Goal: Task Accomplishment & Management: Manage account settings

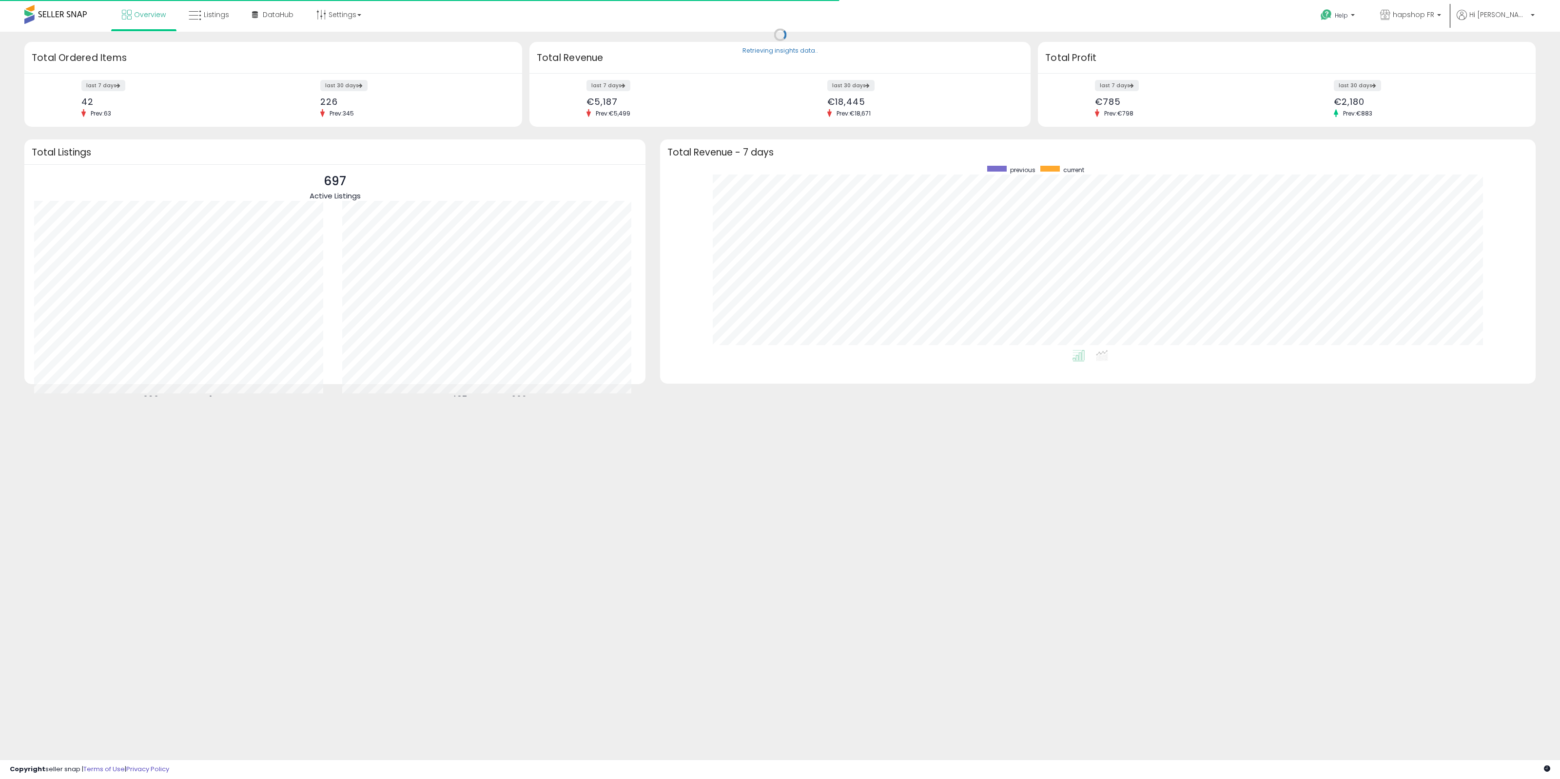
scroll to position [184, 856]
click at [1434, 19] on span "hapshop FR" at bounding box center [1413, 15] width 41 height 10
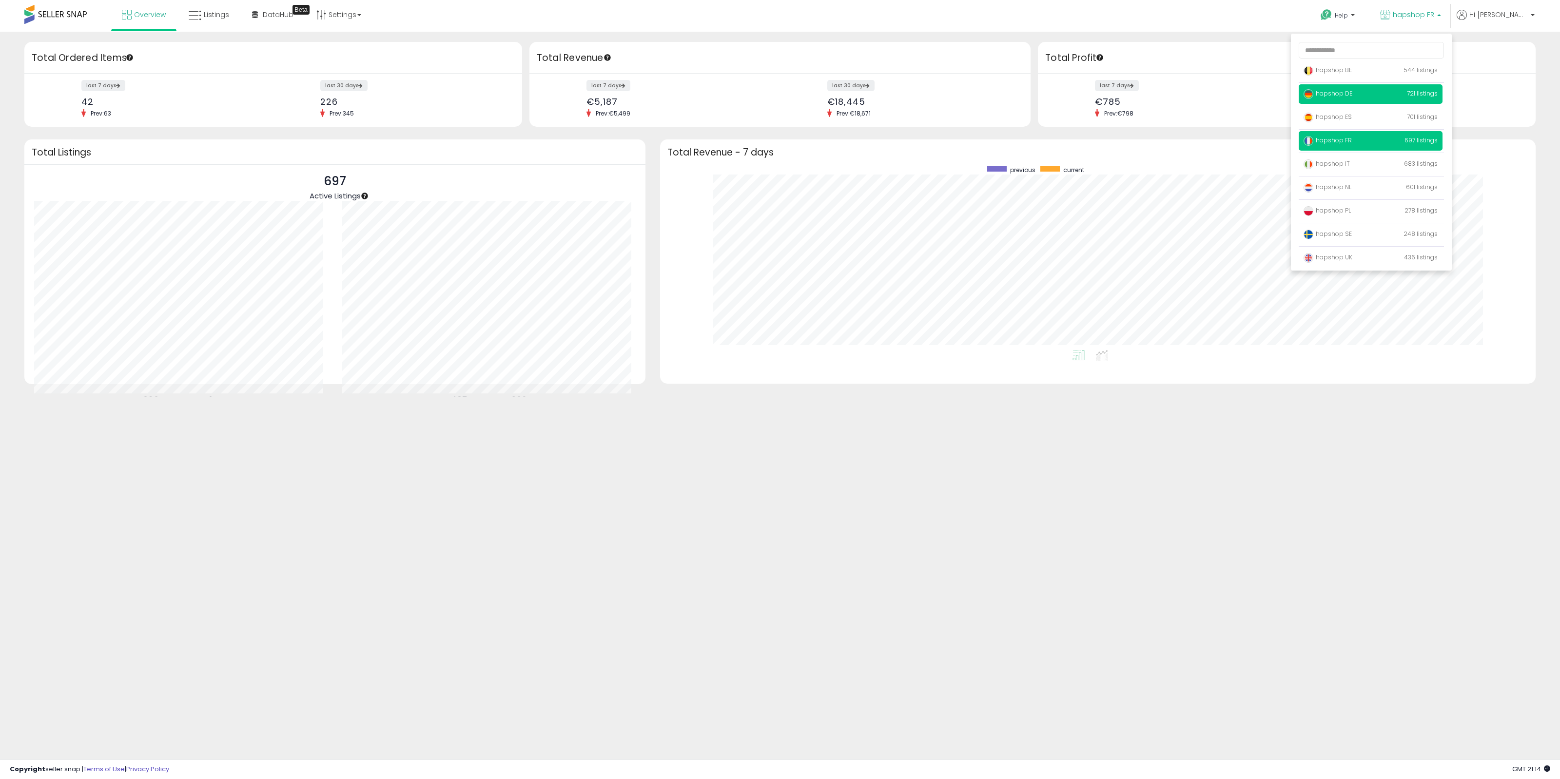
click at [1352, 96] on span "hapshop DE" at bounding box center [1328, 93] width 49 height 8
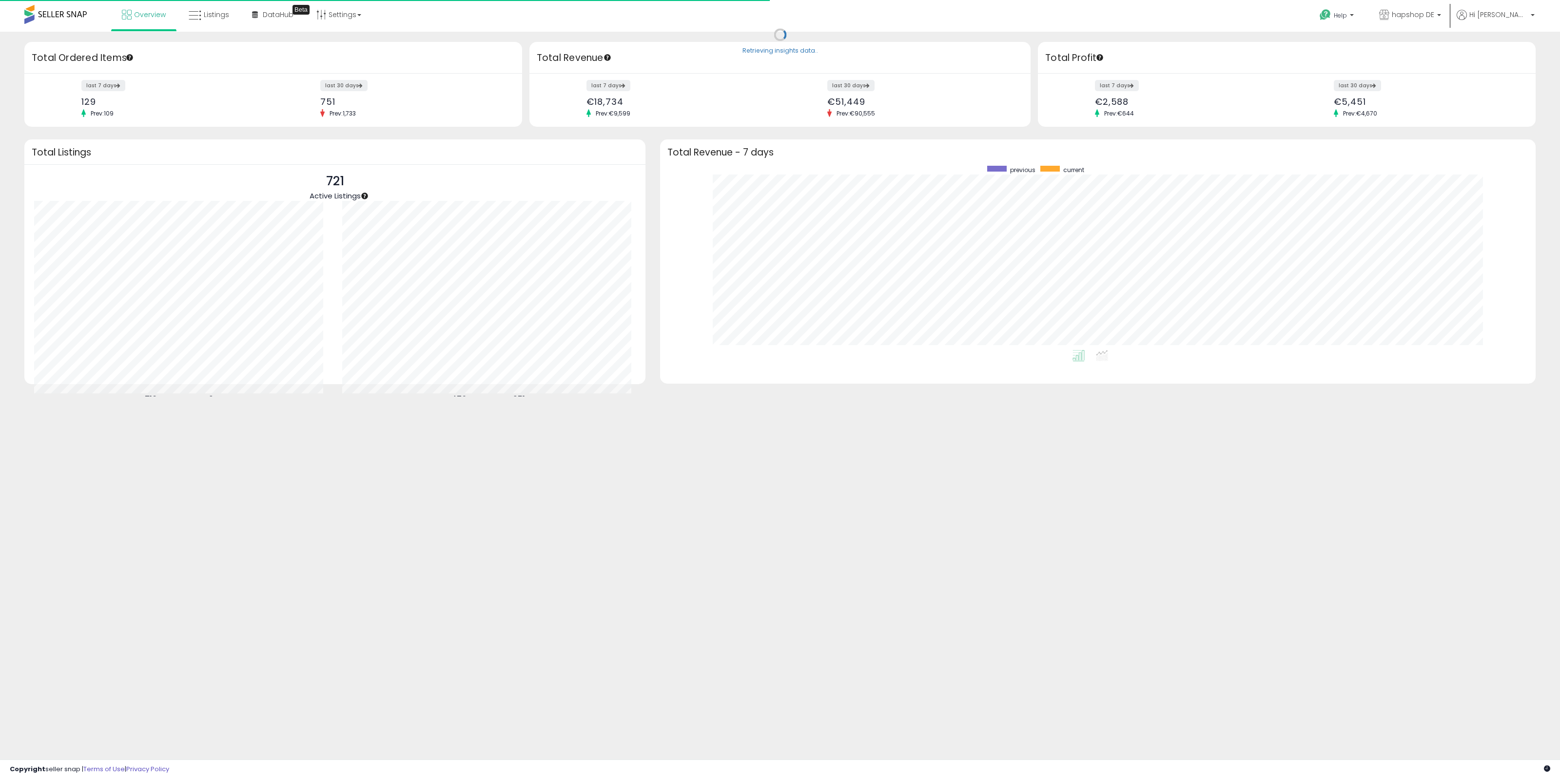
scroll to position [184, 856]
click at [210, 11] on span "Listings" at bounding box center [216, 15] width 25 height 10
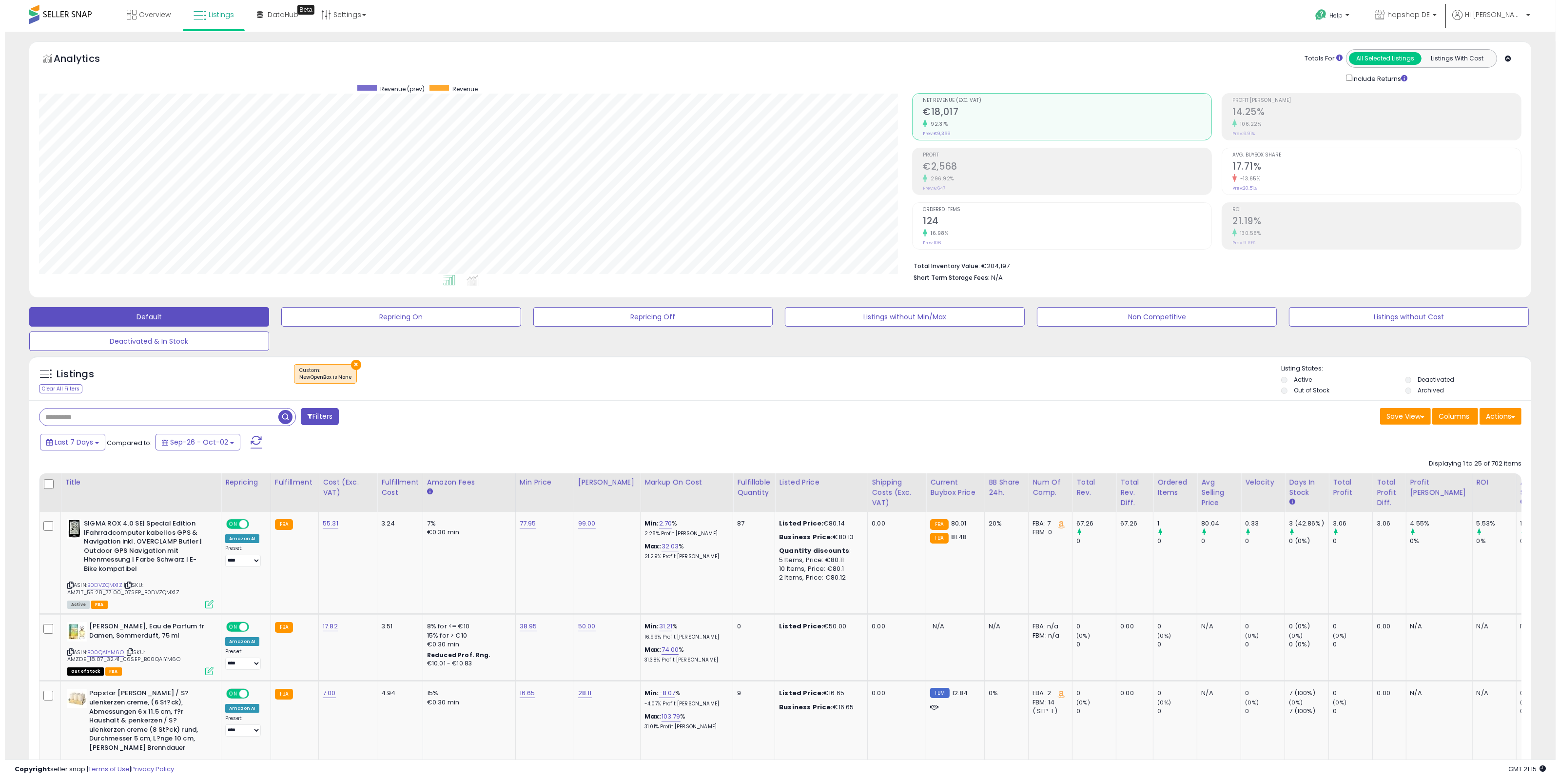
scroll to position [200, 874]
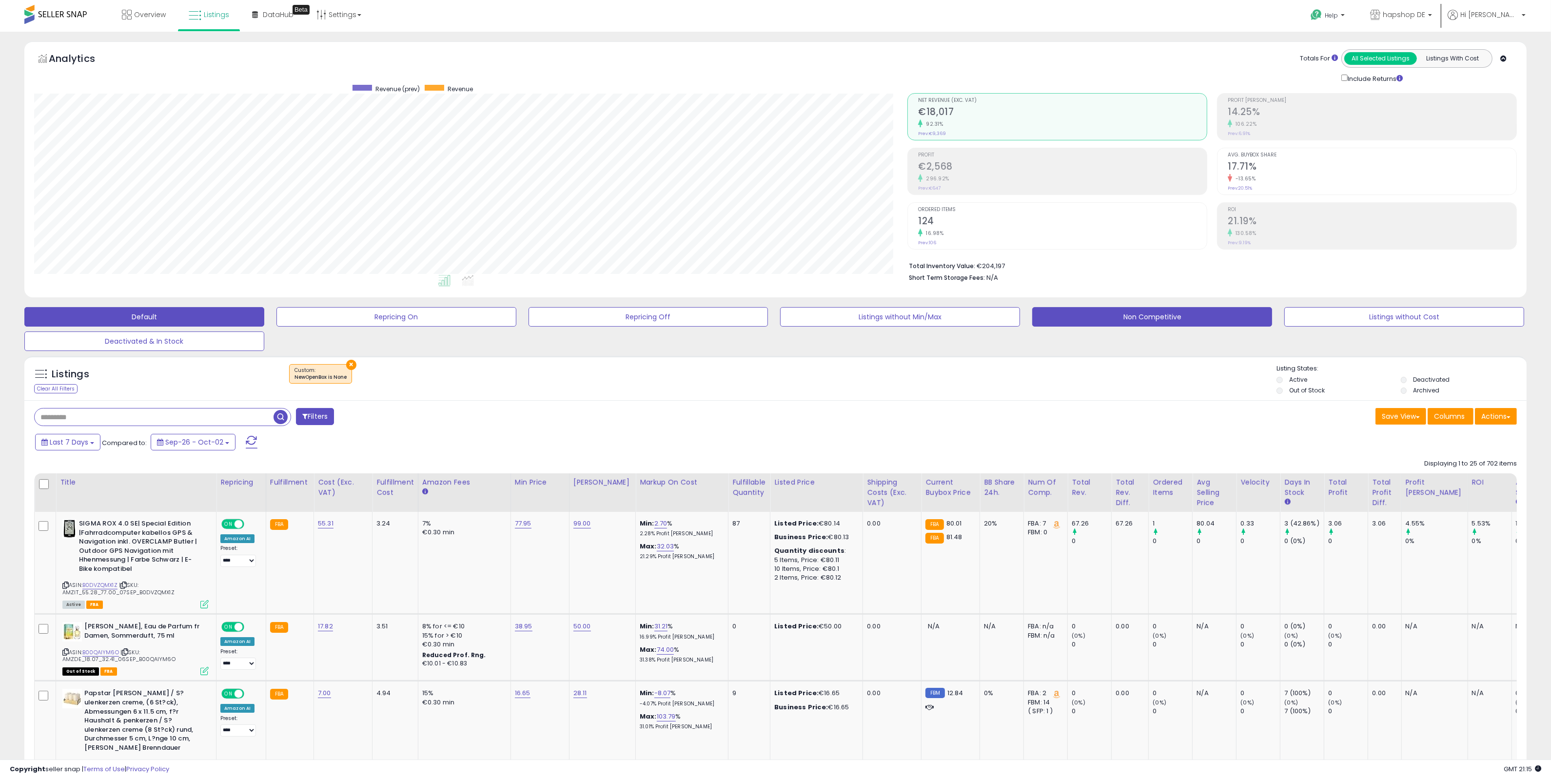
click at [1151, 317] on button "Non Competitive" at bounding box center [1152, 317] width 240 height 20
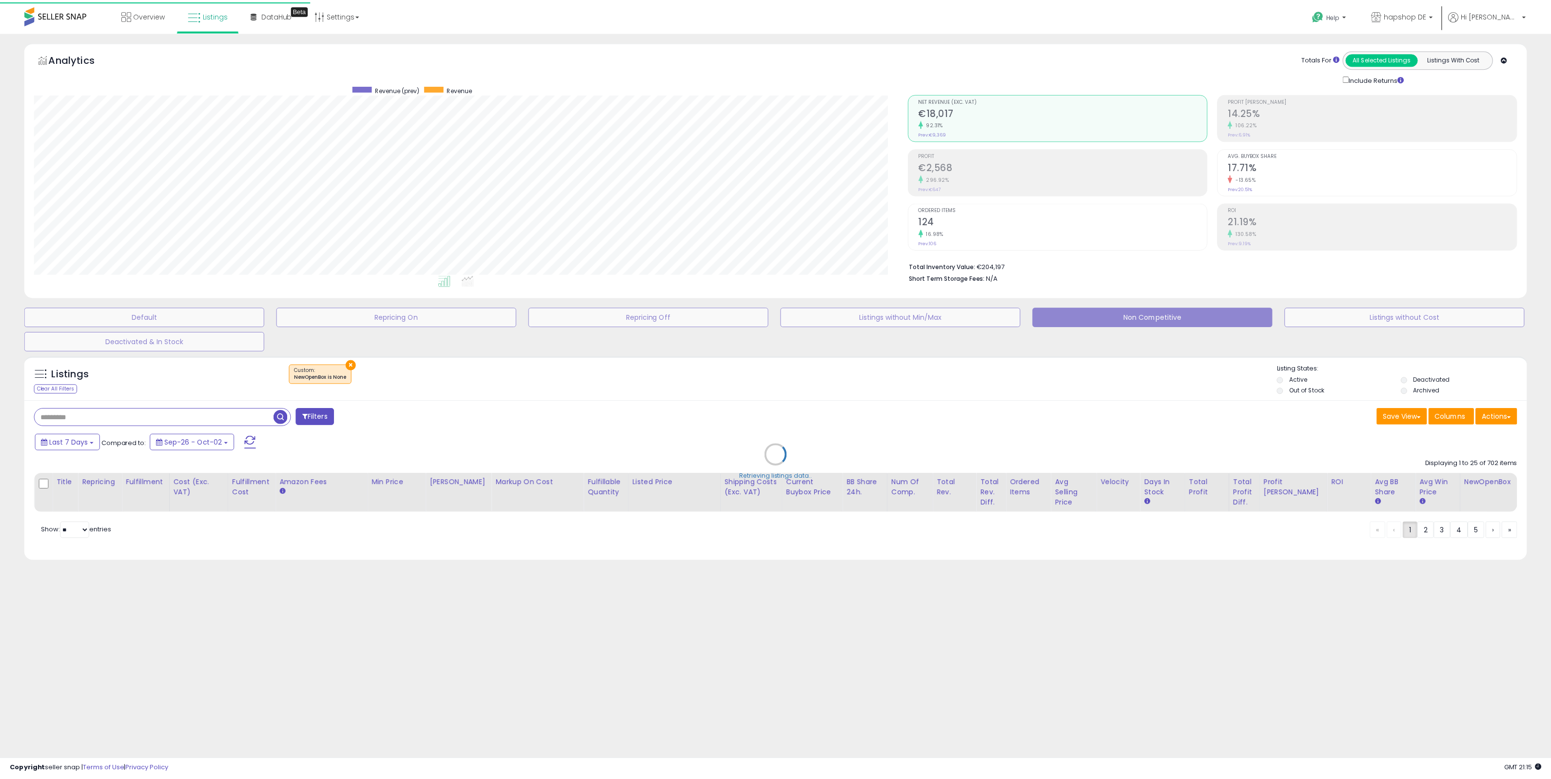
scroll to position [200, 879]
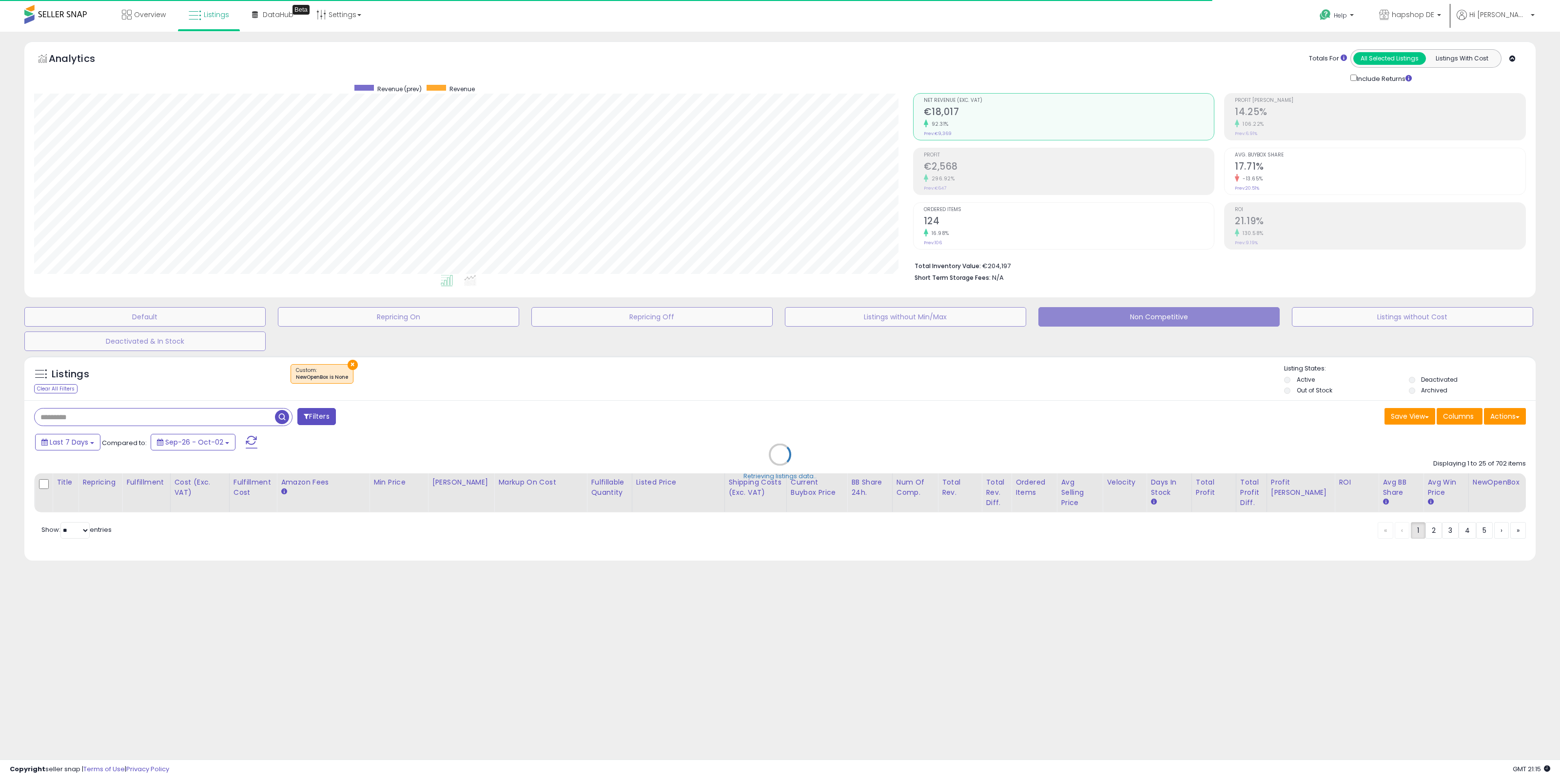
click at [167, 418] on div "Retrieving listings data.." at bounding box center [780, 462] width 1526 height 222
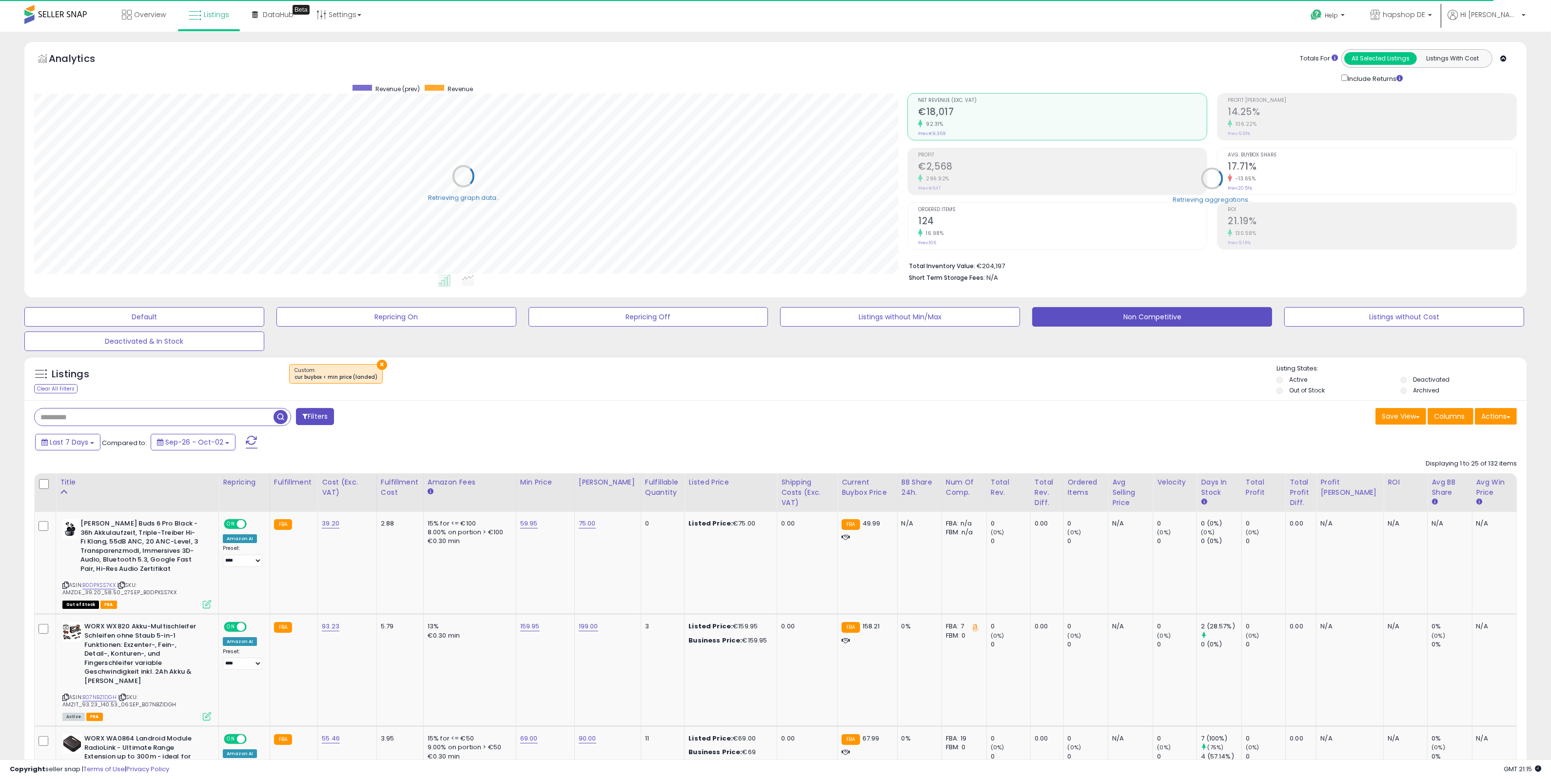
scroll to position [487339, 486665]
click at [167, 418] on input "text" at bounding box center [154, 417] width 239 height 17
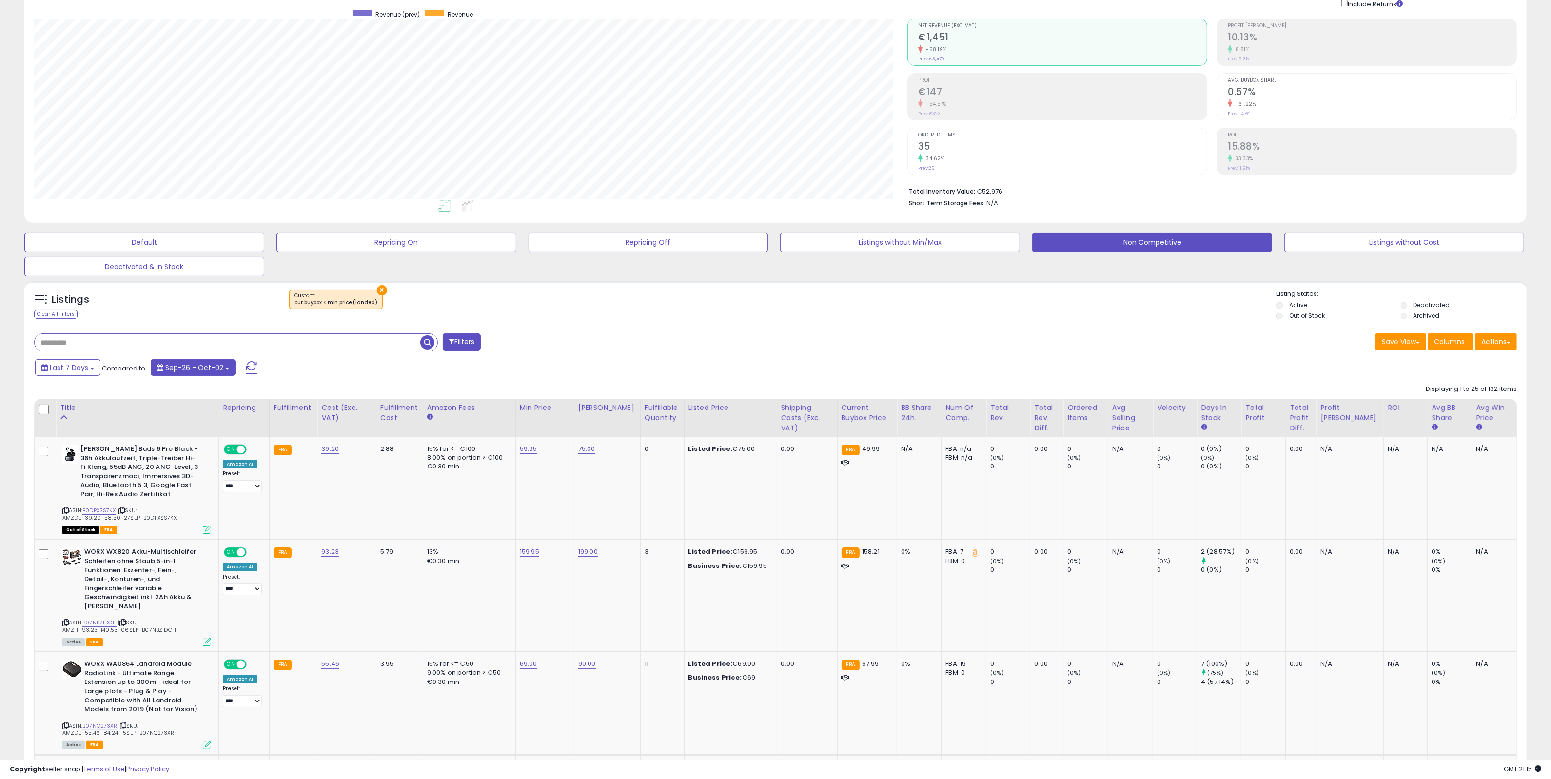
scroll to position [122, 0]
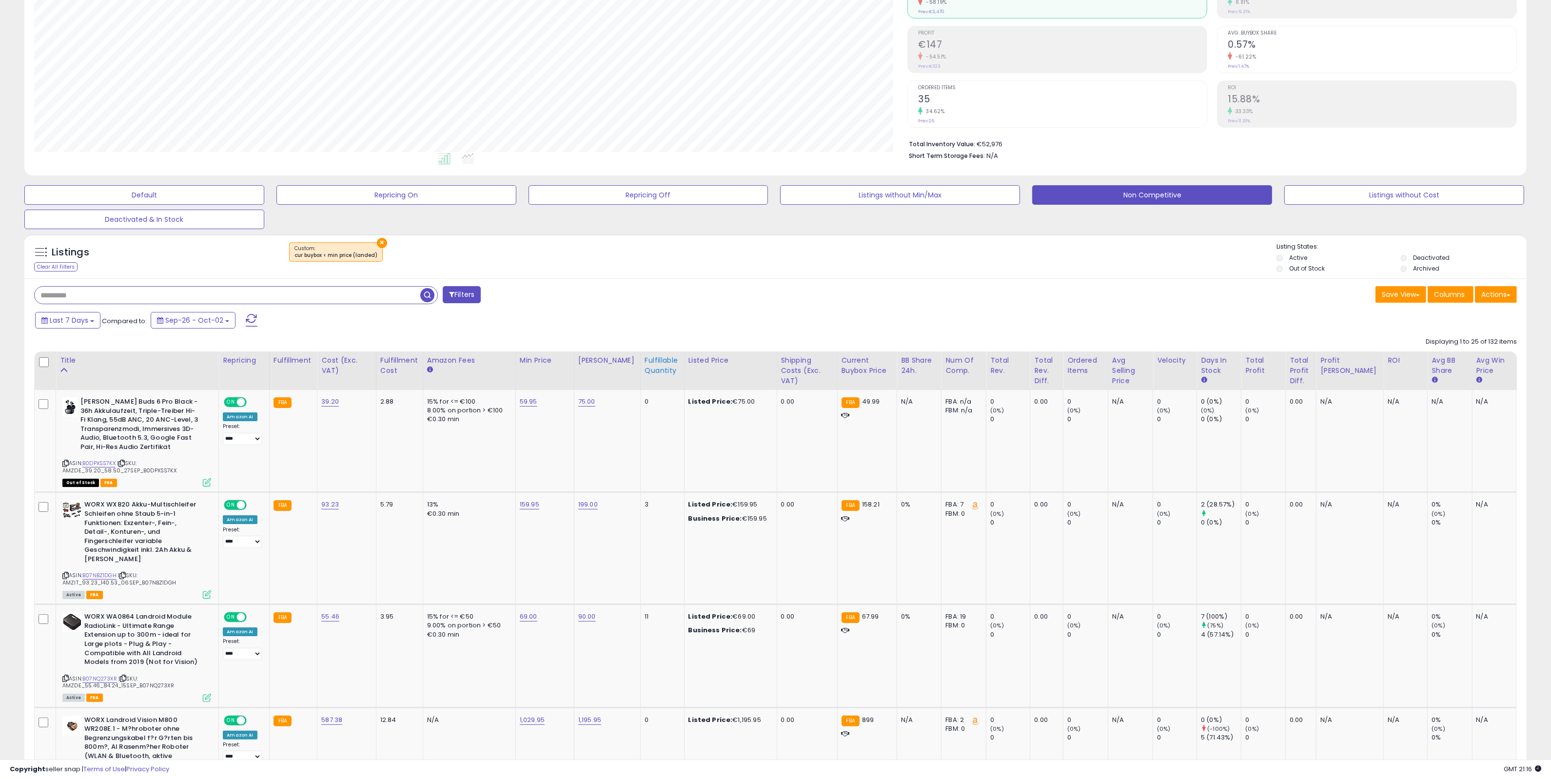
click at [657, 367] on div "Fulfillable Quantity" at bounding box center [663, 365] width 36 height 20
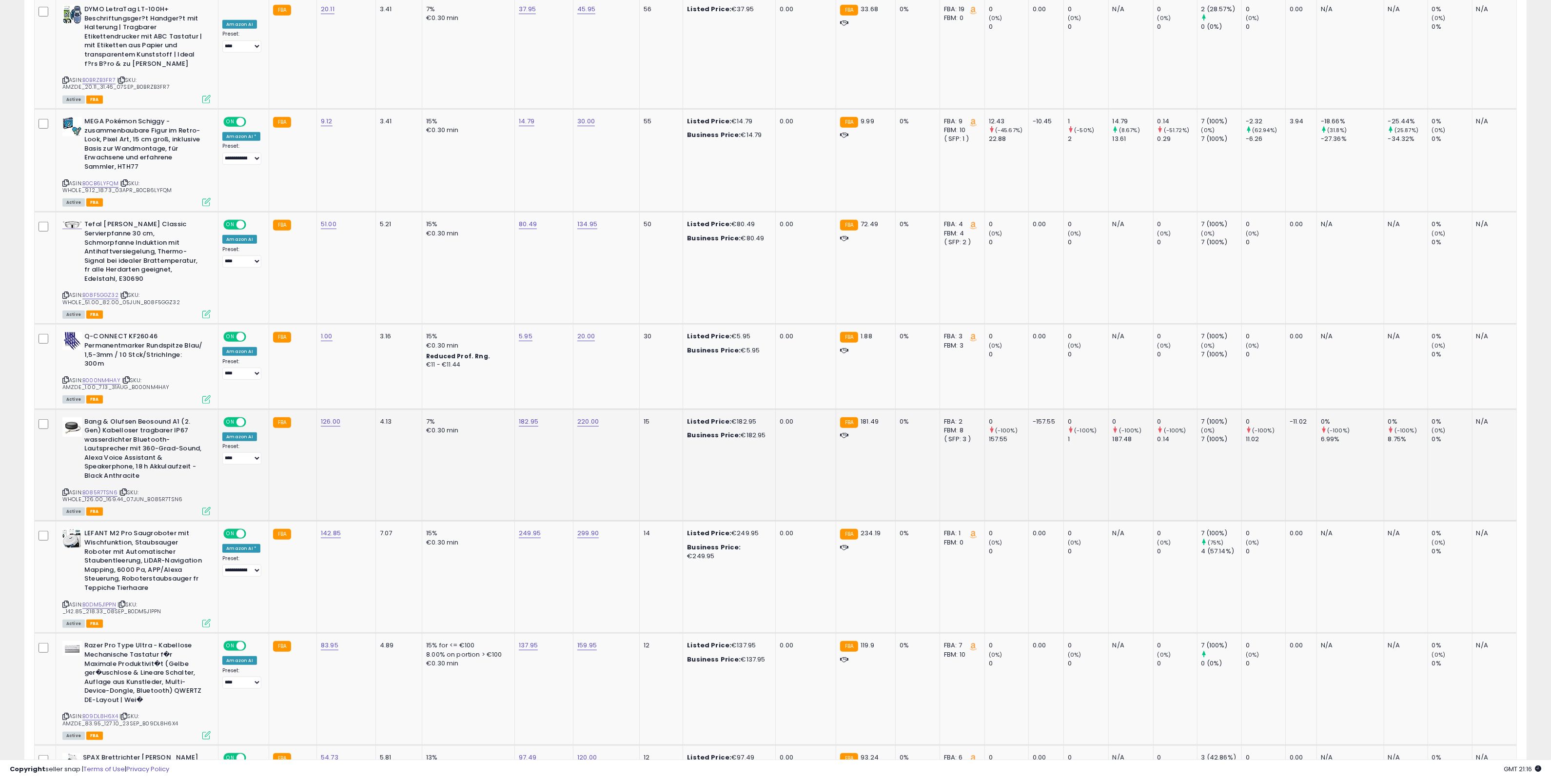
scroll to position [1158, 0]
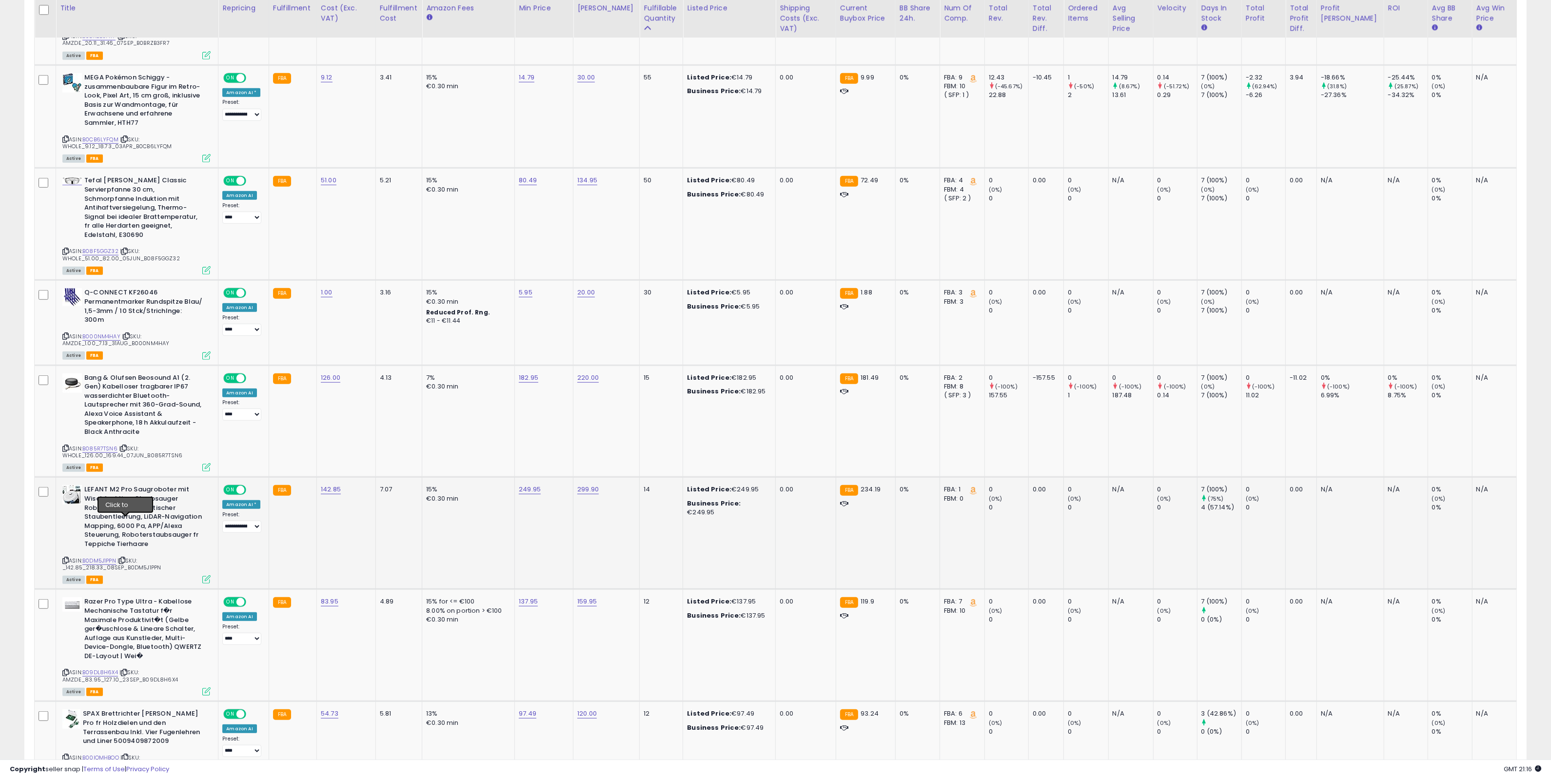
click at [125, 558] on icon at bounding box center [122, 560] width 6 height 5
click at [123, 558] on icon at bounding box center [122, 560] width 6 height 5
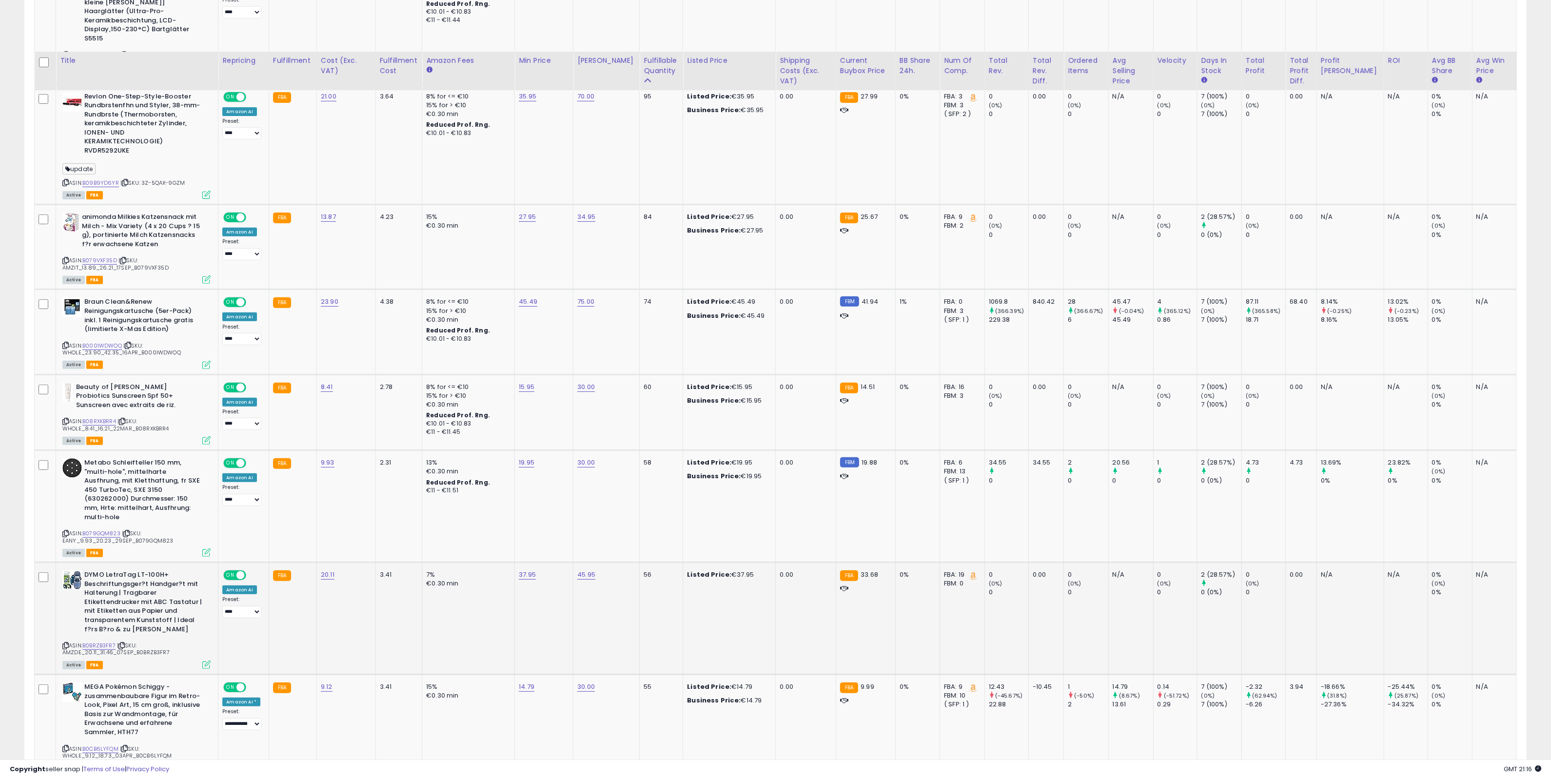
scroll to position [670, 0]
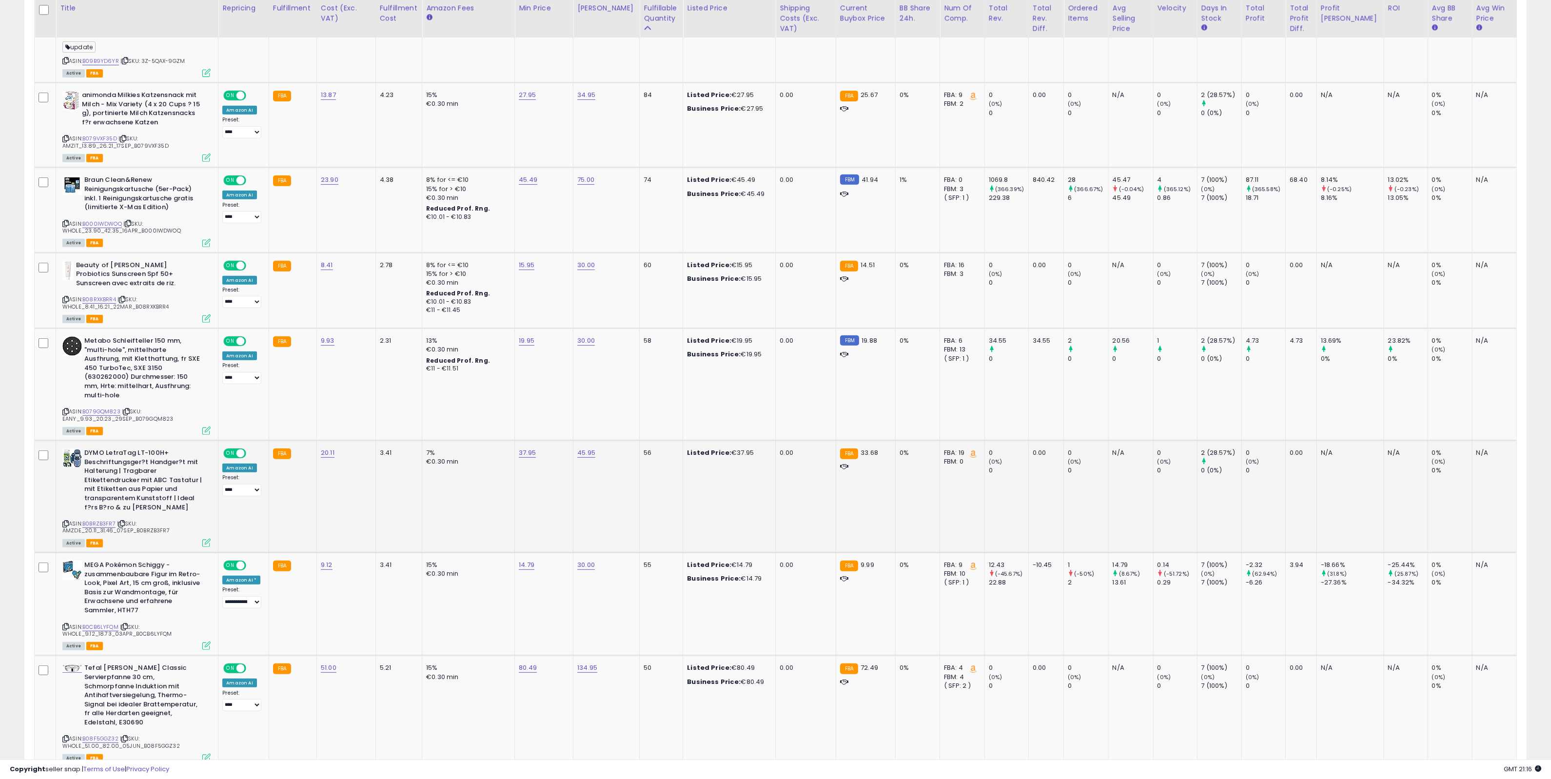
click at [125, 521] on icon at bounding box center [121, 523] width 6 height 5
click at [536, 448] on link "37.95" at bounding box center [527, 453] width 17 height 10
drag, startPoint x: 493, startPoint y: 403, endPoint x: 469, endPoint y: 405, distance: 24.0
click at [469, 405] on input "*****" at bounding box center [502, 399] width 87 height 17
type input "*****"
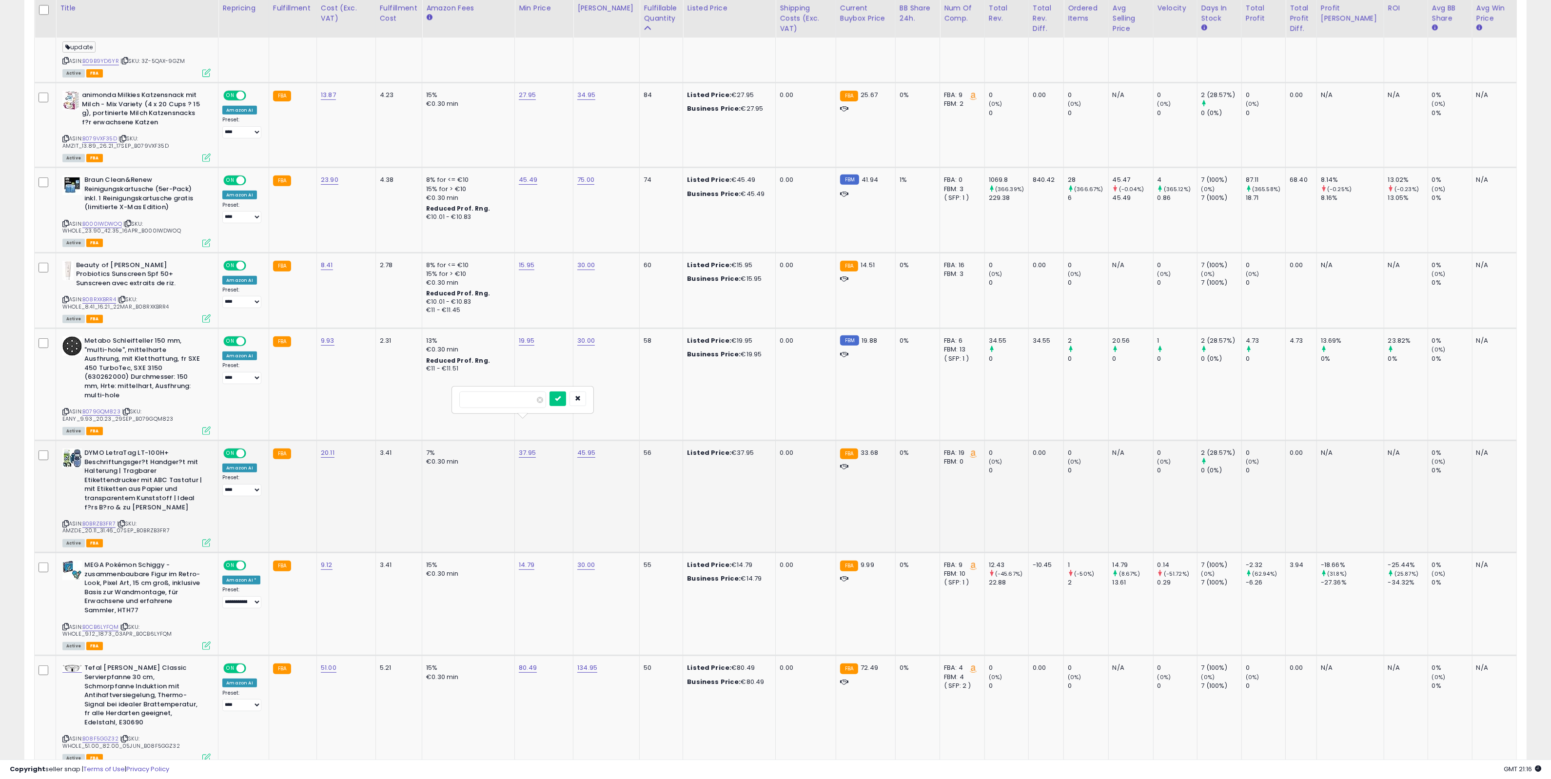
click button "submit" at bounding box center [557, 398] width 17 height 15
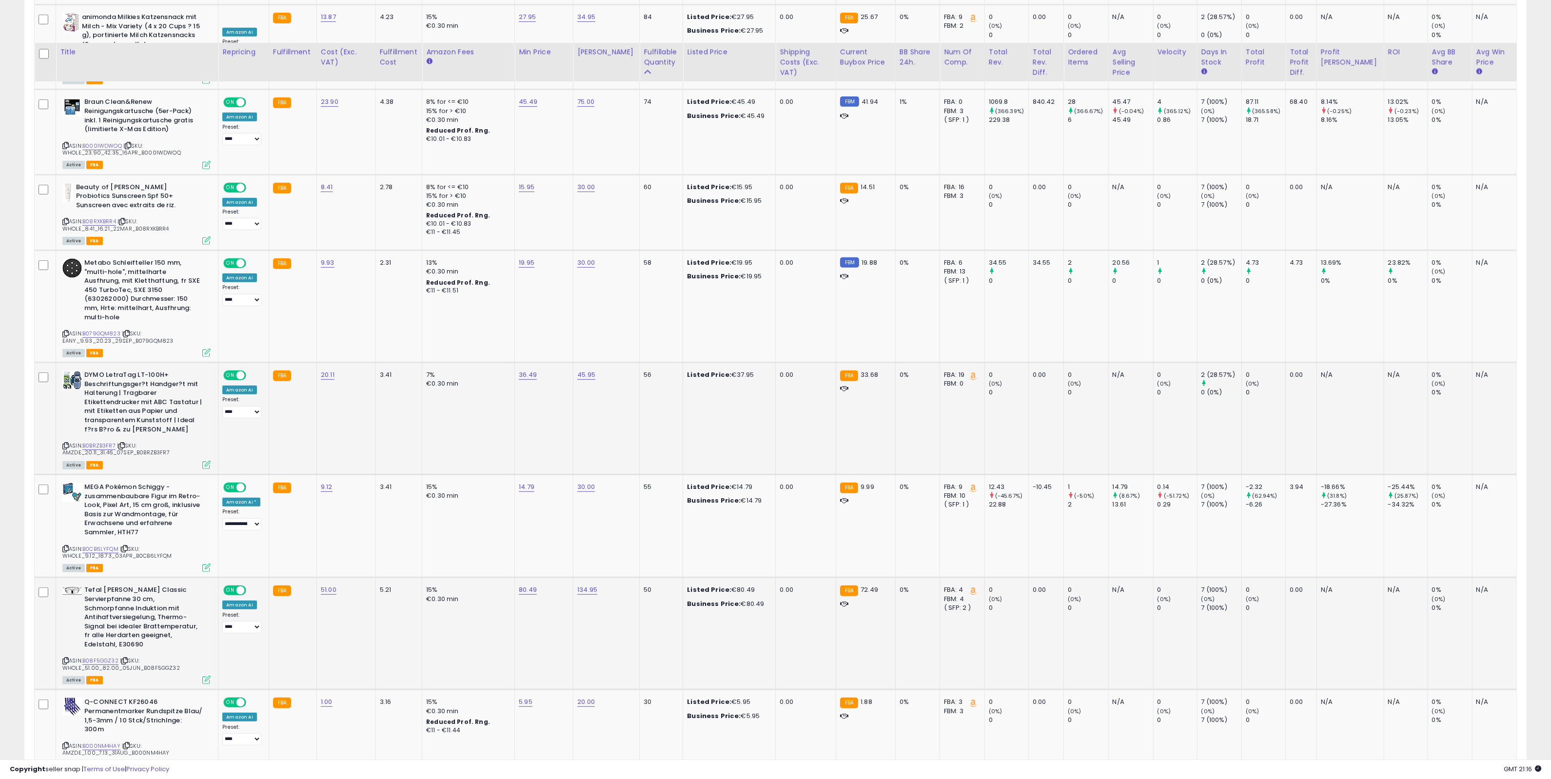
scroll to position [792, 0]
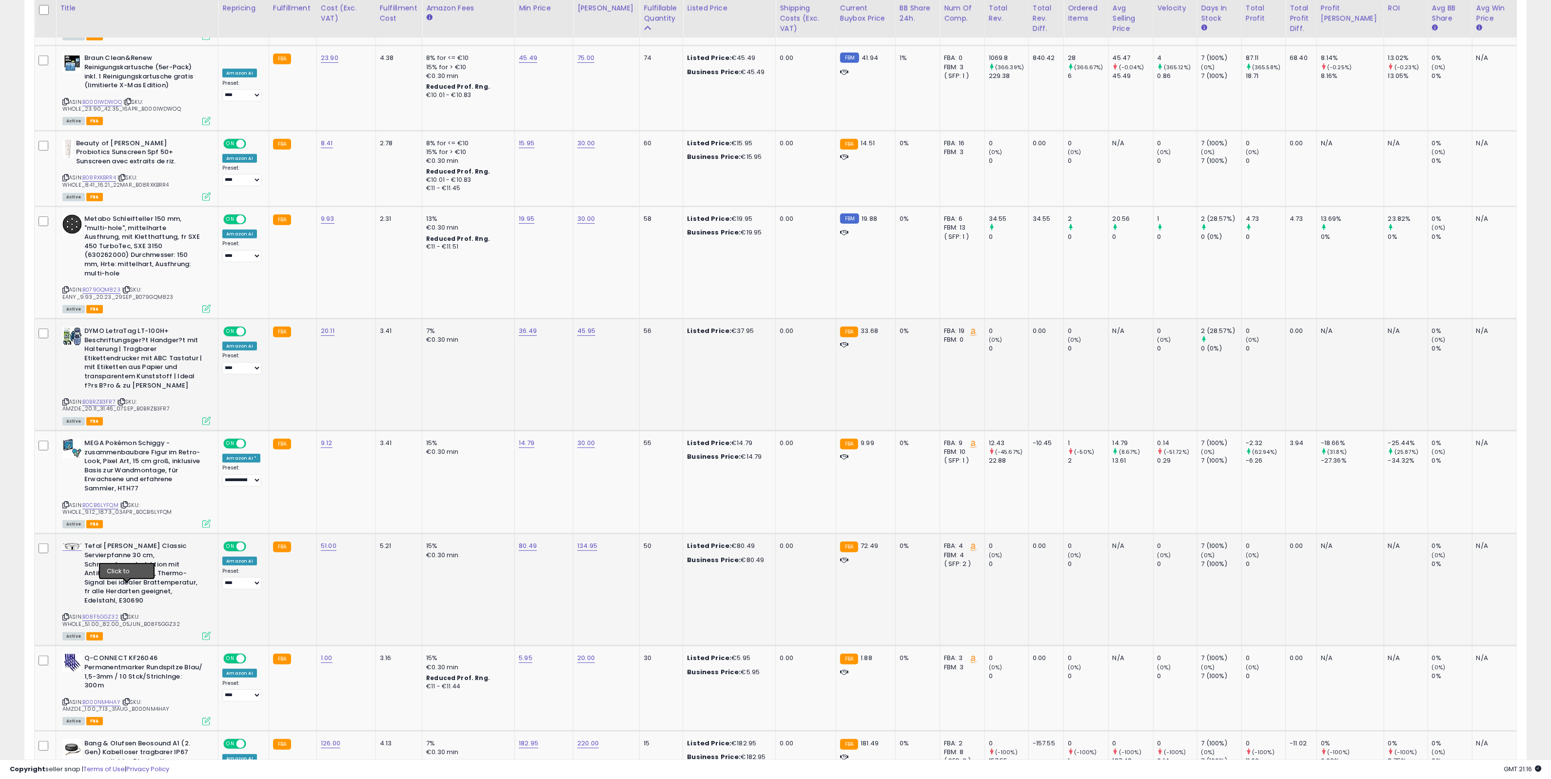
click at [127, 614] on icon at bounding box center [124, 616] width 6 height 5
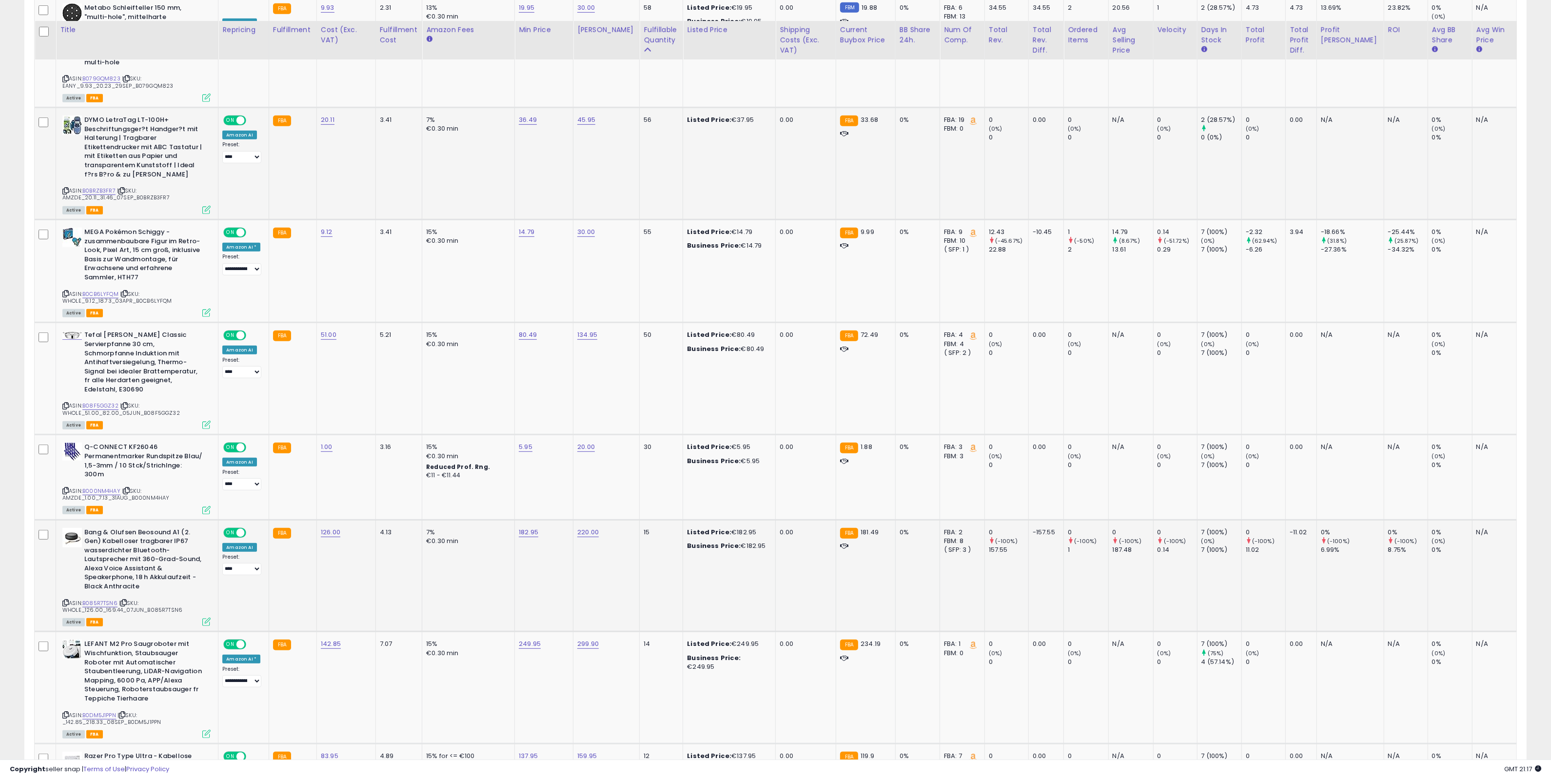
scroll to position [1036, 0]
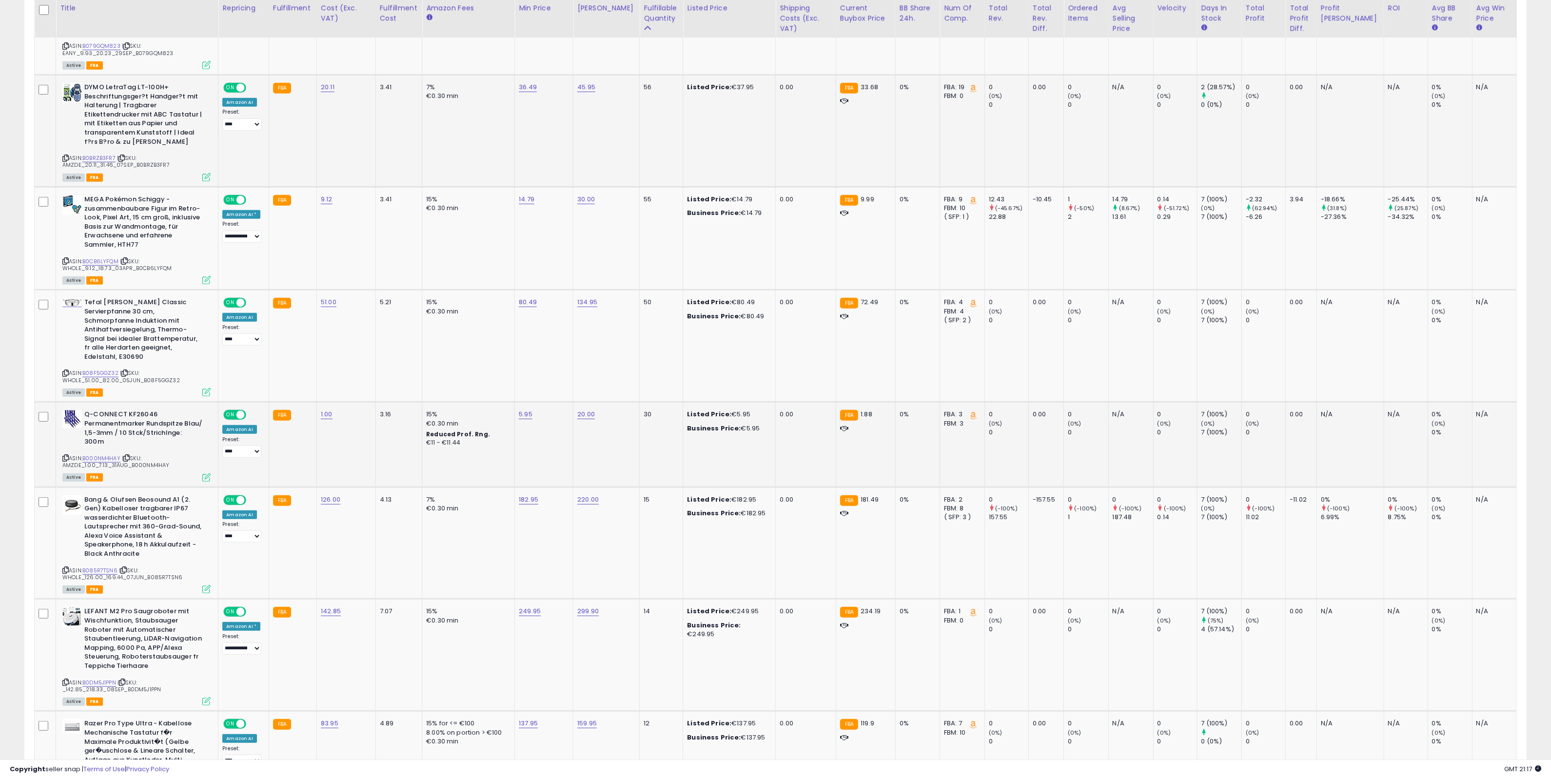
click at [129, 455] on icon at bounding box center [126, 457] width 6 height 5
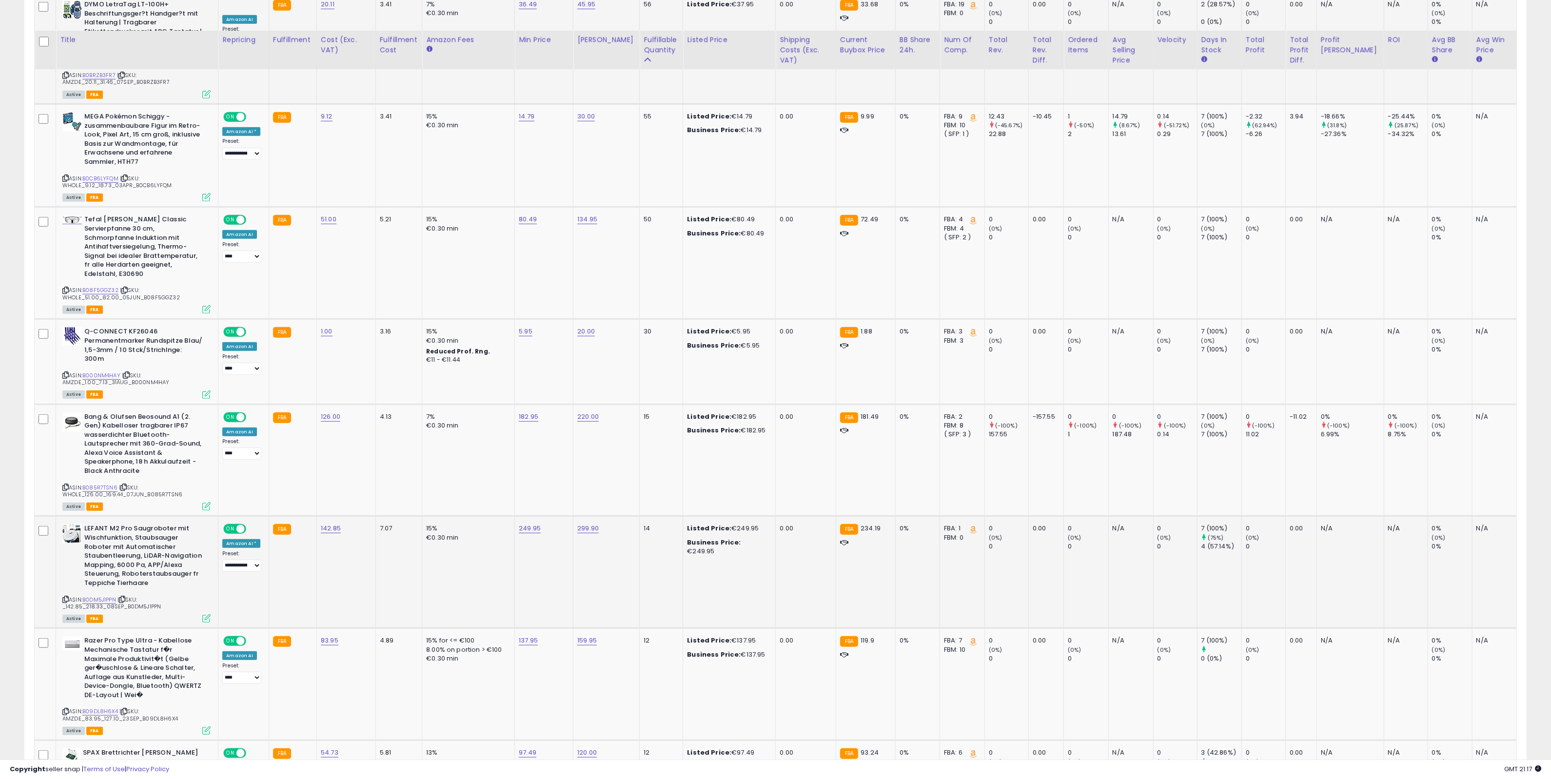
scroll to position [1158, 0]
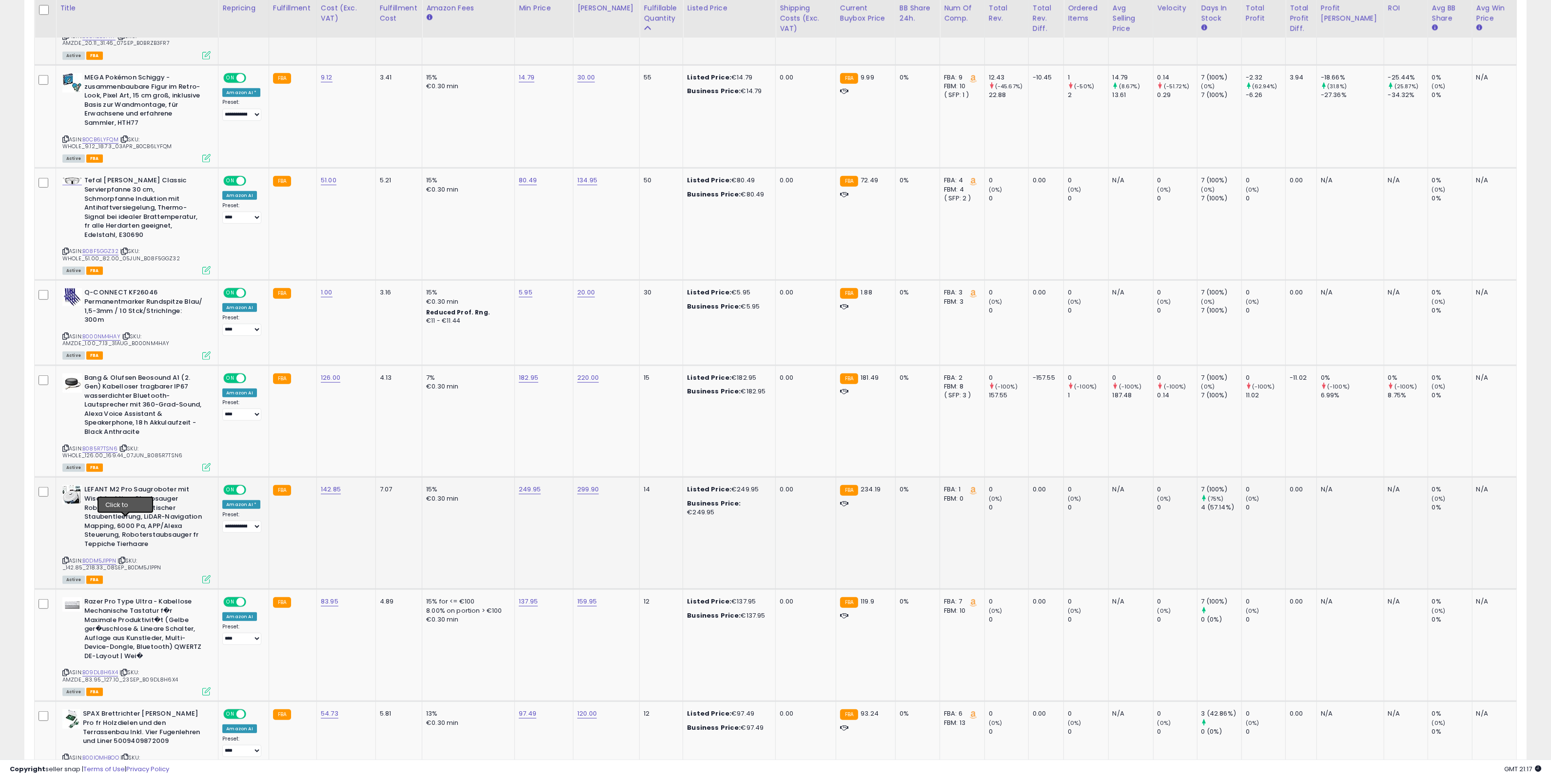
click at [125, 558] on icon at bounding box center [122, 560] width 6 height 5
click at [540, 485] on link "249.95" at bounding box center [530, 490] width 22 height 10
drag, startPoint x: 530, startPoint y: 426, endPoint x: 442, endPoint y: 422, distance: 87.8
click at [436, 428] on tbody "**********" at bounding box center [776, 582] width 1482 height 2457
type input "***"
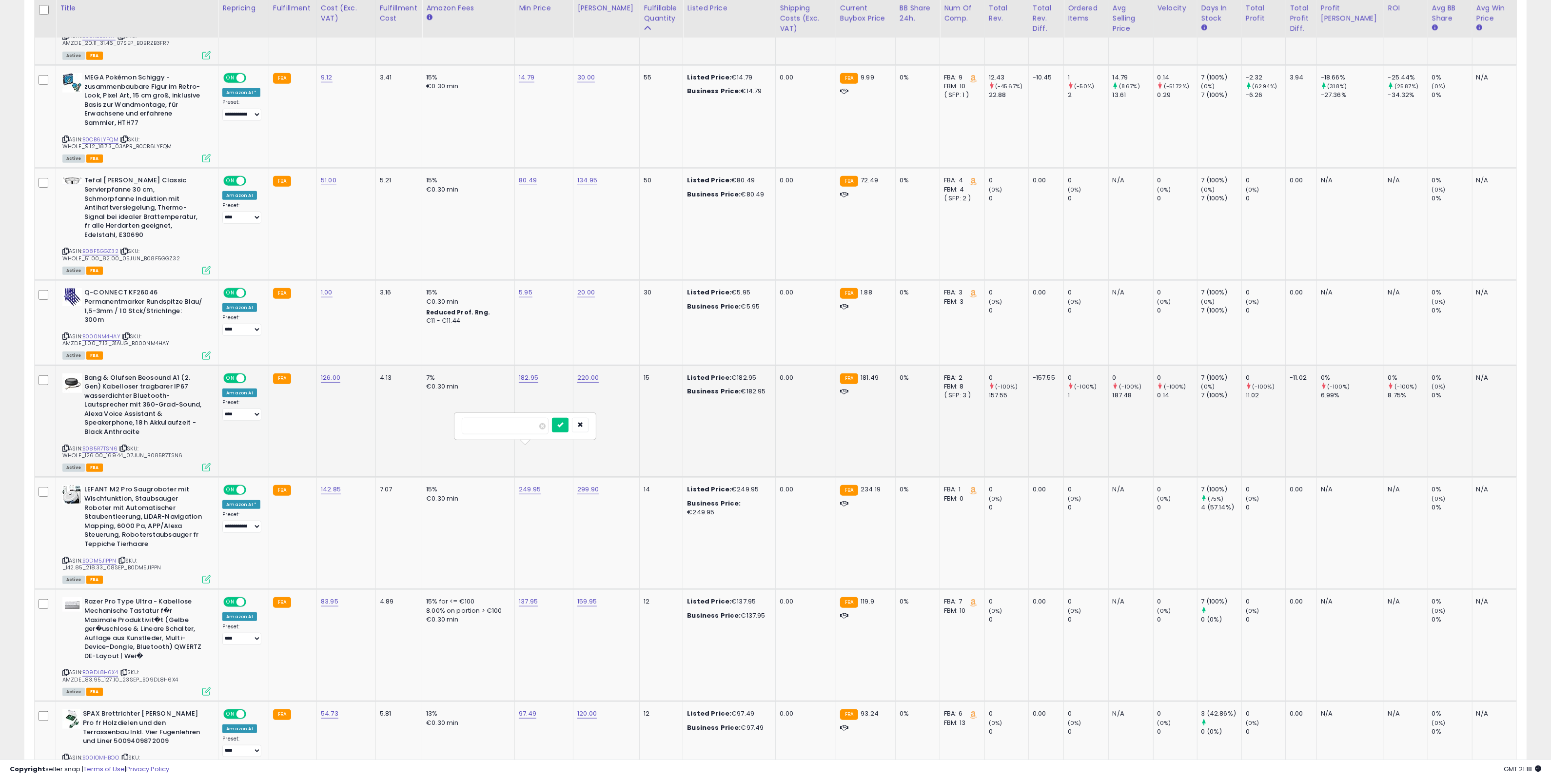
click button "submit" at bounding box center [560, 425] width 17 height 15
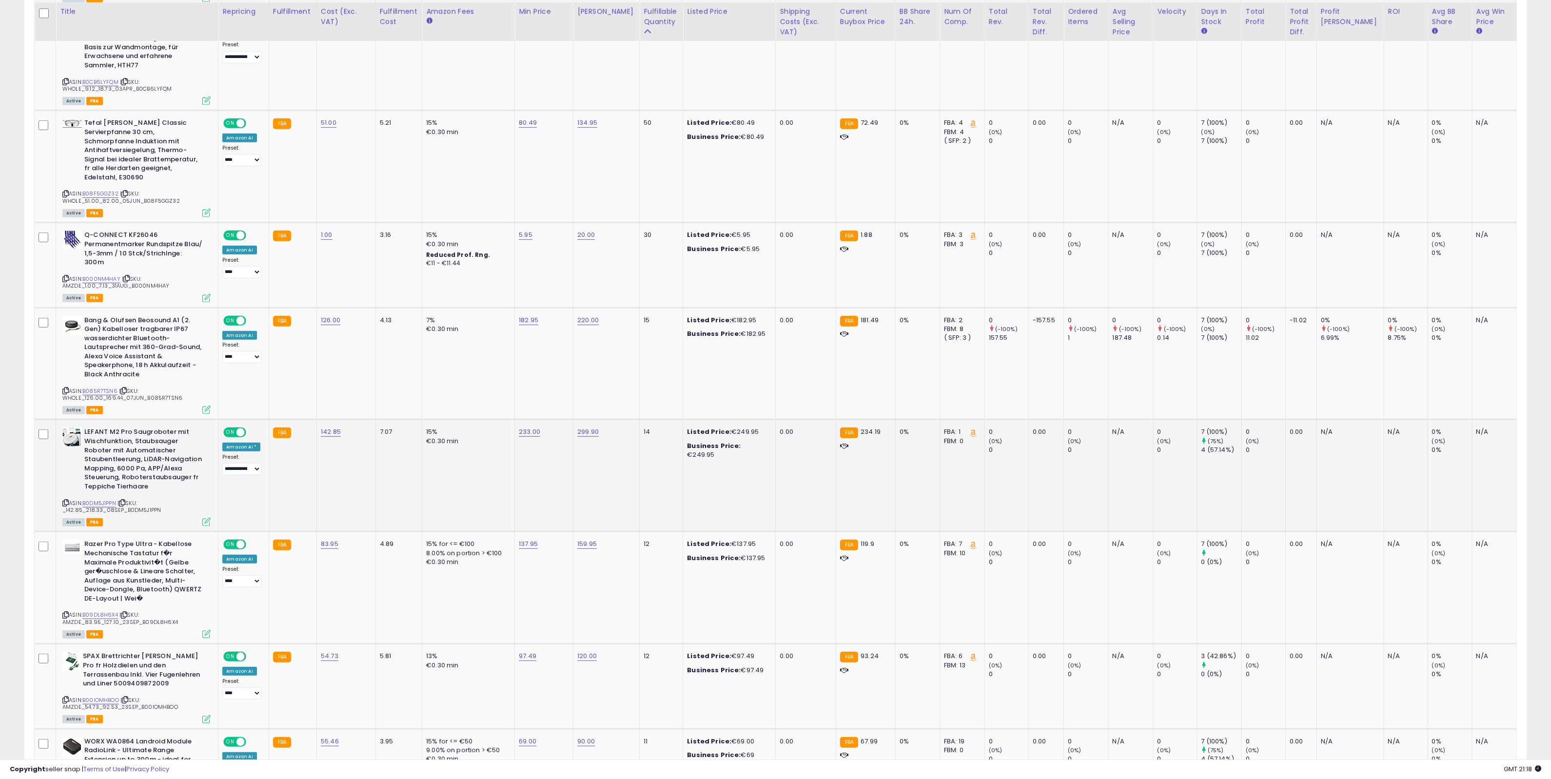
scroll to position [1219, 0]
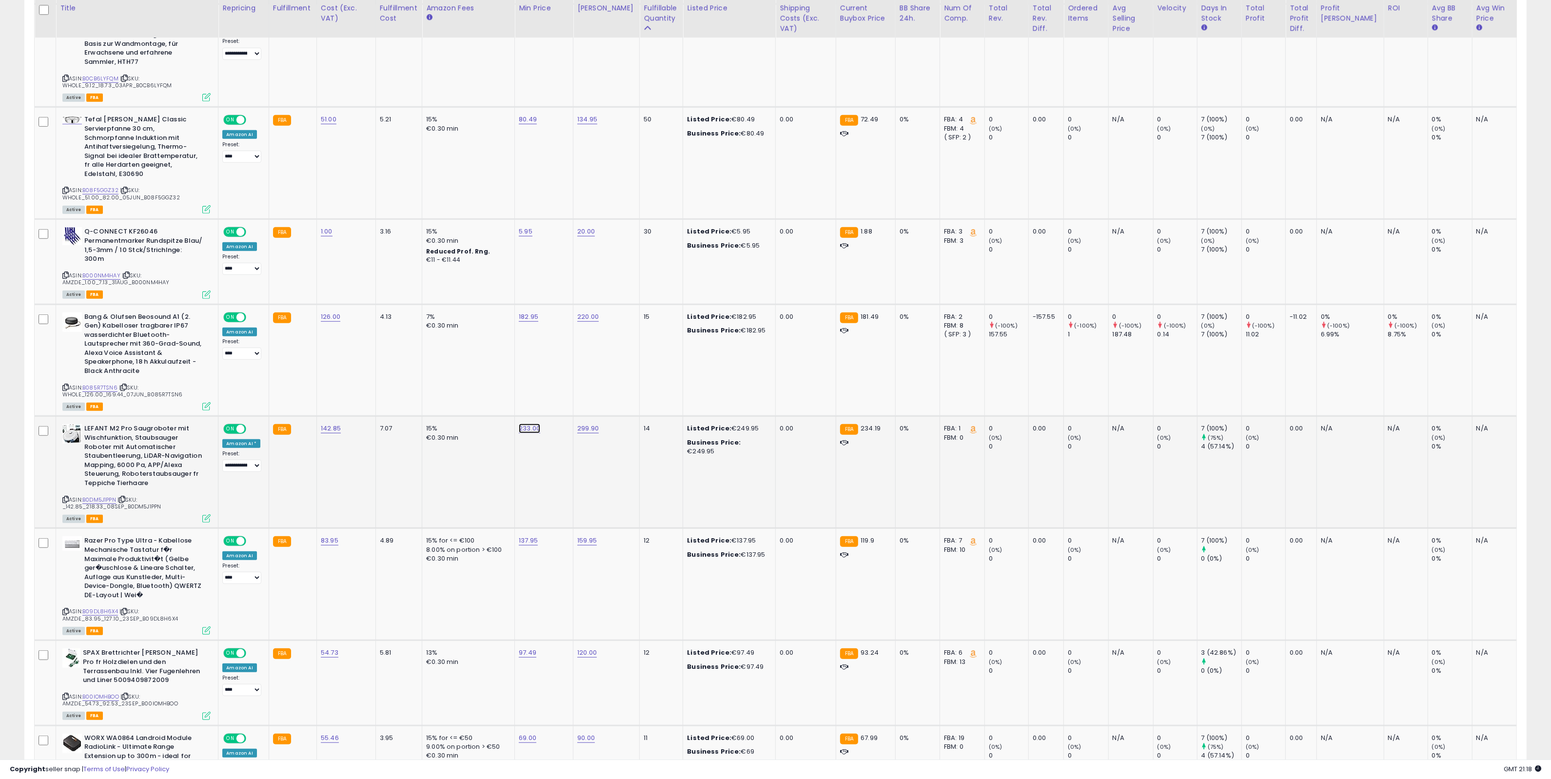
click at [535, 424] on link "233.00" at bounding box center [529, 429] width 21 height 10
drag, startPoint x: 506, startPoint y: 371, endPoint x: 476, endPoint y: 371, distance: 29.7
click at [476, 371] on input "******" at bounding box center [504, 365] width 87 height 17
type input "******"
click button "submit" at bounding box center [559, 364] width 17 height 15
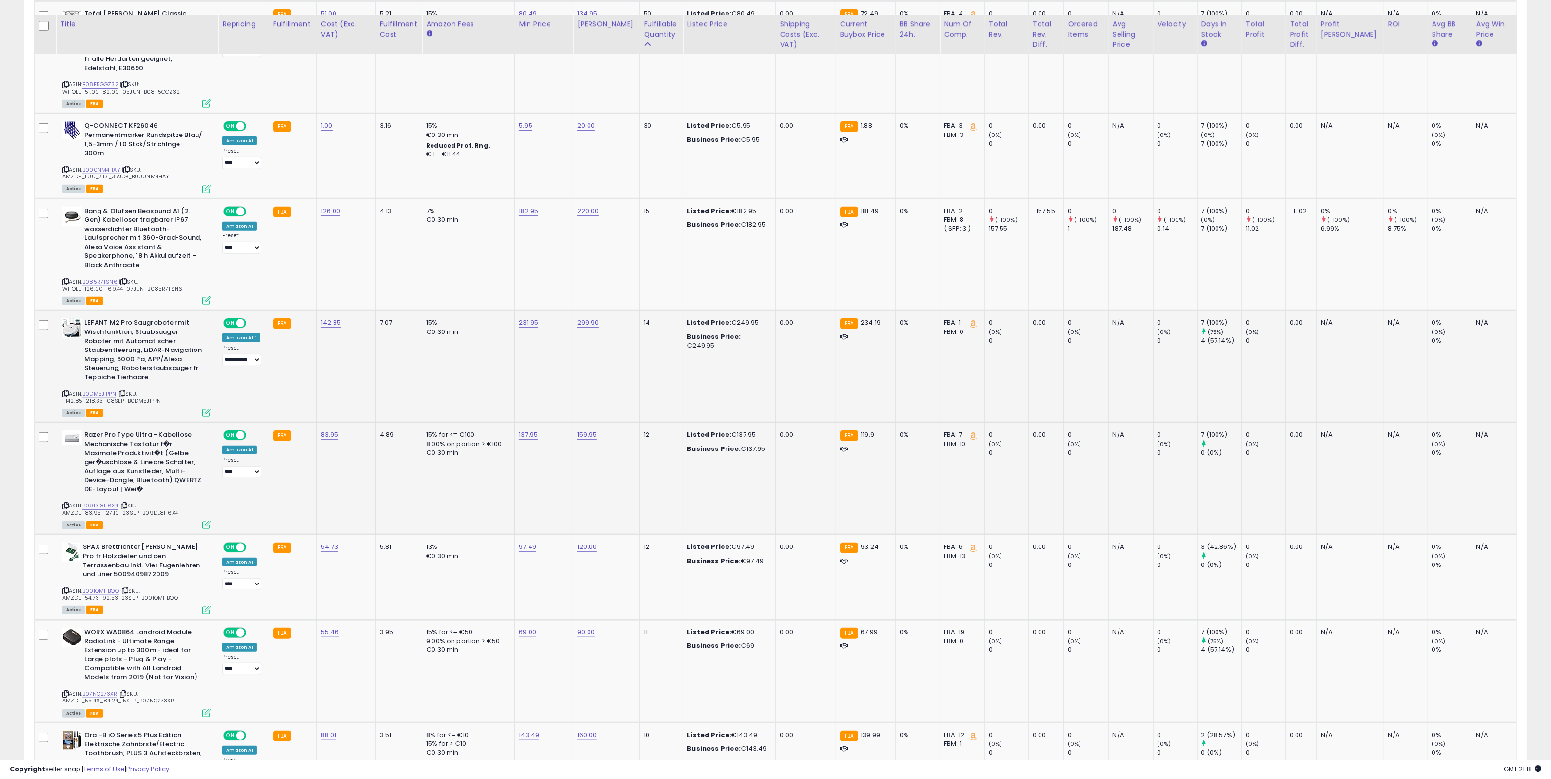
scroll to position [1341, 0]
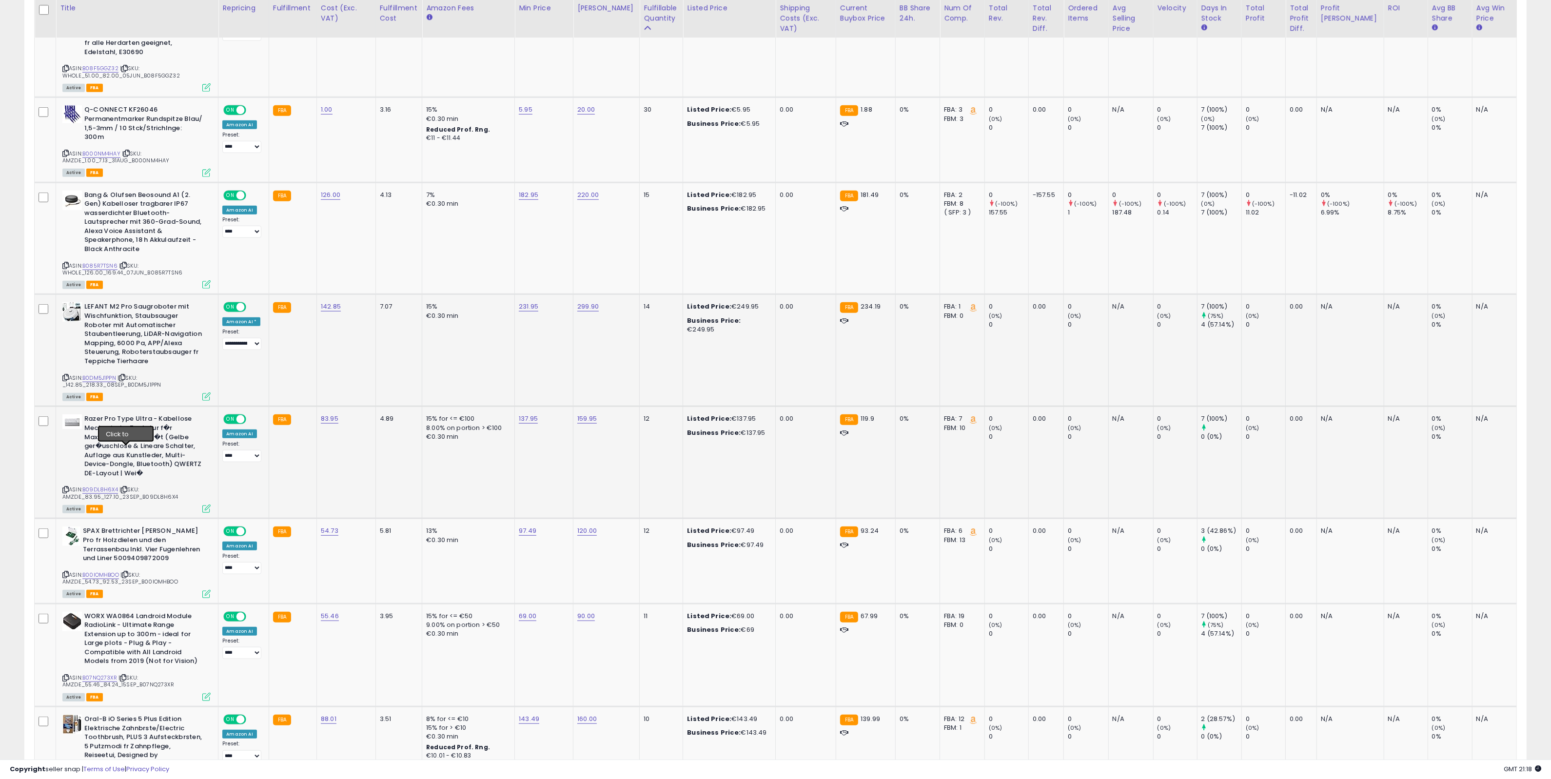
click at [127, 487] on icon at bounding box center [124, 489] width 6 height 5
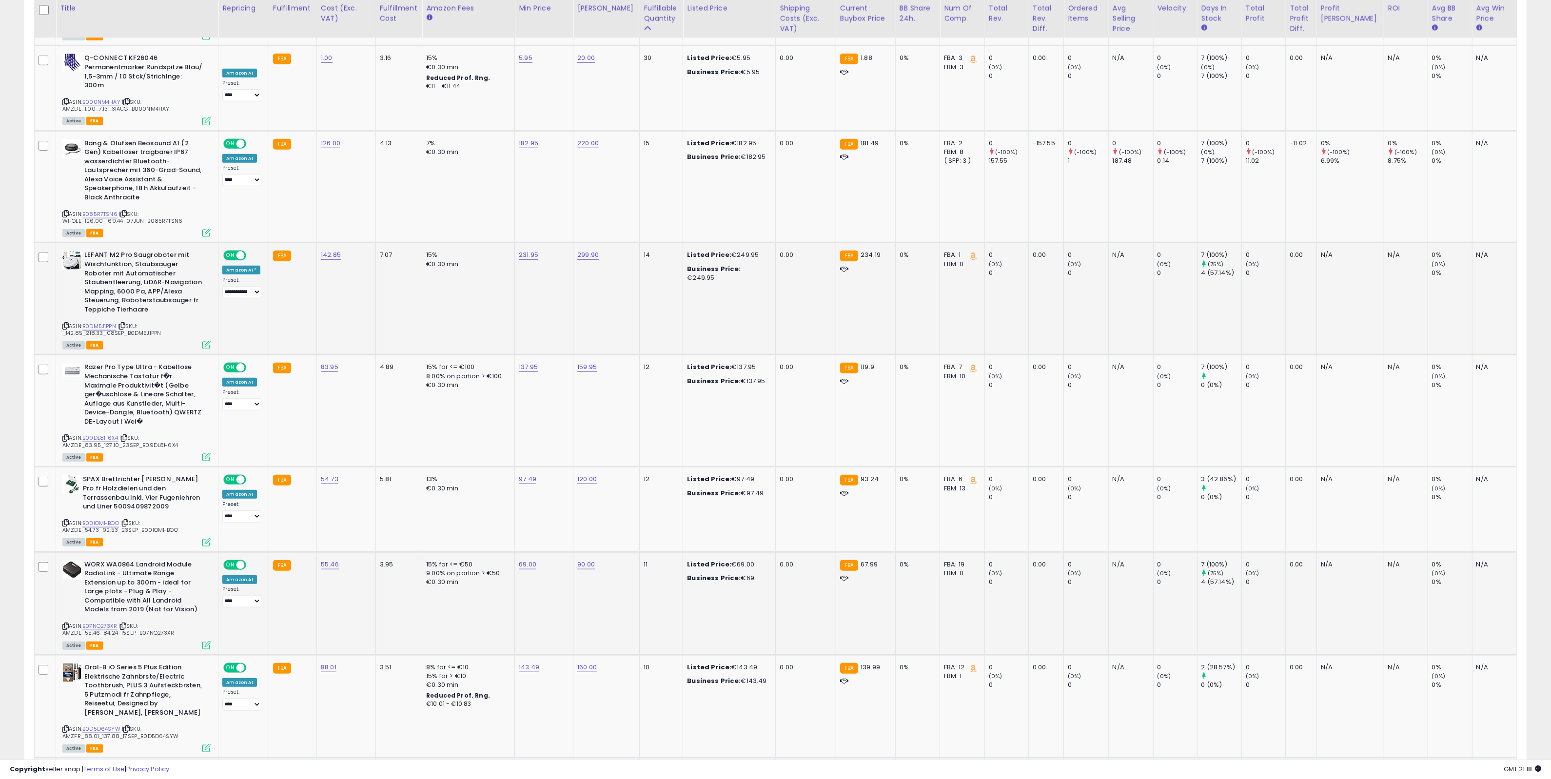
scroll to position [1402, 0]
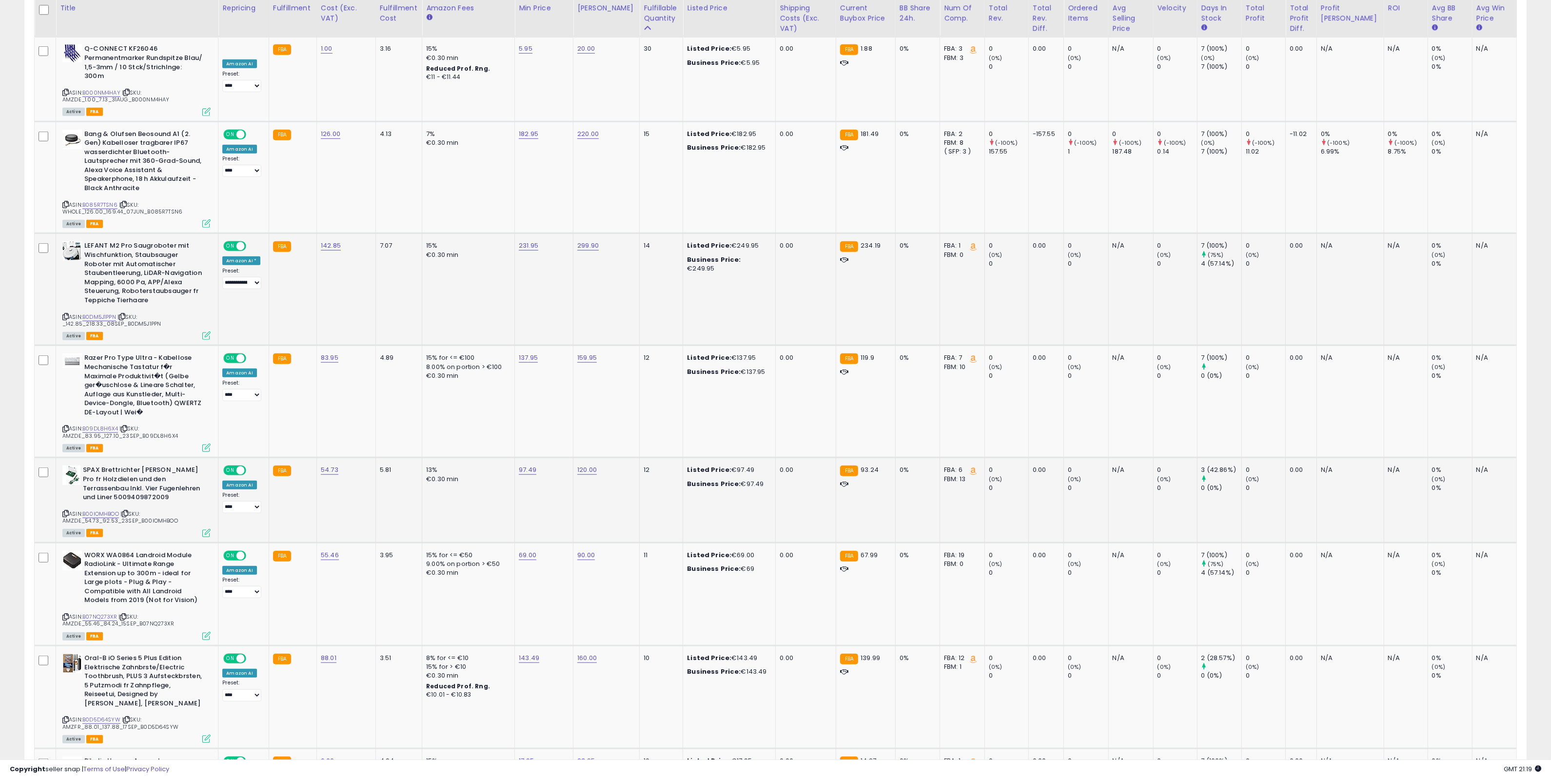
click at [128, 511] on icon at bounding box center [125, 513] width 6 height 5
drag, startPoint x: 129, startPoint y: 473, endPoint x: 671, endPoint y: 367, distance: 552.5
click at [128, 511] on icon at bounding box center [125, 513] width 6 height 5
drag, startPoint x: 94, startPoint y: 471, endPoint x: 122, endPoint y: 418, distance: 60.0
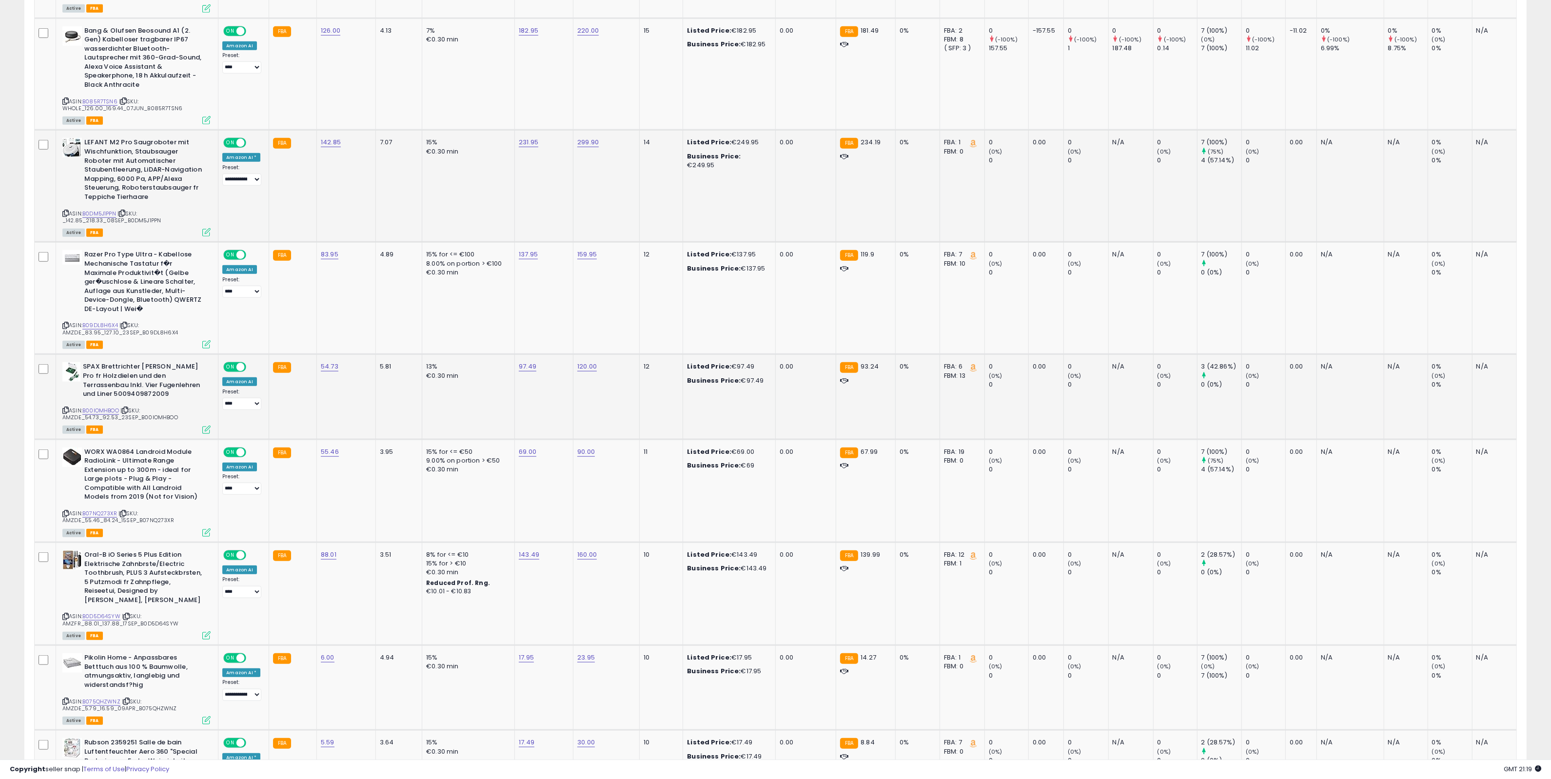
scroll to position [1524, 0]
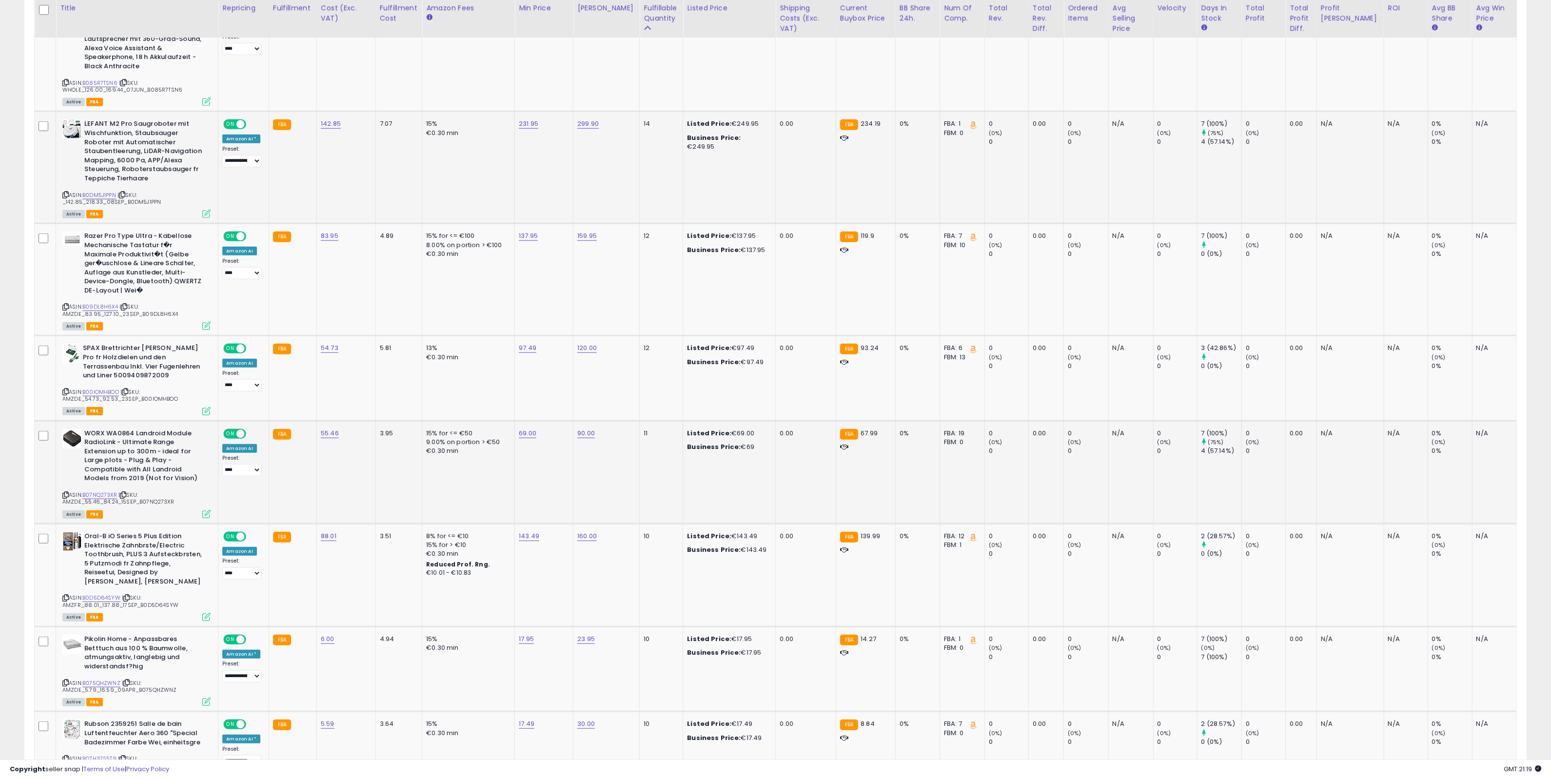
click at [125, 492] on icon at bounding box center [123, 494] width 6 height 5
click at [127, 595] on icon at bounding box center [126, 597] width 6 height 5
click at [127, 680] on icon at bounding box center [126, 682] width 6 height 5
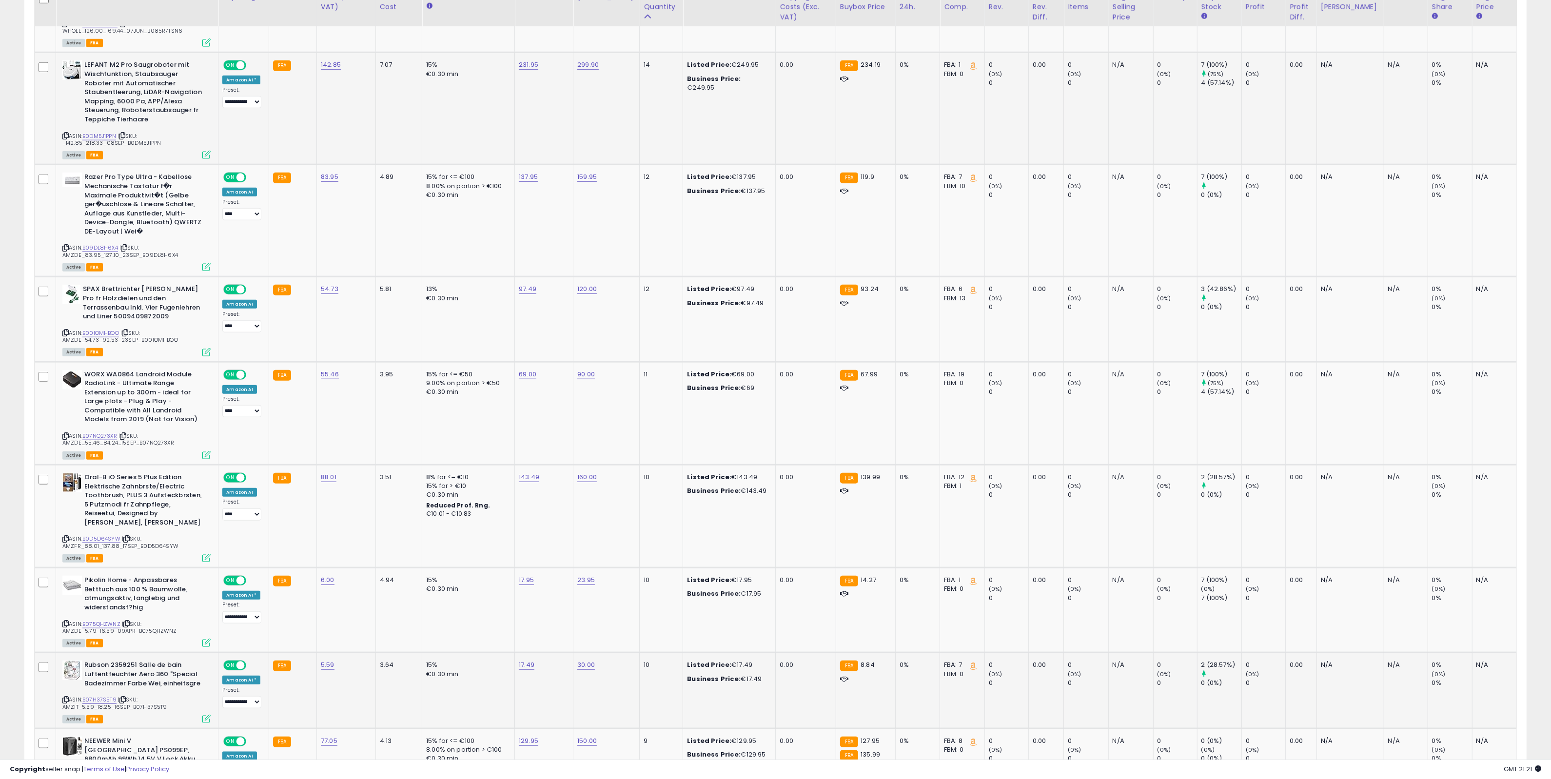
scroll to position [1585, 0]
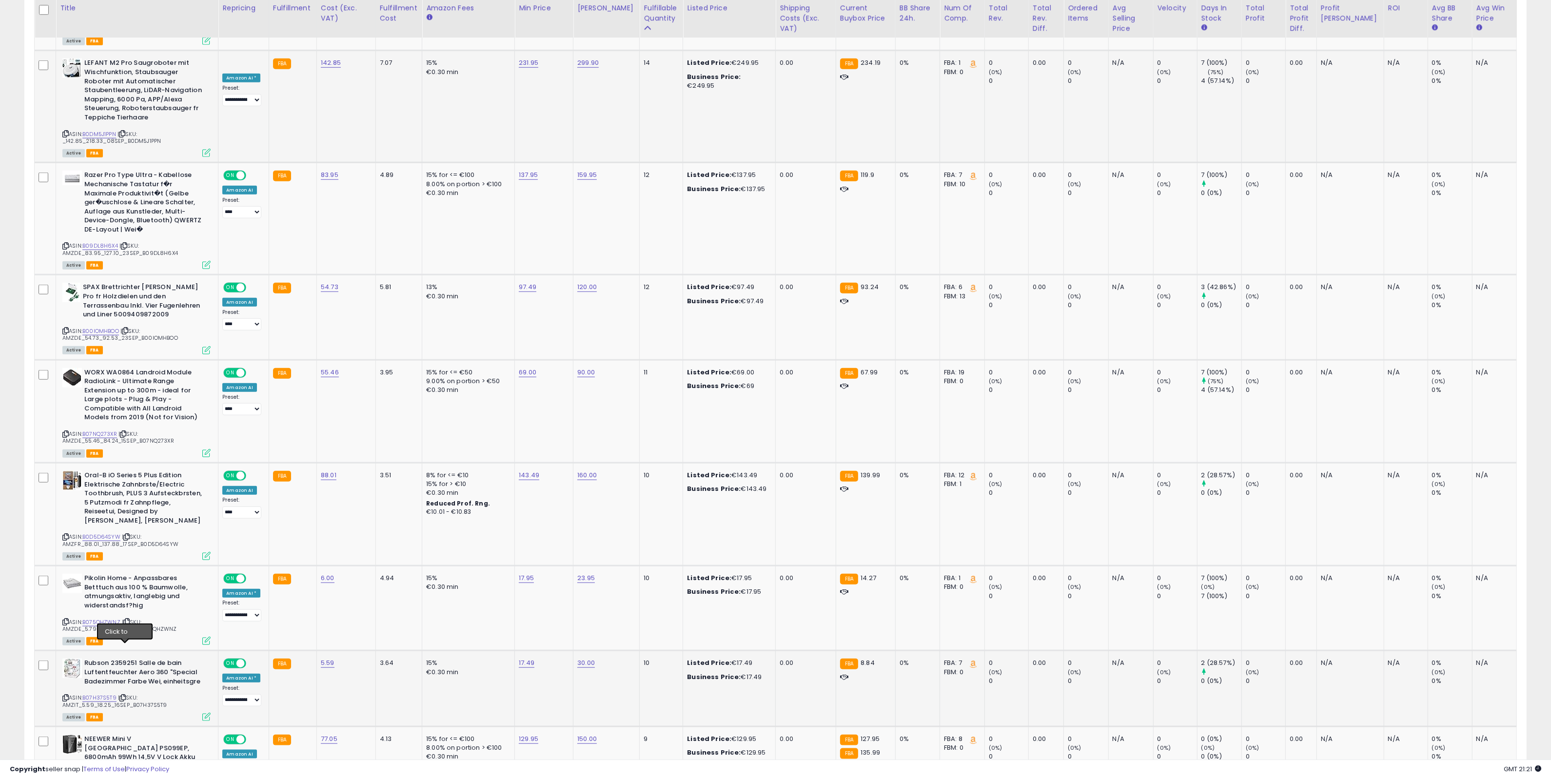
click at [125, 695] on icon at bounding box center [122, 697] width 6 height 5
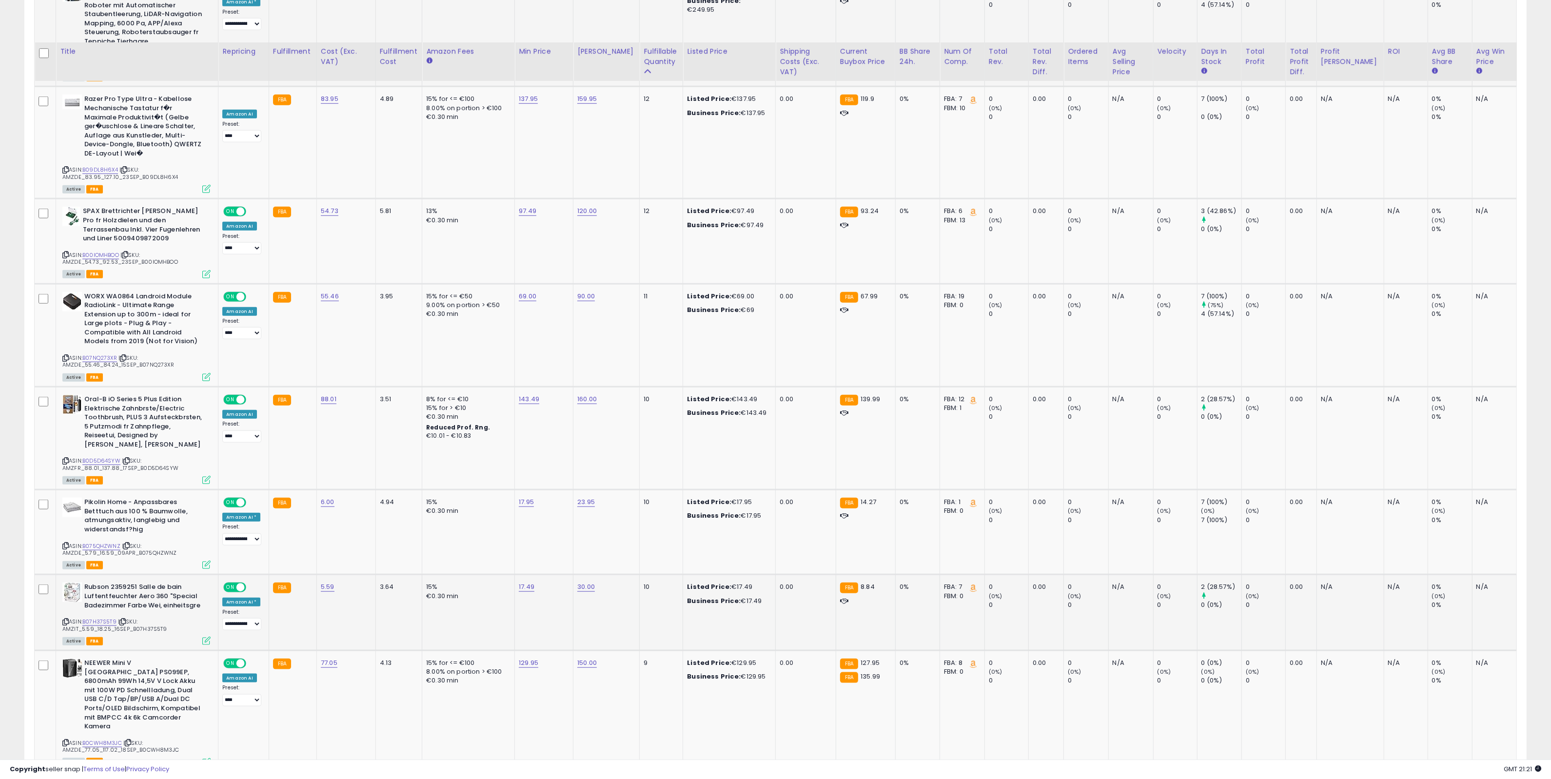
scroll to position [1706, 0]
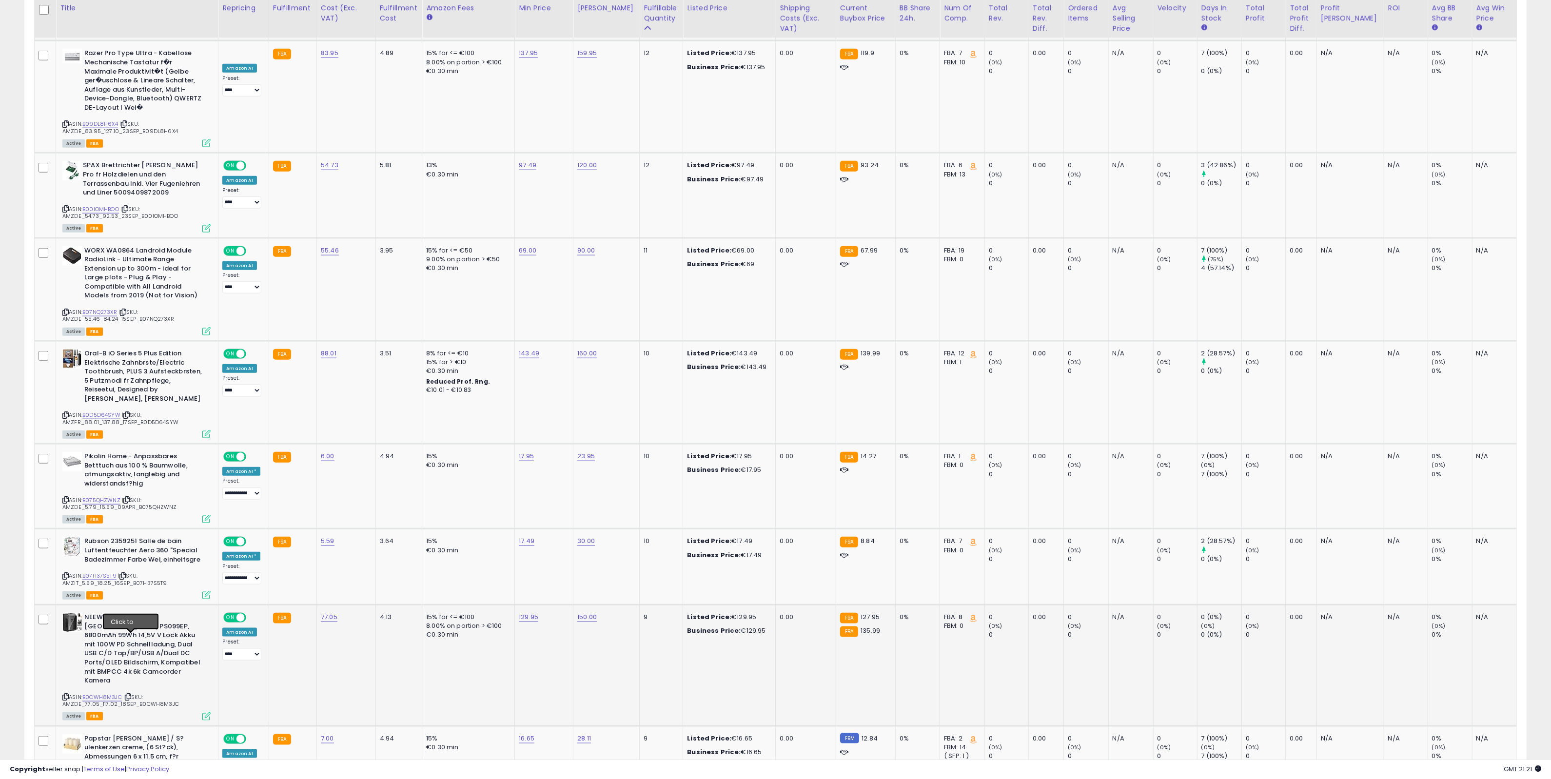
click at [128, 694] on icon at bounding box center [128, 696] width 6 height 5
drag, startPoint x: 529, startPoint y: 566, endPoint x: 751, endPoint y: 514, distance: 227.8
click at [529, 612] on link "129.95" at bounding box center [529, 617] width 20 height 10
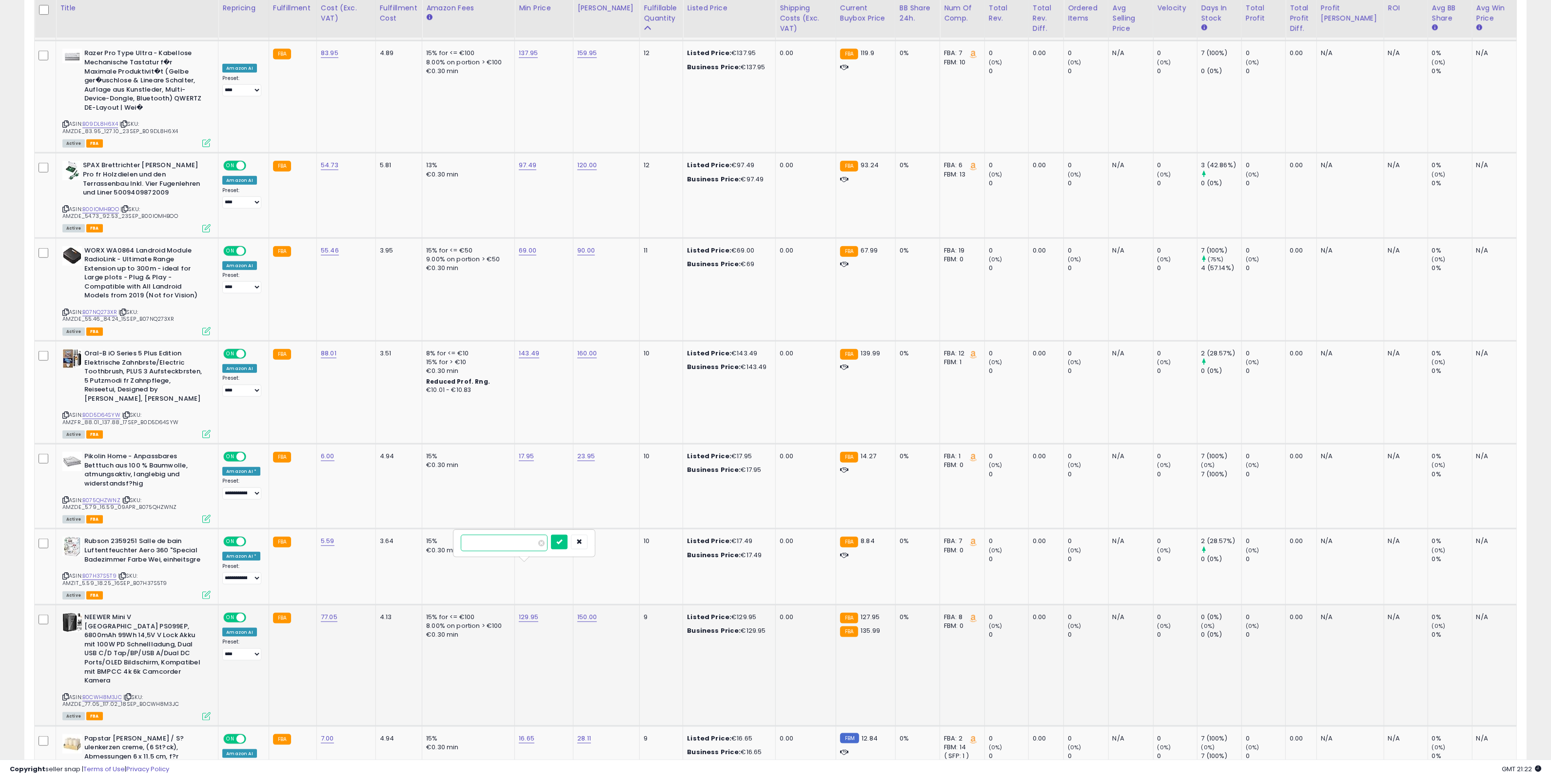
click at [478, 541] on input "******" at bounding box center [504, 543] width 87 height 17
type input "******"
click button "submit" at bounding box center [559, 542] width 17 height 15
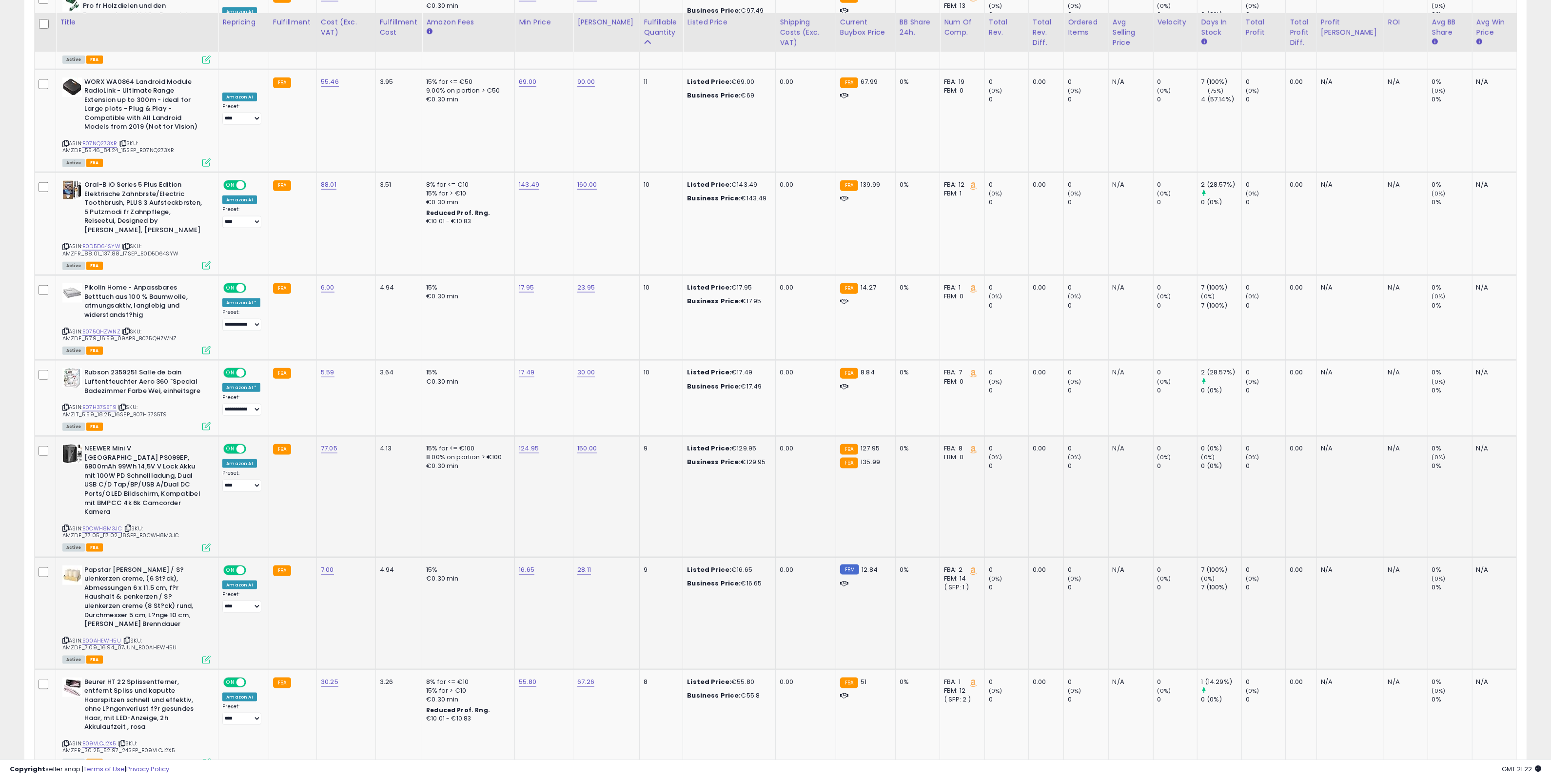
scroll to position [1889, 0]
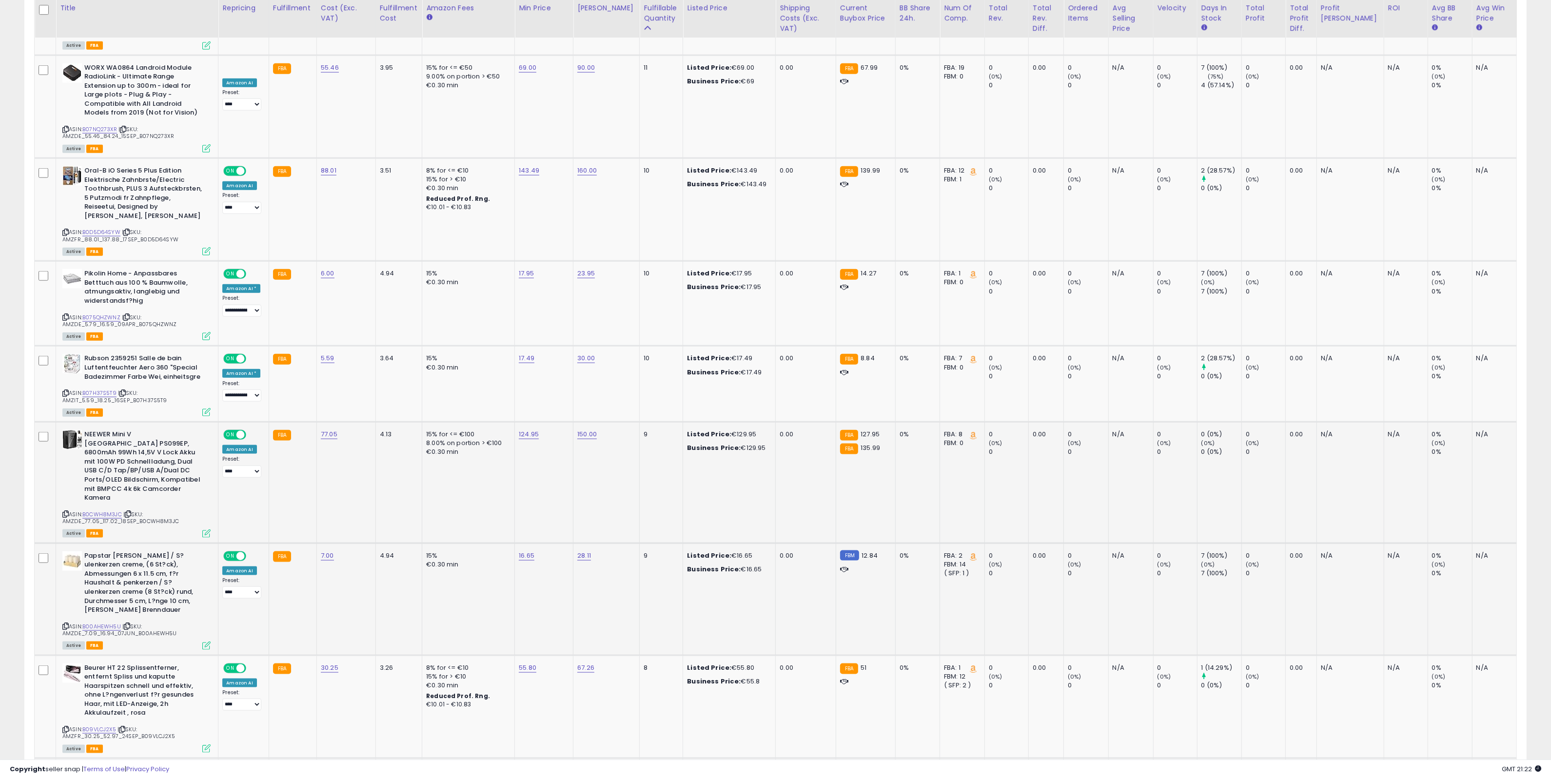
click at [130, 624] on icon at bounding box center [127, 626] width 6 height 5
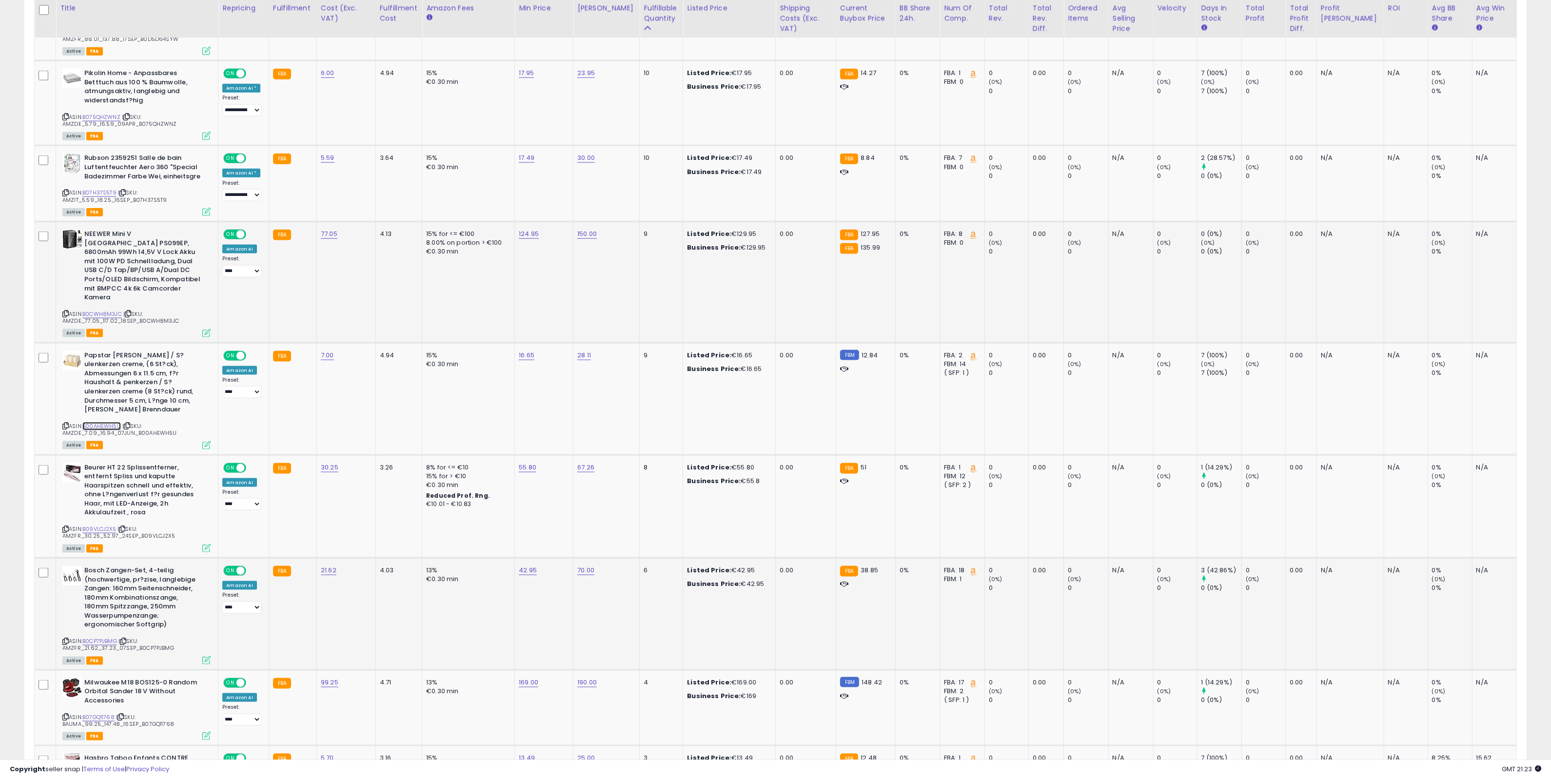
scroll to position [2194, 0]
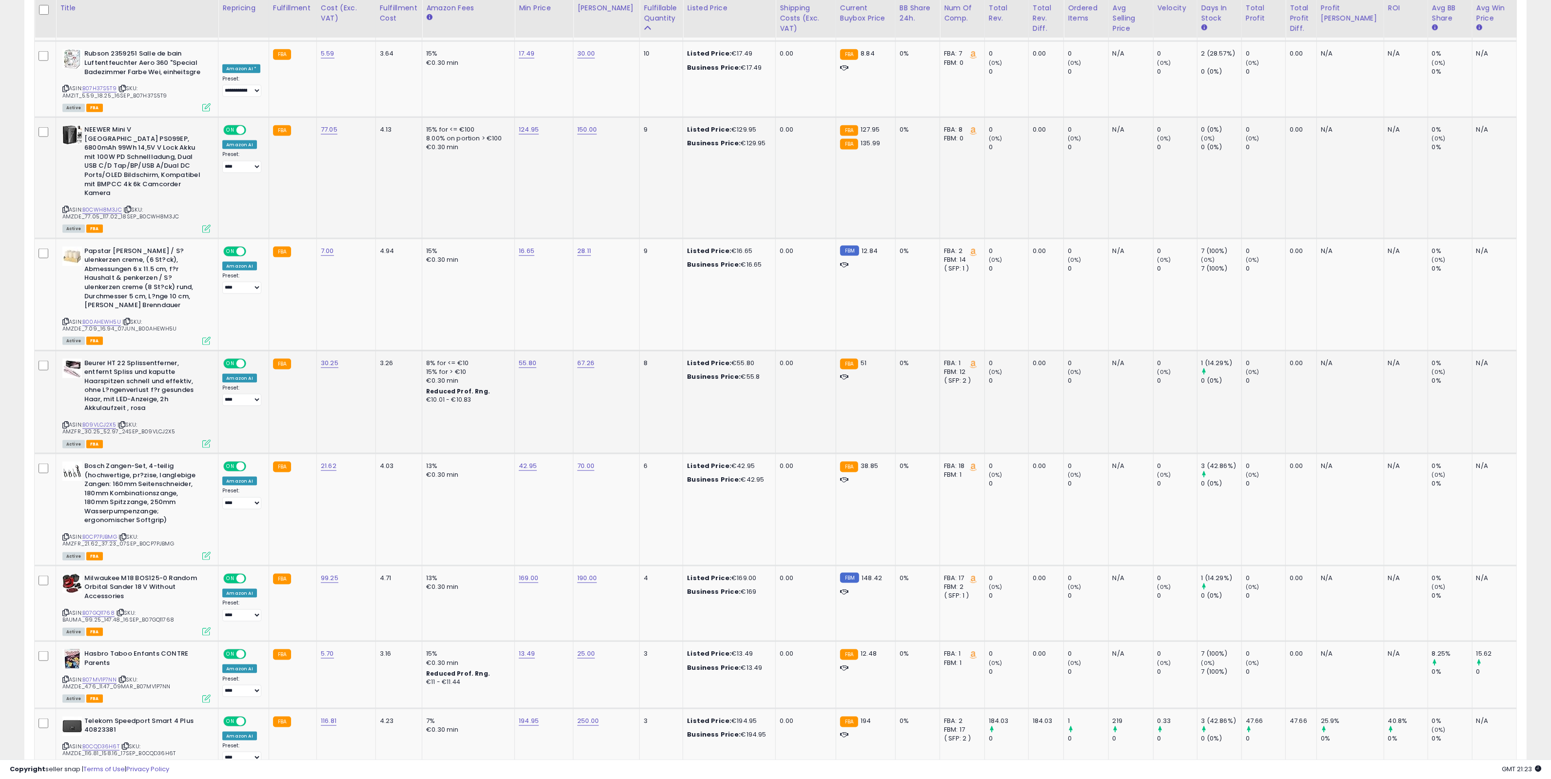
click at [125, 422] on icon at bounding box center [122, 424] width 6 height 5
click at [126, 534] on icon at bounding box center [123, 536] width 6 height 5
click at [123, 610] on icon at bounding box center [120, 612] width 6 height 5
click at [538, 573] on link "169.00" at bounding box center [529, 578] width 20 height 10
click at [478, 494] on input "******" at bounding box center [504, 494] width 87 height 17
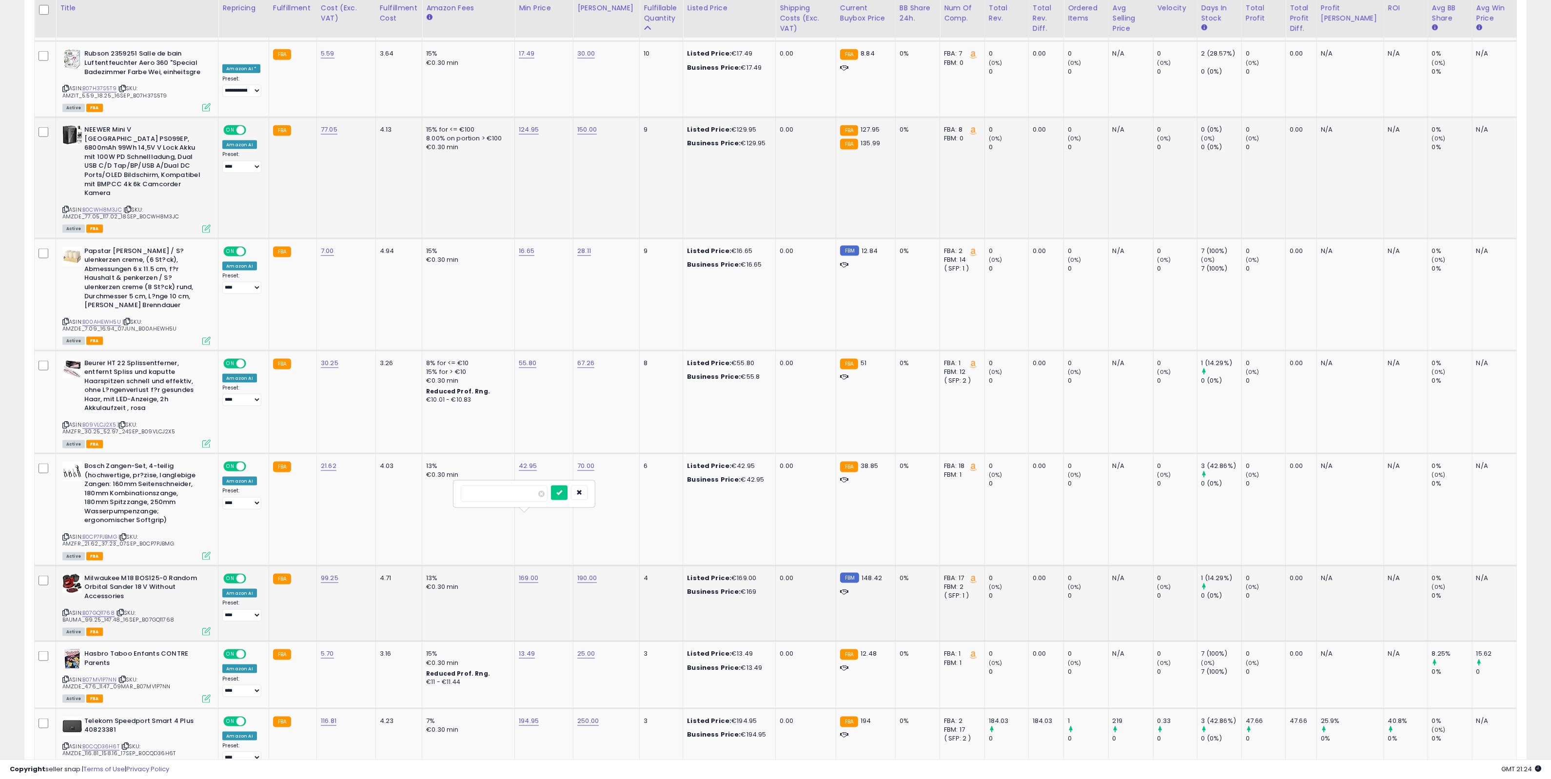
type input "******"
click button "submit" at bounding box center [559, 493] width 17 height 15
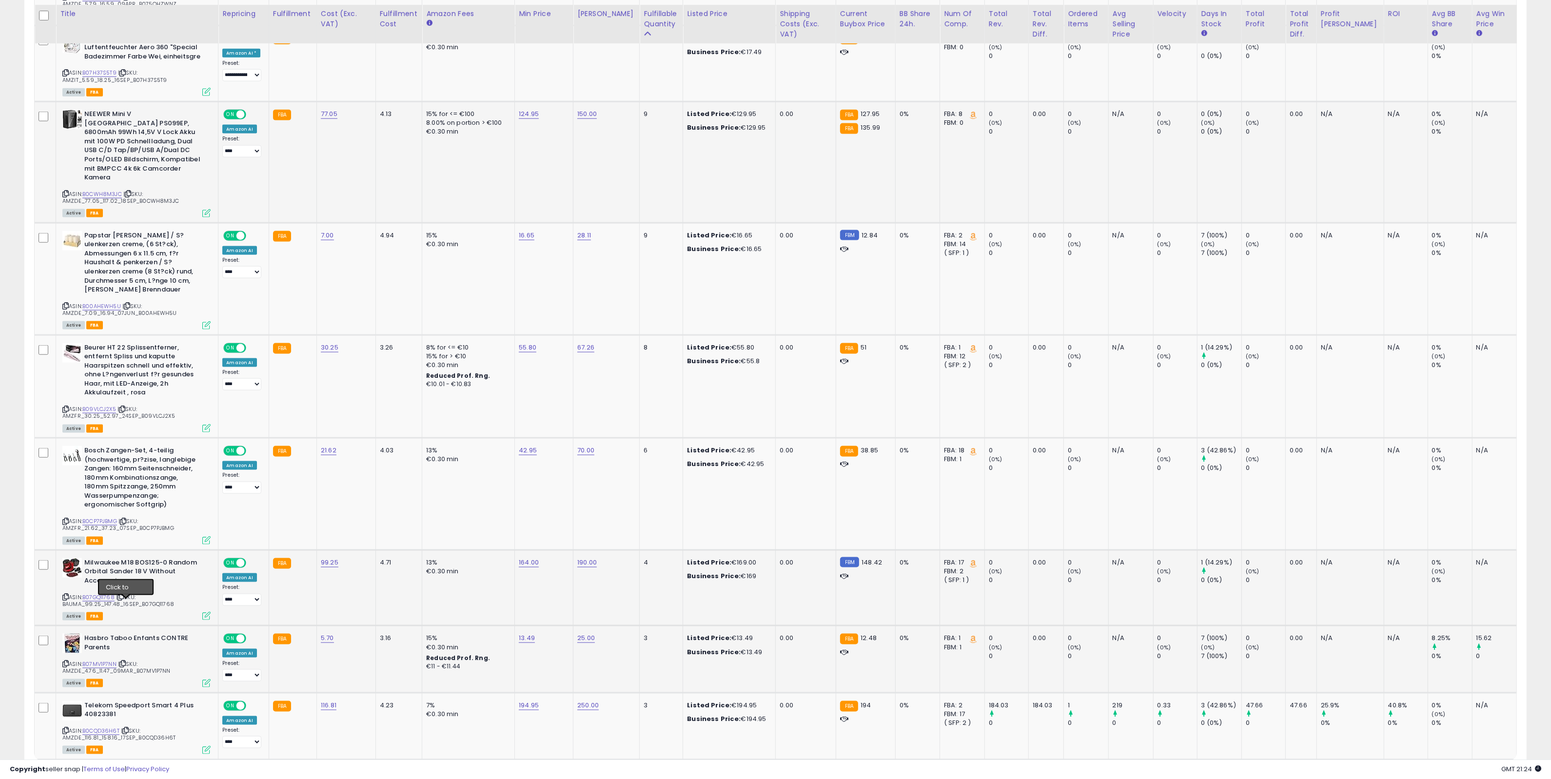
scroll to position [2216, 0]
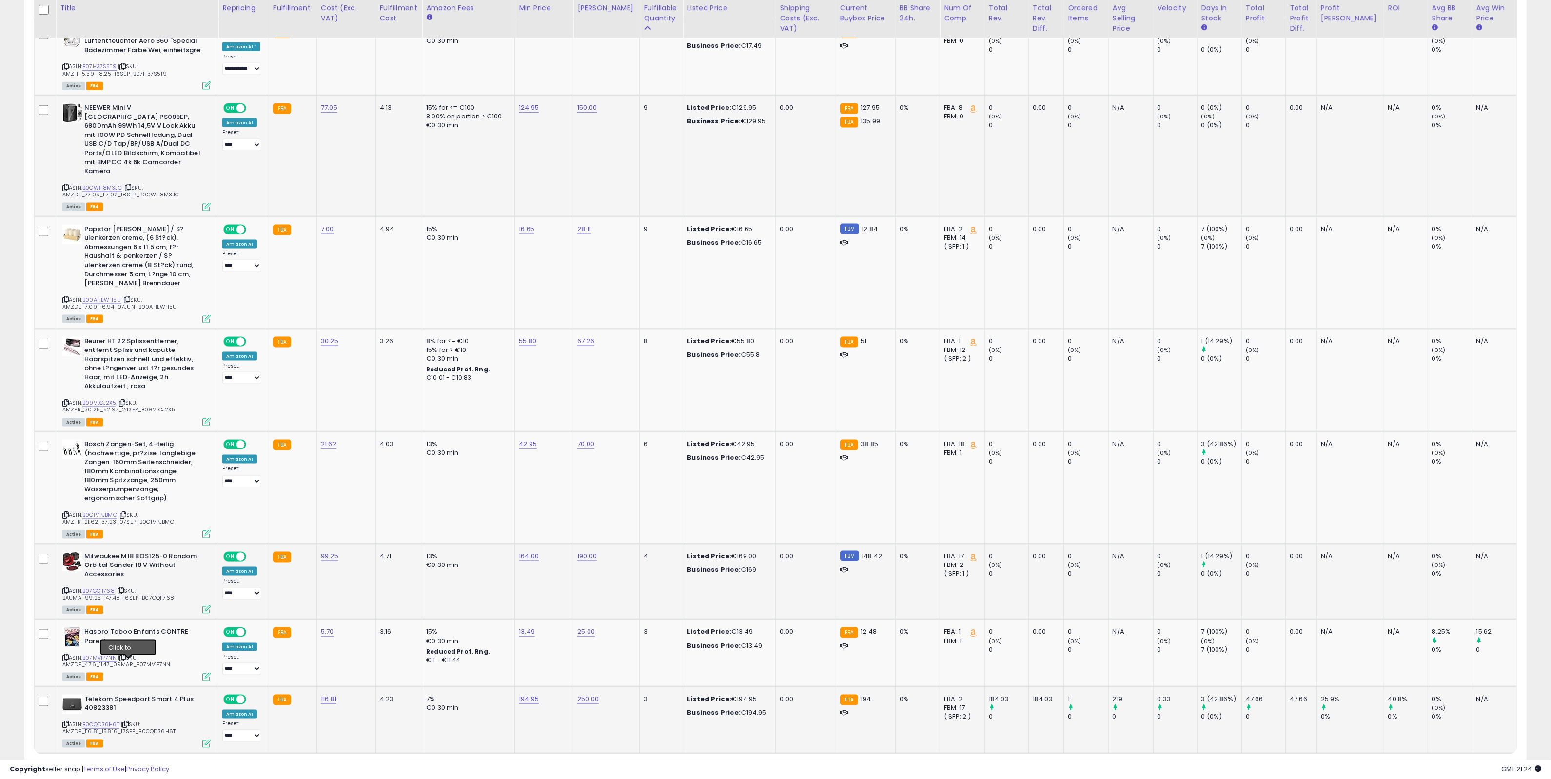
click at [129, 722] on icon at bounding box center [125, 724] width 6 height 5
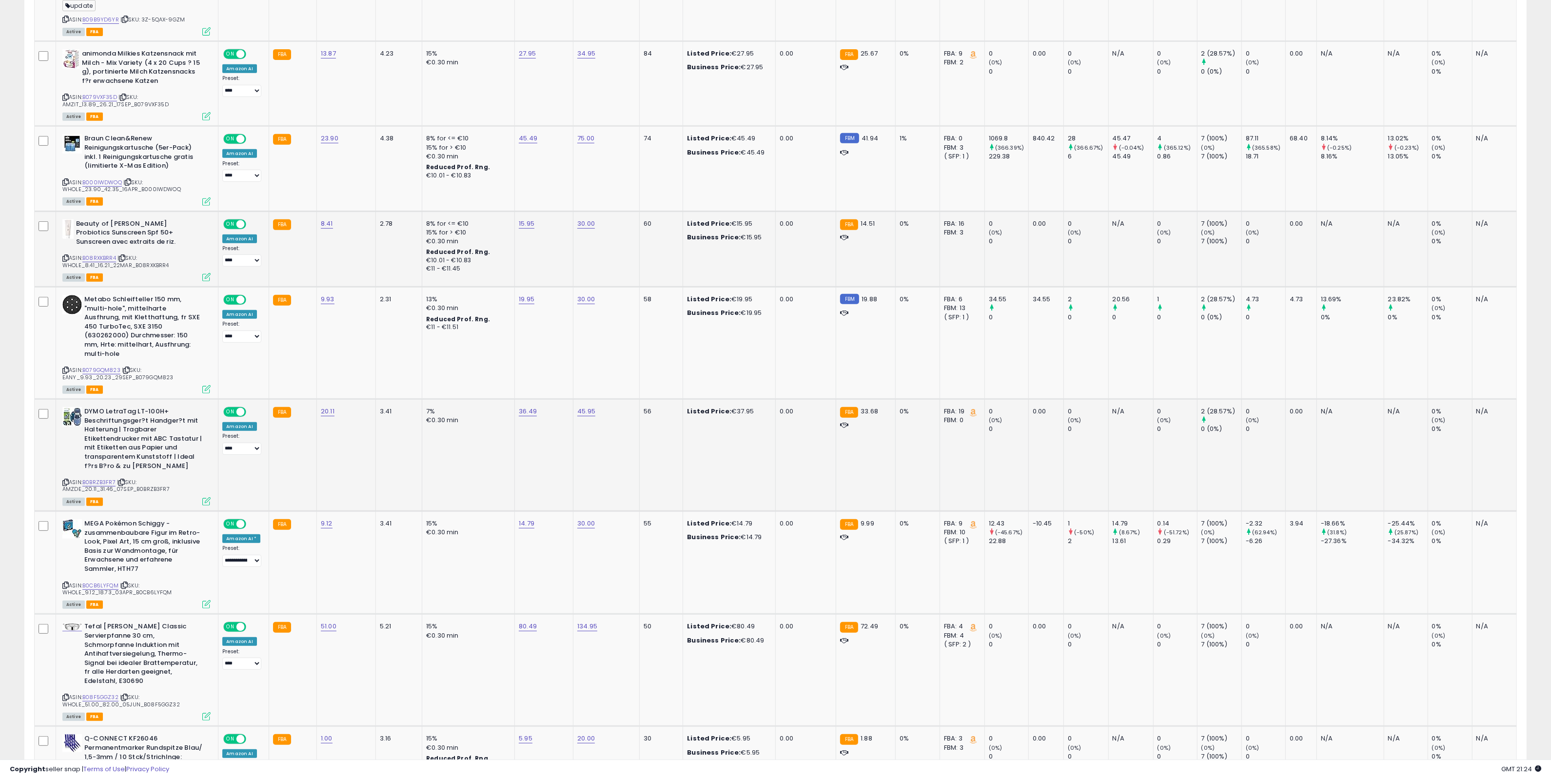
scroll to position [631, 0]
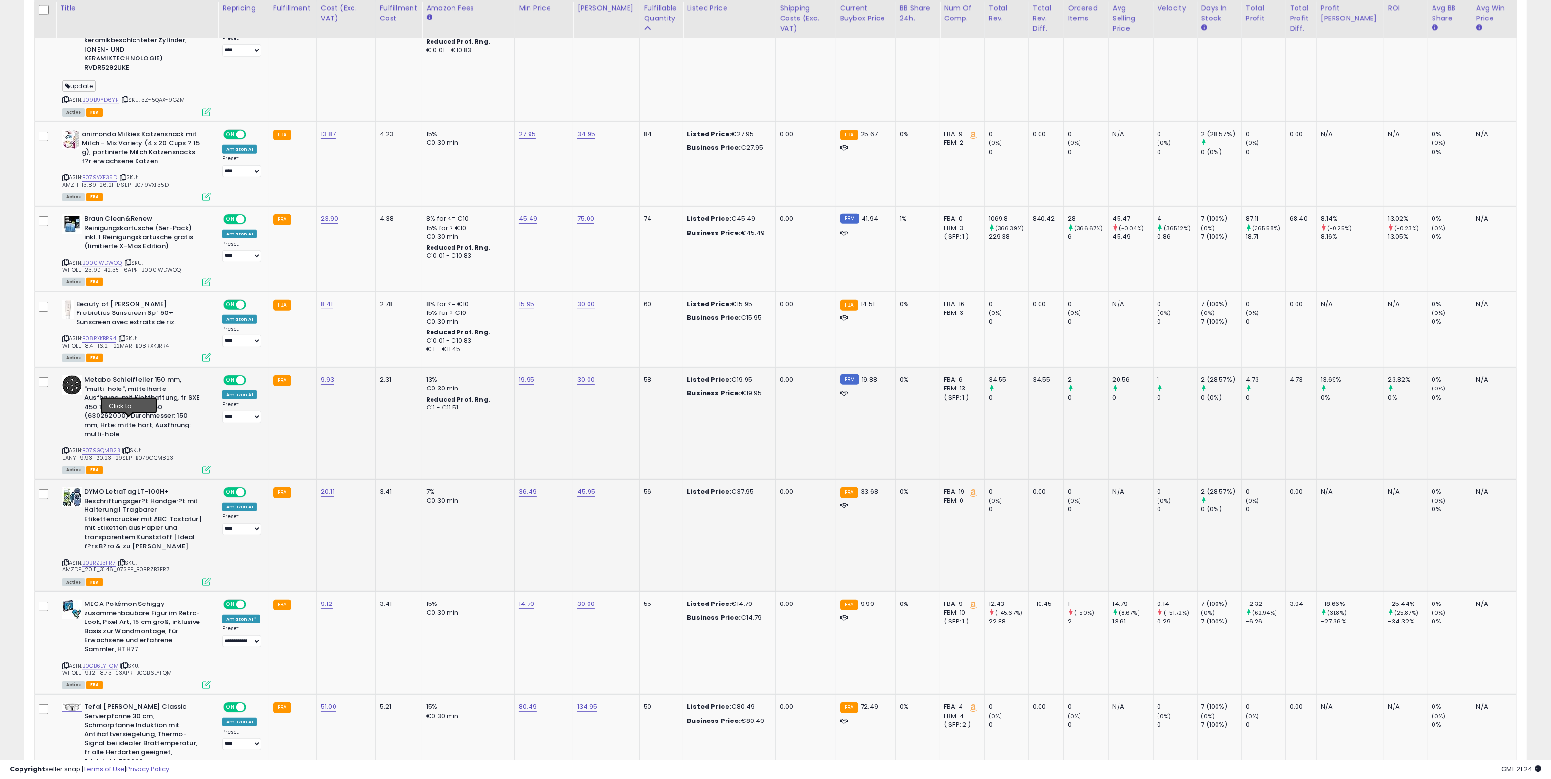
click at [127, 448] on icon at bounding box center [126, 450] width 6 height 5
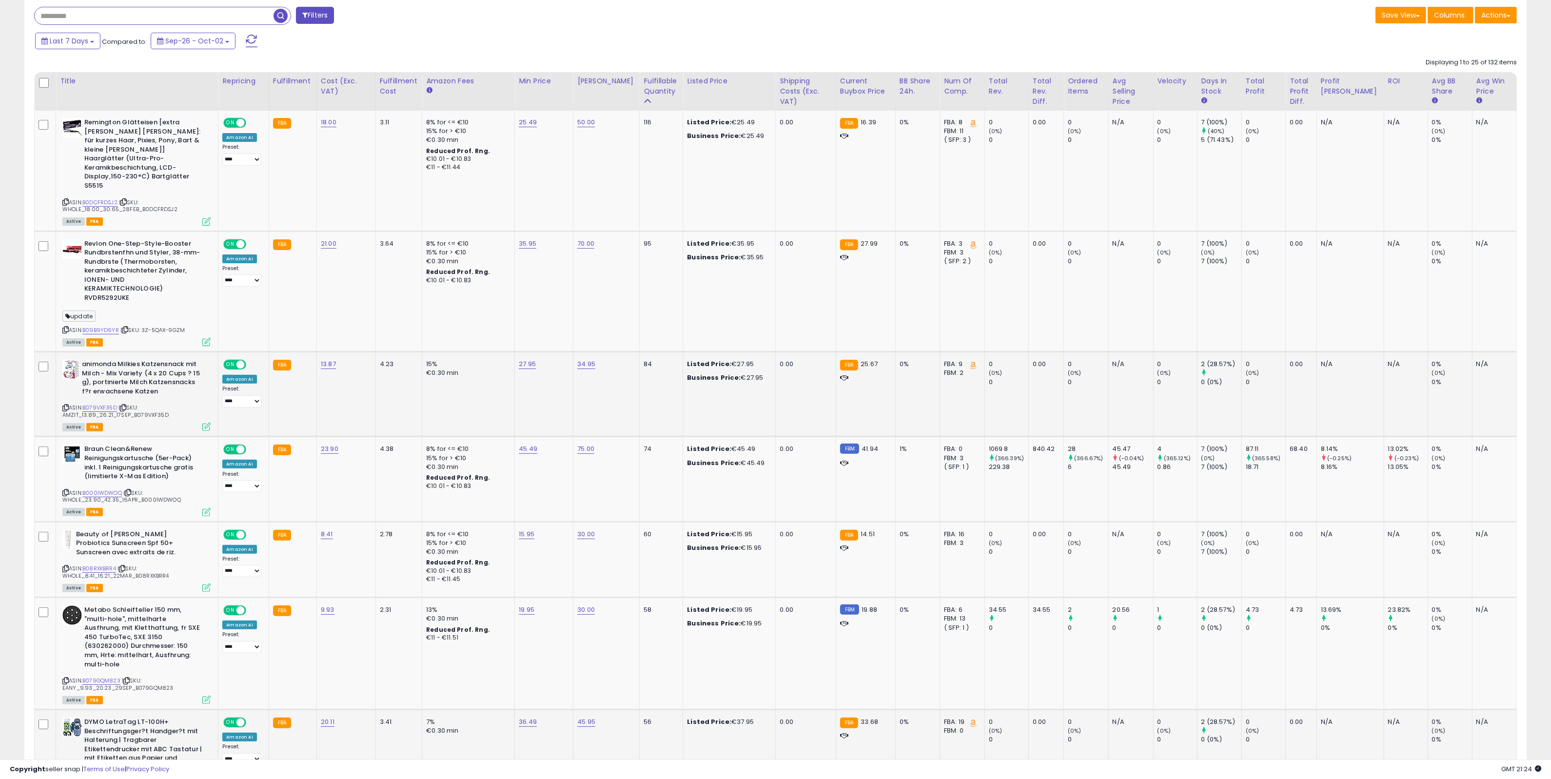
scroll to position [388, 0]
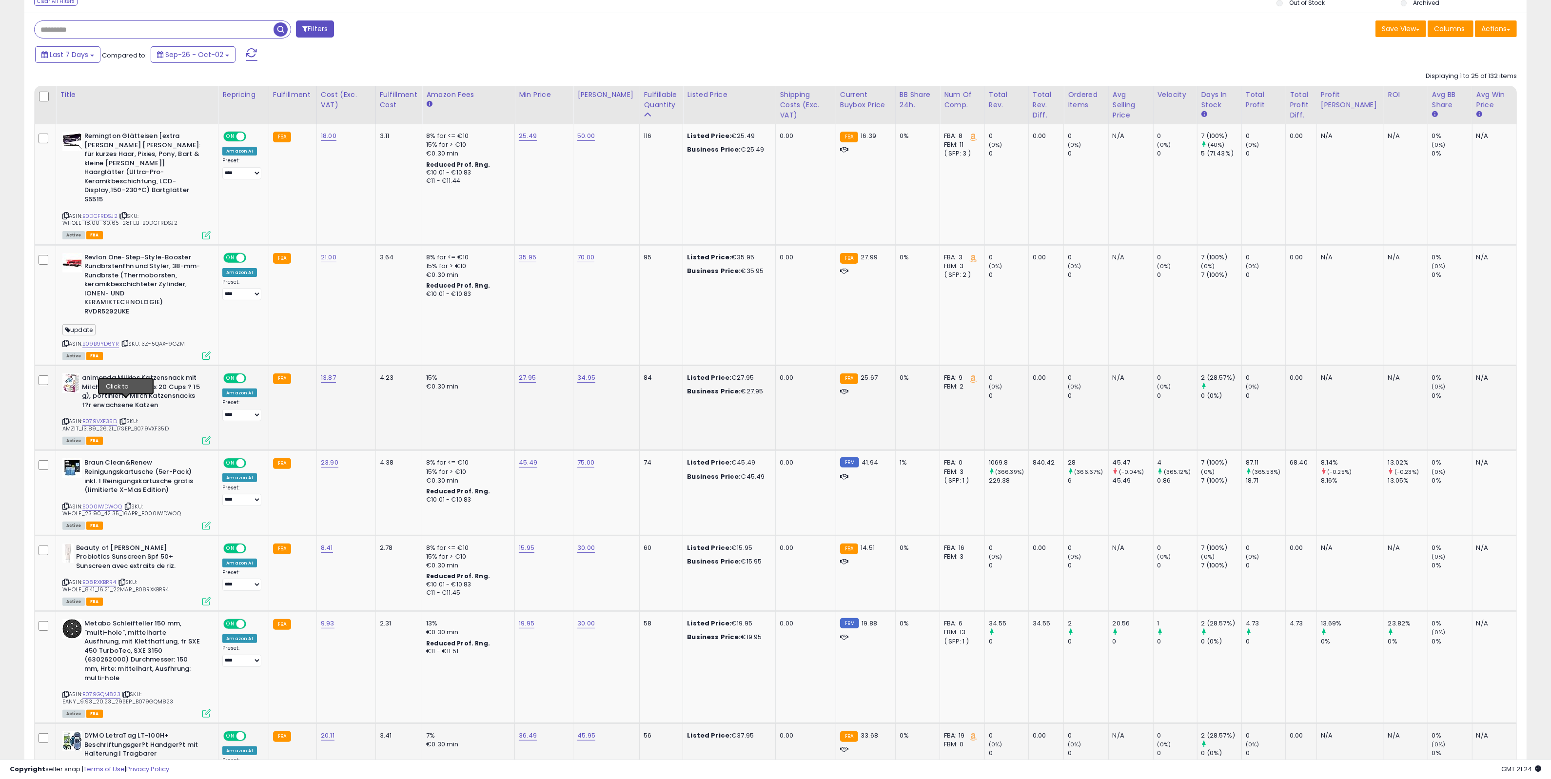
click at [126, 419] on icon at bounding box center [123, 421] width 6 height 5
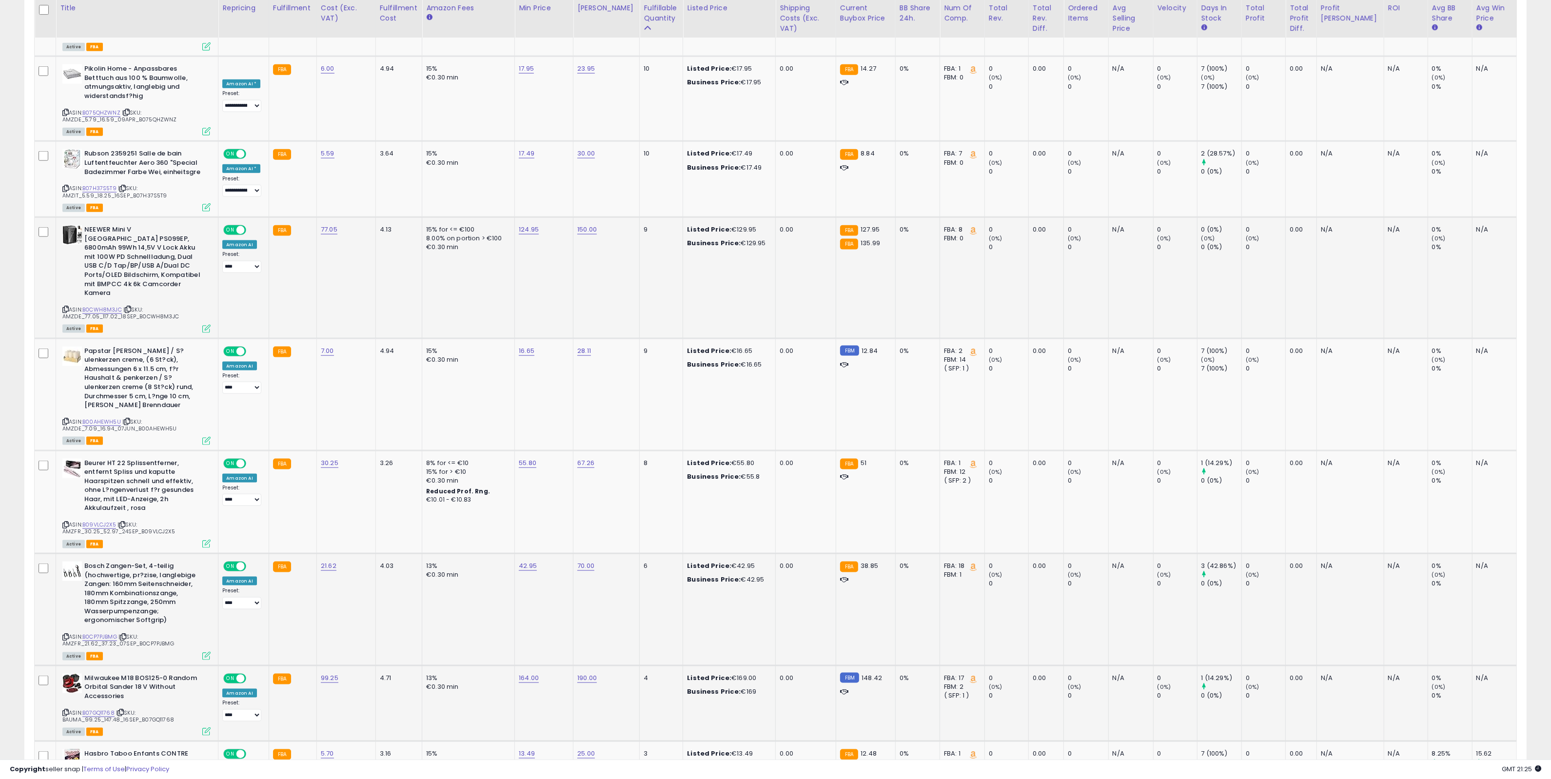
scroll to position [2216, 0]
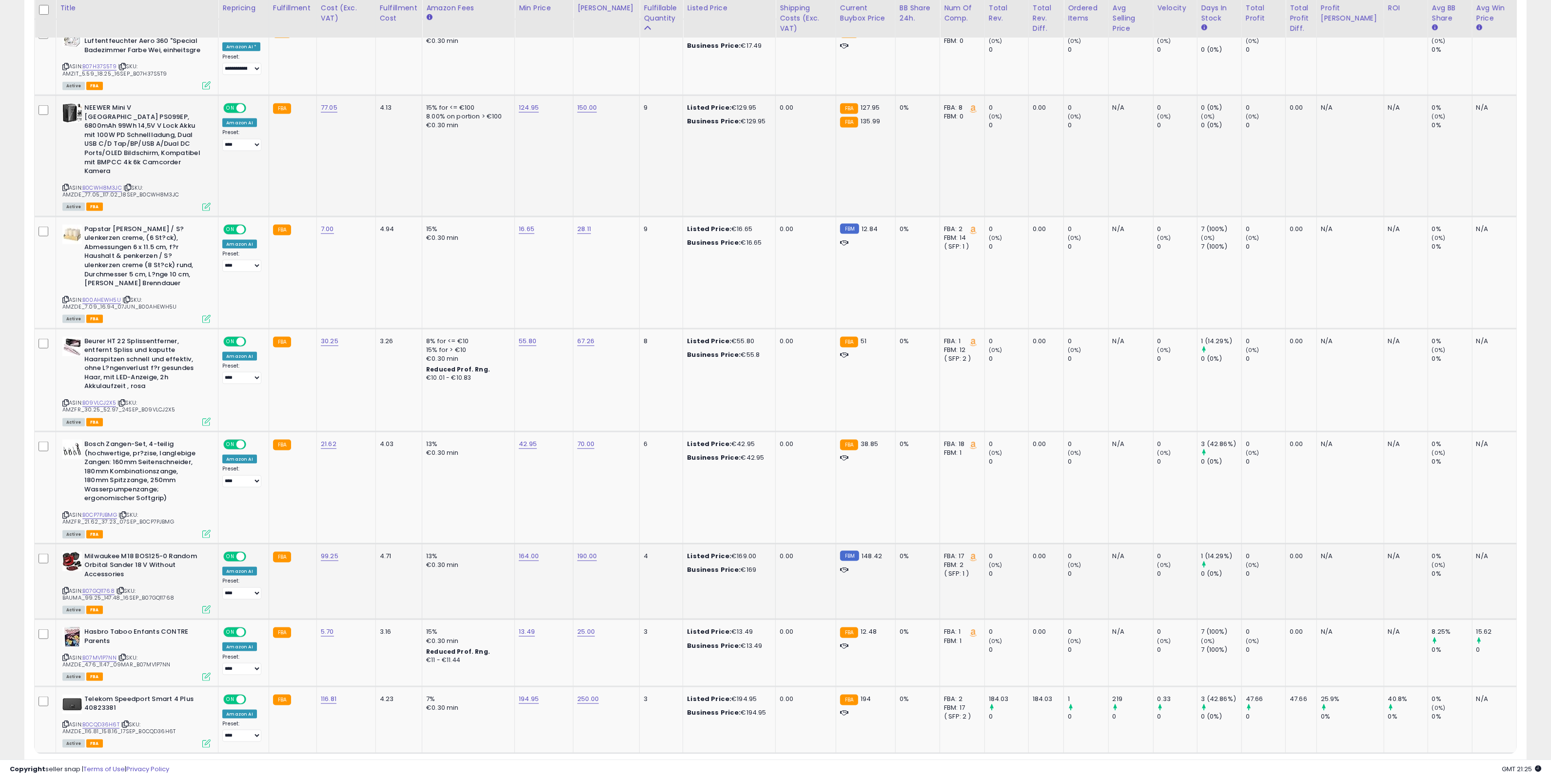
drag, startPoint x: 1404, startPoint y: 713, endPoint x: 1395, endPoint y: 702, distance: 13.9
click at [1404, 764] on link "2" at bounding box center [1407, 772] width 17 height 17
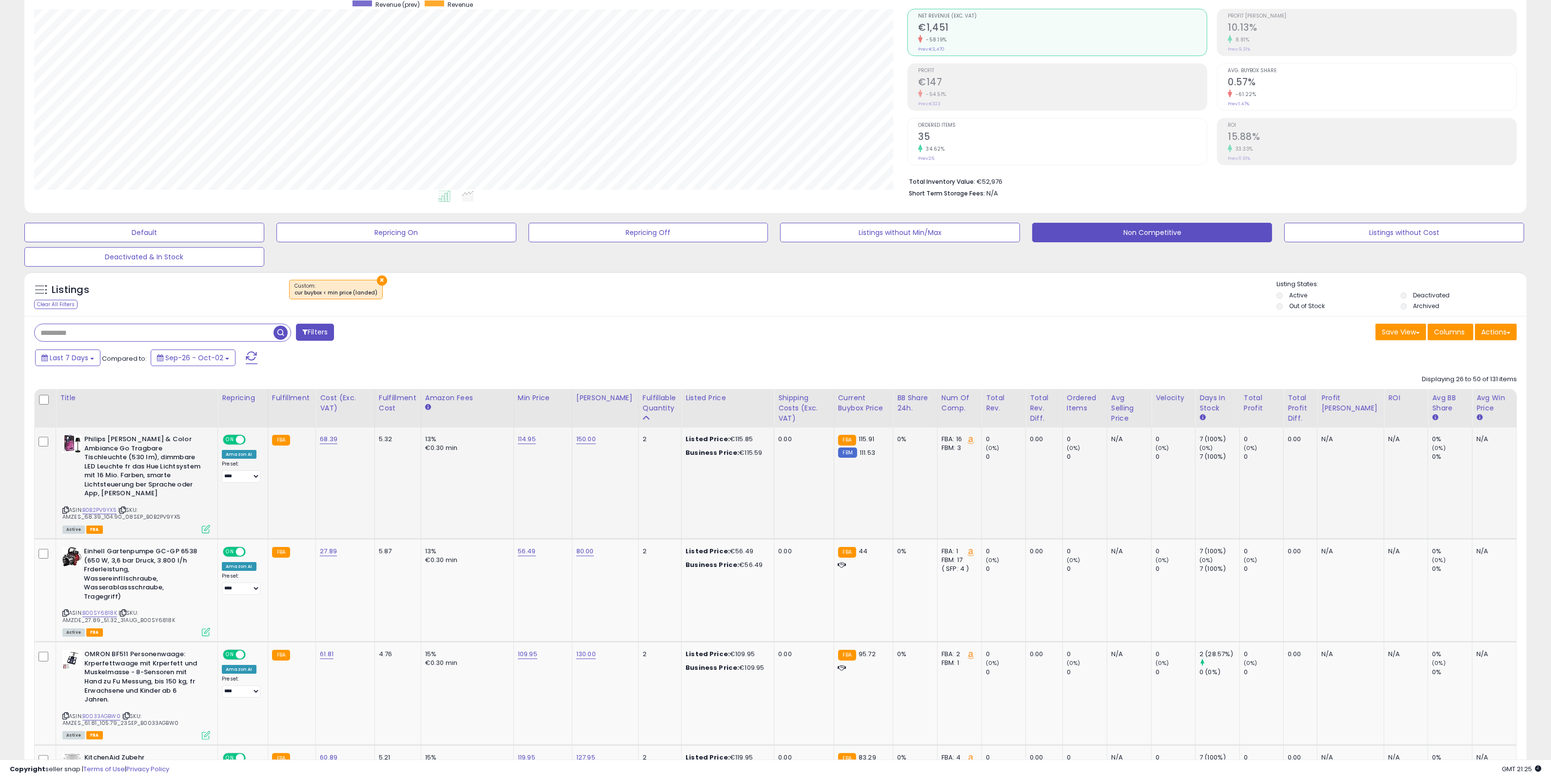
scroll to position [122, 0]
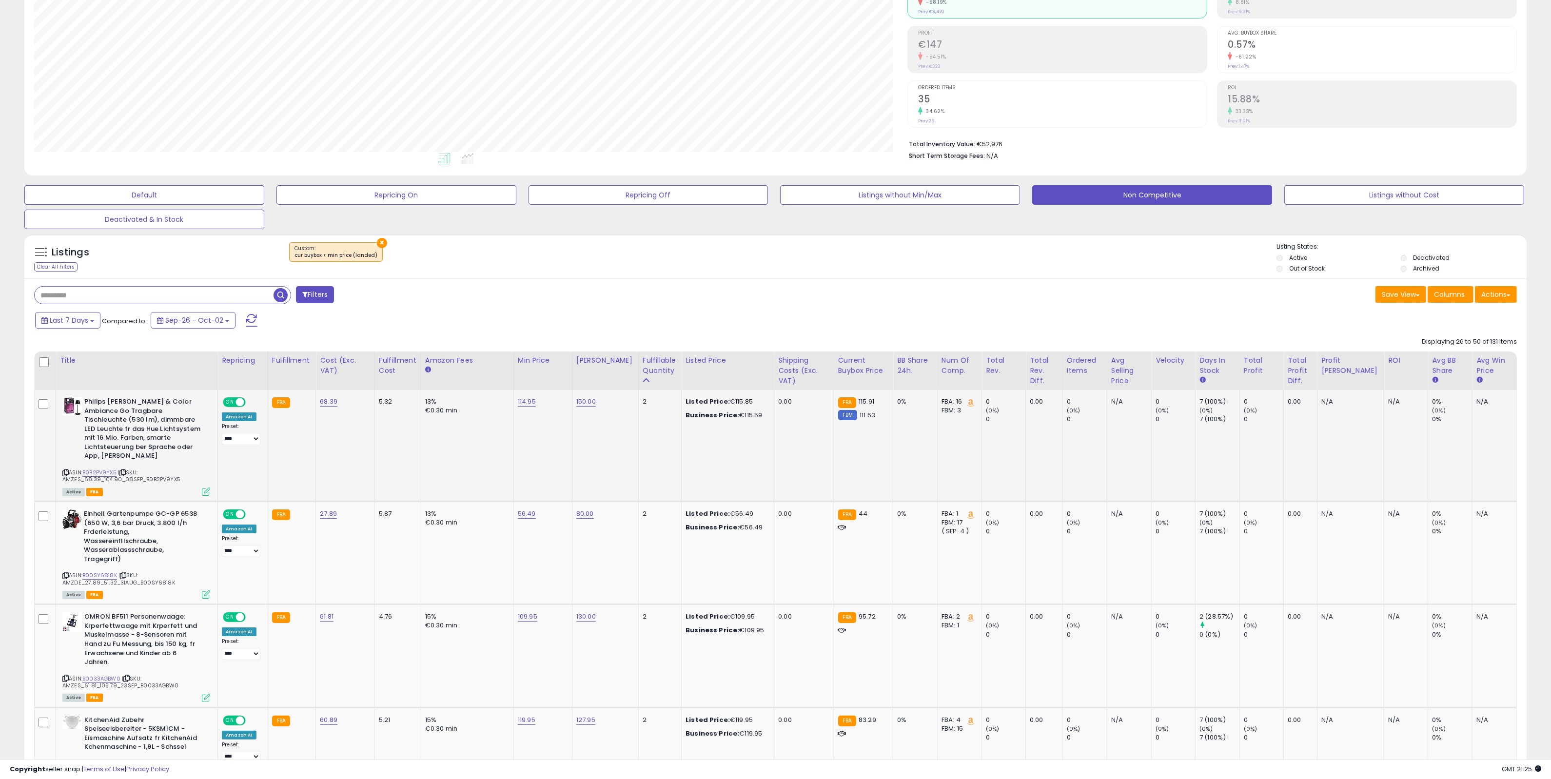
click at [125, 471] on icon at bounding box center [122, 472] width 6 height 5
click at [125, 573] on icon at bounding box center [123, 575] width 6 height 5
click at [532, 515] on link "56.49" at bounding box center [527, 514] width 18 height 10
drag, startPoint x: 498, startPoint y: 494, endPoint x: 459, endPoint y: 495, distance: 39.5
click at [459, 495] on input "*****" at bounding box center [502, 489] width 87 height 17
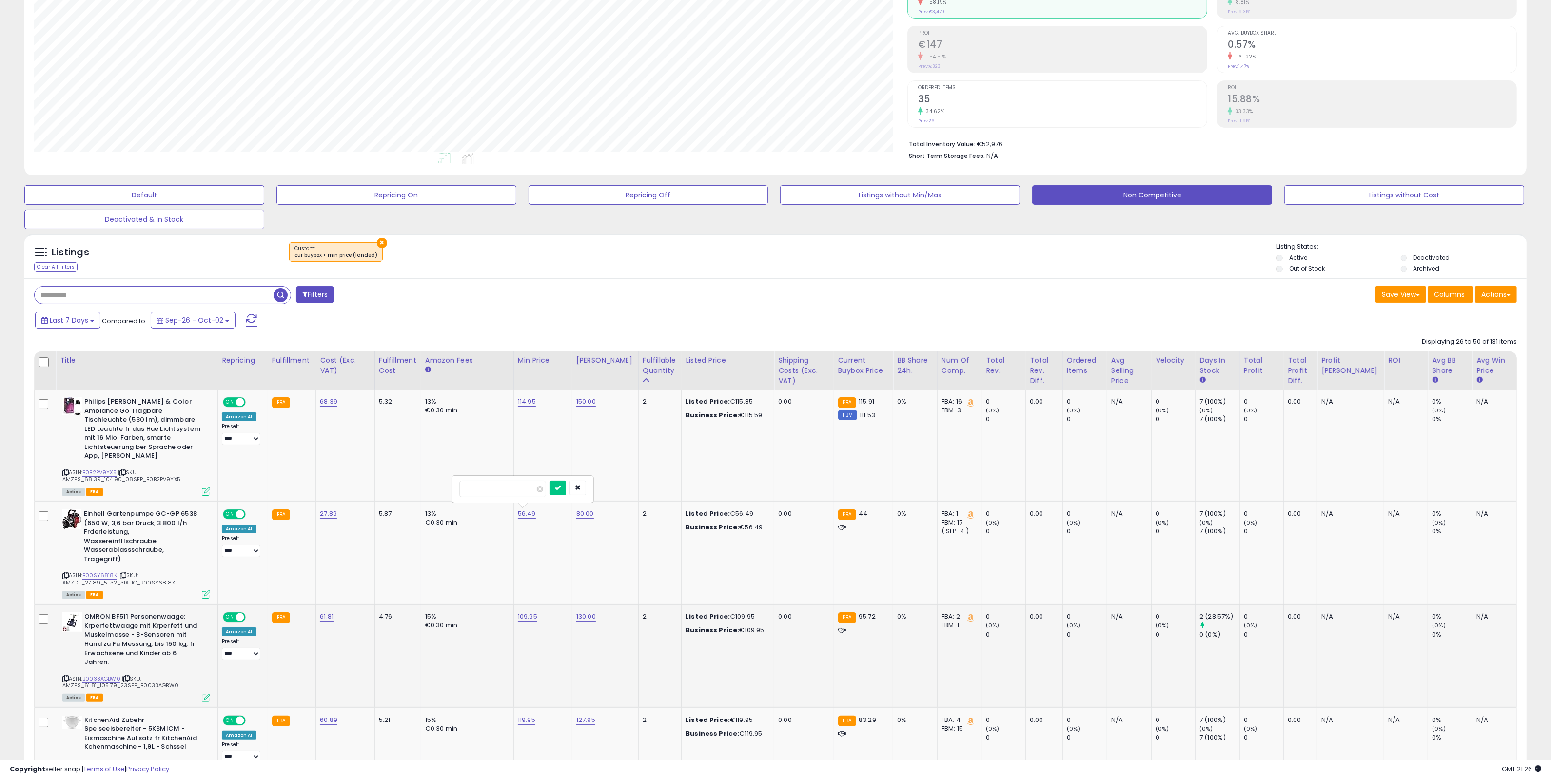
click at [128, 676] on icon at bounding box center [126, 678] width 6 height 5
click at [586, 486] on button "button" at bounding box center [577, 488] width 17 height 15
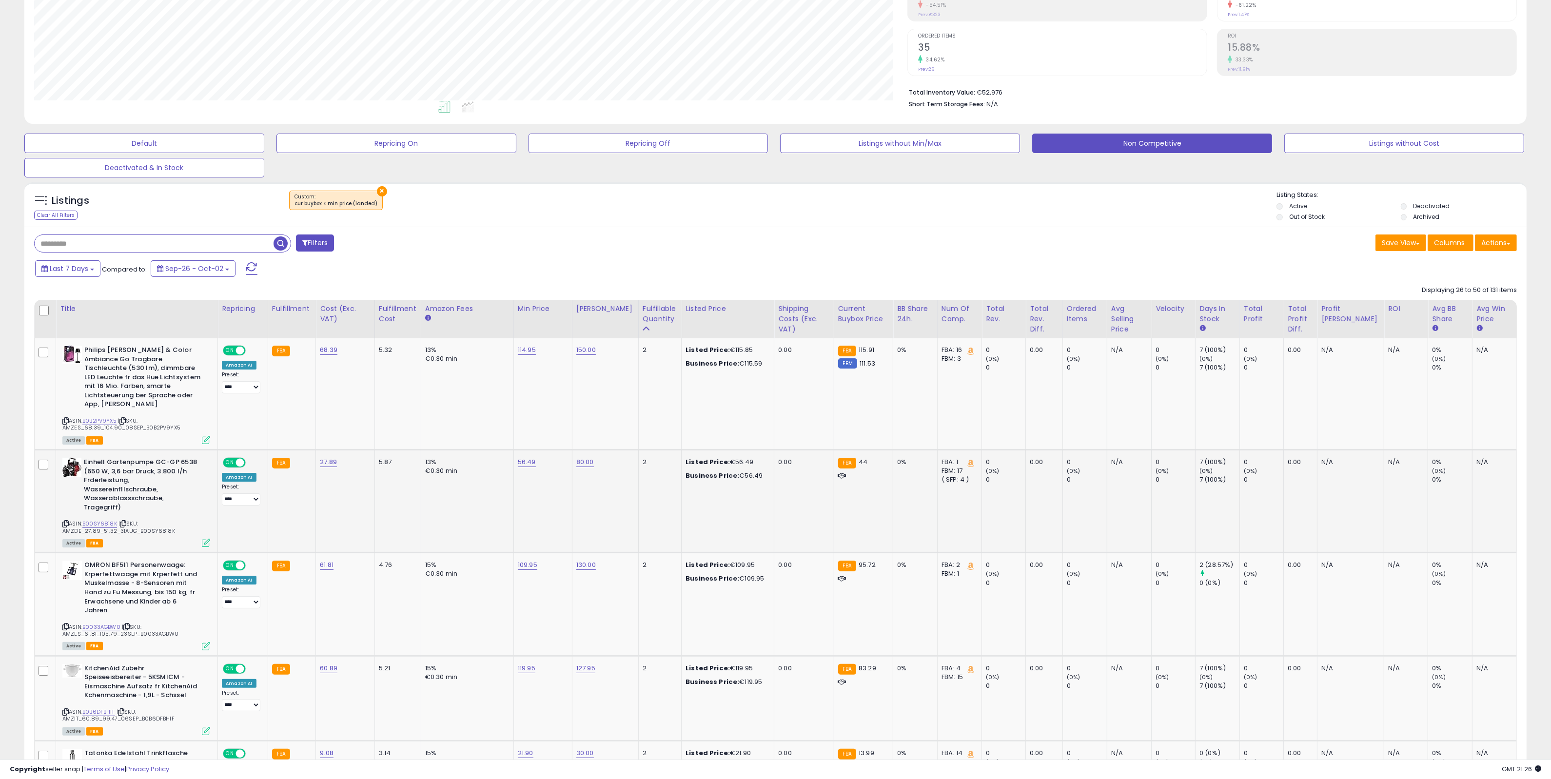
scroll to position [183, 0]
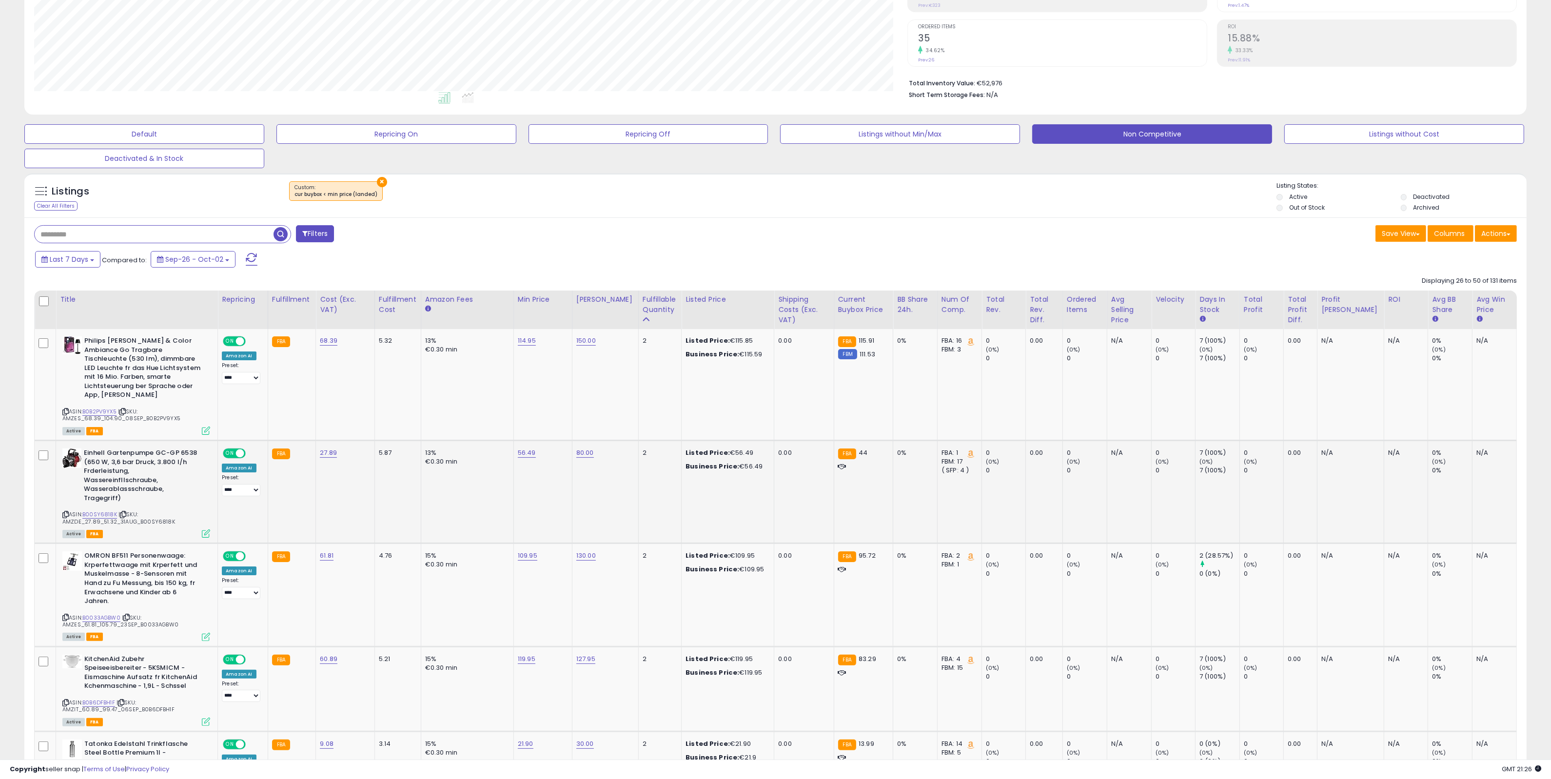
click at [379, 179] on button "×" at bounding box center [382, 182] width 10 height 10
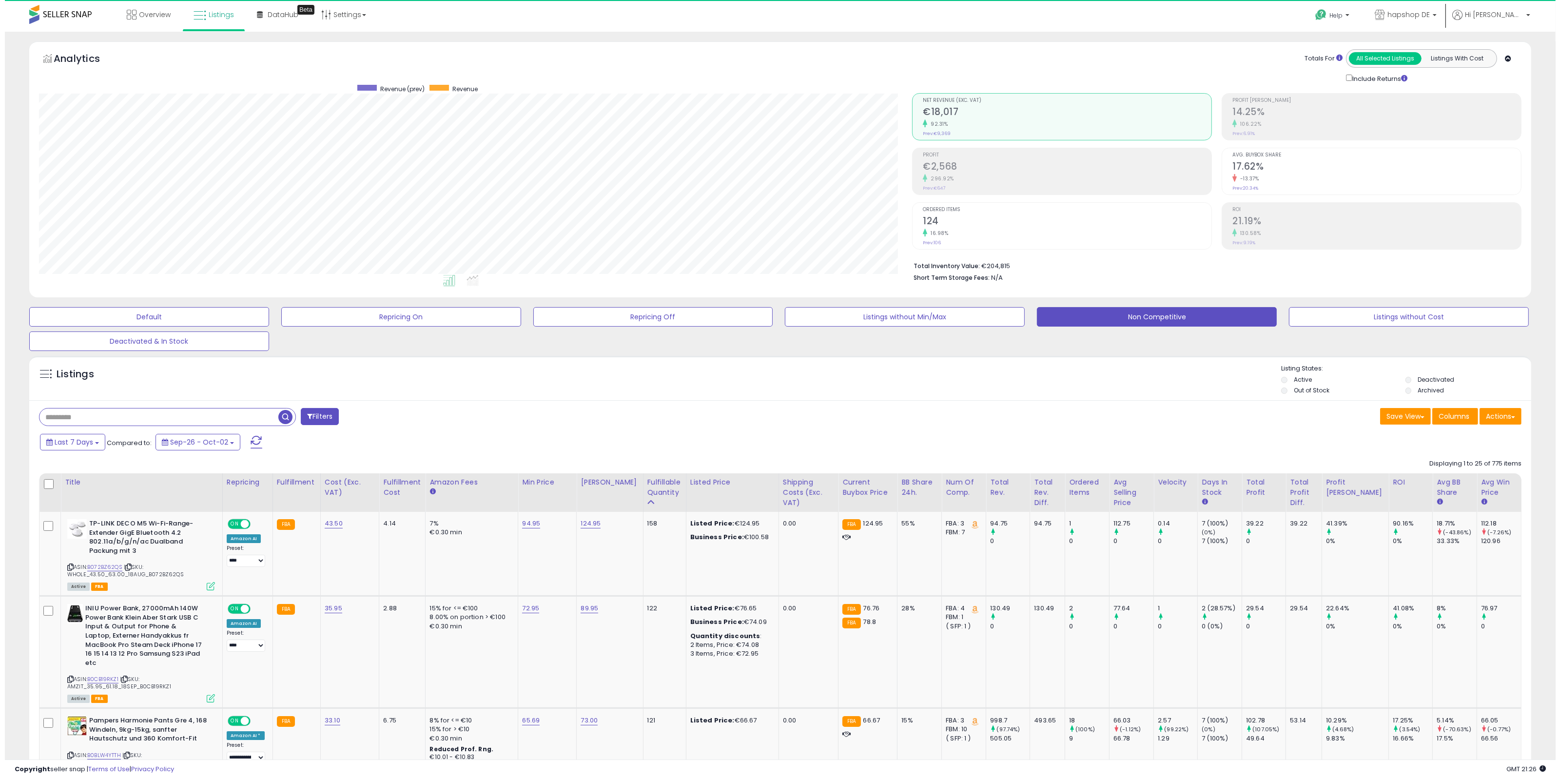
scroll to position [200, 874]
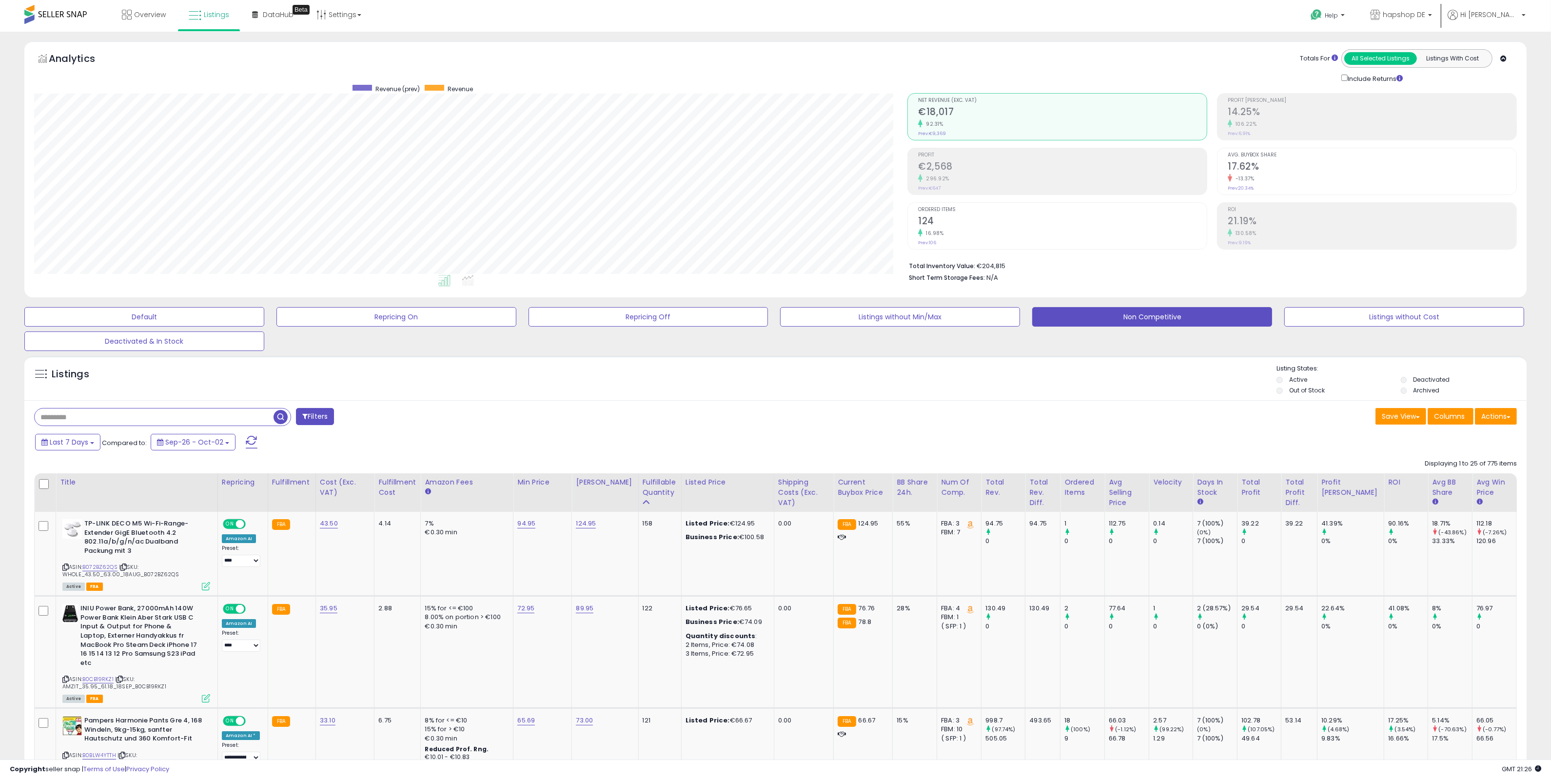
click at [313, 417] on button "Filters" at bounding box center [315, 416] width 38 height 17
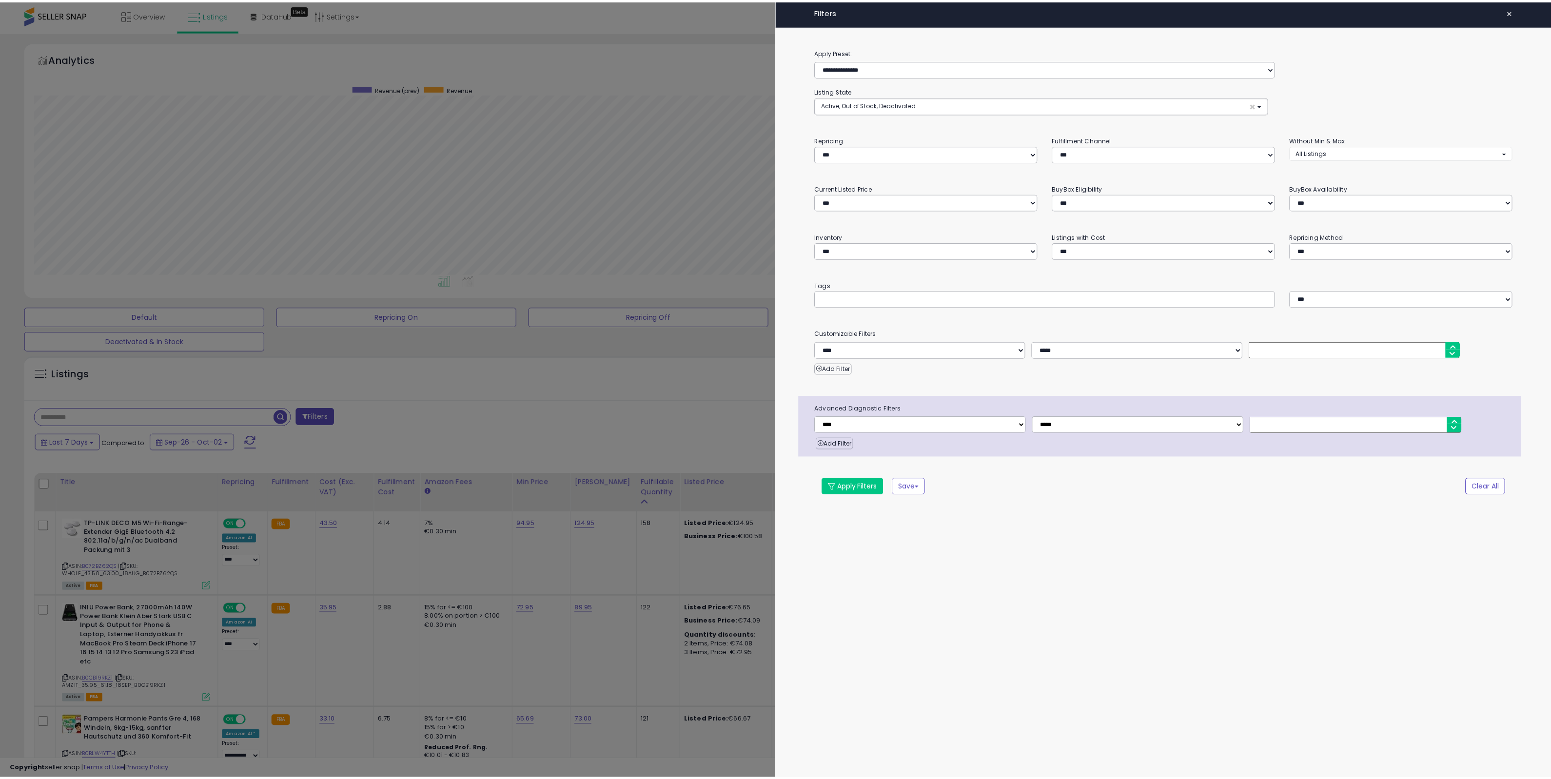
scroll to position [200, 879]
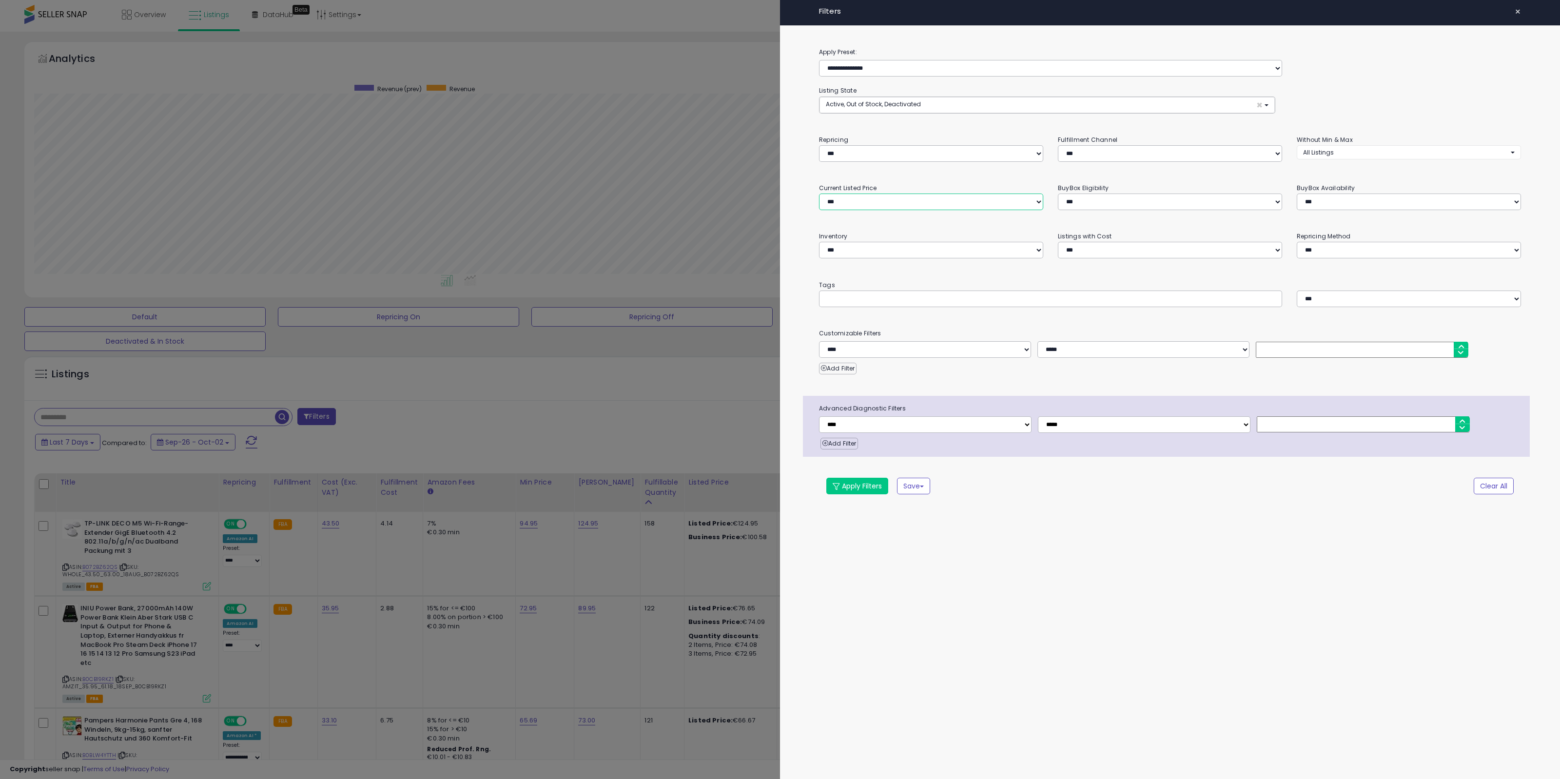
click at [904, 203] on select "**********" at bounding box center [931, 202] width 224 height 17
click at [819, 194] on select "**********" at bounding box center [931, 202] width 224 height 17
drag, startPoint x: 896, startPoint y: 205, endPoint x: 893, endPoint y: 210, distance: 6.4
click at [896, 205] on select "**********" at bounding box center [931, 202] width 224 height 17
select select "******"
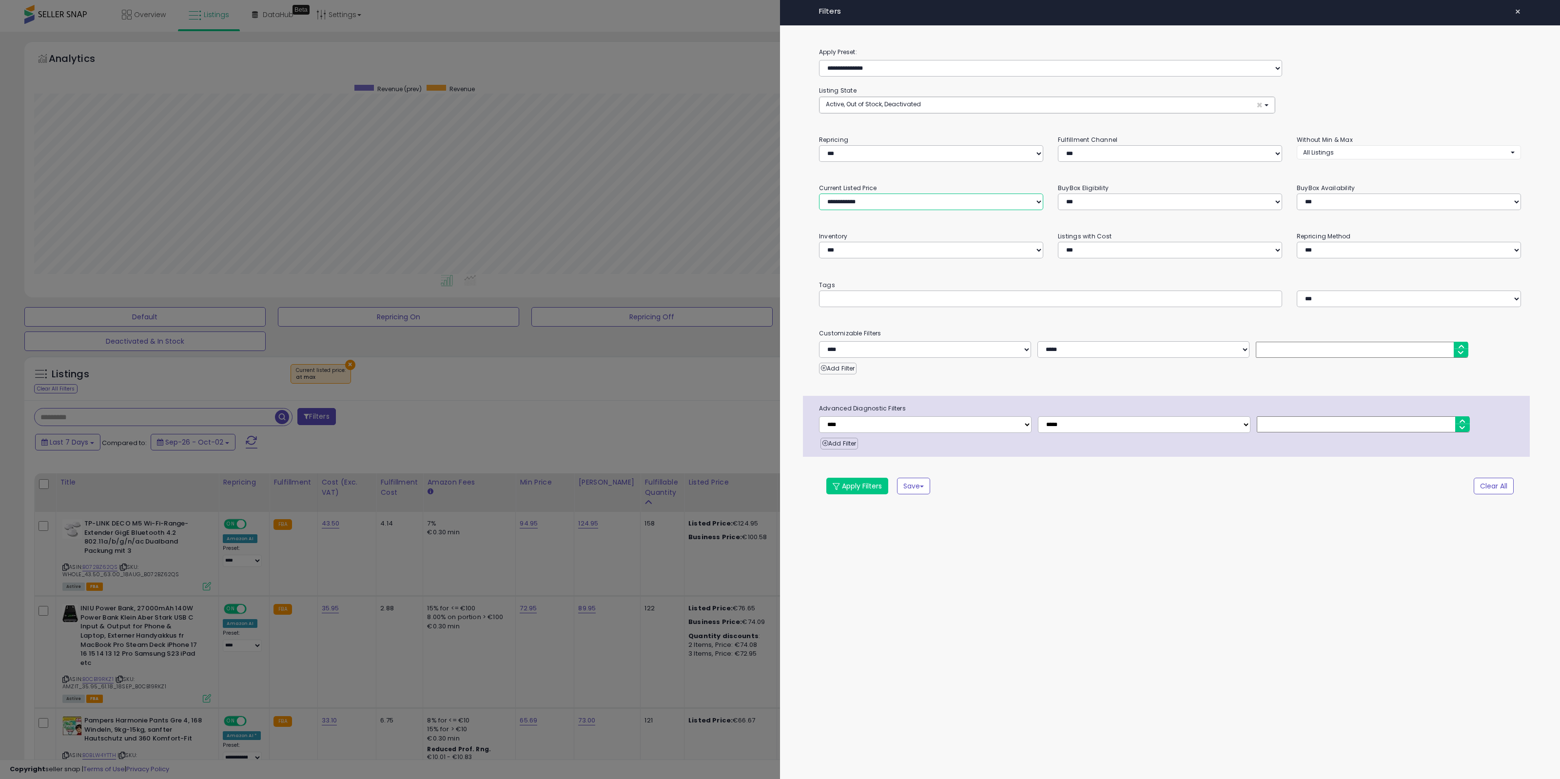
click at [819, 194] on select "**********" at bounding box center [931, 202] width 224 height 17
click at [847, 478] on div "**********" at bounding box center [1170, 281] width 780 height 469
click at [850, 488] on button "Apply Filters" at bounding box center [857, 486] width 62 height 17
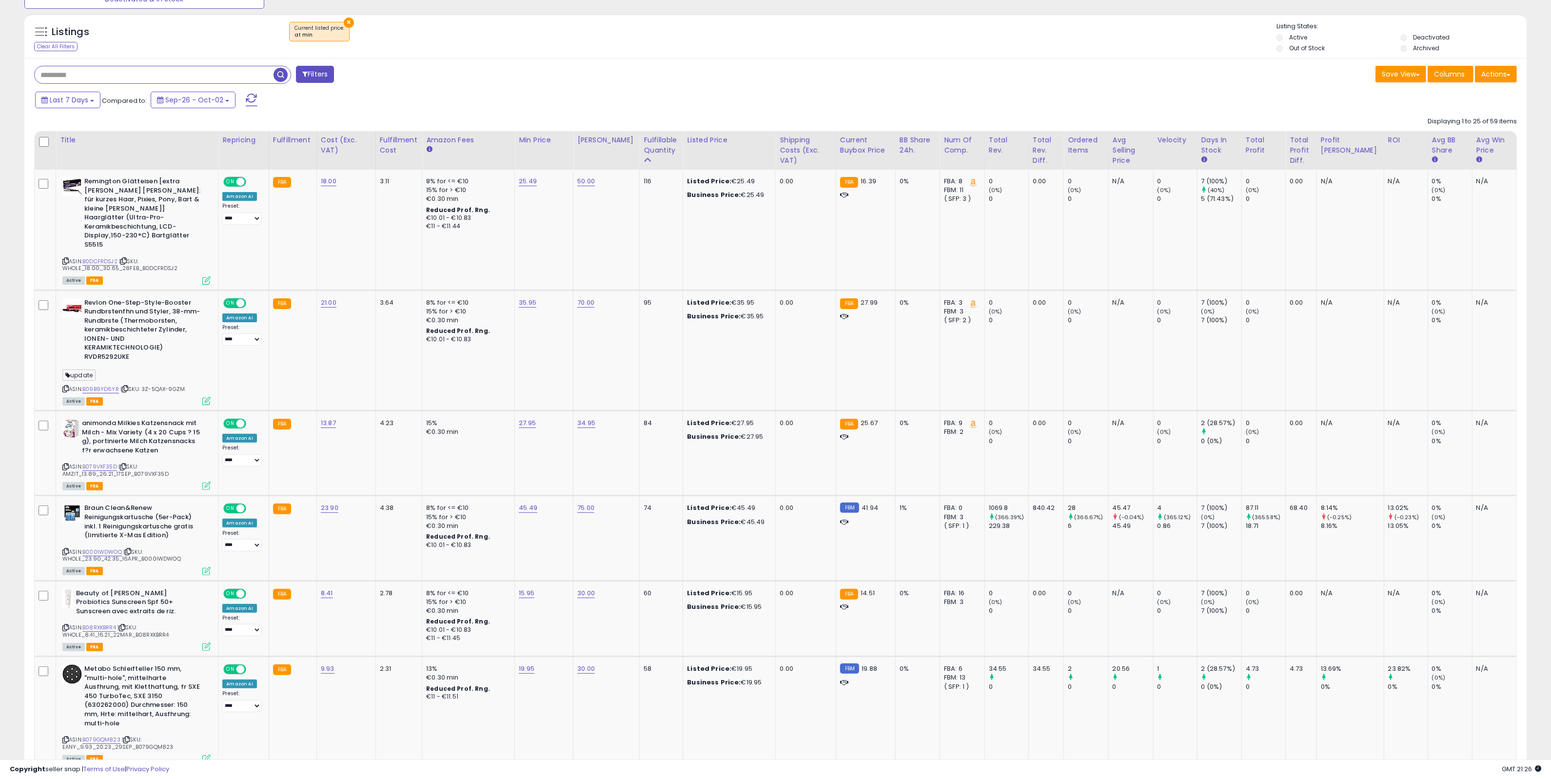
scroll to position [305, 0]
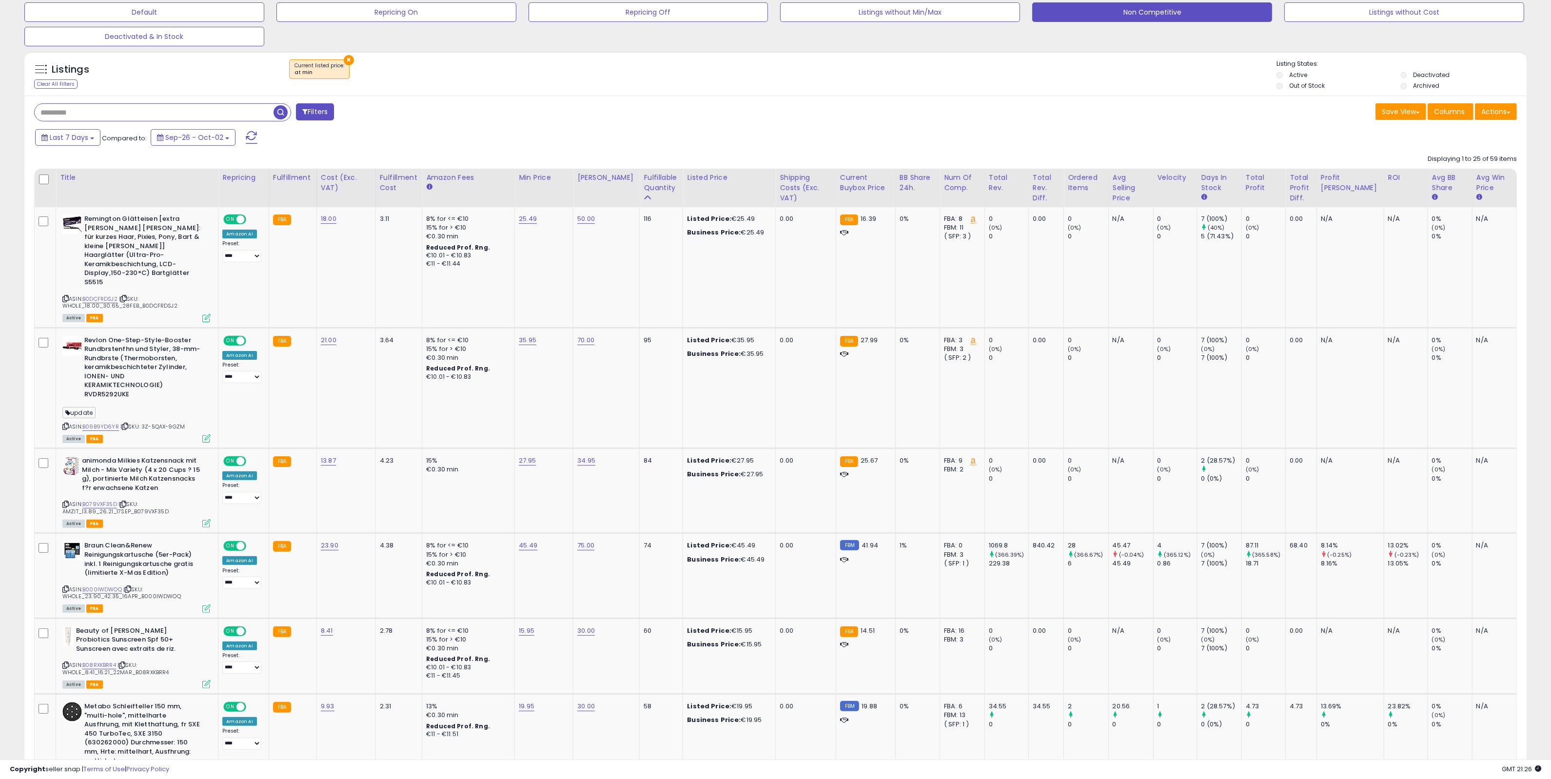
drag, startPoint x: 345, startPoint y: 60, endPoint x: 383, endPoint y: 1, distance: 69.5
click at [345, 60] on button "×" at bounding box center [349, 60] width 10 height 10
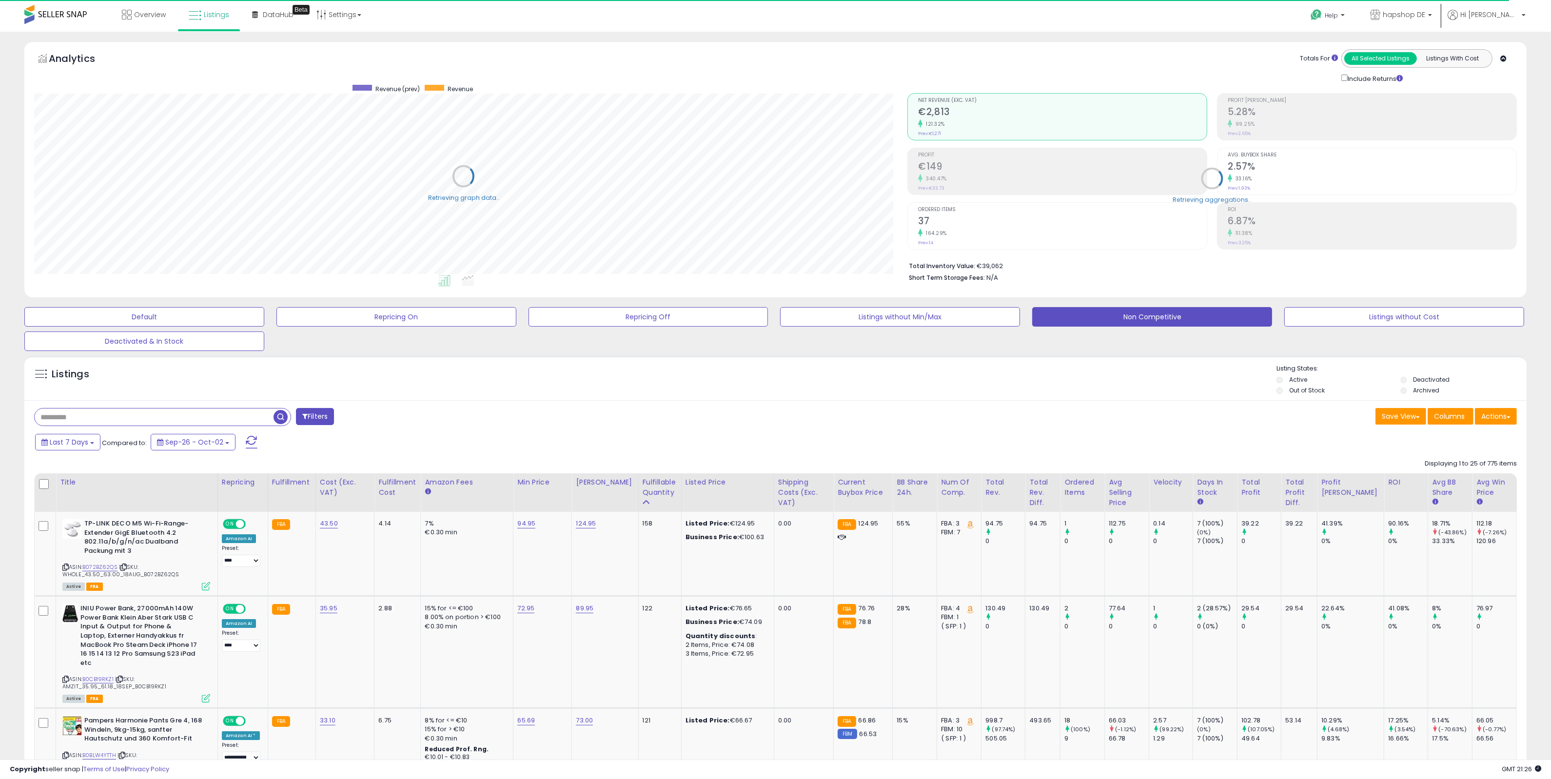
scroll to position [487339, 486665]
click at [123, 411] on input "text" at bounding box center [228, 417] width 386 height 17
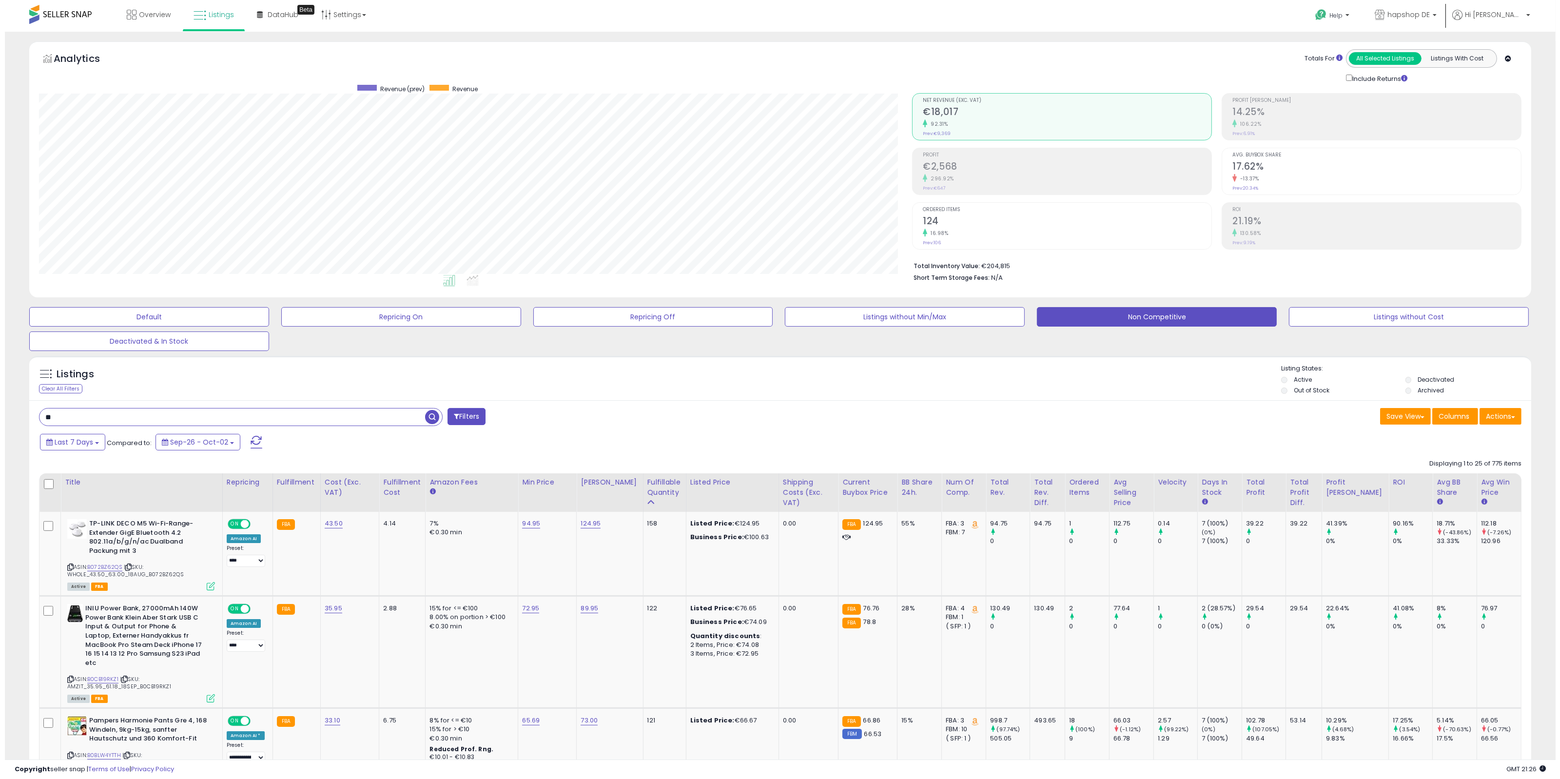
scroll to position [200, 874]
type input "*******"
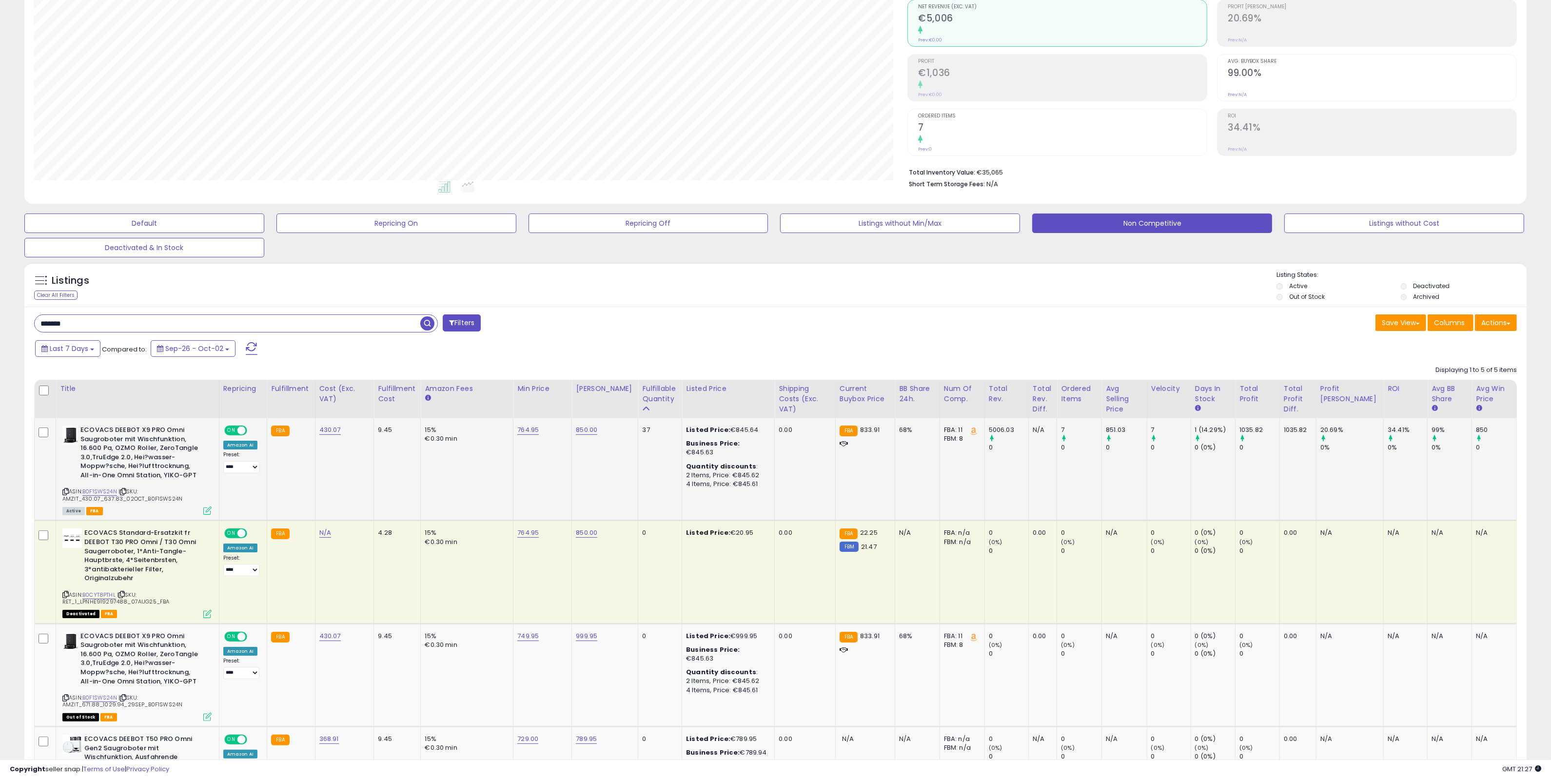
scroll to position [0, 0]
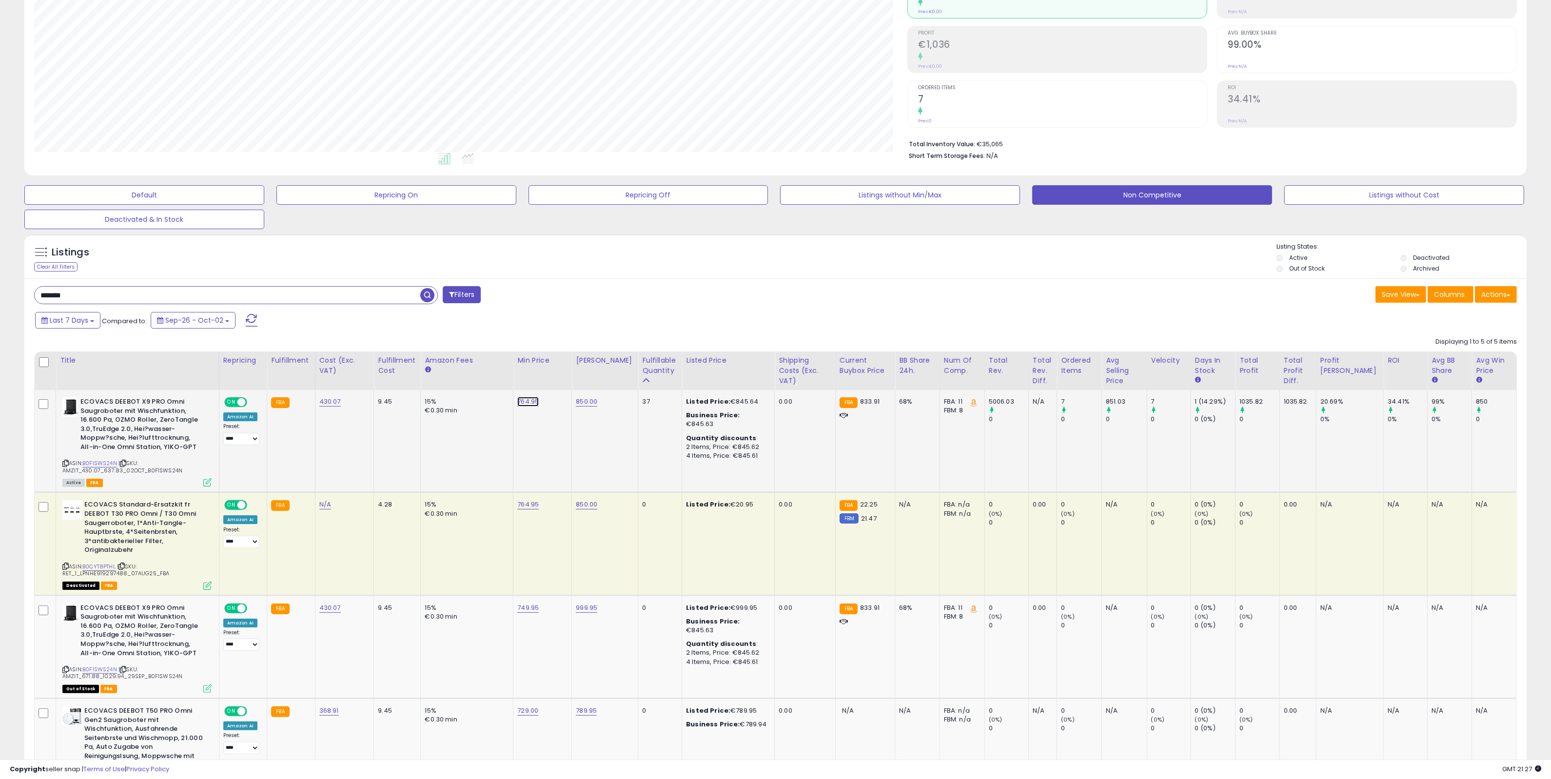
click at [531, 404] on link "764.95" at bounding box center [527, 402] width 21 height 10
drag, startPoint x: 509, startPoint y: 378, endPoint x: 430, endPoint y: 383, distance: 78.6
click at [430, 382] on table "Title Repricing" at bounding box center [775, 638] width 1483 height 572
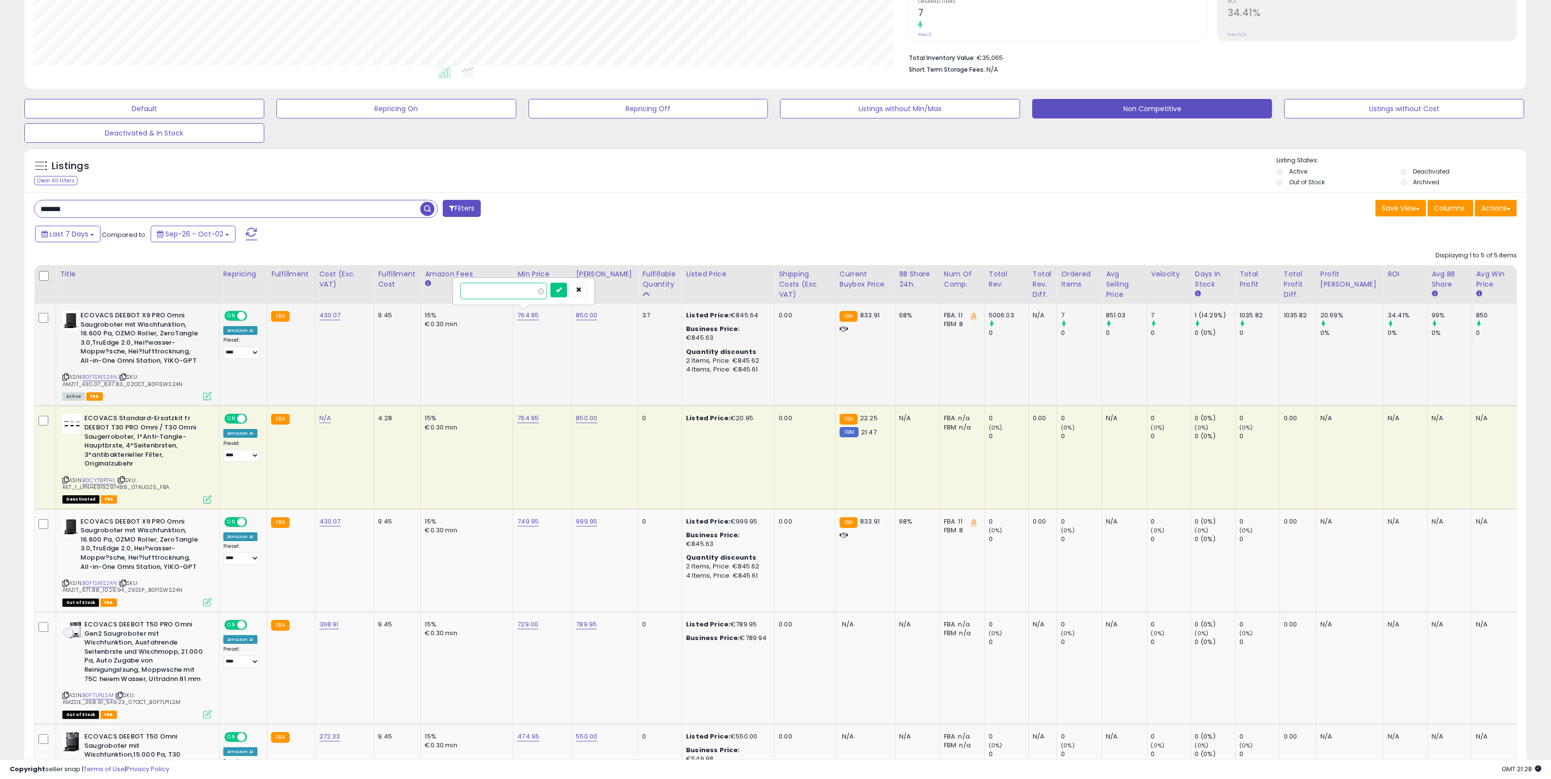
scroll to position [340, 0]
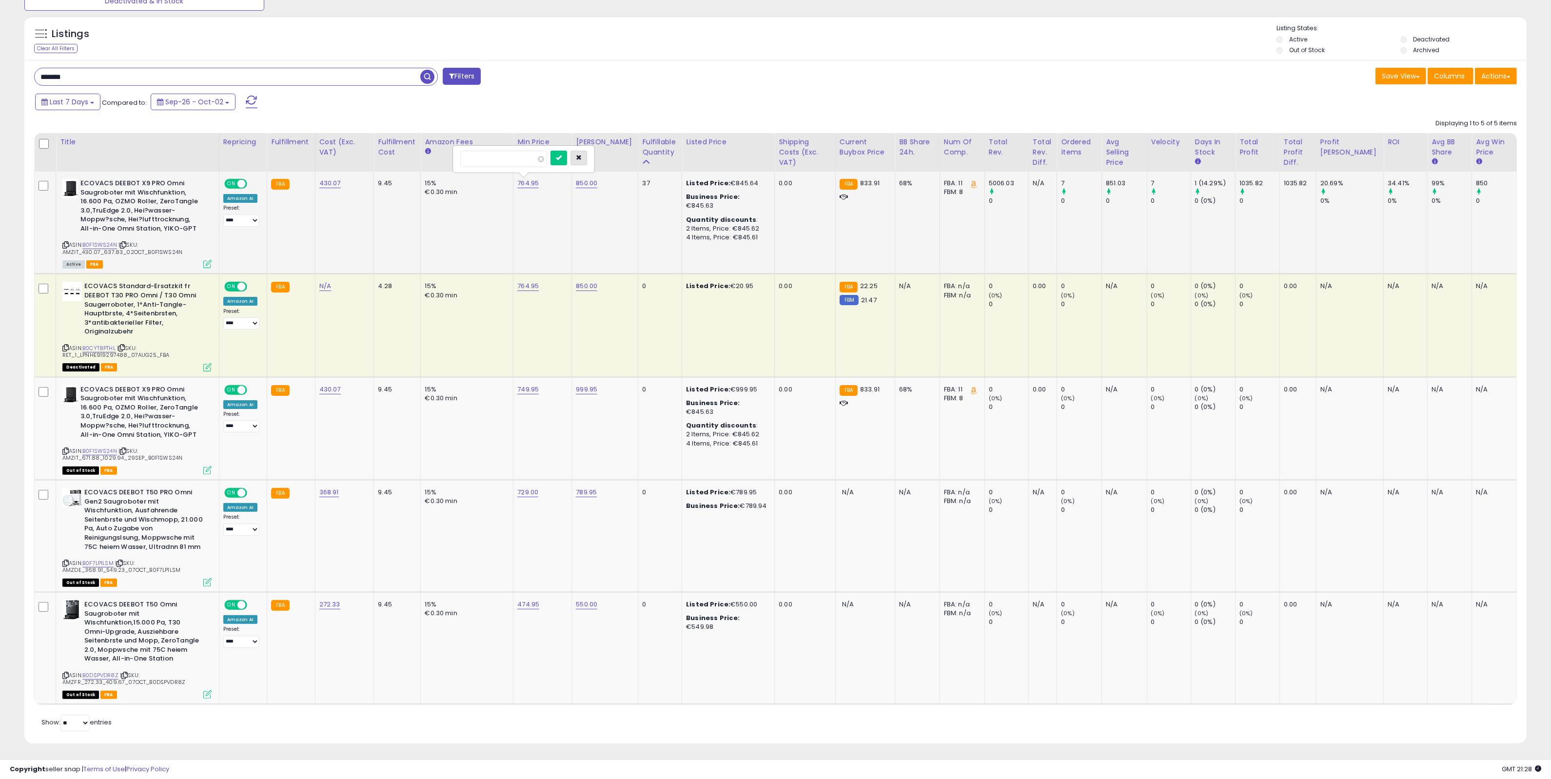
click at [582, 157] on icon "button" at bounding box center [579, 158] width 6 height 6
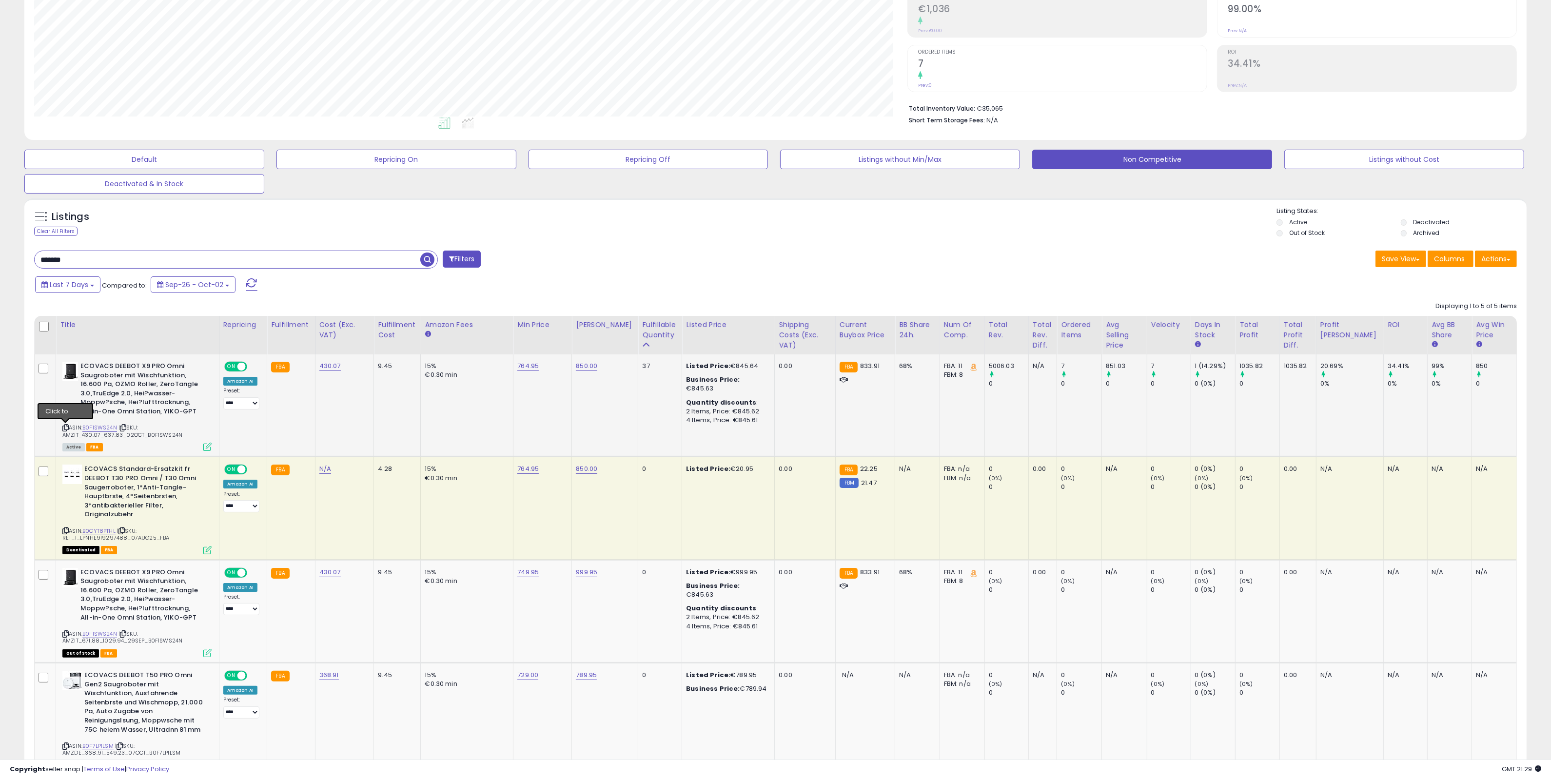
click at [67, 427] on icon at bounding box center [65, 427] width 6 height 5
click at [536, 363] on link "764.95" at bounding box center [527, 366] width 21 height 10
drag, startPoint x: 536, startPoint y: 342, endPoint x: 429, endPoint y: 335, distance: 107.5
click at [430, 335] on table "Title Repricing" at bounding box center [775, 602] width 1483 height 572
click at [486, 347] on input "***" at bounding box center [503, 341] width 87 height 17
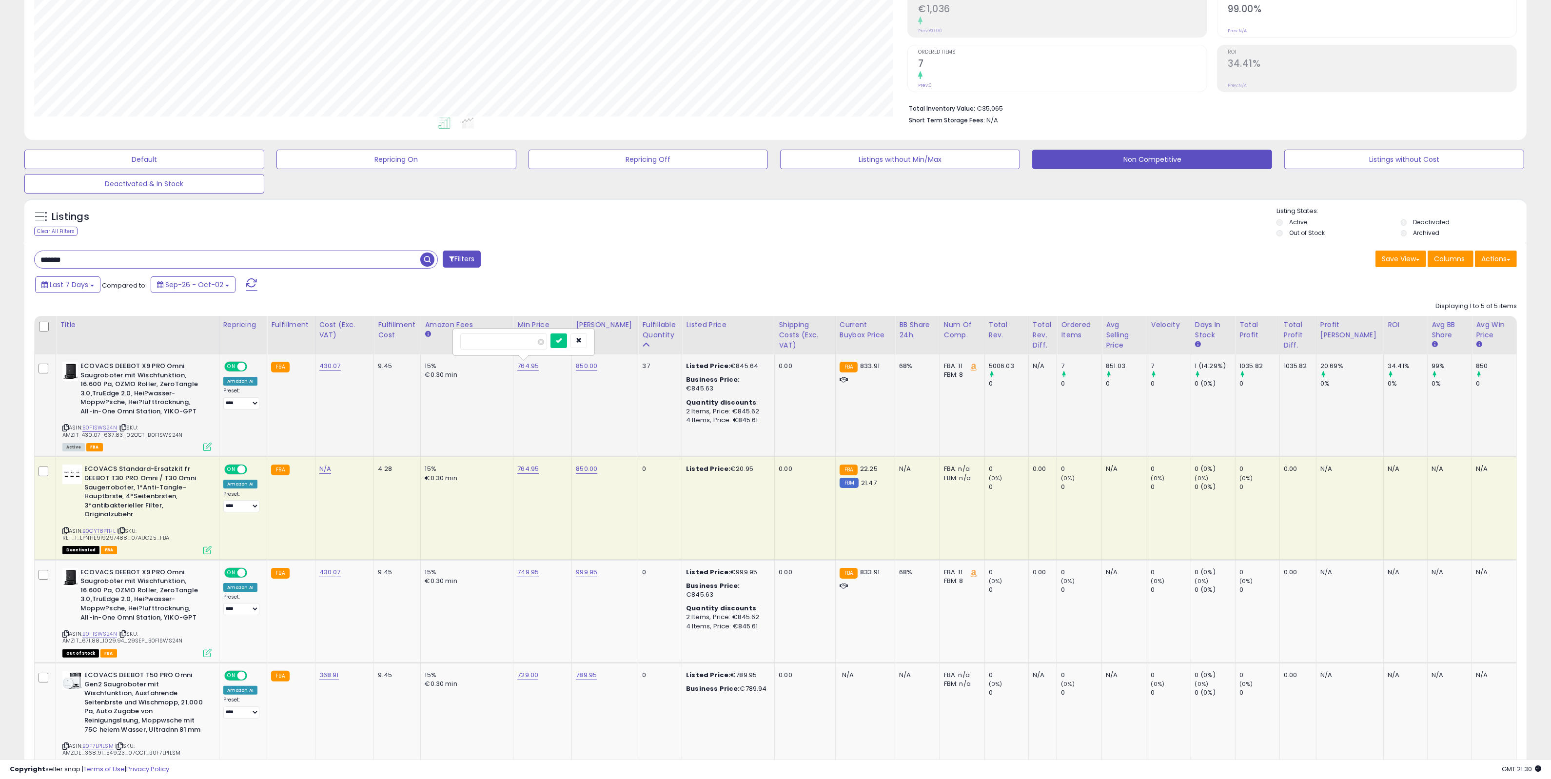
click at [486, 347] on input "***" at bounding box center [503, 341] width 87 height 17
drag, startPoint x: 496, startPoint y: 344, endPoint x: 461, endPoint y: 346, distance: 34.7
click at [467, 347] on input "***" at bounding box center [503, 341] width 87 height 17
type input "******"
click button "submit" at bounding box center [558, 340] width 17 height 15
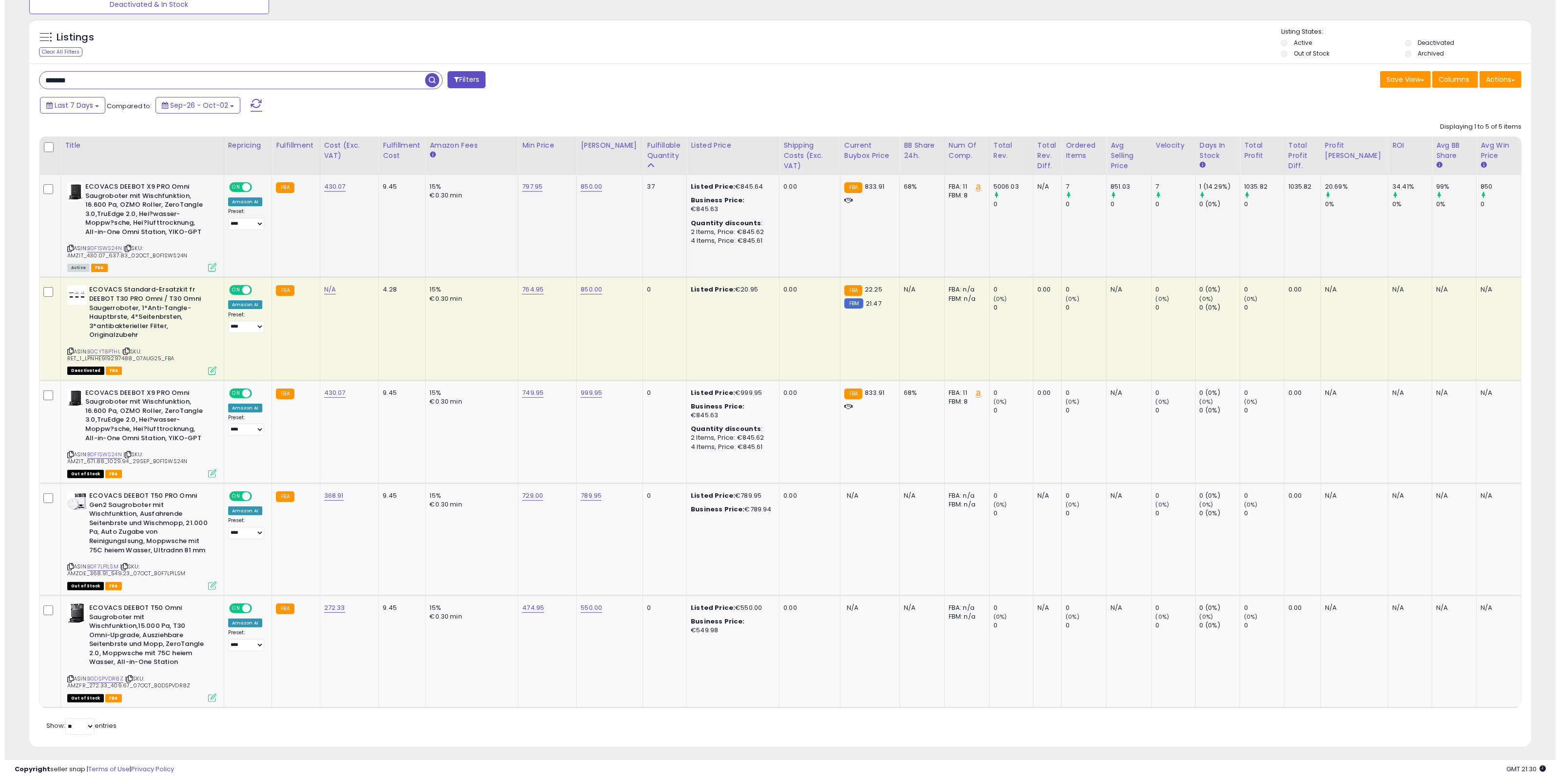
scroll to position [340, 0]
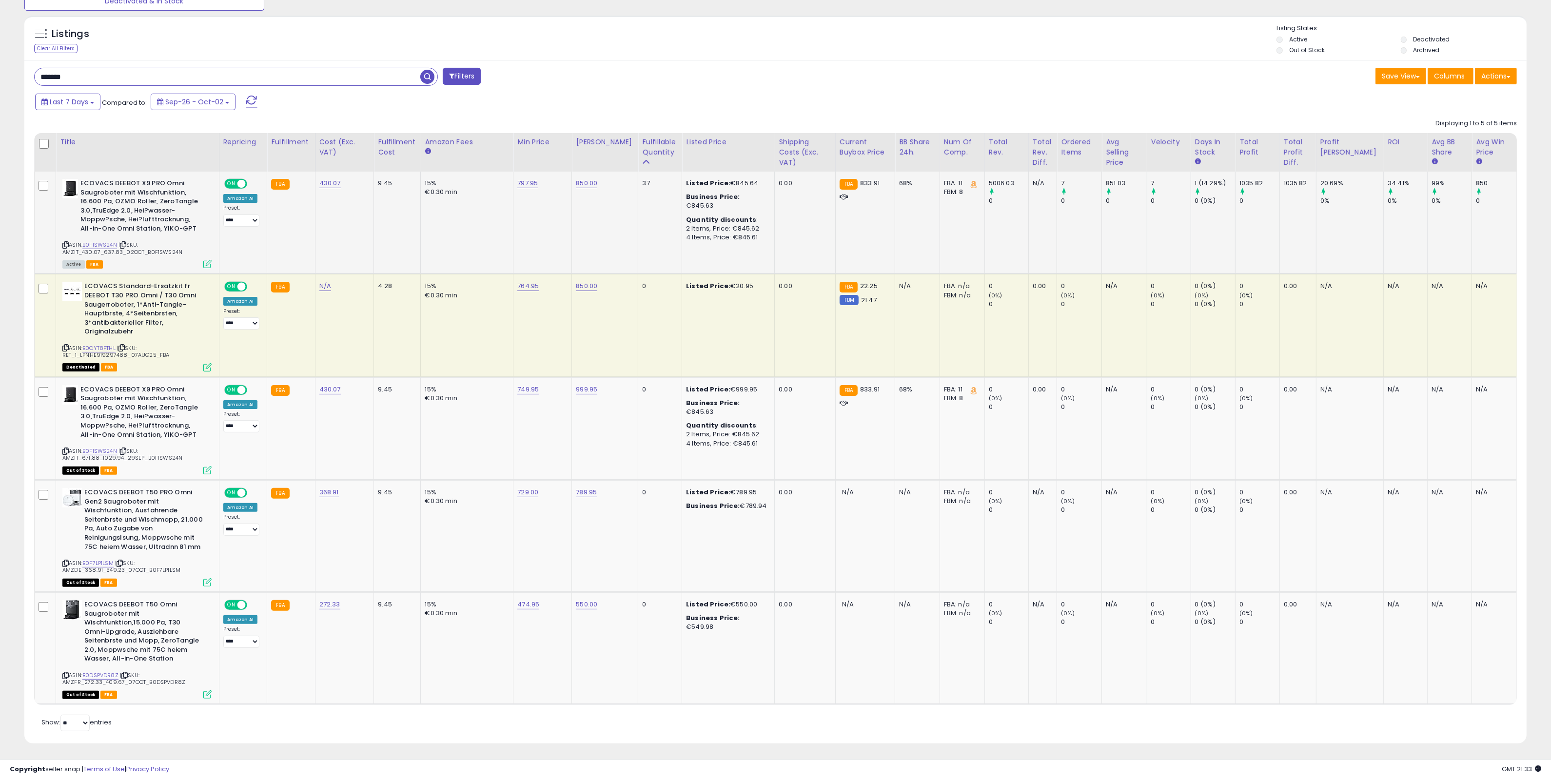
click at [465, 75] on button "Filters" at bounding box center [462, 76] width 38 height 17
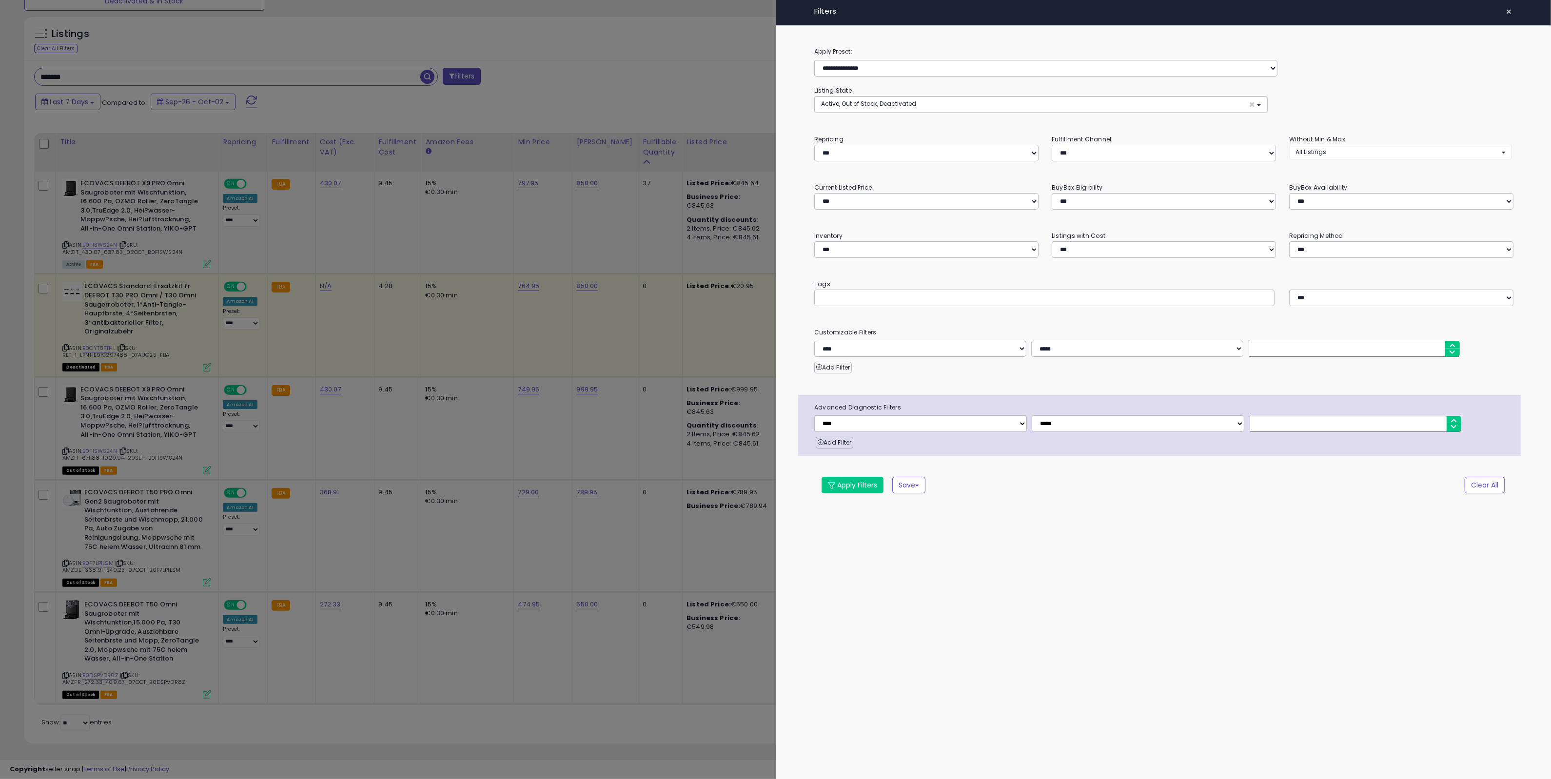
scroll to position [200, 879]
click at [900, 345] on select "**********" at bounding box center [925, 349] width 212 height 17
click at [1251, 536] on div "**********" at bounding box center [1170, 389] width 780 height 779
click at [1514, 11] on button "×" at bounding box center [1518, 12] width 14 height 14
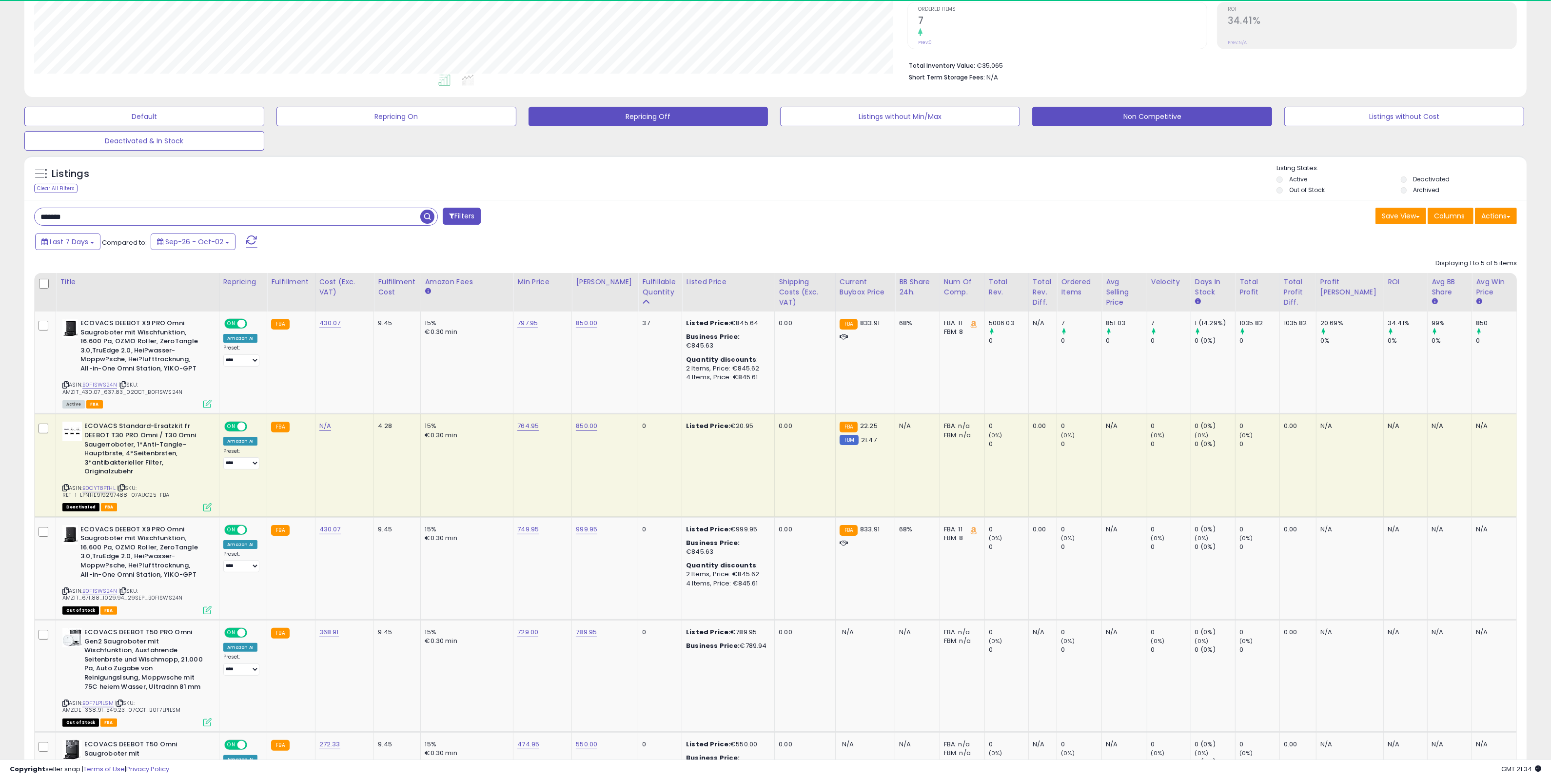
scroll to position [97, 0]
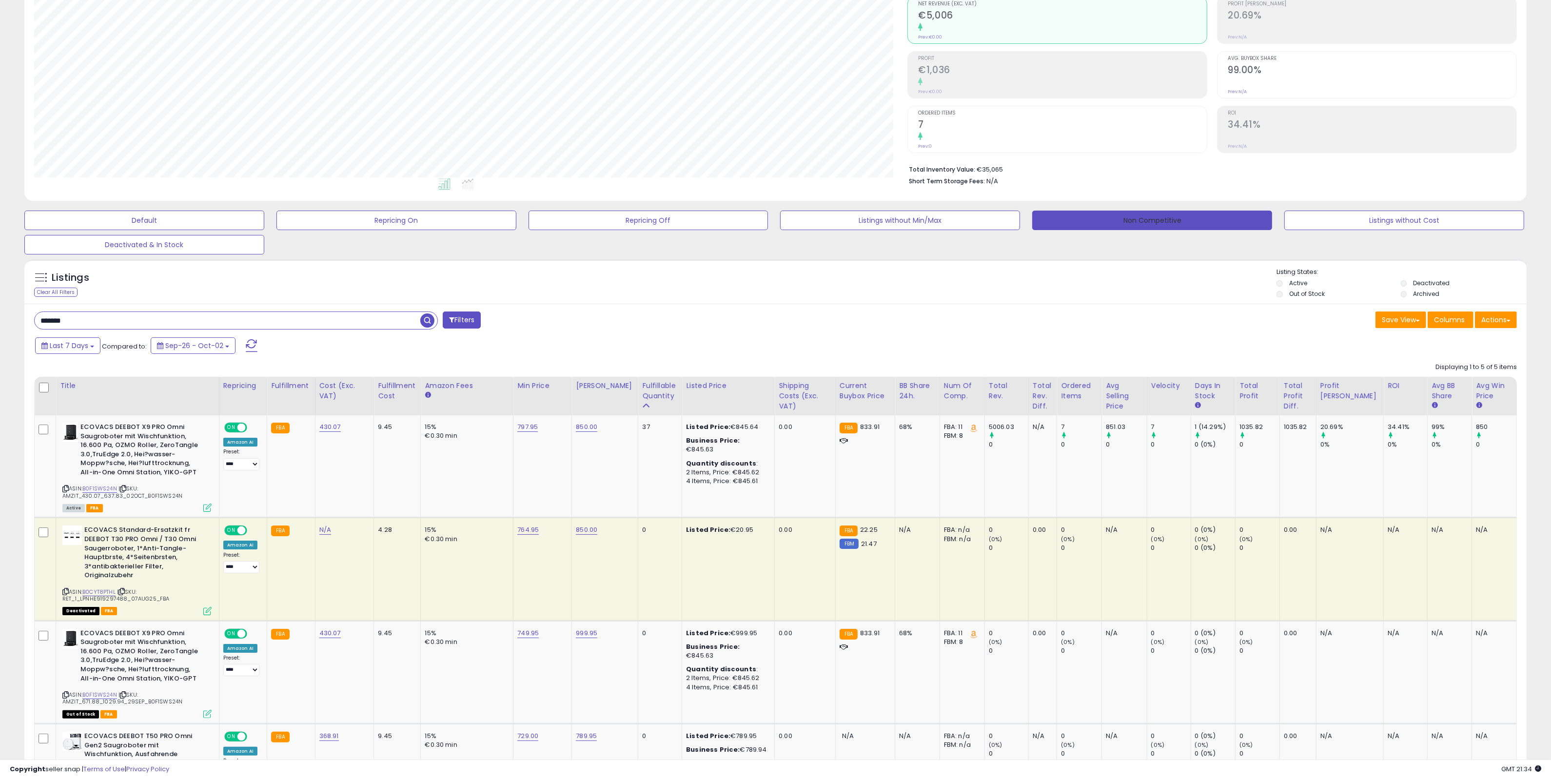
click at [1140, 221] on button "Non Competitive" at bounding box center [1152, 221] width 240 height 20
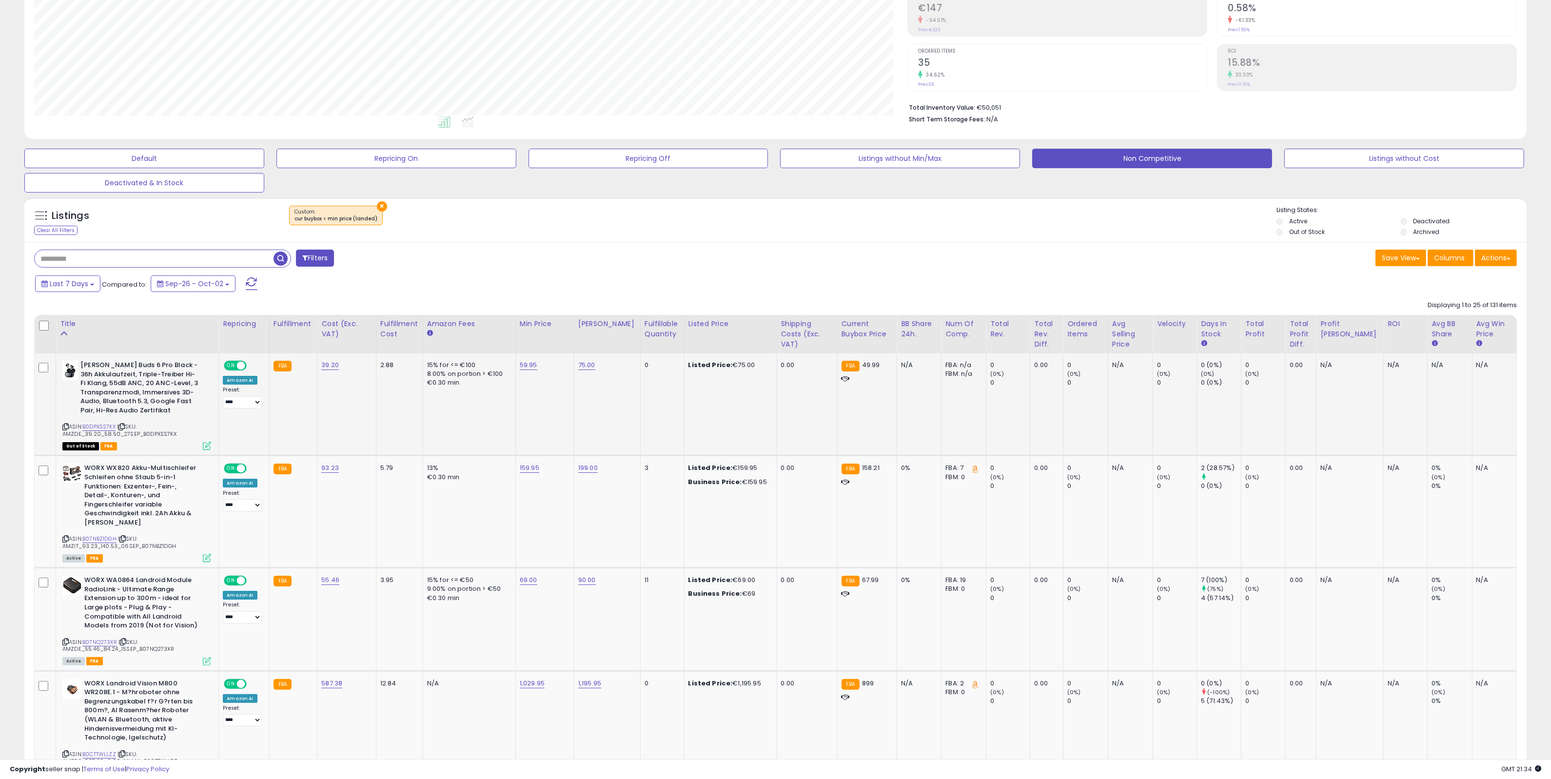
scroll to position [183, 0]
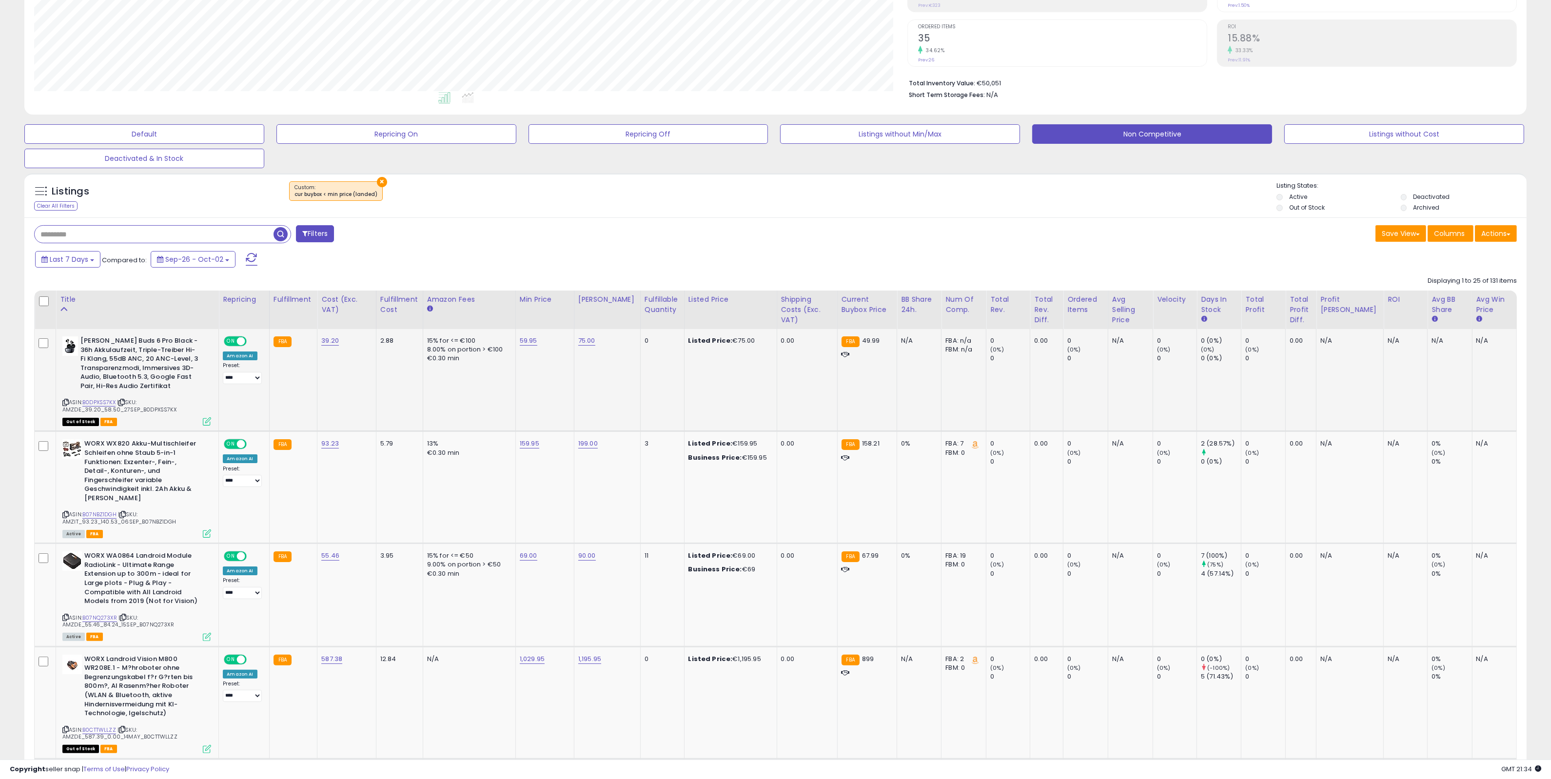
click at [65, 403] on icon at bounding box center [65, 402] width 6 height 5
click at [530, 342] on link "59.95" at bounding box center [529, 341] width 18 height 10
click at [476, 320] on input "*****" at bounding box center [504, 316] width 87 height 17
type input "*****"
click at [567, 315] on button "submit" at bounding box center [559, 315] width 17 height 15
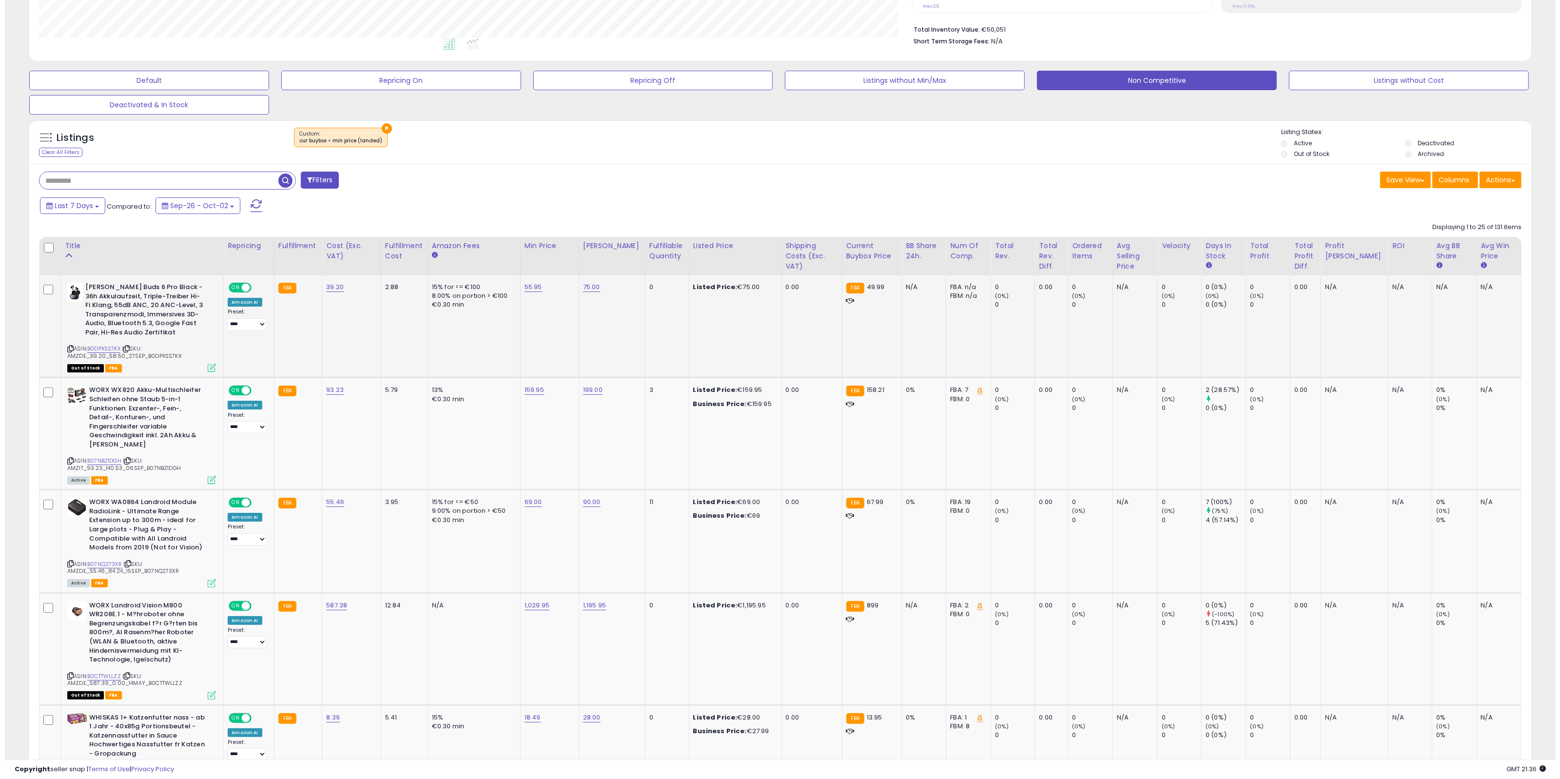
scroll to position [305, 0]
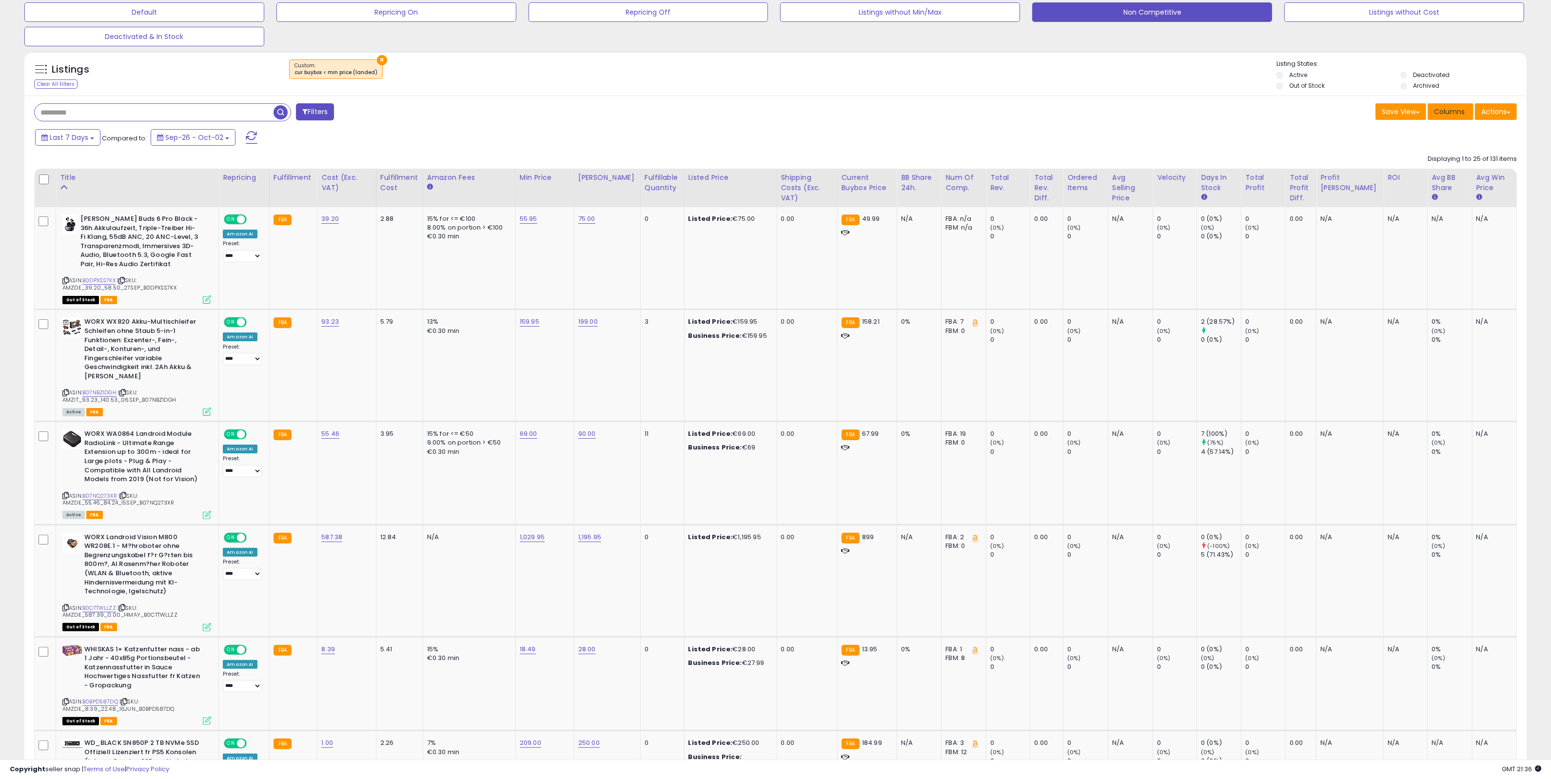
click at [1456, 110] on span "Columns" at bounding box center [1449, 112] width 31 height 10
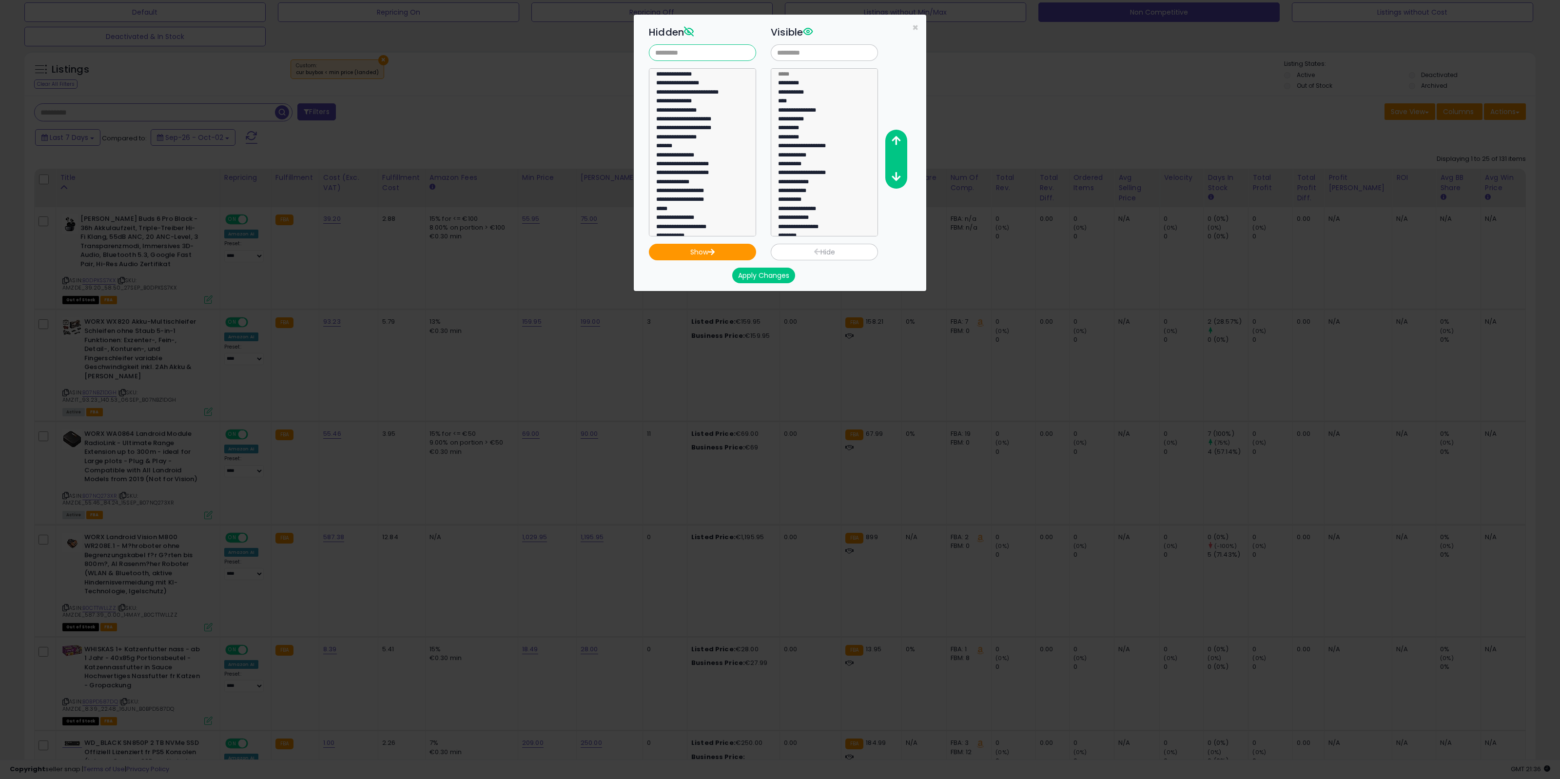
click at [706, 55] on input "text" at bounding box center [702, 52] width 107 height 17
type input "****"
select select "**********"
click at [695, 76] on option "**********" at bounding box center [697, 75] width 85 height 9
click at [725, 249] on button "Show" at bounding box center [702, 252] width 107 height 17
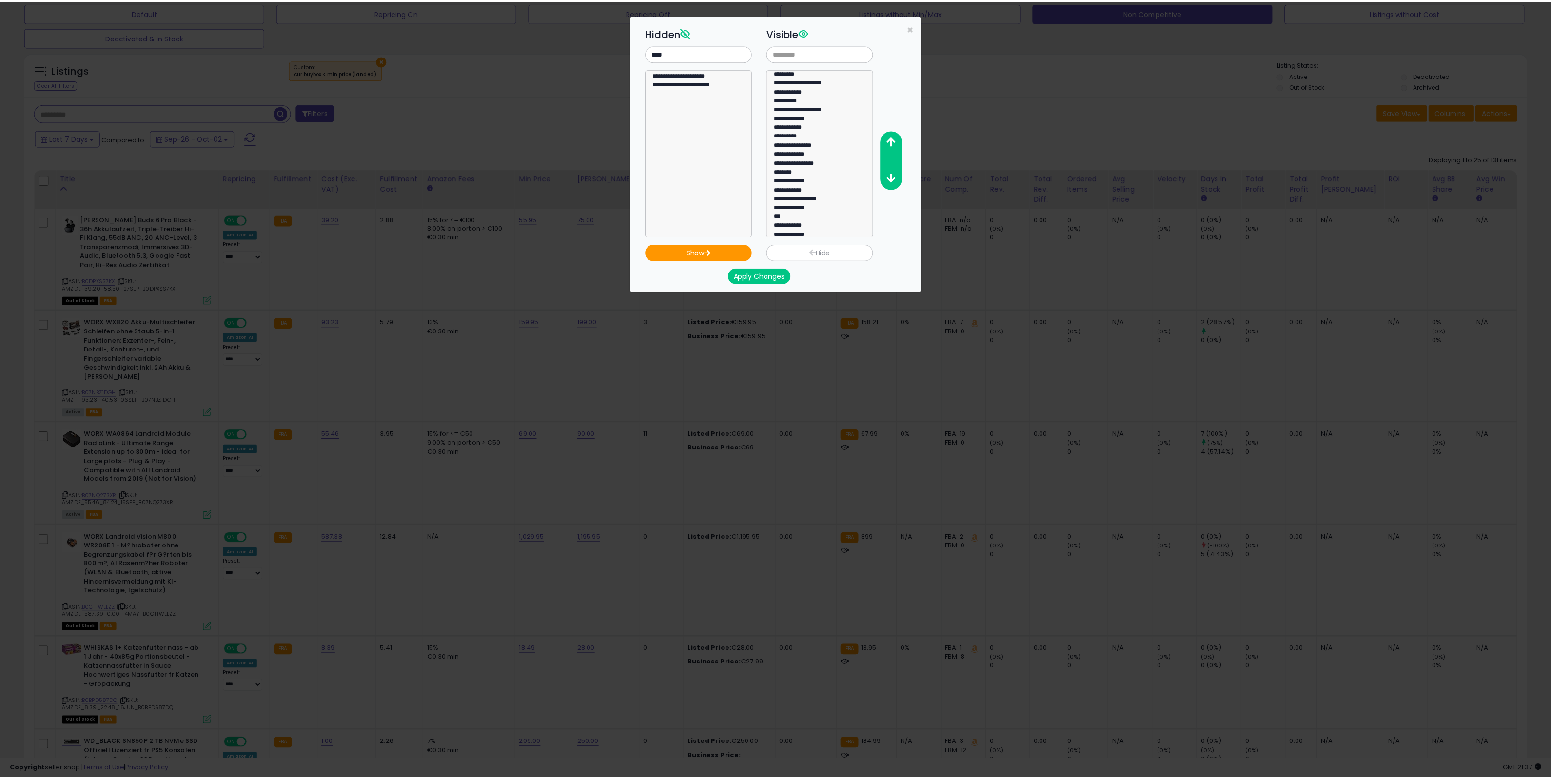
scroll to position [81, 0]
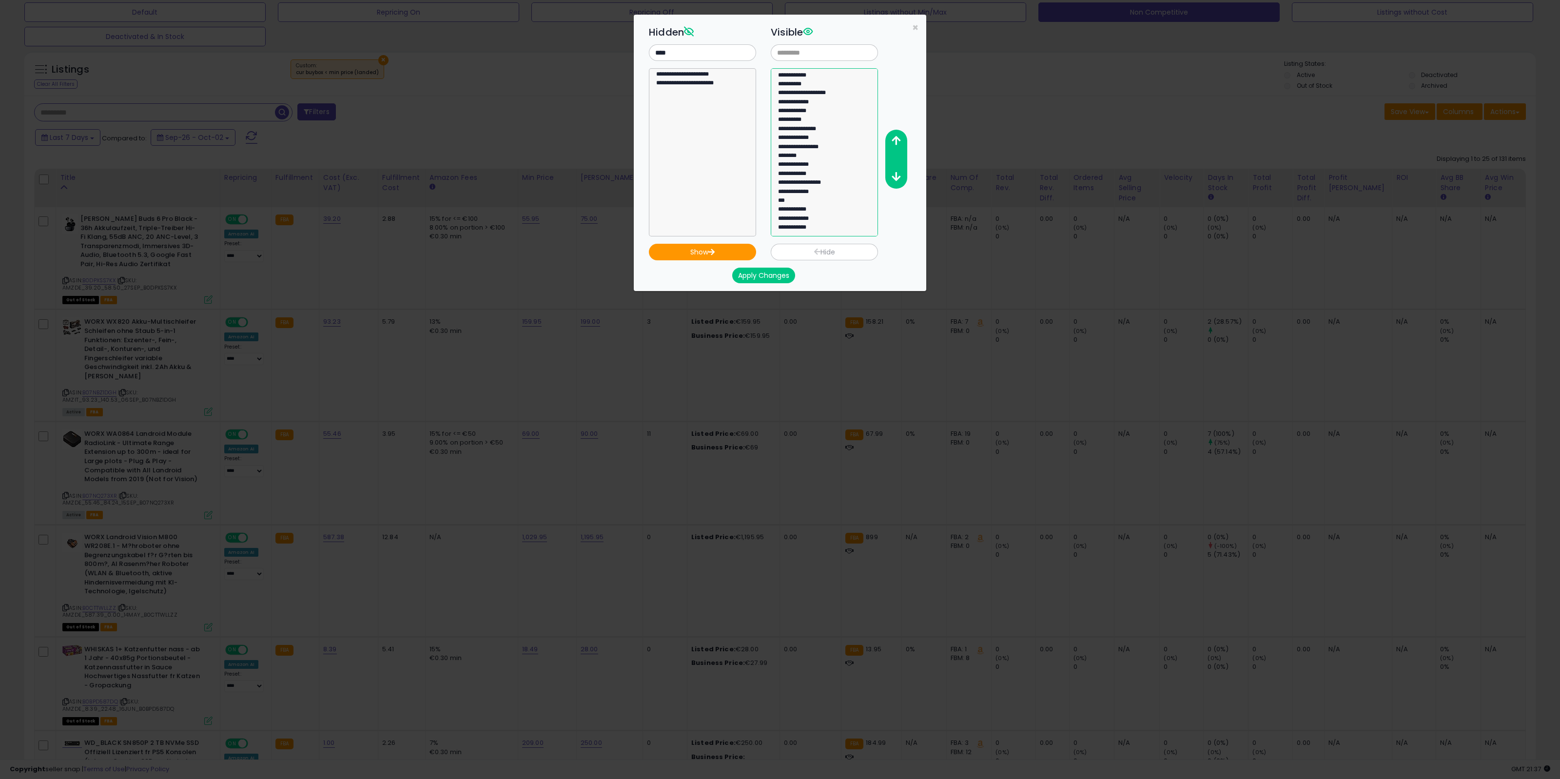
select select "**********"
click at [810, 227] on option "**********" at bounding box center [819, 228] width 85 height 9
click at [781, 277] on button "Apply Changes" at bounding box center [763, 276] width 63 height 16
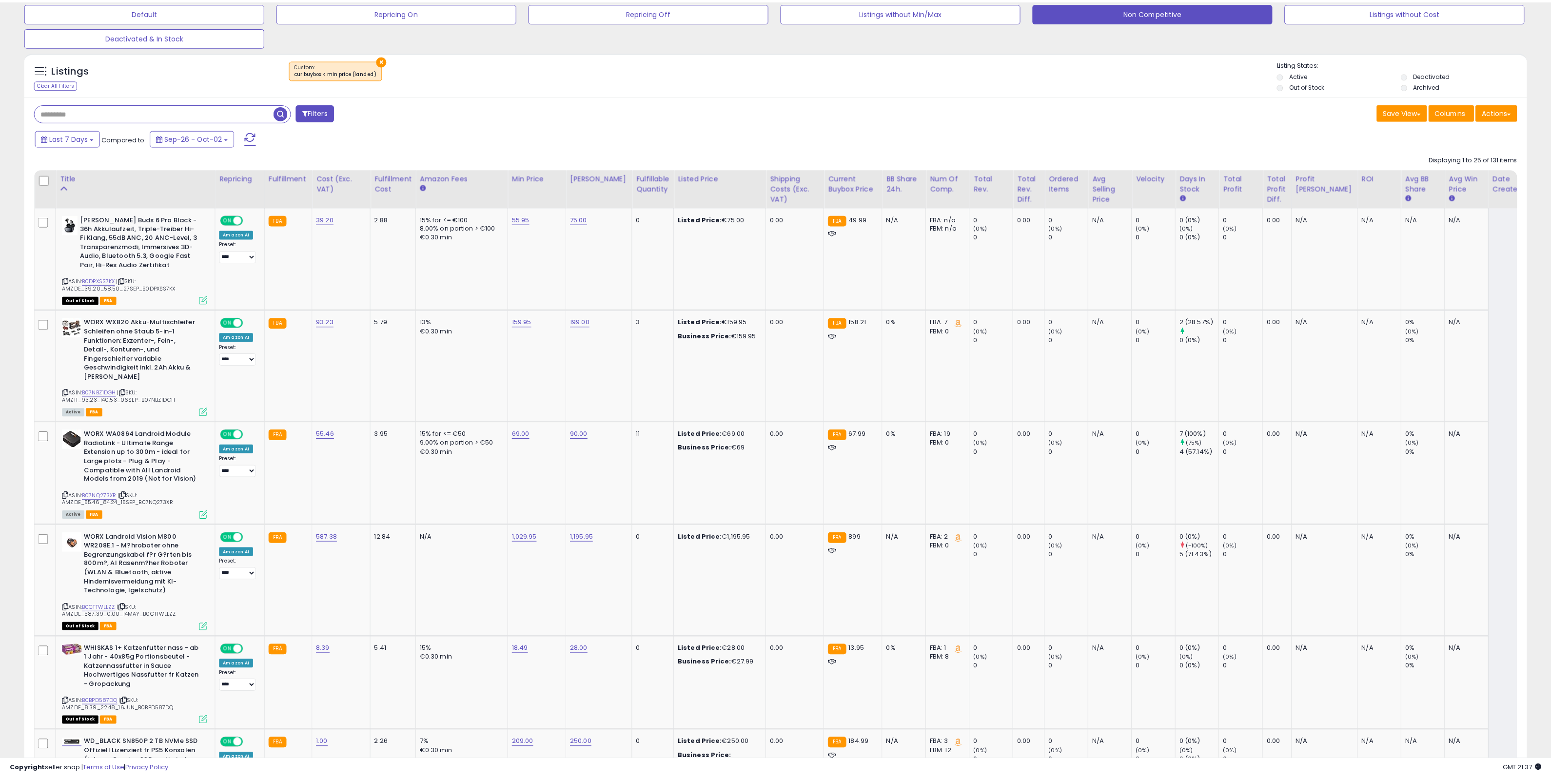
scroll to position [487339, 486665]
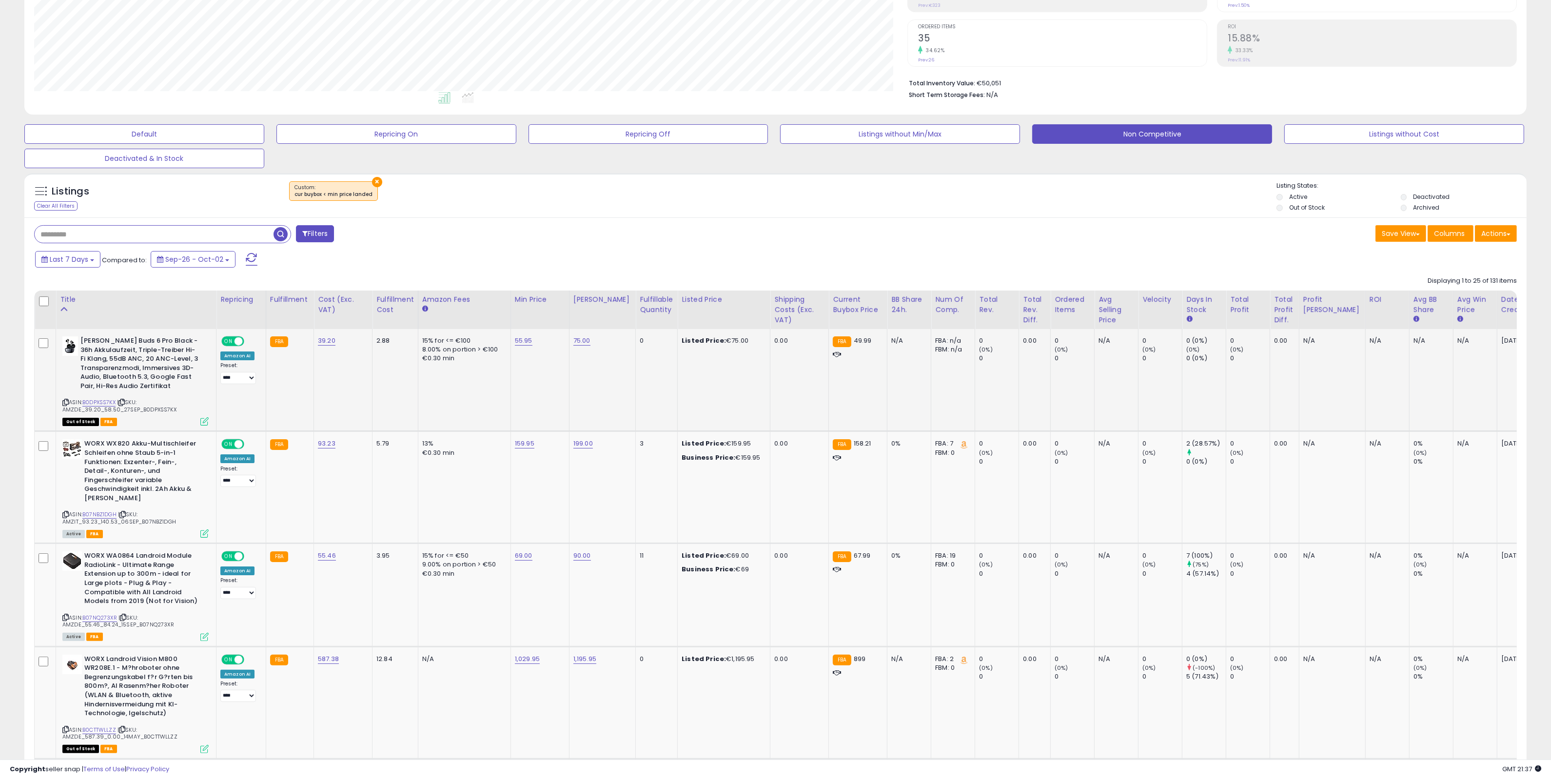
scroll to position [244, 0]
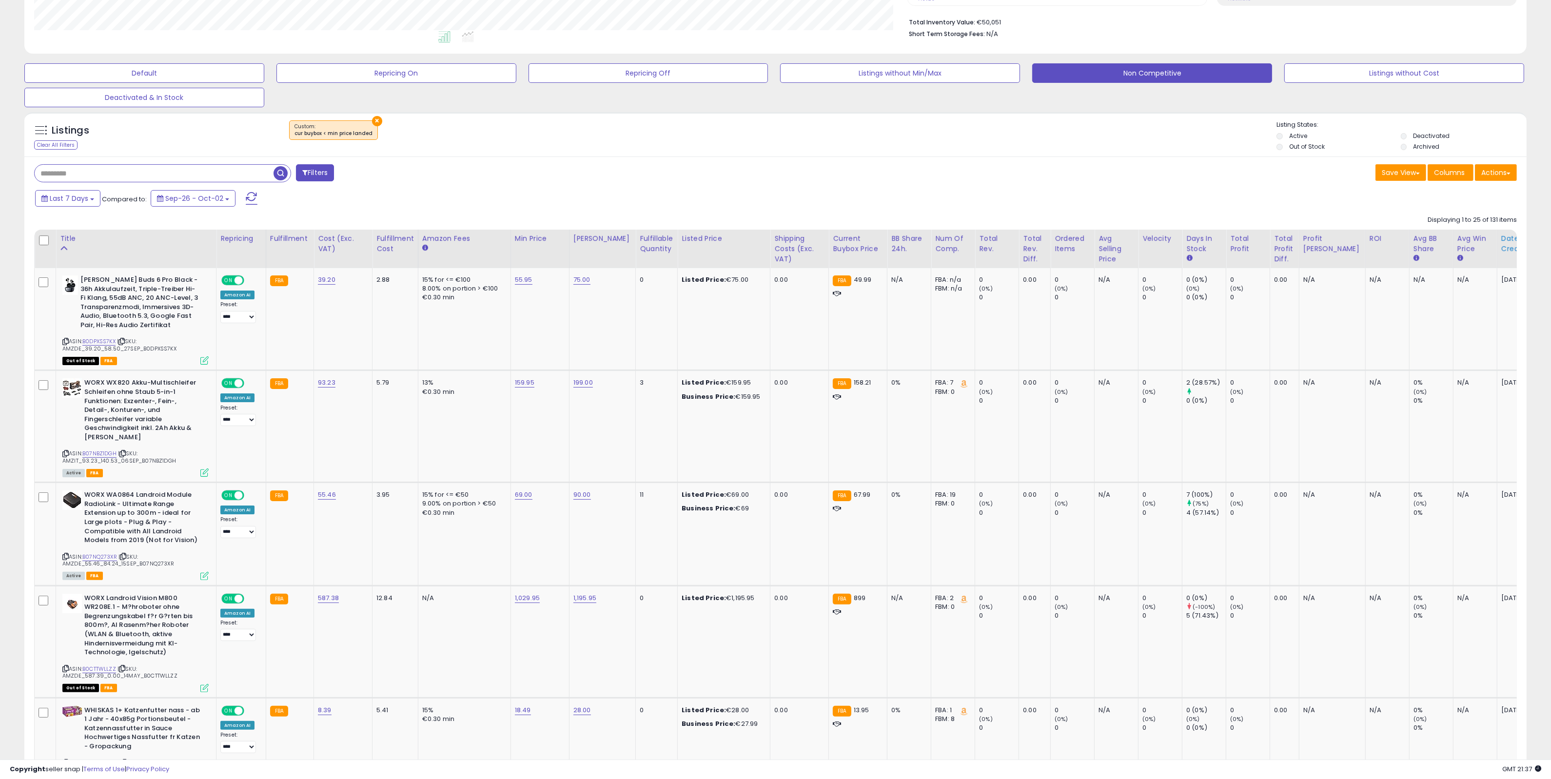
click at [1501, 245] on div "Date Created" at bounding box center [1522, 244] width 42 height 20
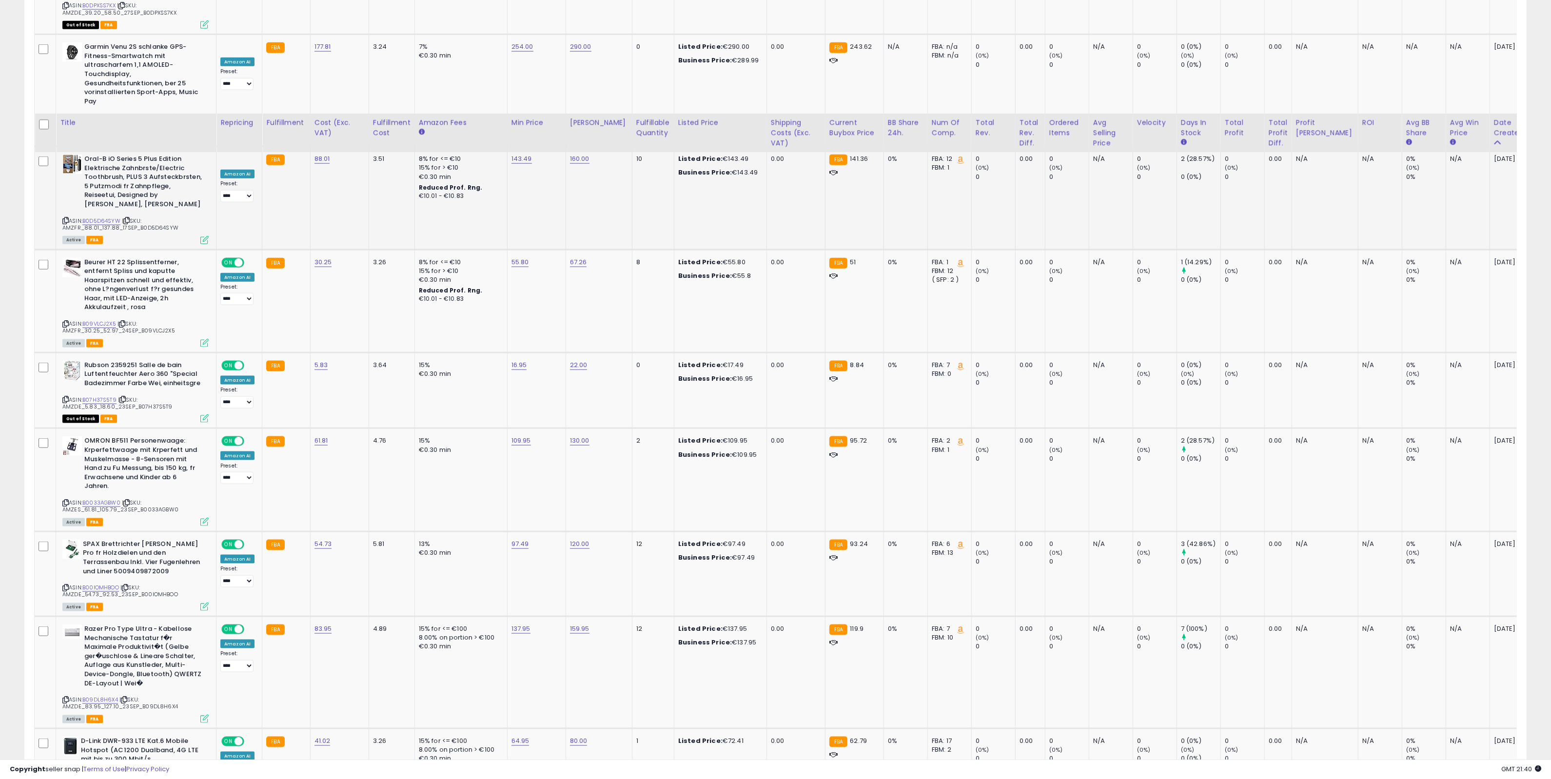
scroll to position [2155, 0]
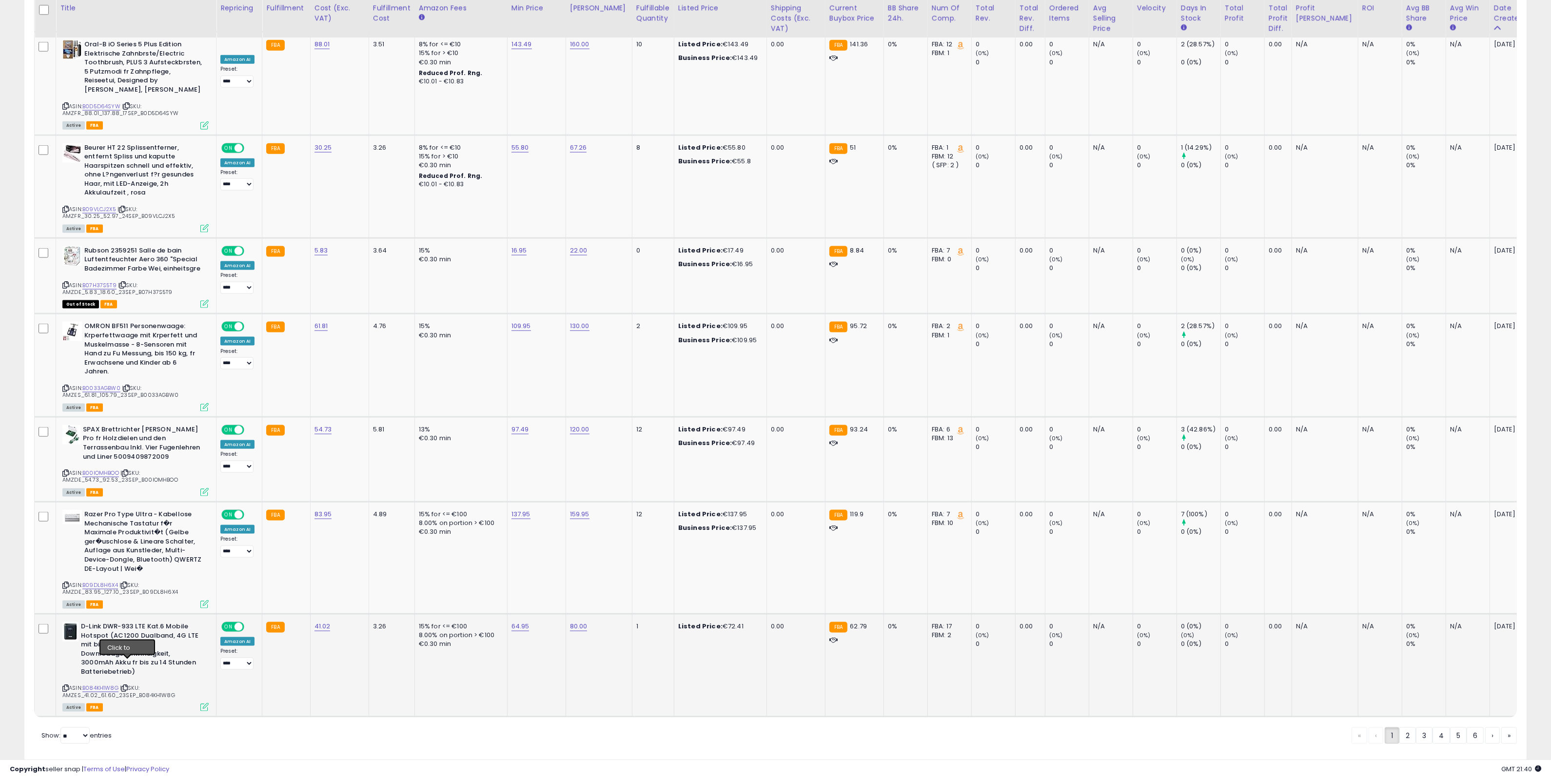
click at [127, 685] on icon at bounding box center [124, 687] width 6 height 5
click at [1409, 727] on link "2" at bounding box center [1407, 735] width 17 height 17
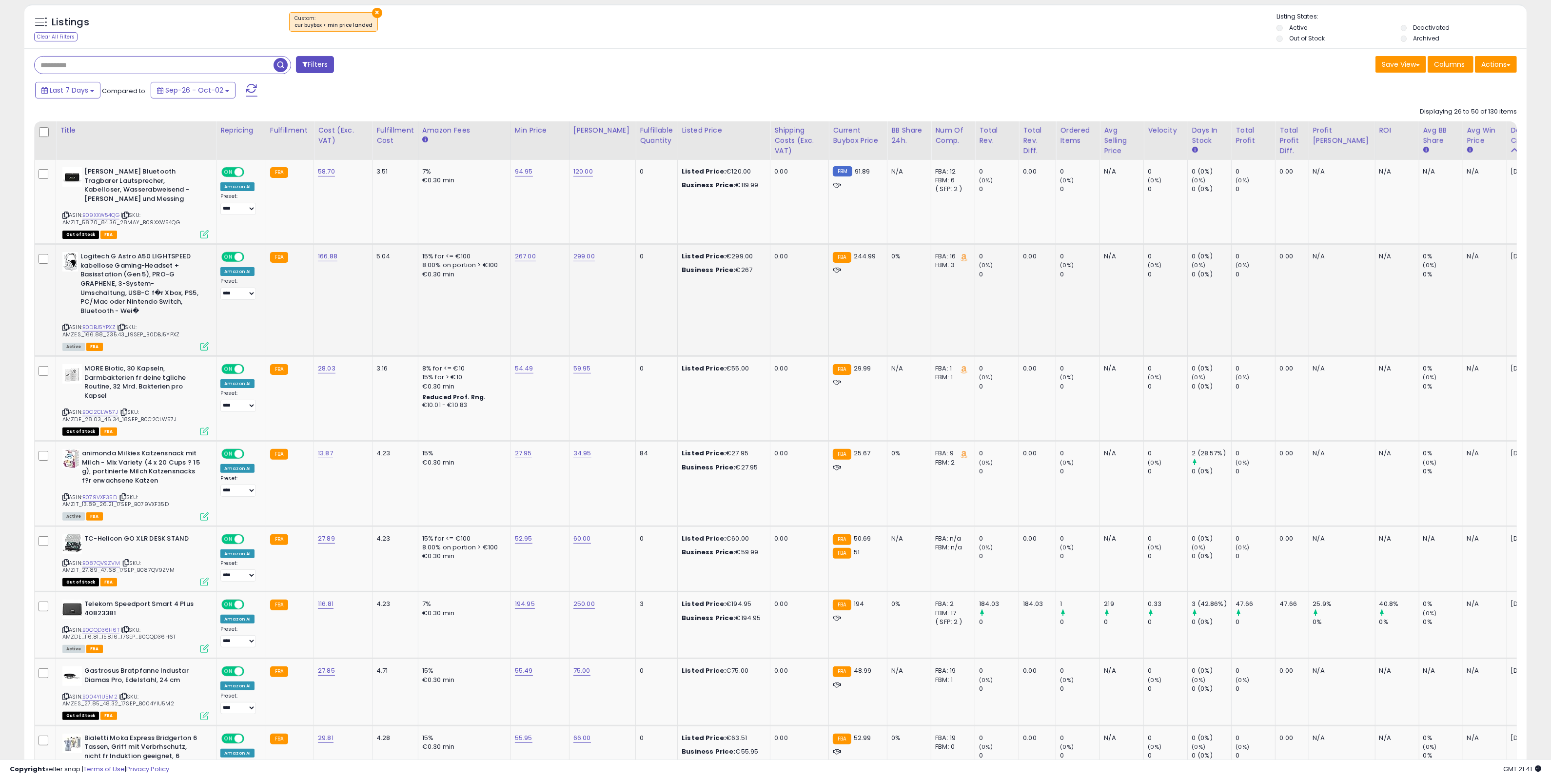
scroll to position [366, 0]
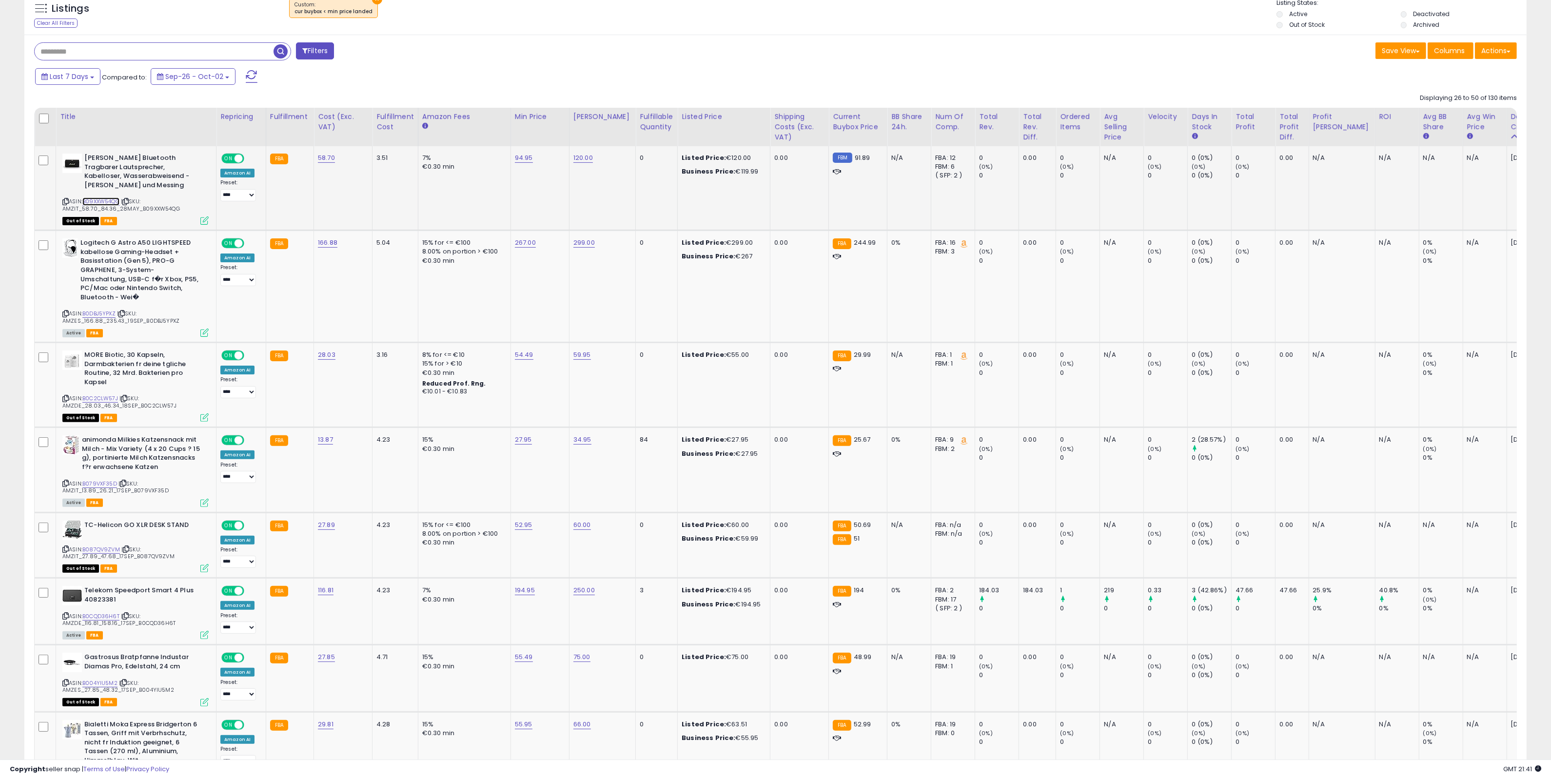
drag, startPoint x: 113, startPoint y: 203, endPoint x: 128, endPoint y: 181, distance: 26.6
click at [123, 313] on icon at bounding box center [121, 313] width 6 height 5
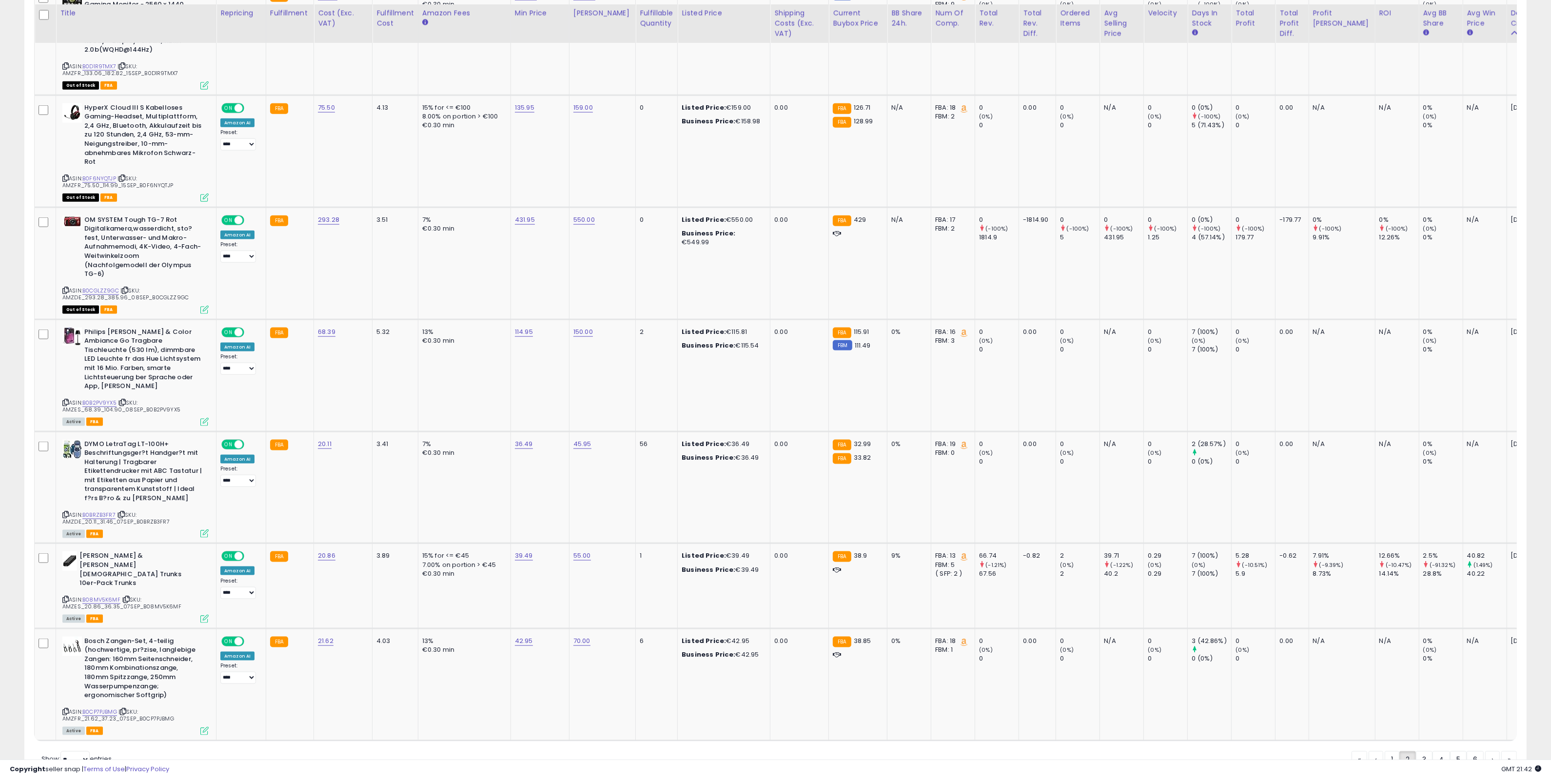
scroll to position [2097, 0]
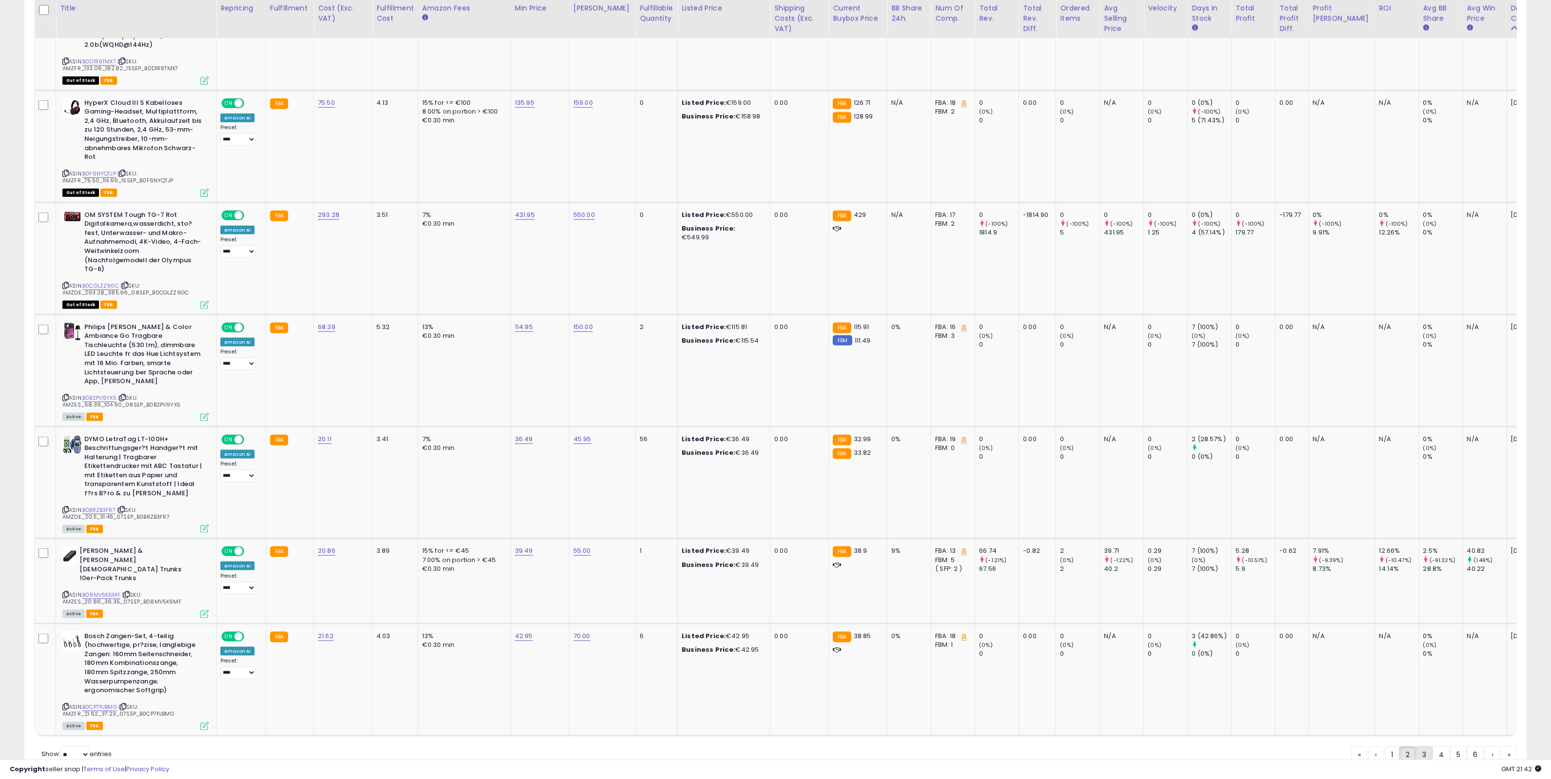
click at [1422, 746] on link "3" at bounding box center [1424, 754] width 17 height 17
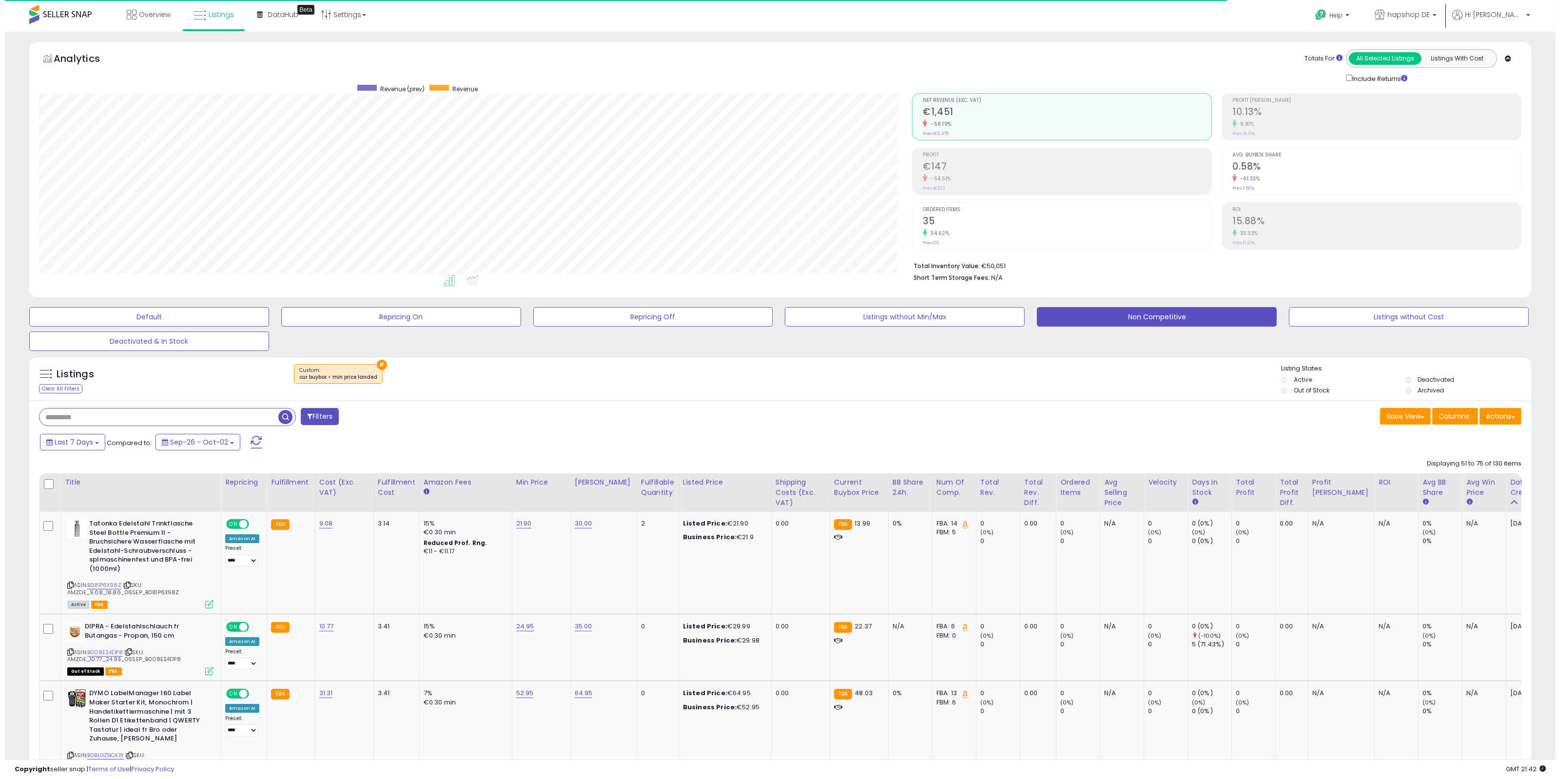
scroll to position [487339, 486665]
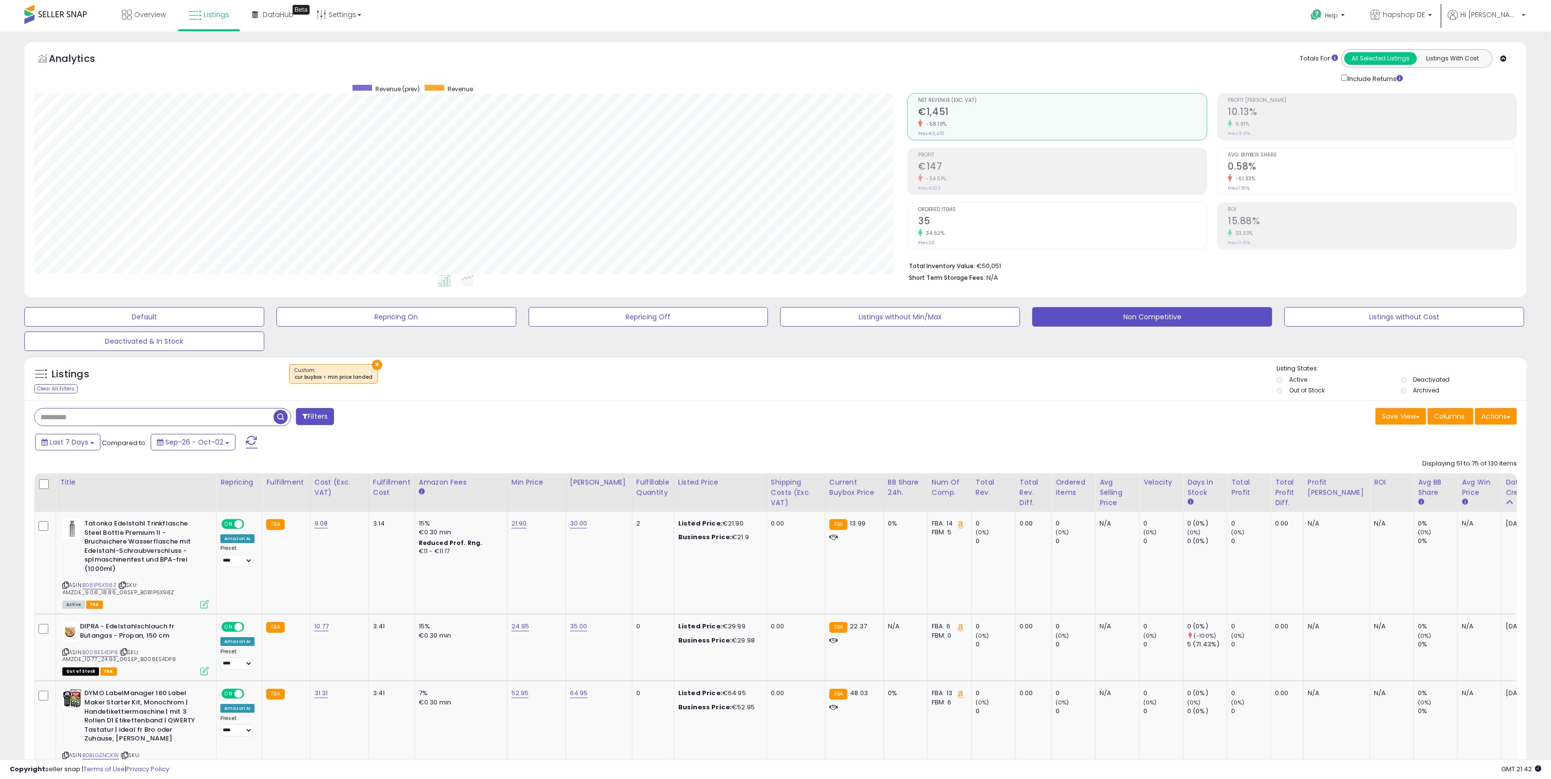
click at [374, 365] on button "×" at bounding box center [377, 365] width 10 height 10
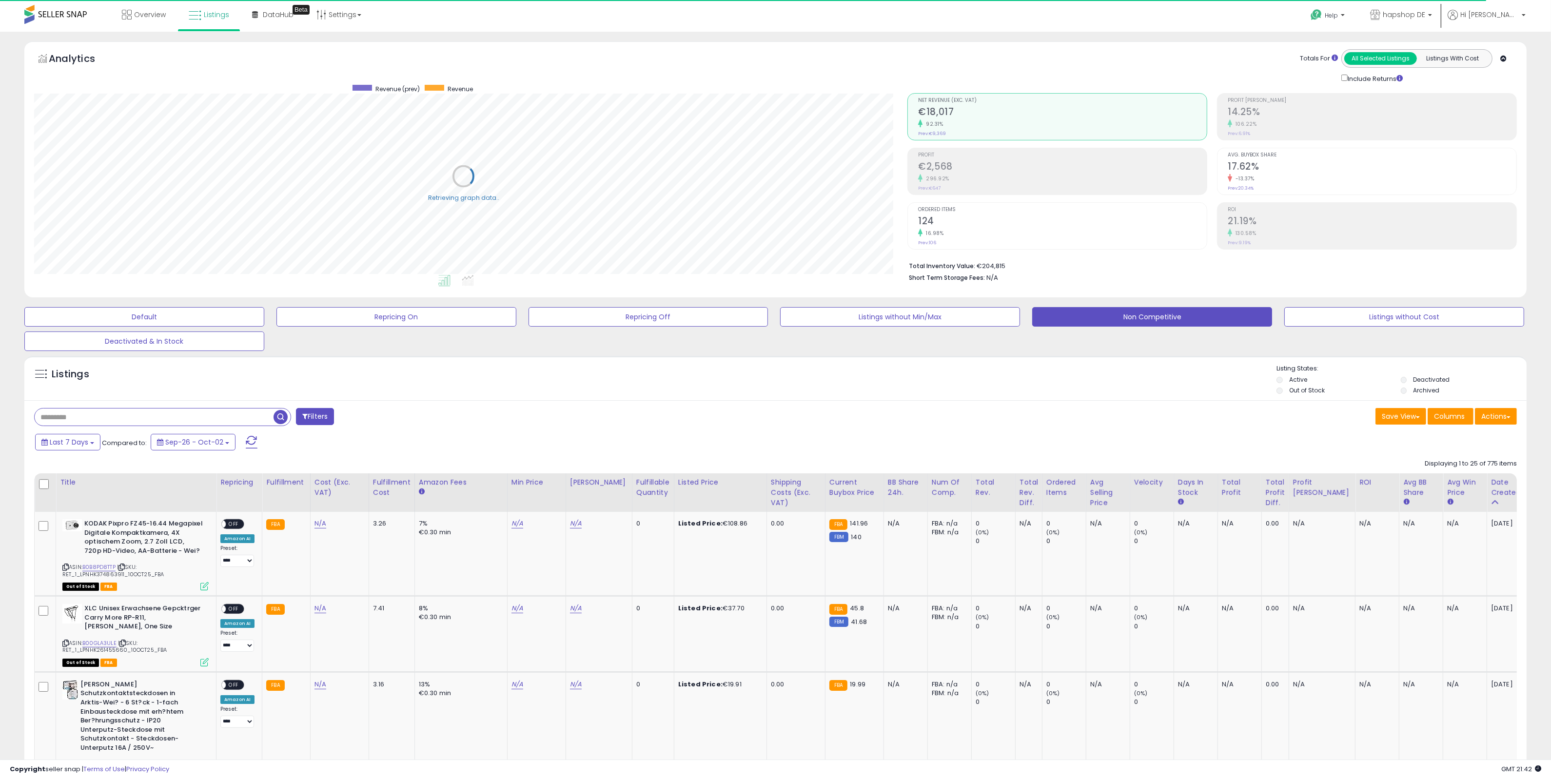
drag, startPoint x: 251, startPoint y: 413, endPoint x: 293, endPoint y: 415, distance: 42.0
click at [251, 413] on input "text" at bounding box center [154, 417] width 239 height 17
paste input "**********"
click at [428, 417] on span "button" at bounding box center [427, 417] width 14 height 14
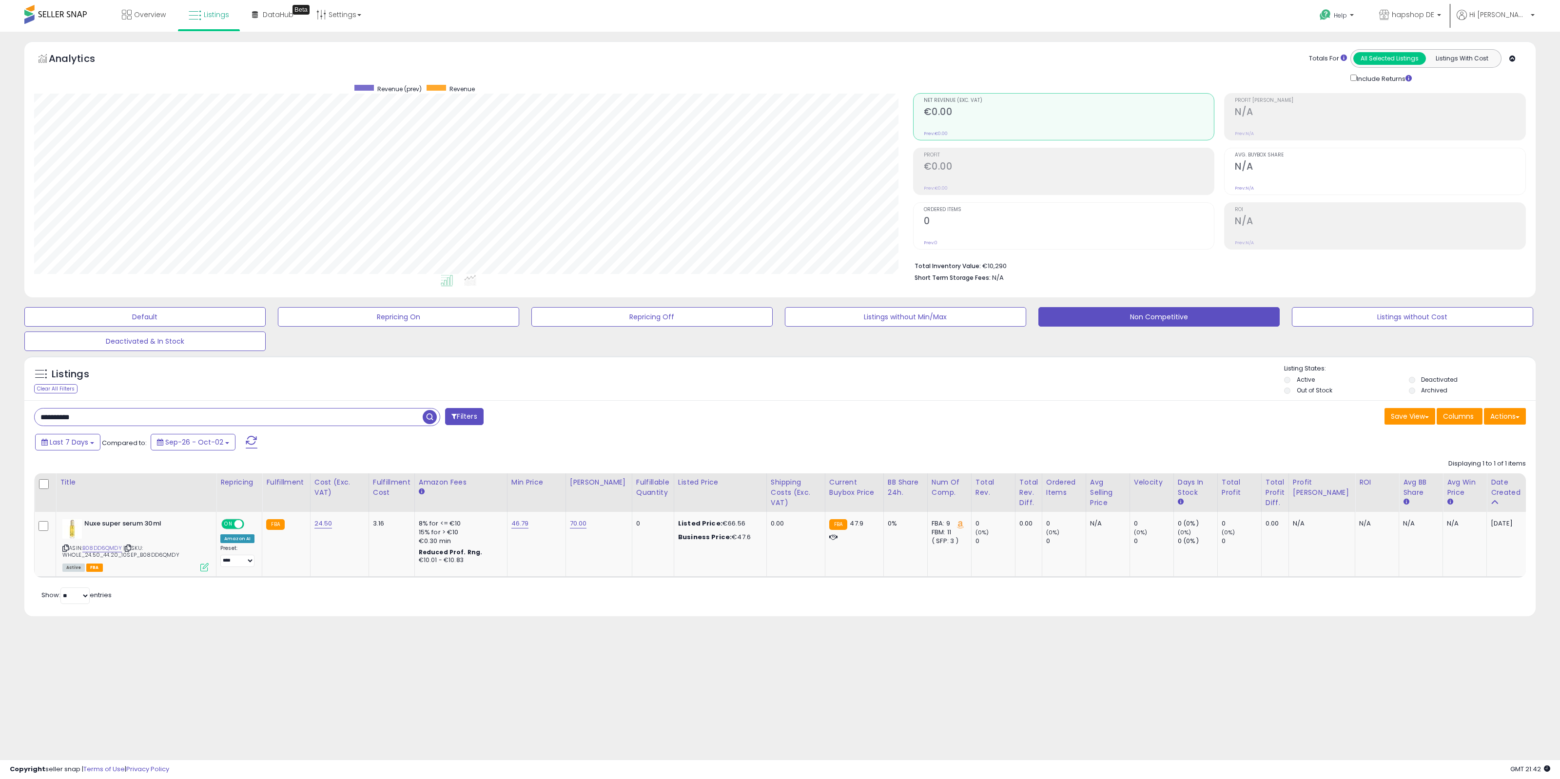
scroll to position [200, 879]
click at [254, 427] on div "**********" at bounding box center [403, 418] width 753 height 20
click at [258, 420] on input "**********" at bounding box center [229, 417] width 388 height 17
paste input "text"
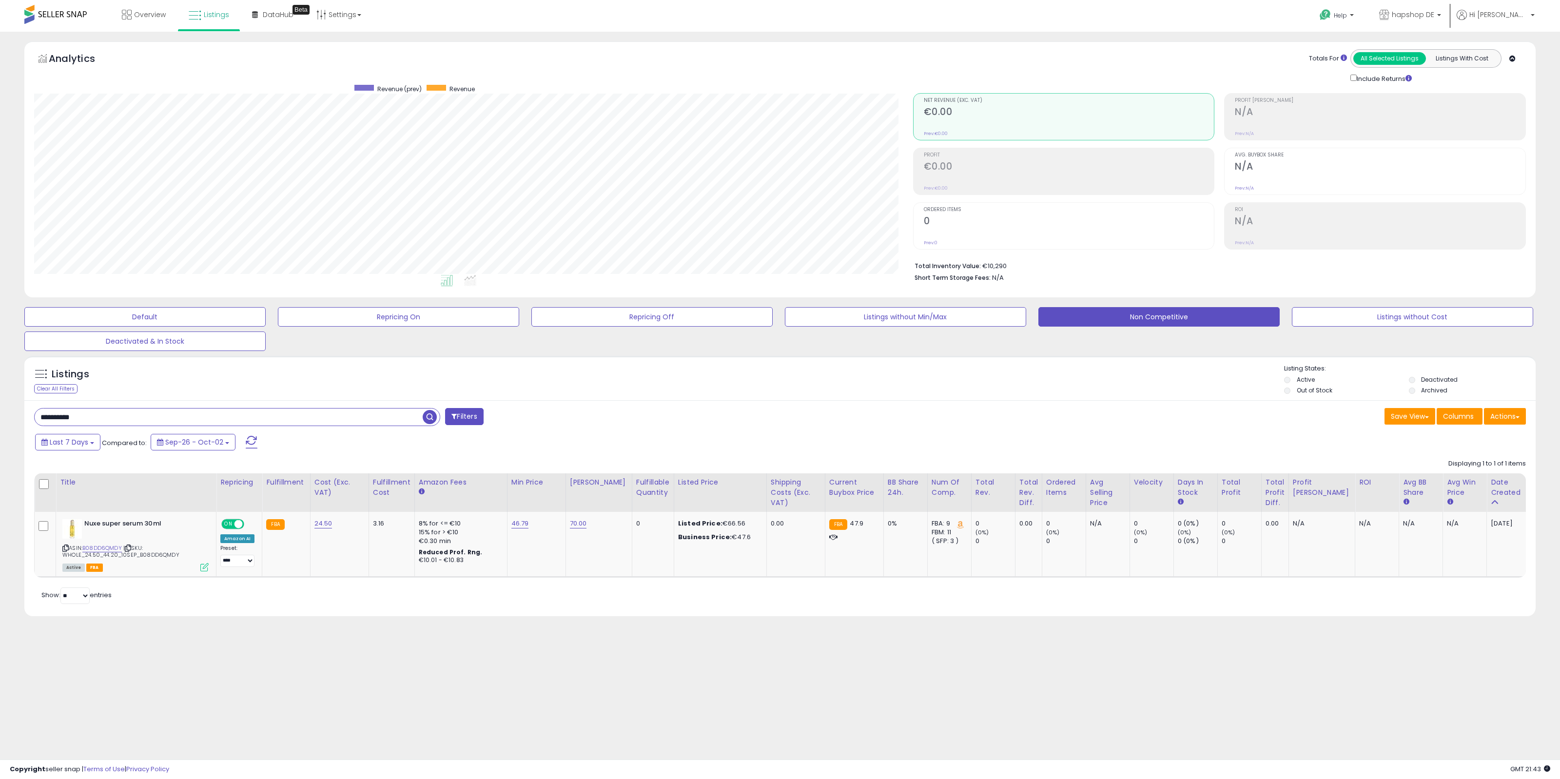
type input "**********"
click at [434, 420] on span "button" at bounding box center [430, 417] width 14 height 14
click at [364, 417] on input "**********" at bounding box center [229, 417] width 388 height 17
click at [363, 415] on input "**********" at bounding box center [229, 417] width 388 height 17
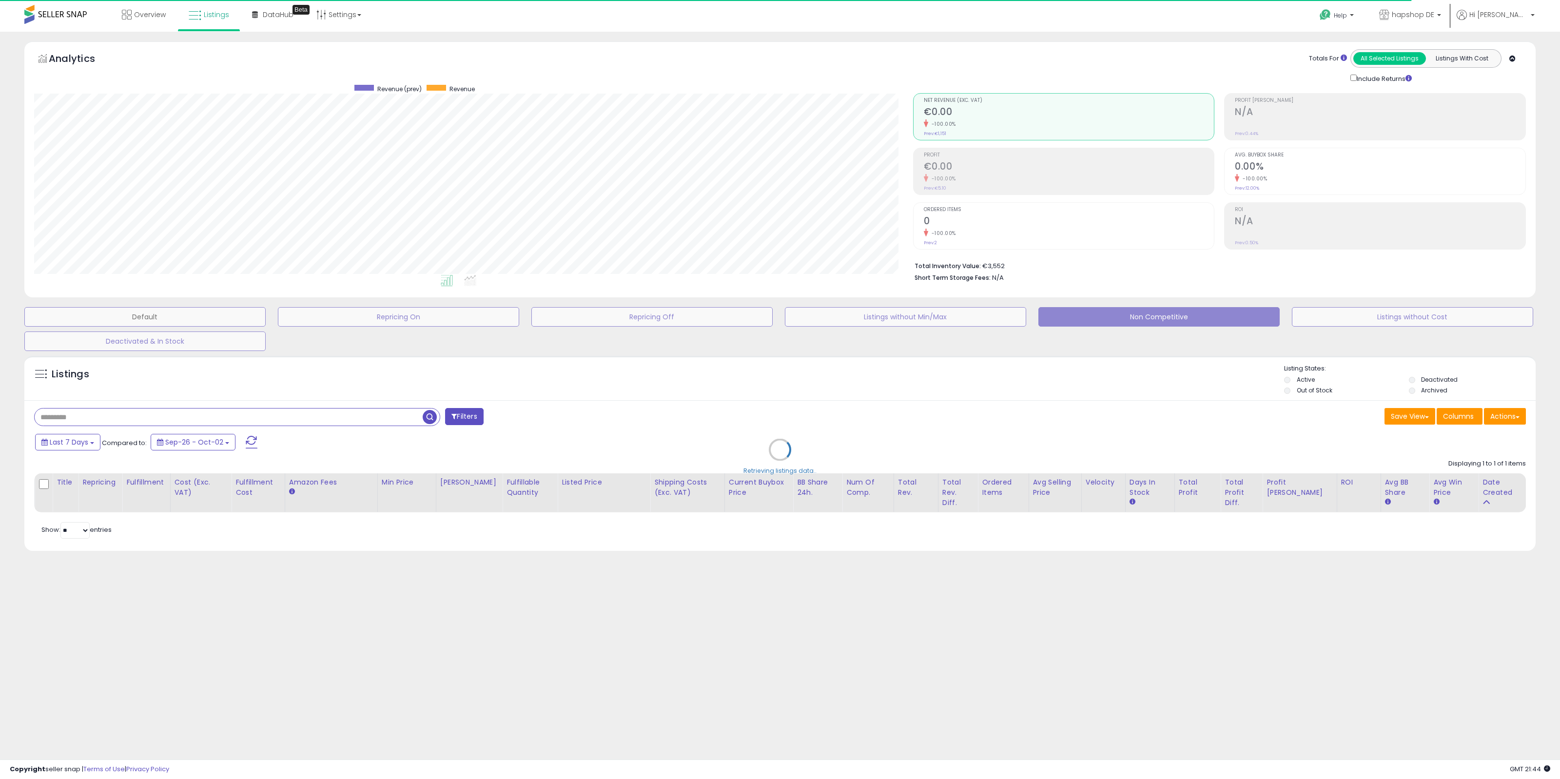
click at [212, 318] on button "Default" at bounding box center [144, 317] width 241 height 20
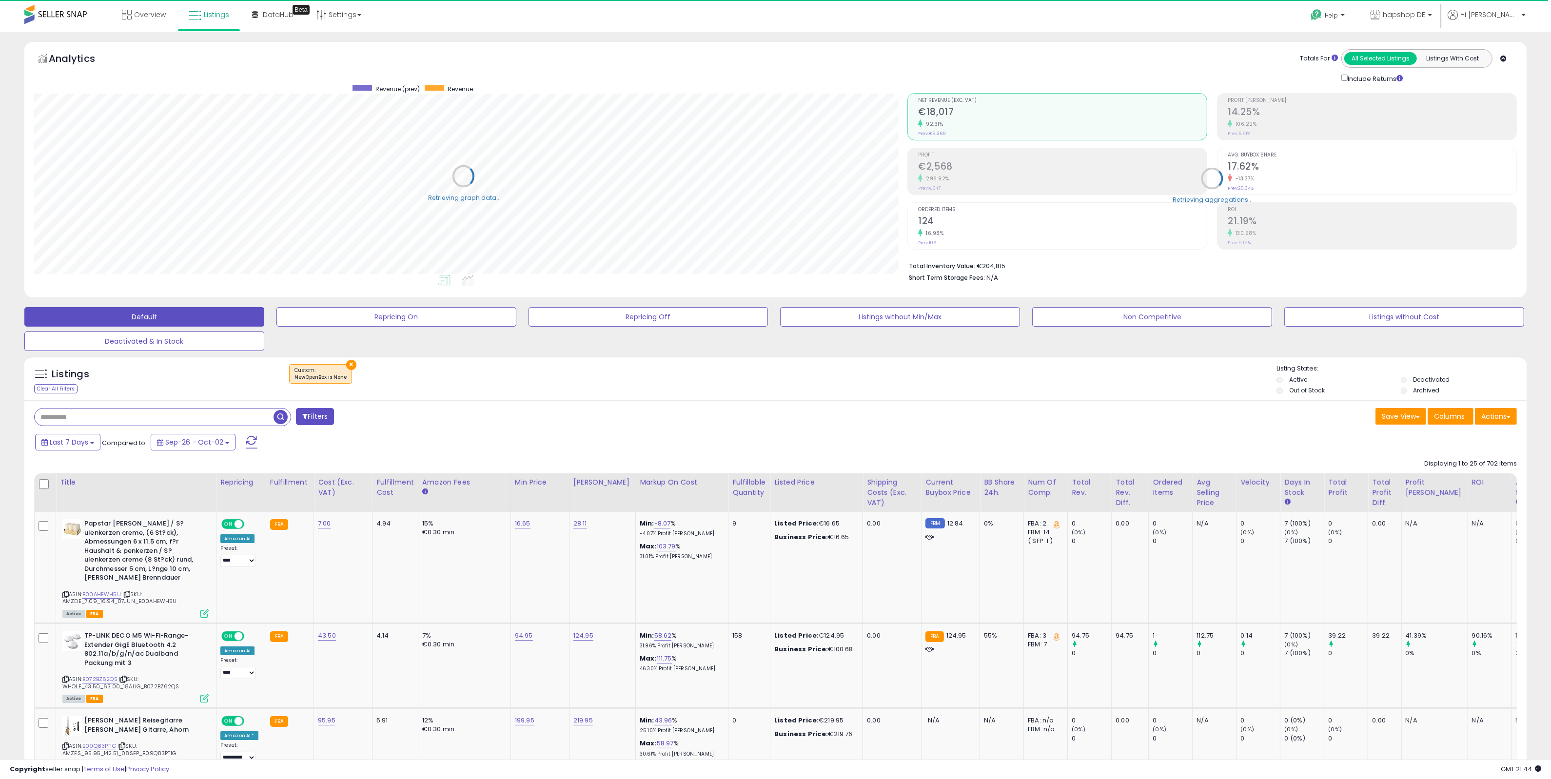
scroll to position [487339, 486665]
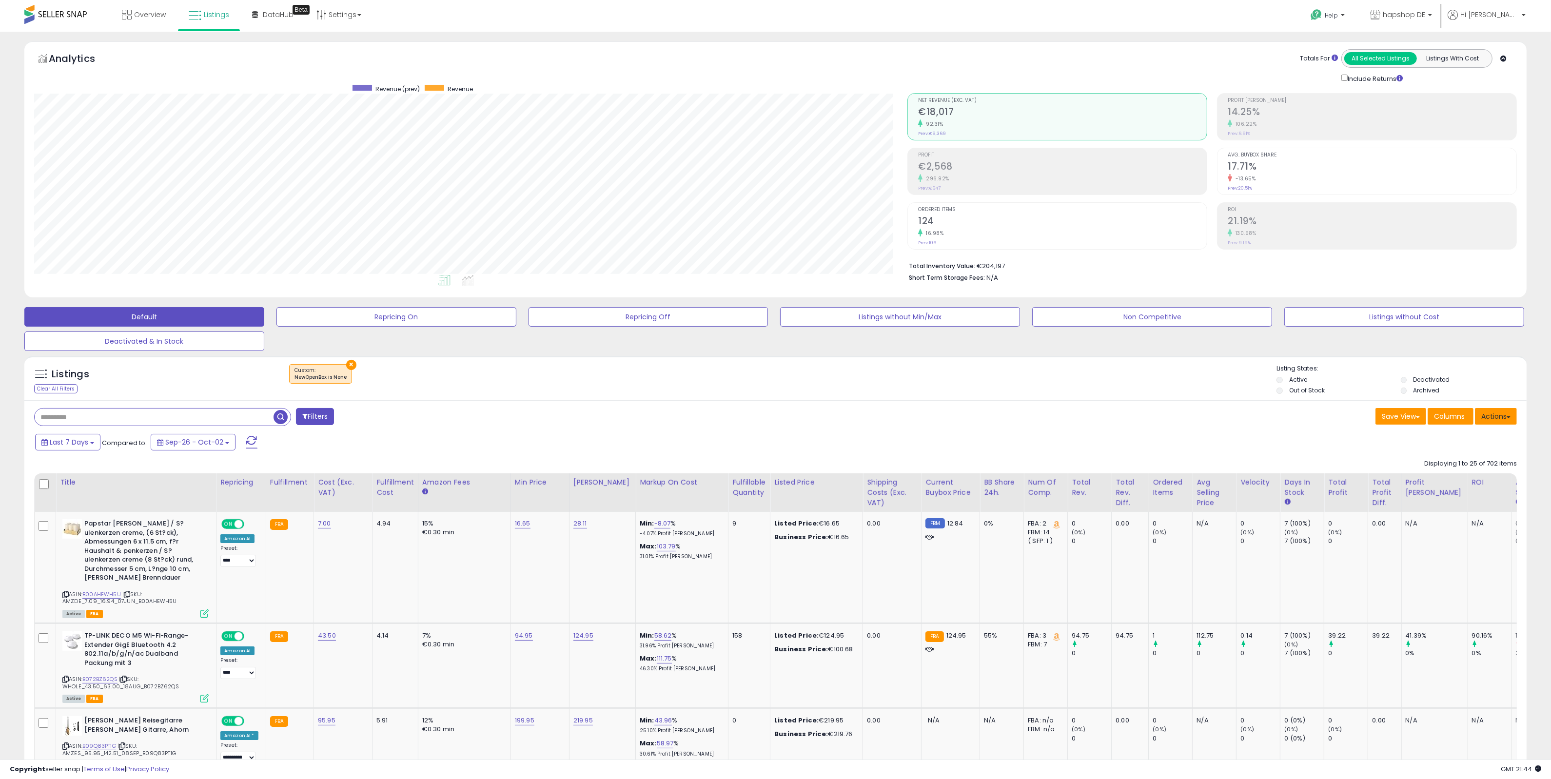
click at [1500, 420] on button "Actions" at bounding box center [1496, 416] width 42 height 17
click at [1453, 479] on link "Export All Columns" at bounding box center [1456, 478] width 107 height 15
click at [1504, 411] on button "Actions" at bounding box center [1496, 416] width 42 height 17
click at [1470, 478] on link "Export All Columns" at bounding box center [1456, 478] width 107 height 15
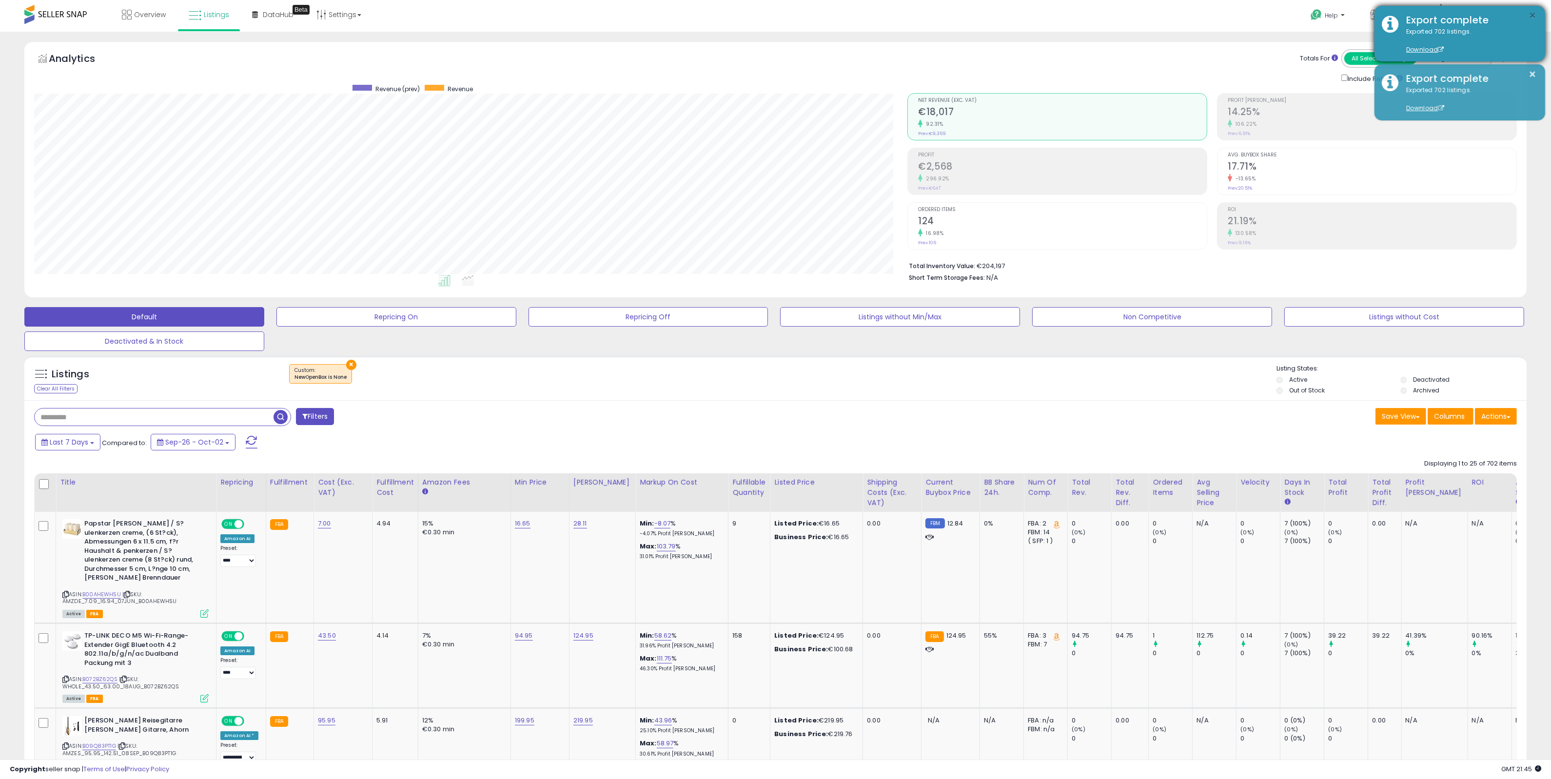
click at [1534, 15] on button "×" at bounding box center [1533, 16] width 8 height 12
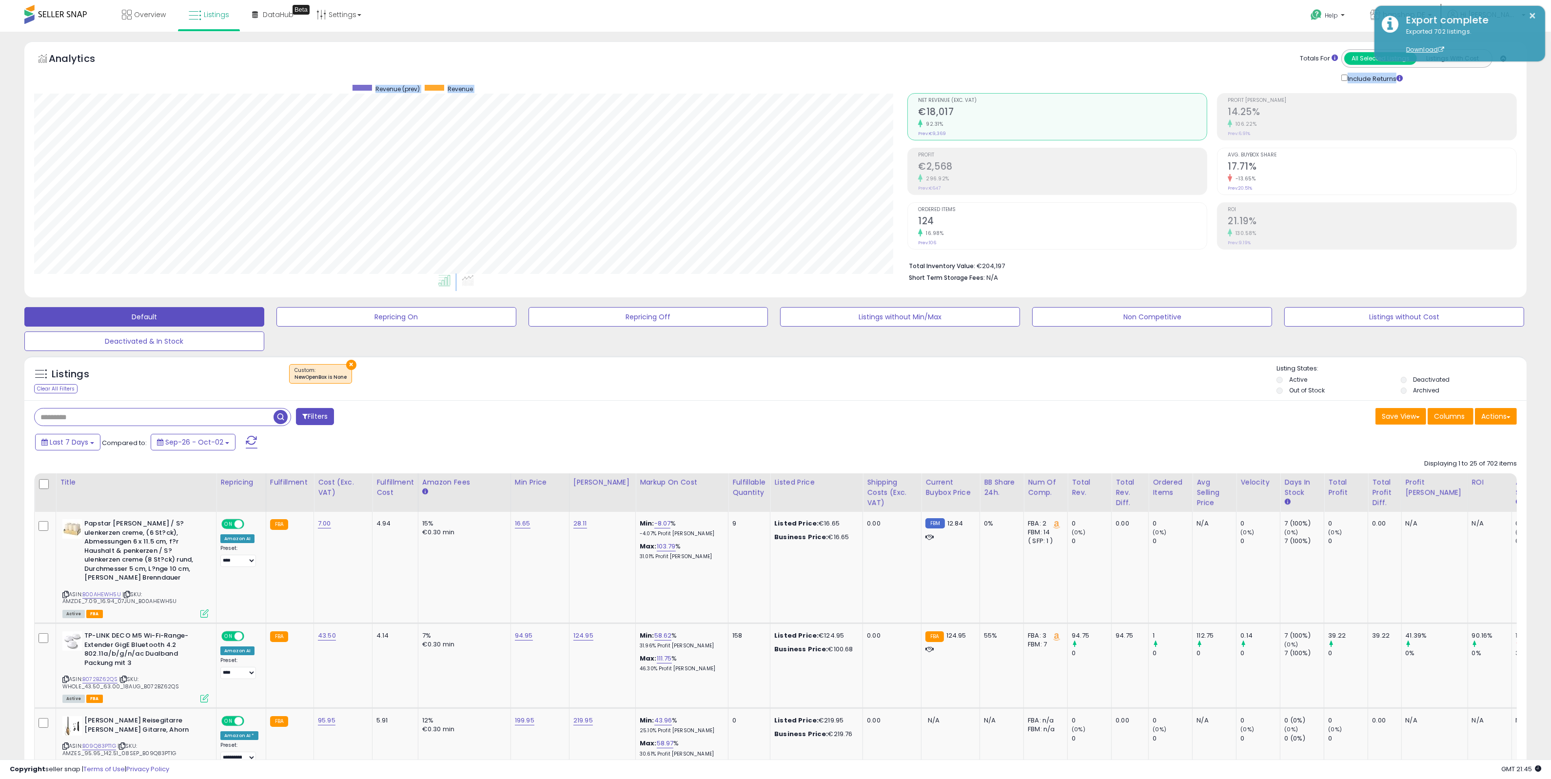
click at [1532, 72] on div "Analytics Totals For All Selected Listings Listings With Cost Include Returns" at bounding box center [775, 171] width 1517 height 261
click at [1536, 16] on button "×" at bounding box center [1533, 16] width 8 height 12
click at [1425, 15] on span "hapshop DE" at bounding box center [1404, 15] width 42 height 10
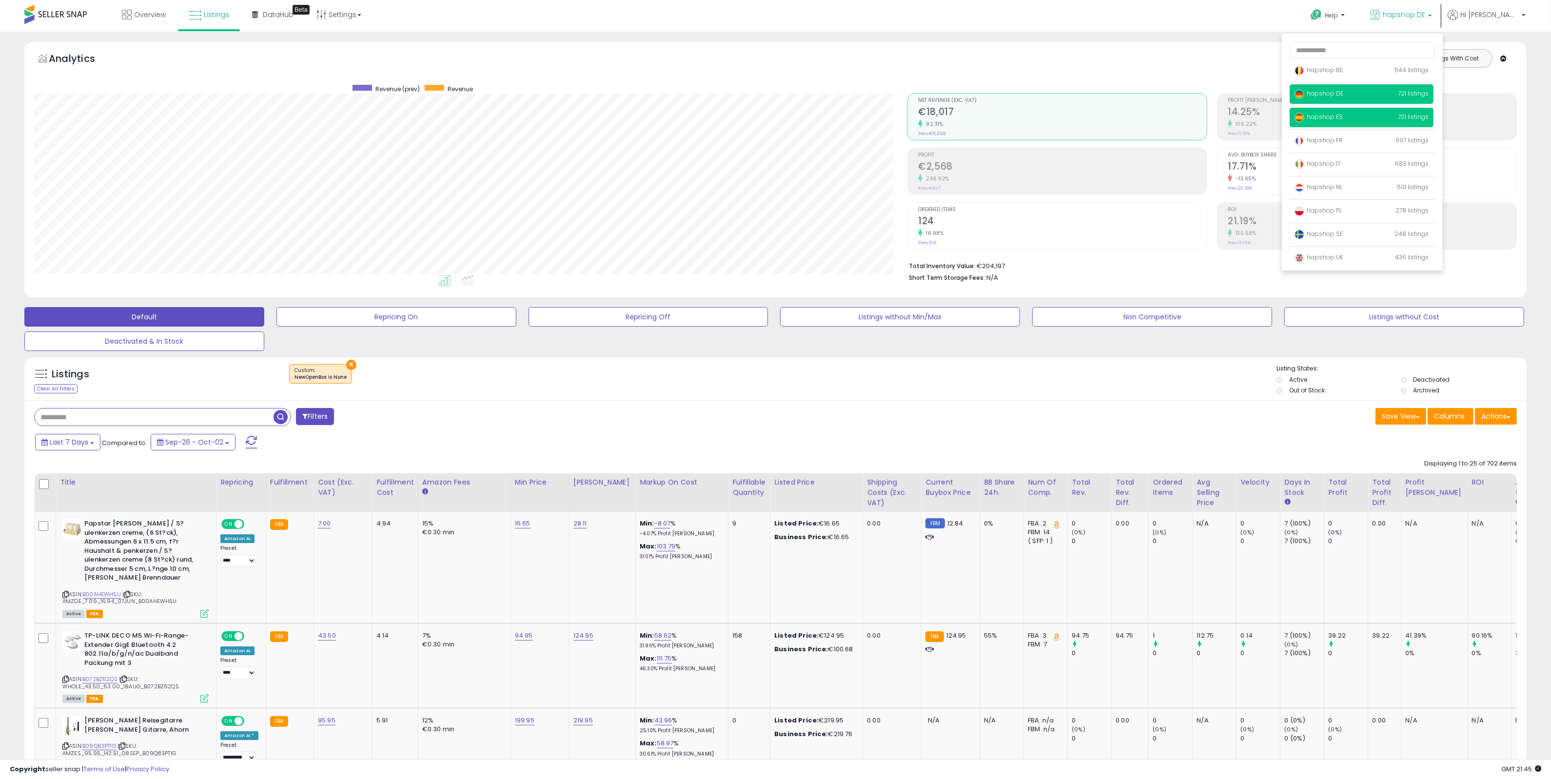
drag, startPoint x: 1370, startPoint y: 115, endPoint x: 1383, endPoint y: 118, distance: 12.8
click at [1343, 115] on span "hapshop ES" at bounding box center [1318, 117] width 48 height 8
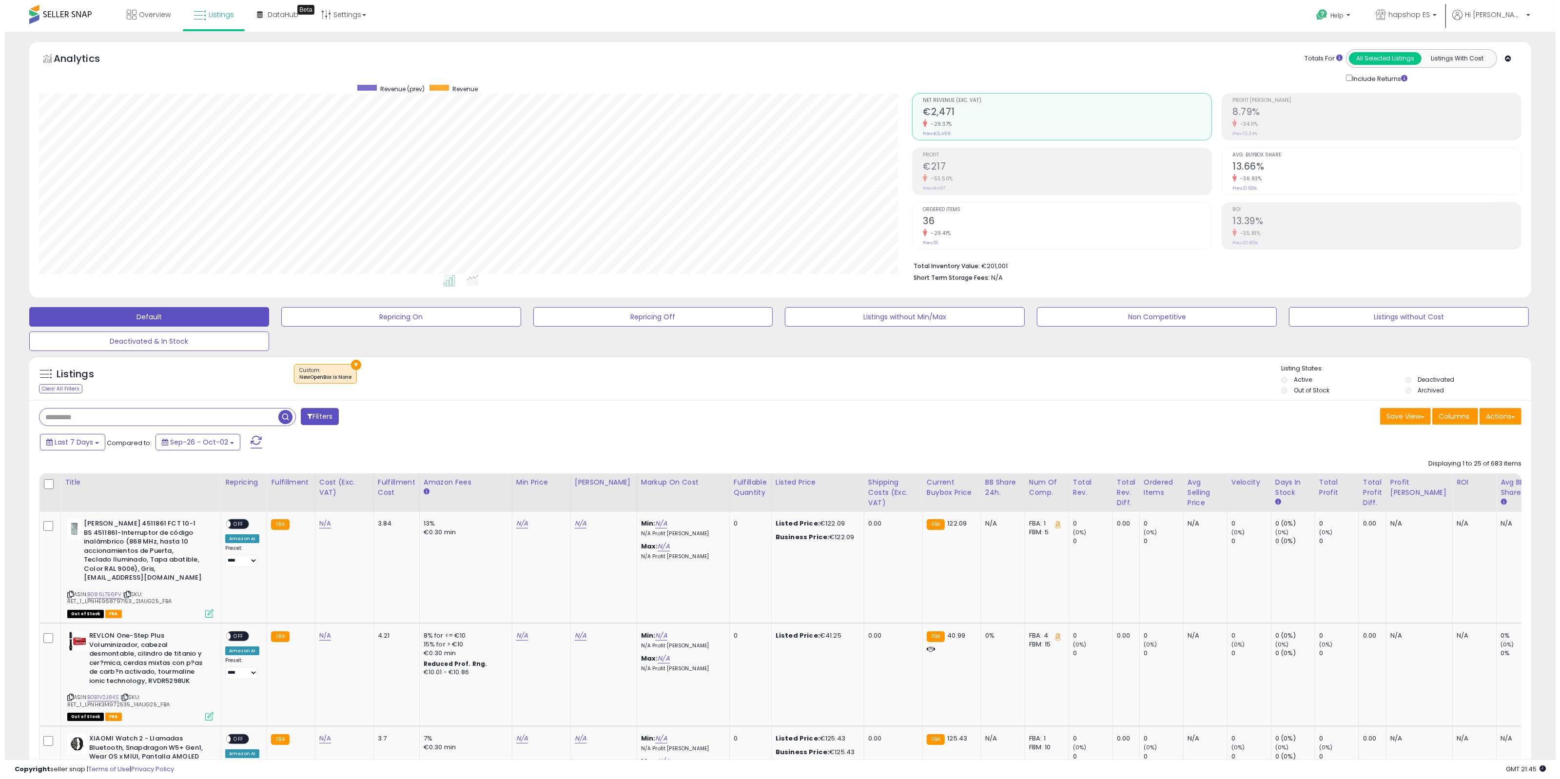
scroll to position [200, 874]
drag, startPoint x: 1503, startPoint y: 428, endPoint x: 1502, endPoint y: 420, distance: 7.9
click at [1502, 420] on button "Actions" at bounding box center [1496, 416] width 42 height 17
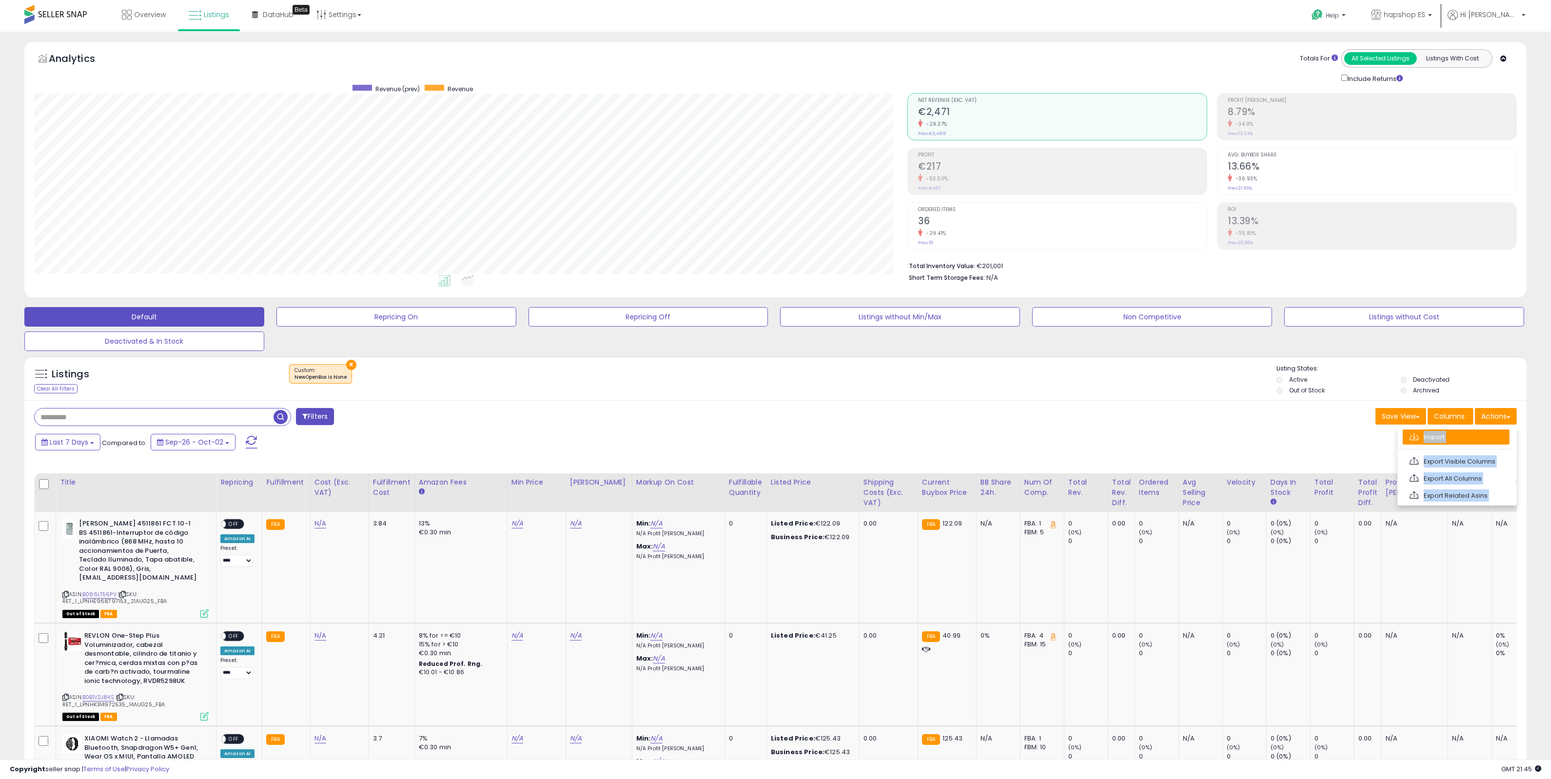
click at [1450, 437] on link "Import" at bounding box center [1456, 437] width 107 height 15
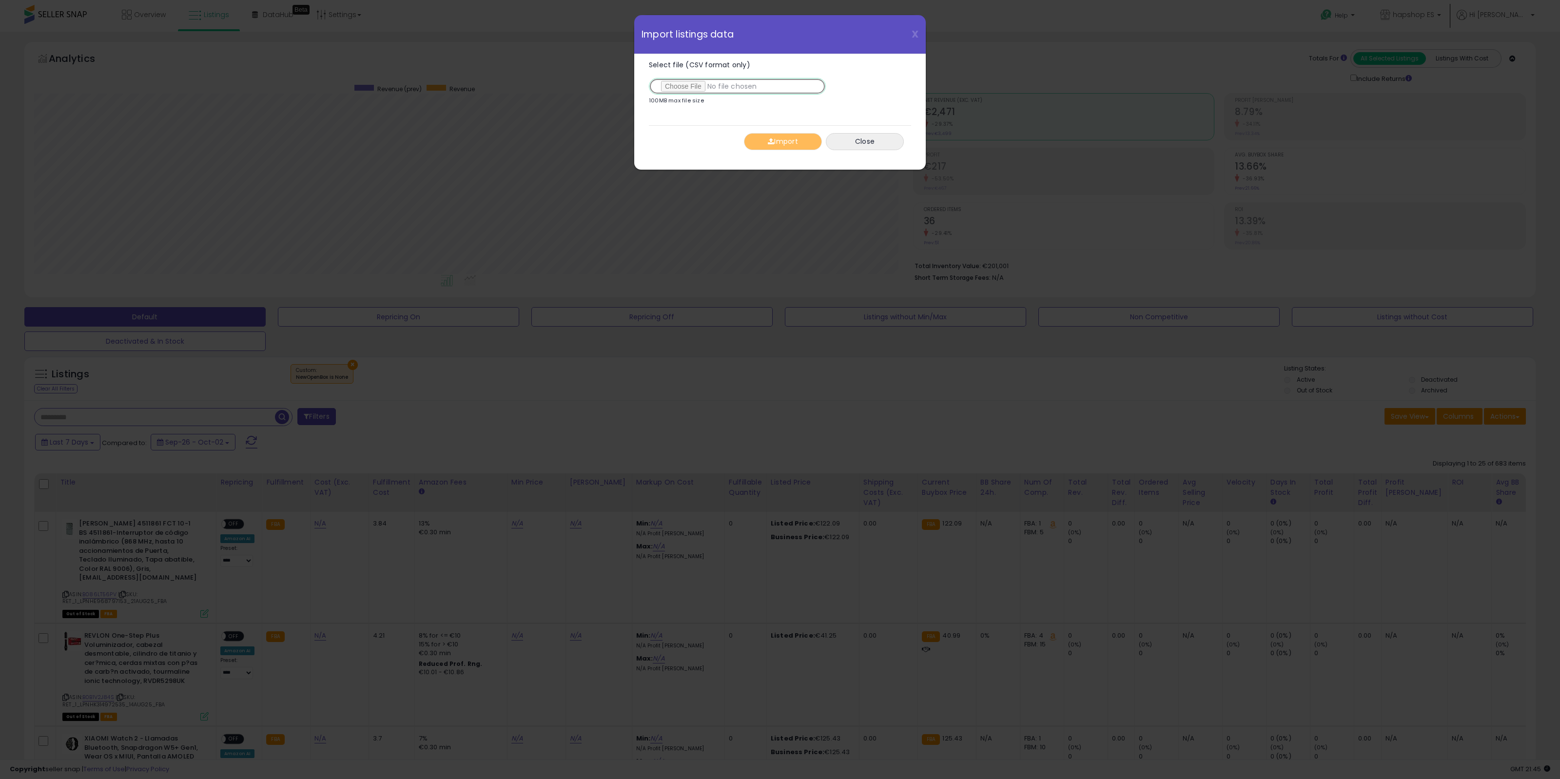
click at [703, 89] on input "Select file (CSV format only)" at bounding box center [737, 86] width 177 height 17
click at [792, 141] on button "Import" at bounding box center [783, 141] width 78 height 17
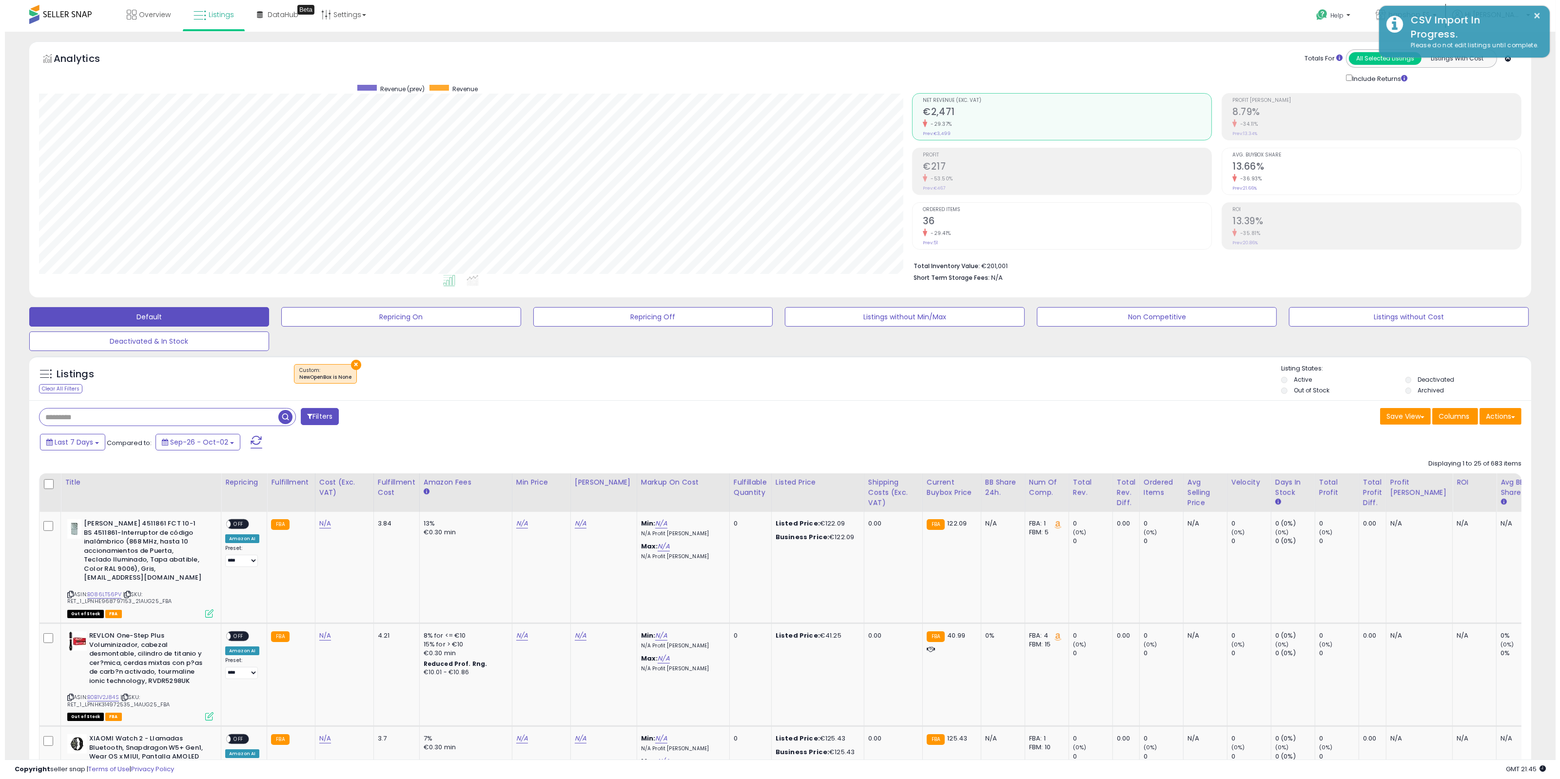
scroll to position [487339, 486665]
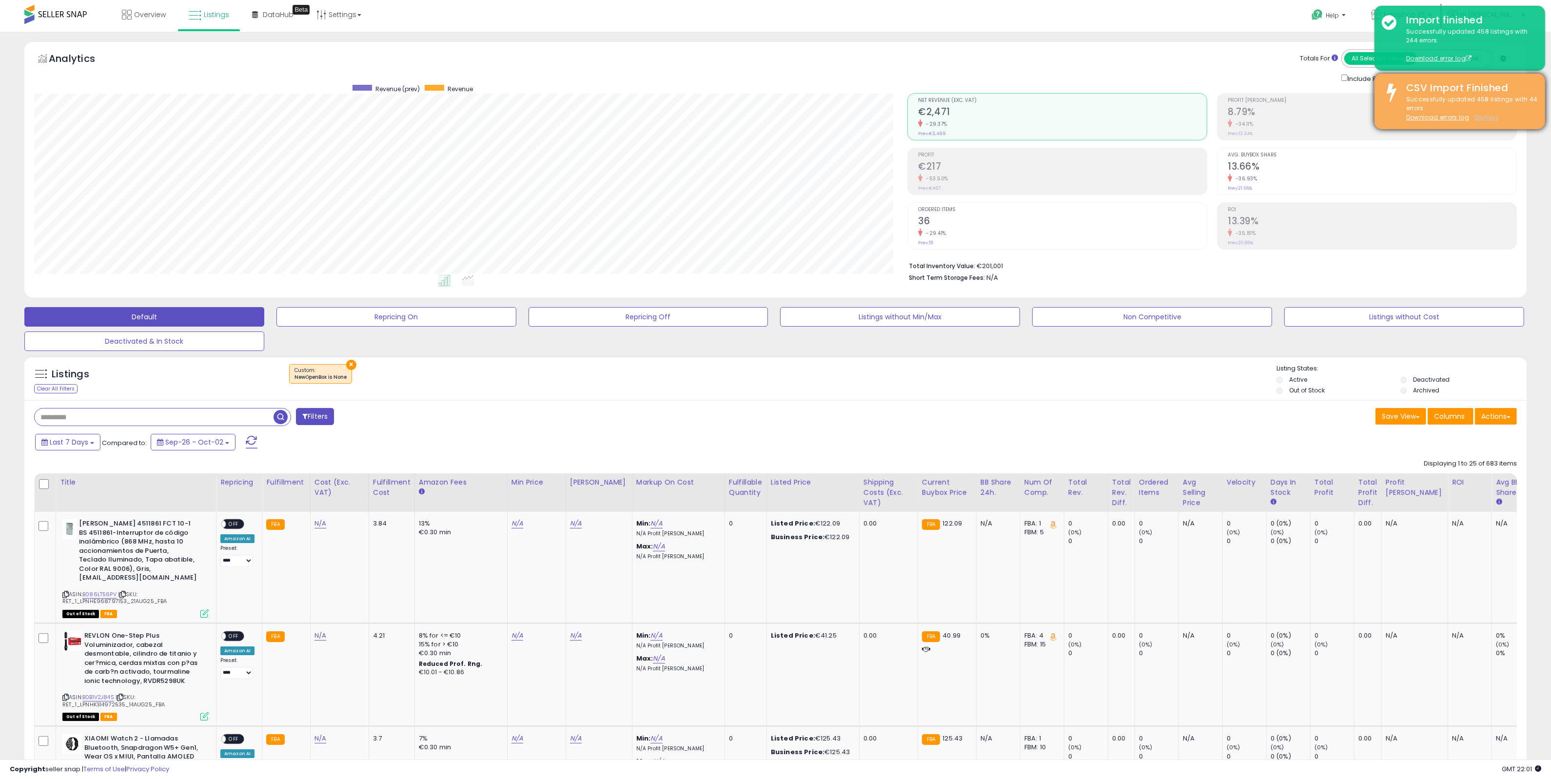
click at [1487, 119] on u "Dismiss" at bounding box center [1486, 117] width 24 height 8
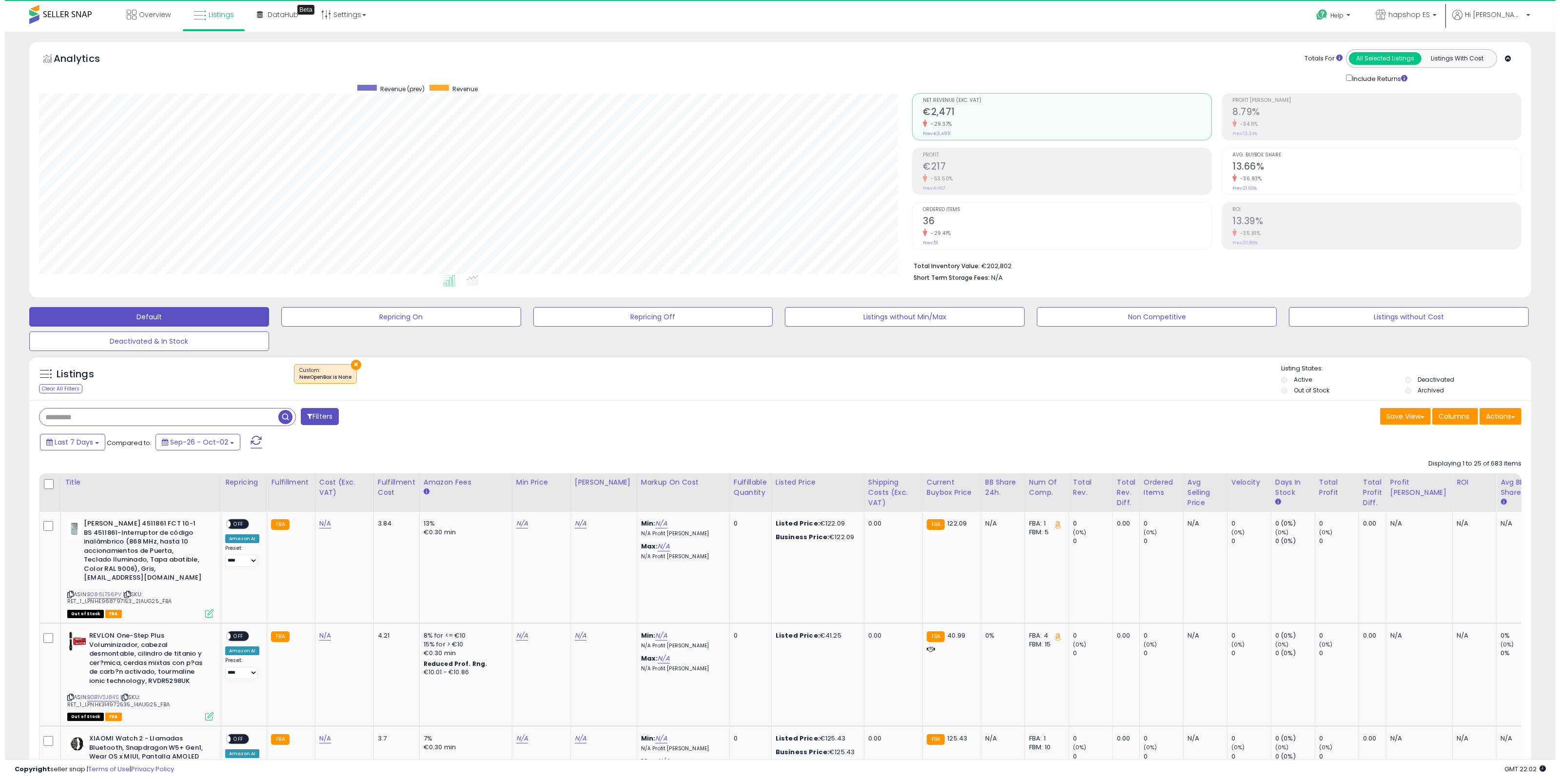
scroll to position [200, 874]
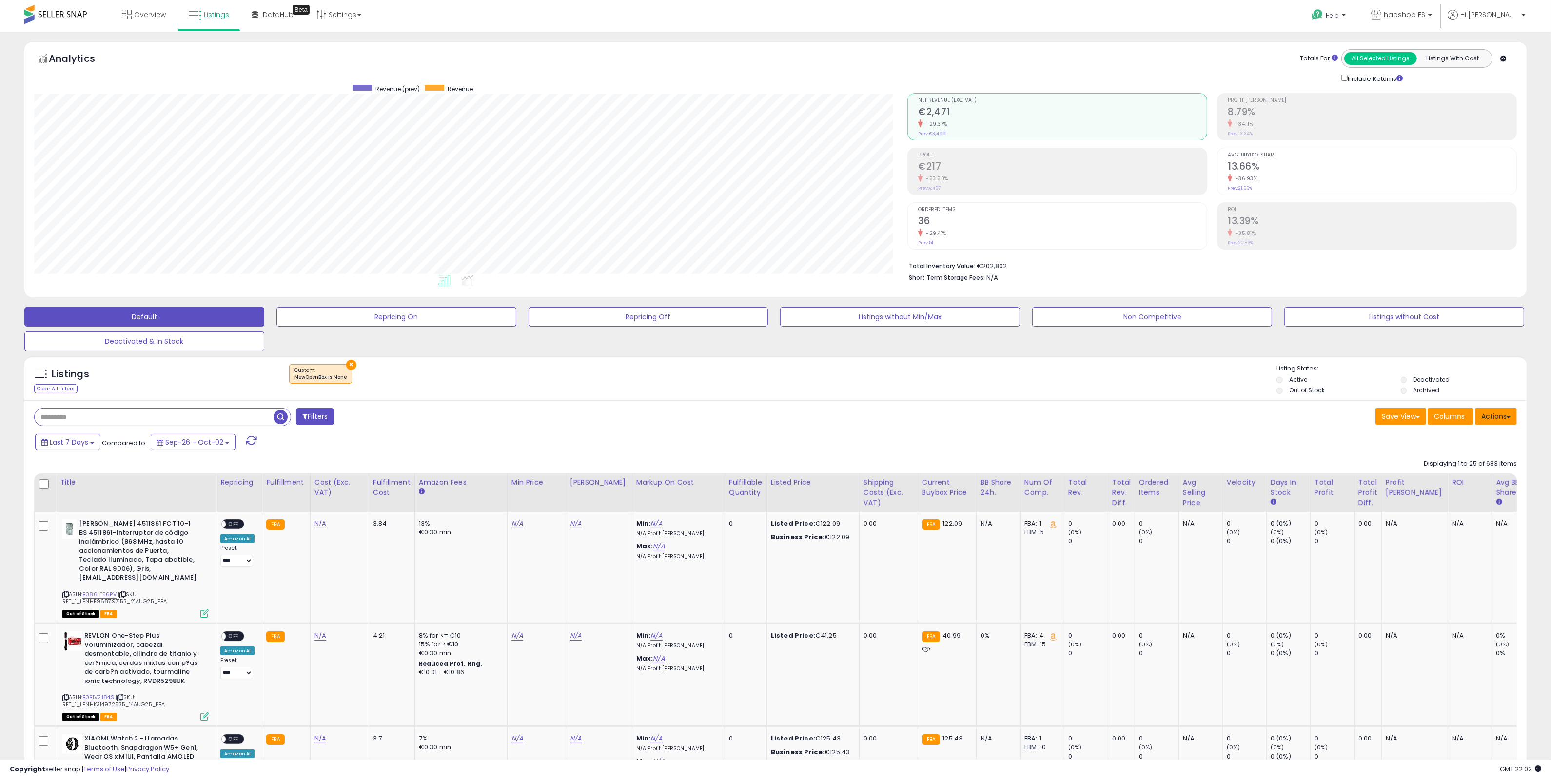
drag, startPoint x: 1509, startPoint y: 418, endPoint x: 1458, endPoint y: 434, distance: 53.2
click at [1509, 418] on span at bounding box center [1508, 417] width 4 height 2
click at [1446, 439] on link "Import" at bounding box center [1456, 437] width 107 height 15
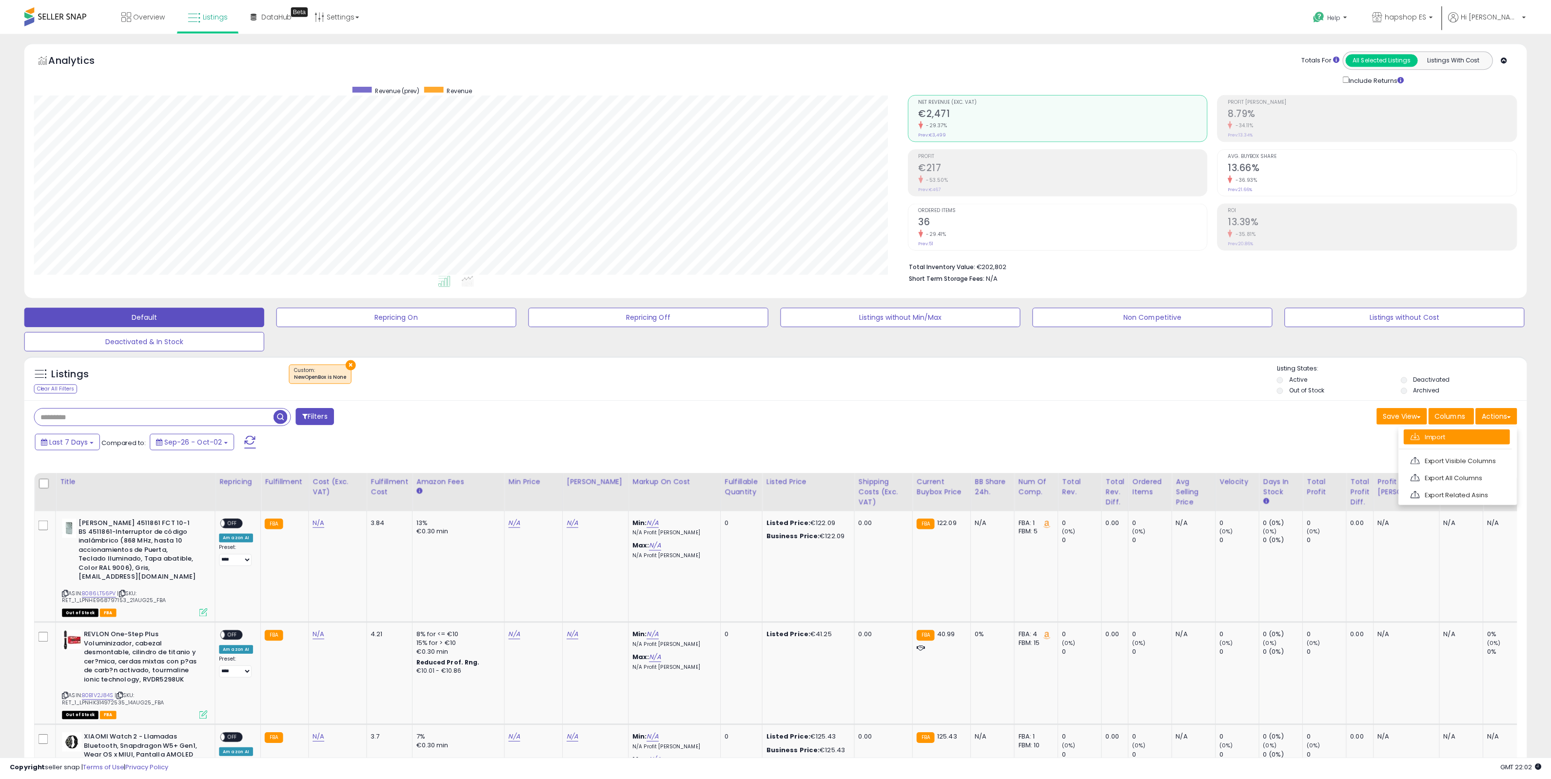
scroll to position [200, 879]
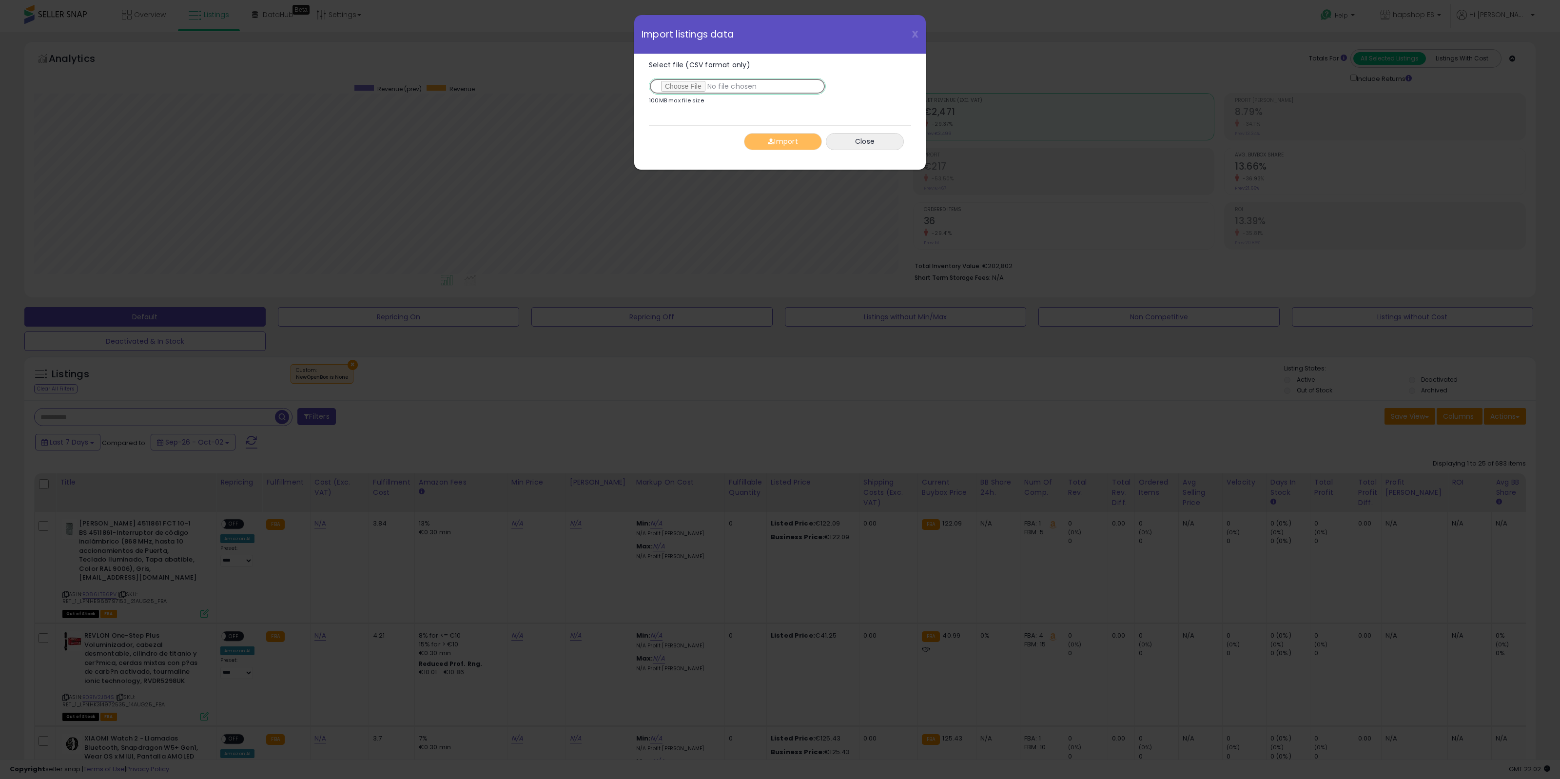
click at [713, 89] on input "Select file (CSV format only)" at bounding box center [737, 86] width 177 height 17
type input "**********"
click at [769, 145] on span "button" at bounding box center [771, 141] width 6 height 7
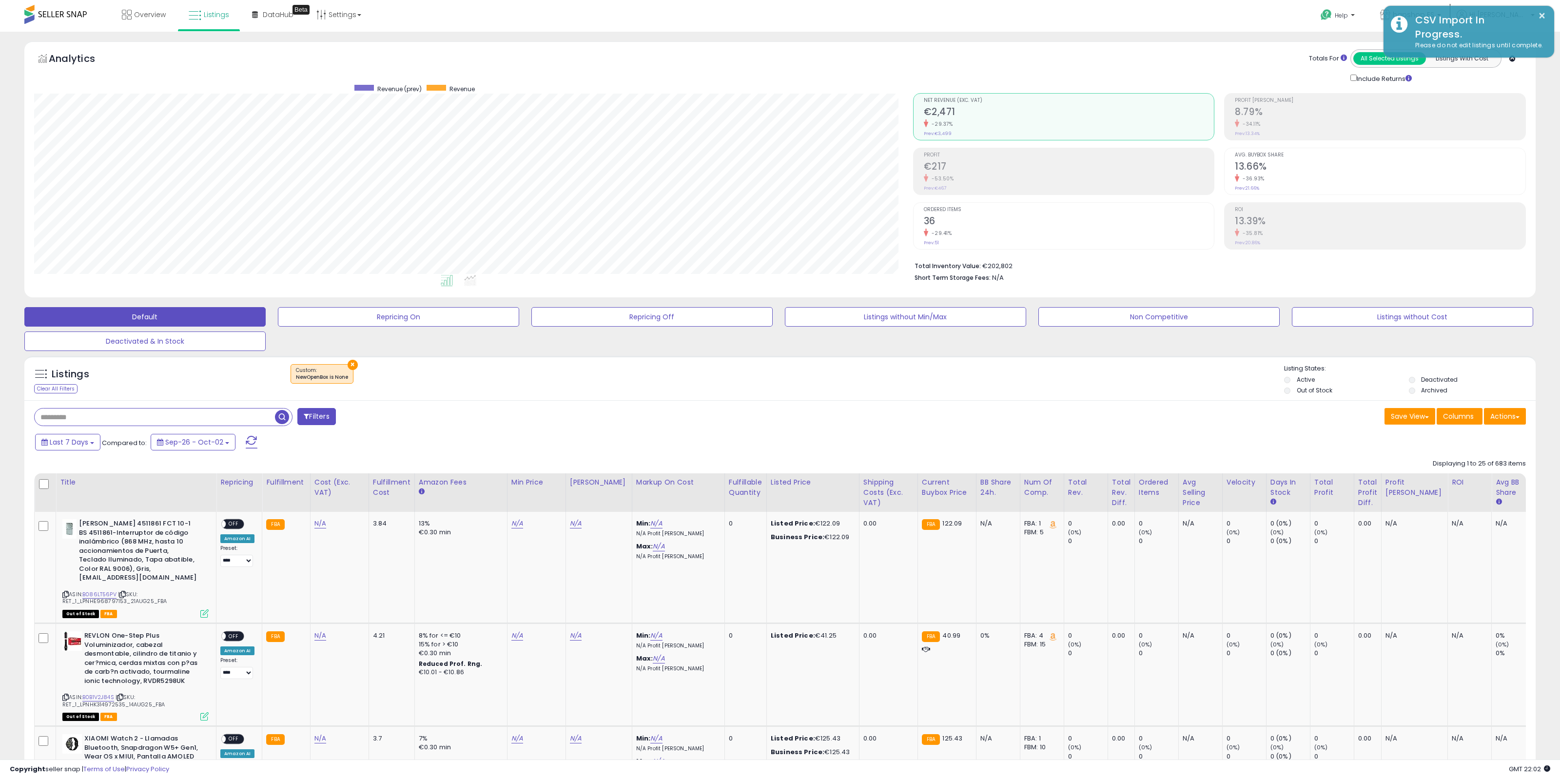
scroll to position [487339, 486665]
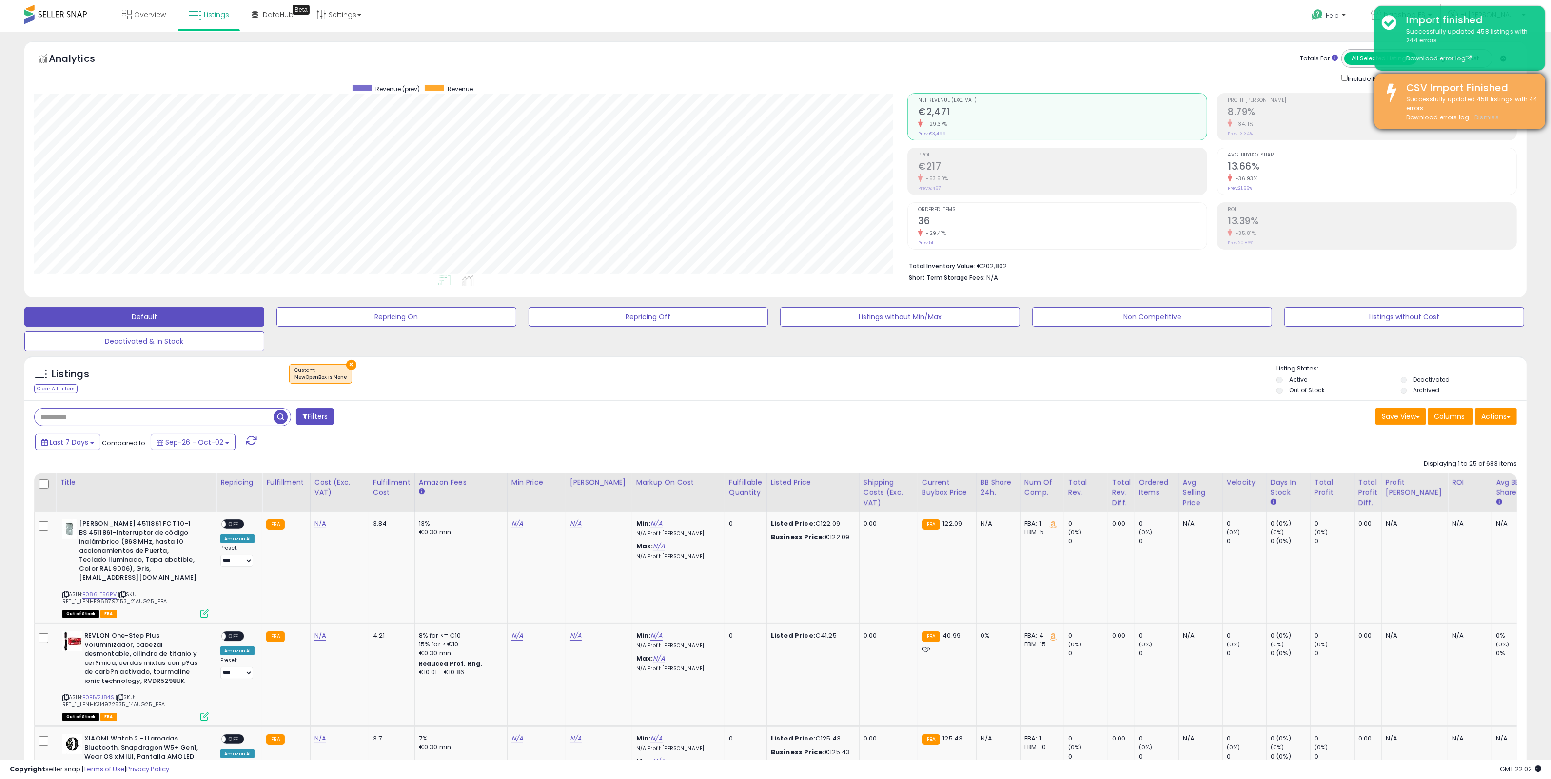
click at [1480, 114] on u "Dismiss" at bounding box center [1486, 117] width 24 height 8
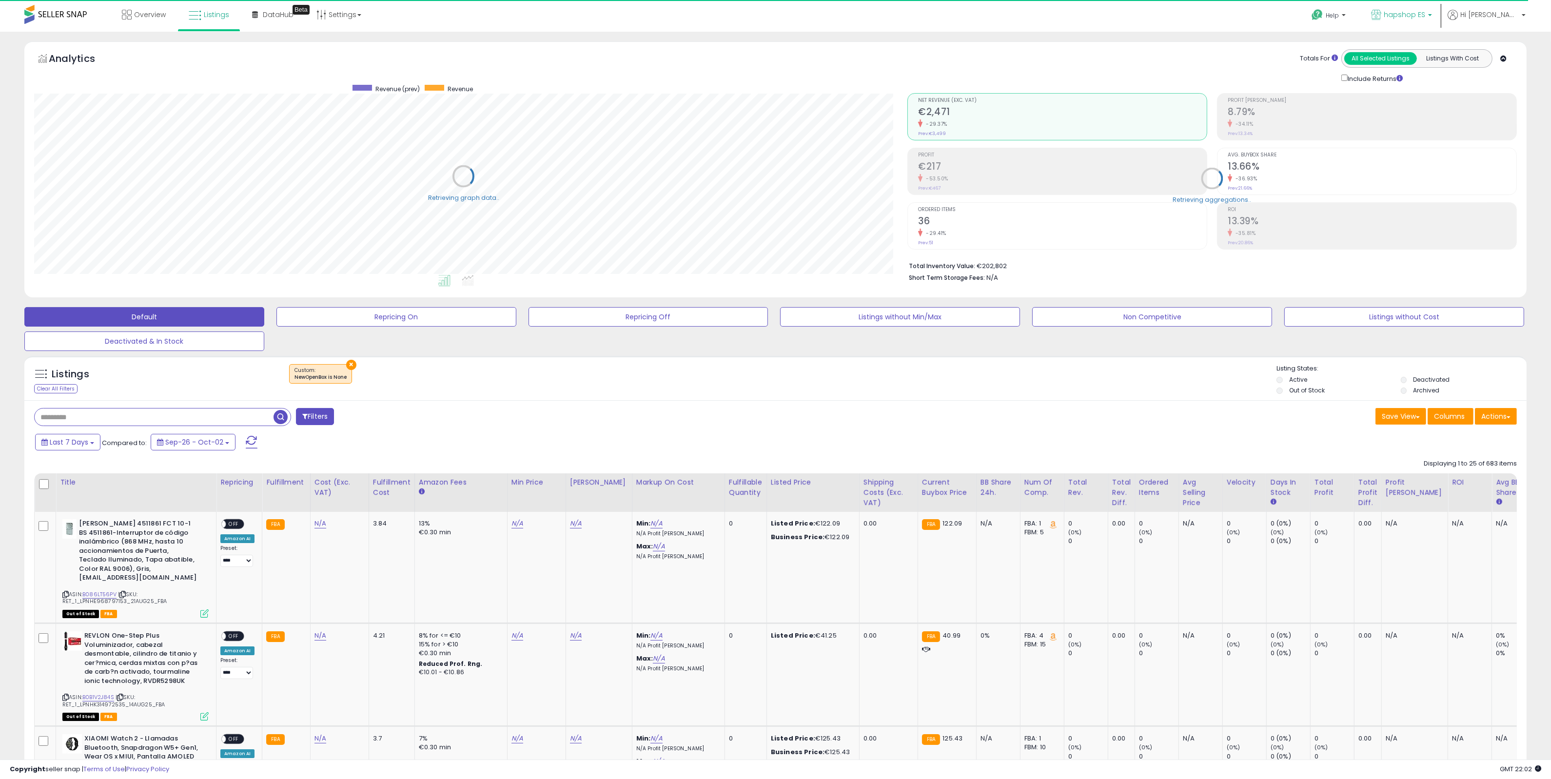
click at [1425, 17] on span "hapshop ES" at bounding box center [1404, 15] width 41 height 10
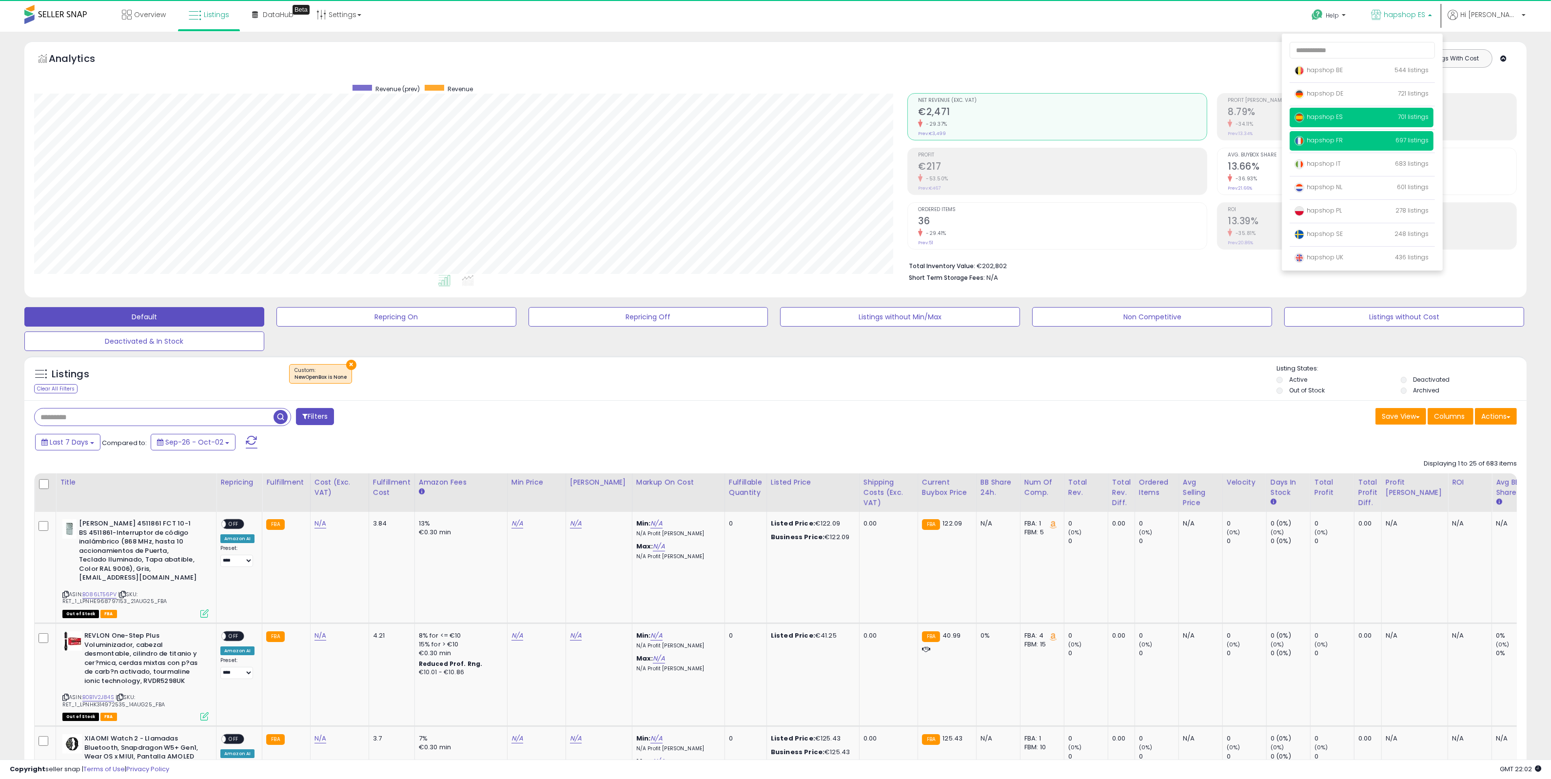
scroll to position [200, 874]
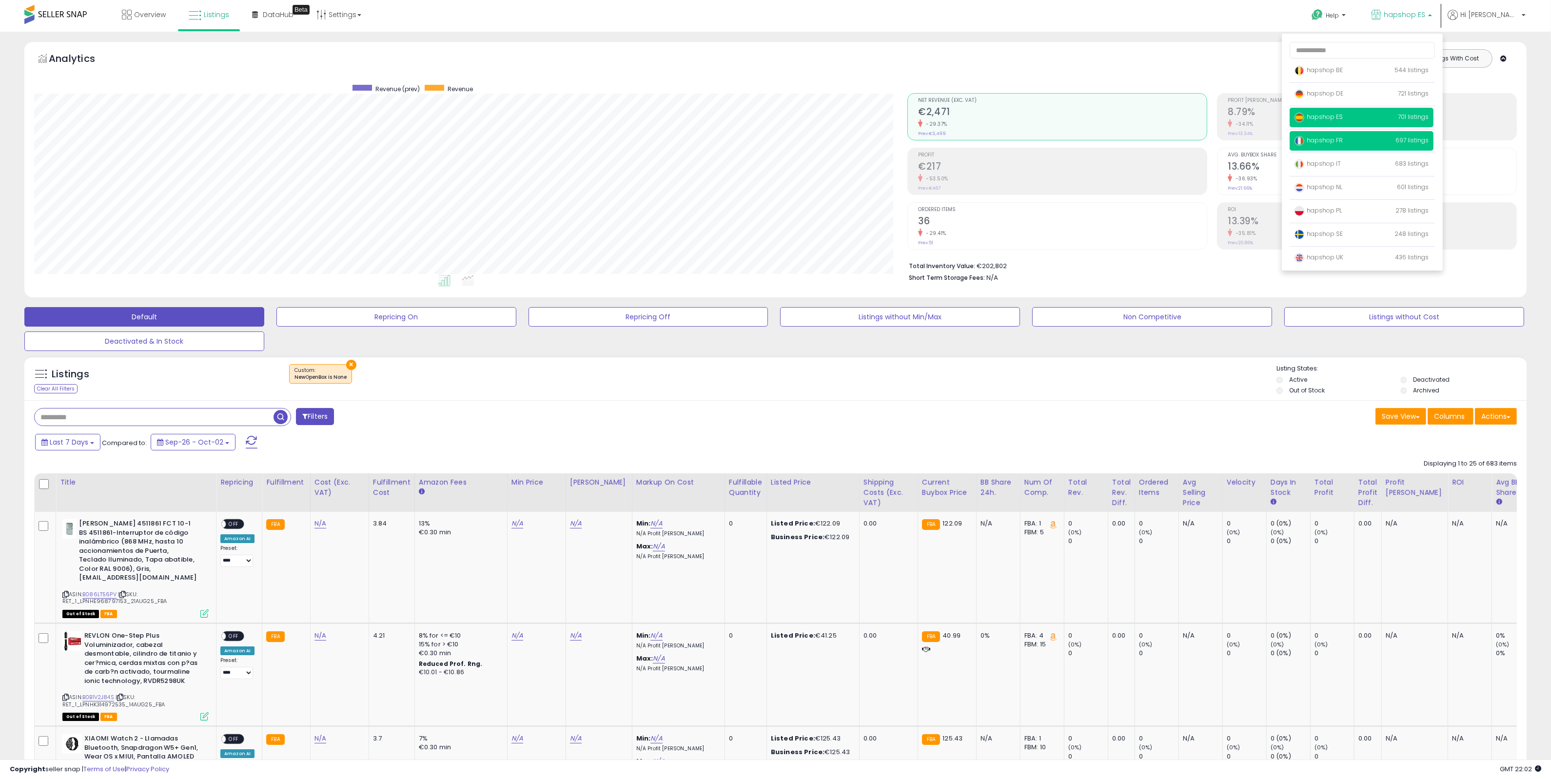
click at [1396, 144] on p "hapshop FR 697 listings" at bounding box center [1362, 141] width 144 height 20
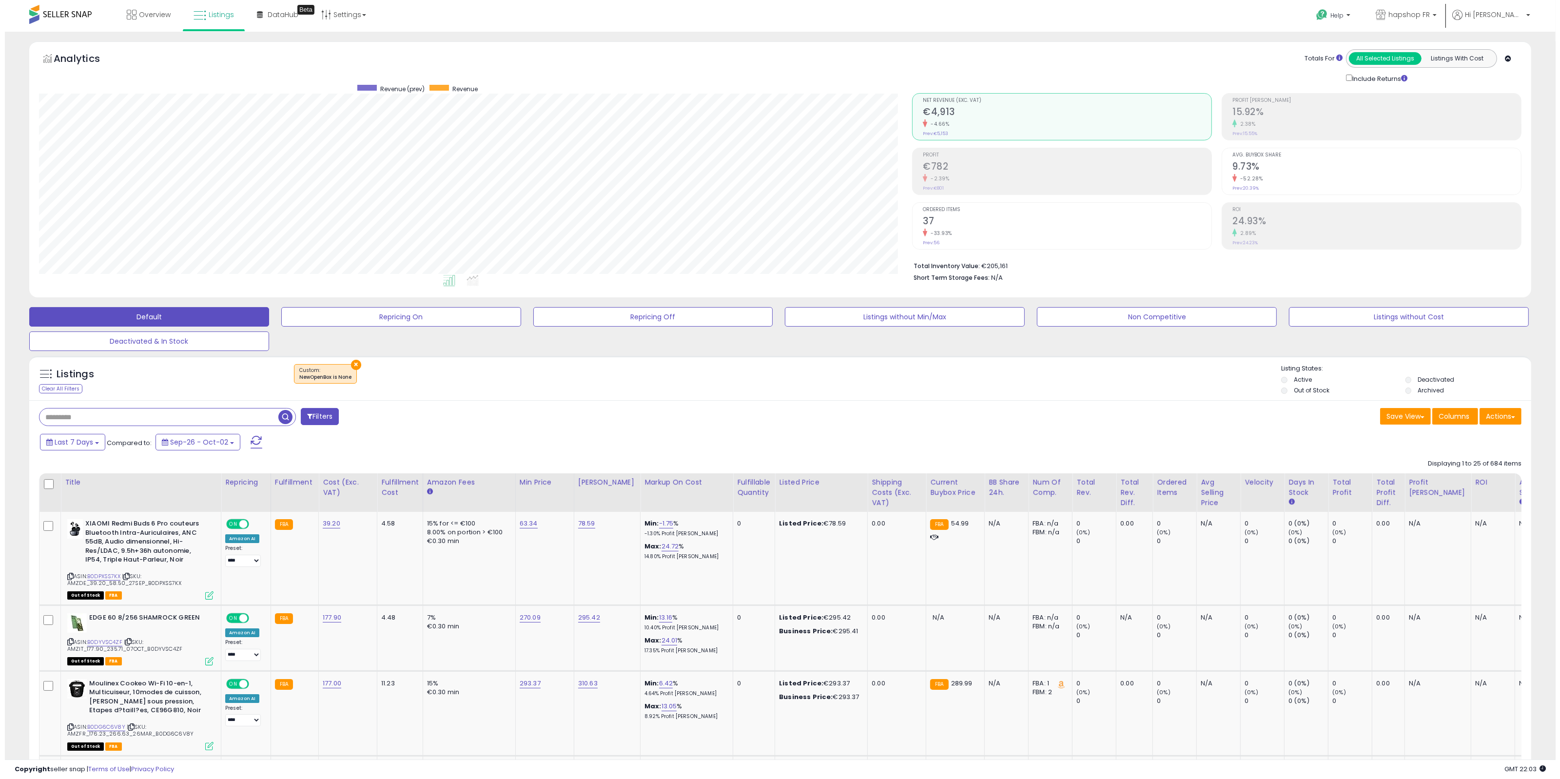
scroll to position [200, 874]
click at [1513, 415] on button "Actions" at bounding box center [1496, 416] width 42 height 17
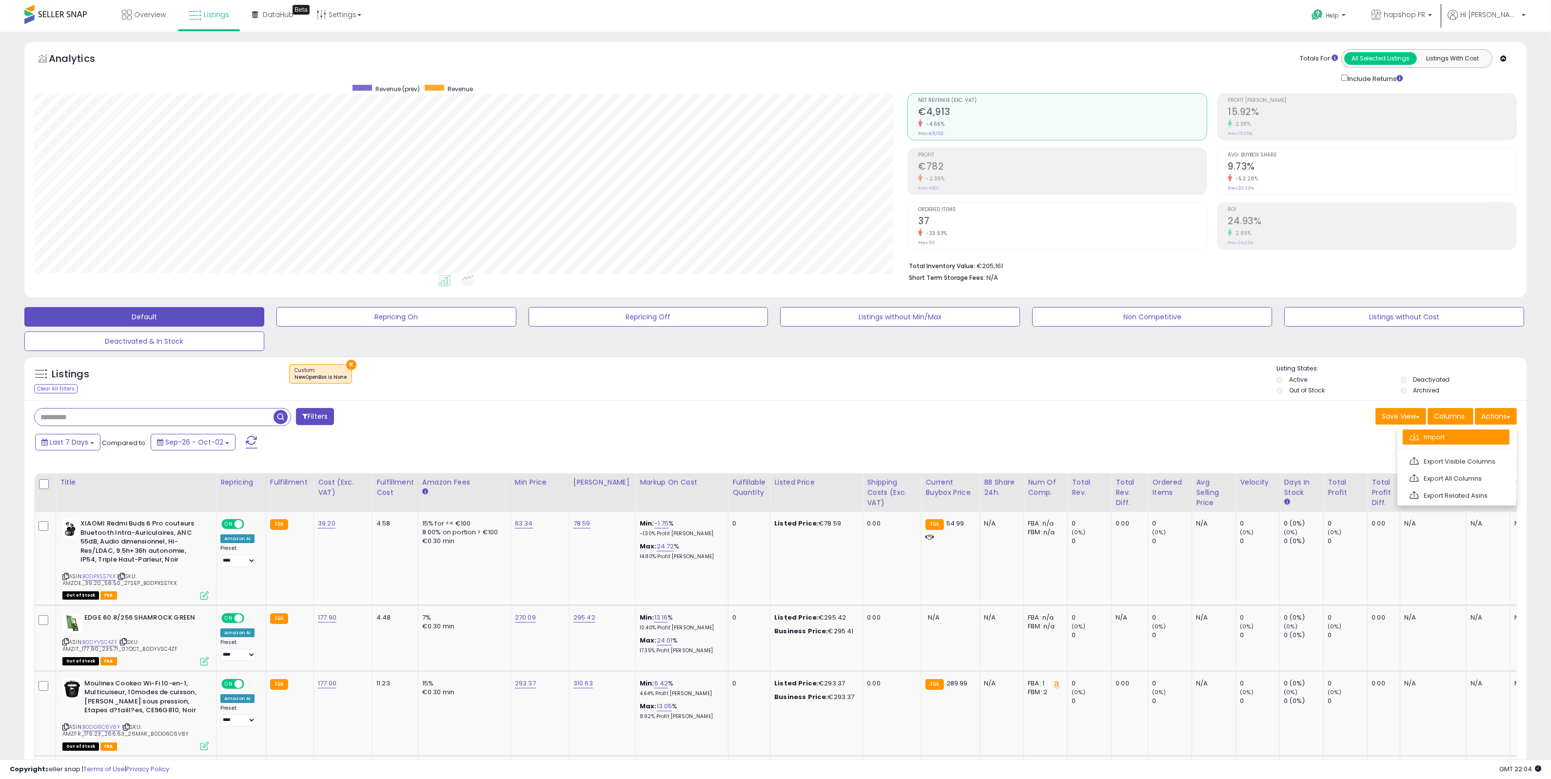
click at [1454, 430] on link "Import" at bounding box center [1456, 437] width 107 height 15
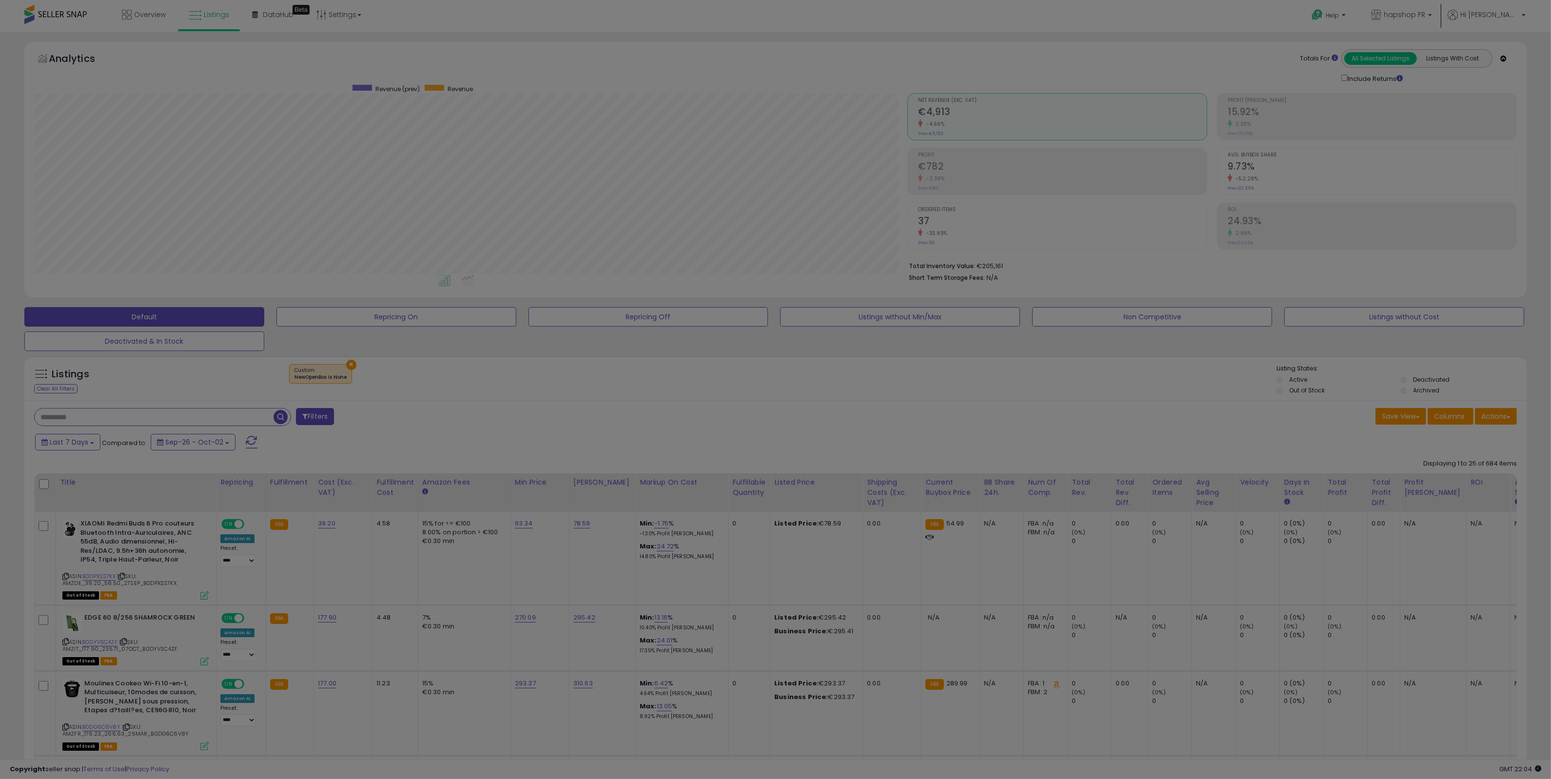
scroll to position [200, 879]
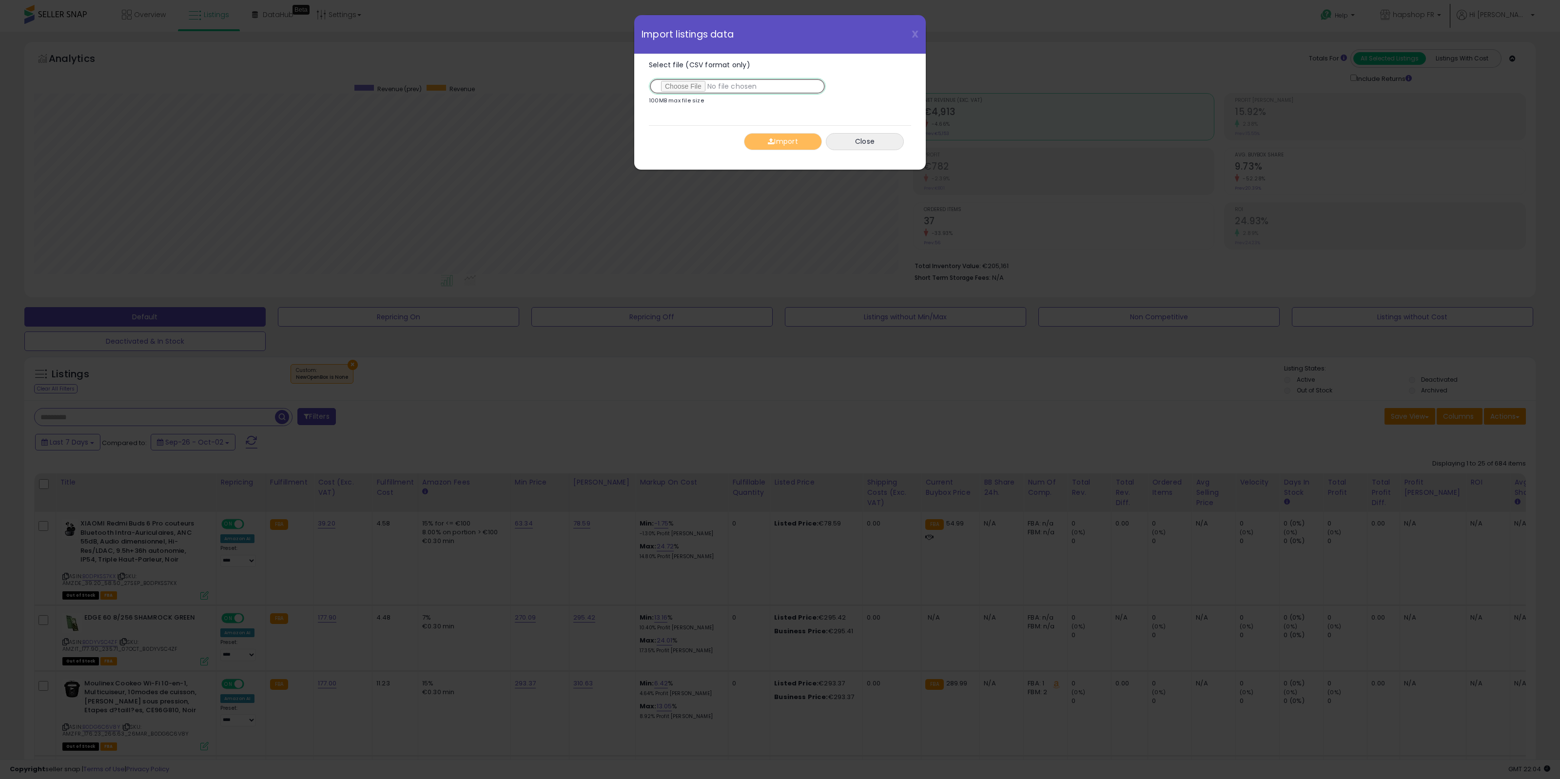
click at [696, 87] on input "Select file (CSV format only)" at bounding box center [737, 86] width 177 height 17
type input "**********"
click at [781, 150] on div "Import Close" at bounding box center [780, 141] width 262 height 32
click at [789, 145] on button "Import" at bounding box center [783, 141] width 78 height 17
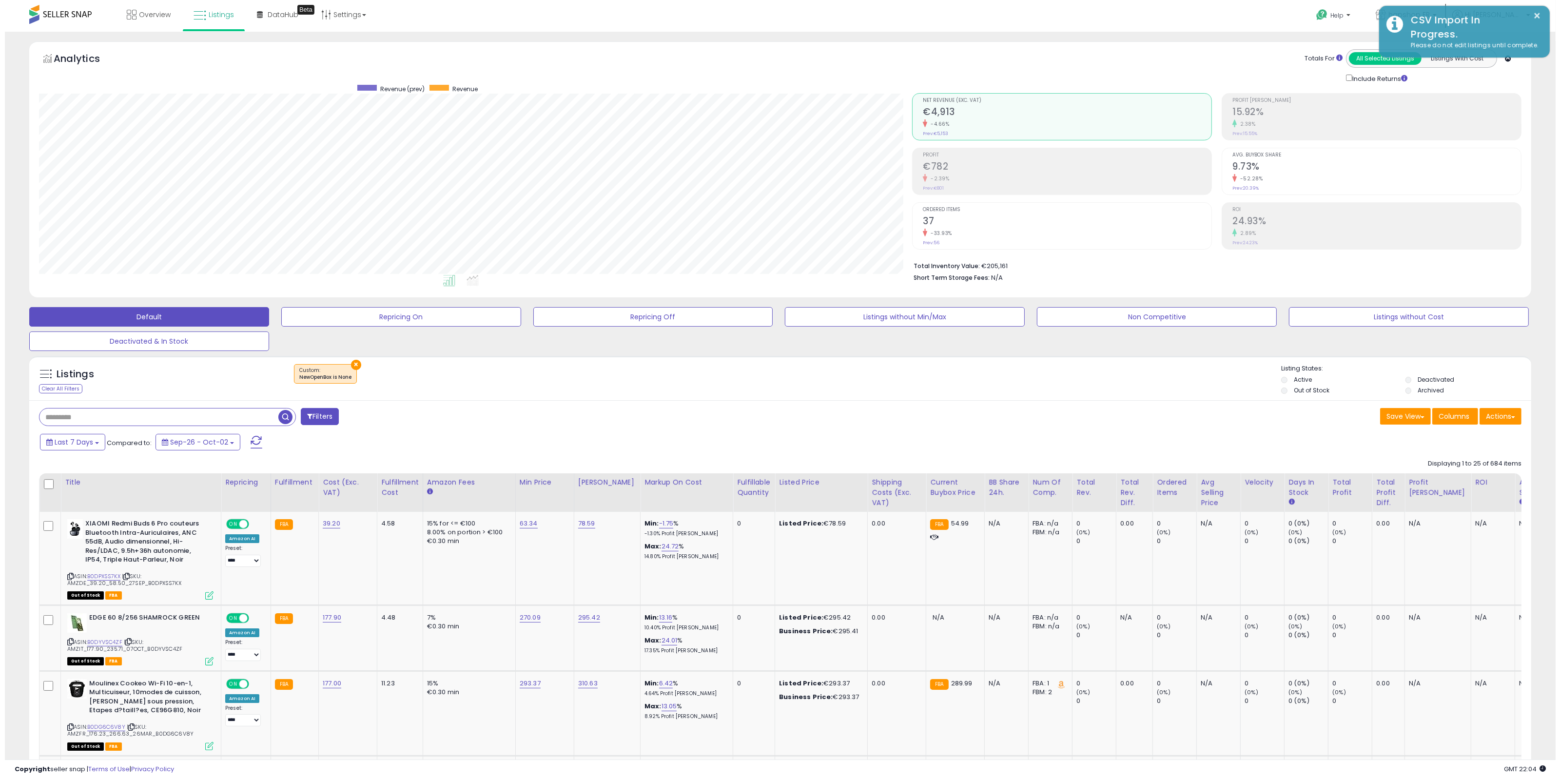
scroll to position [487339, 486665]
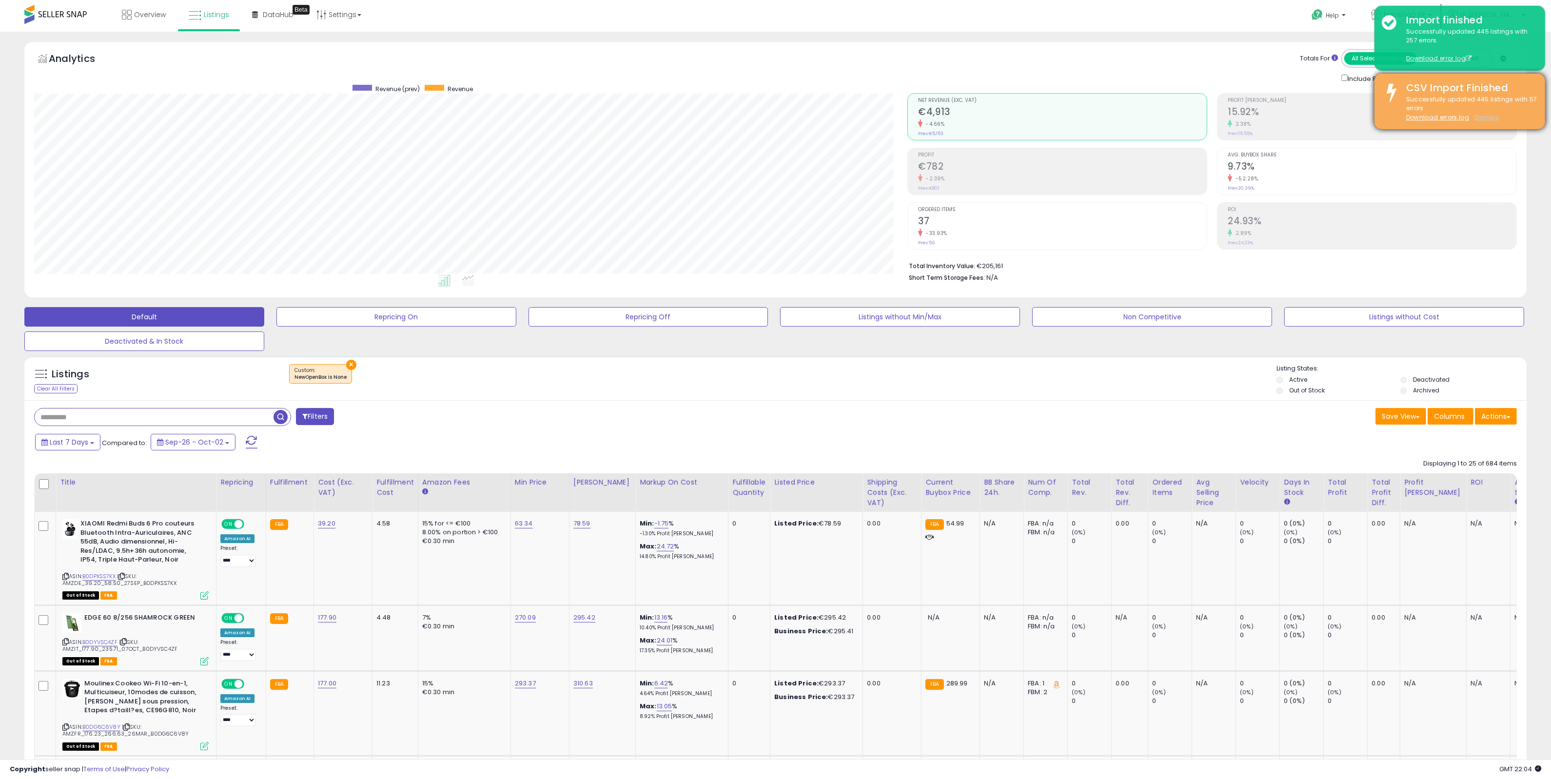
click at [1483, 114] on u "Dismiss" at bounding box center [1486, 117] width 24 height 8
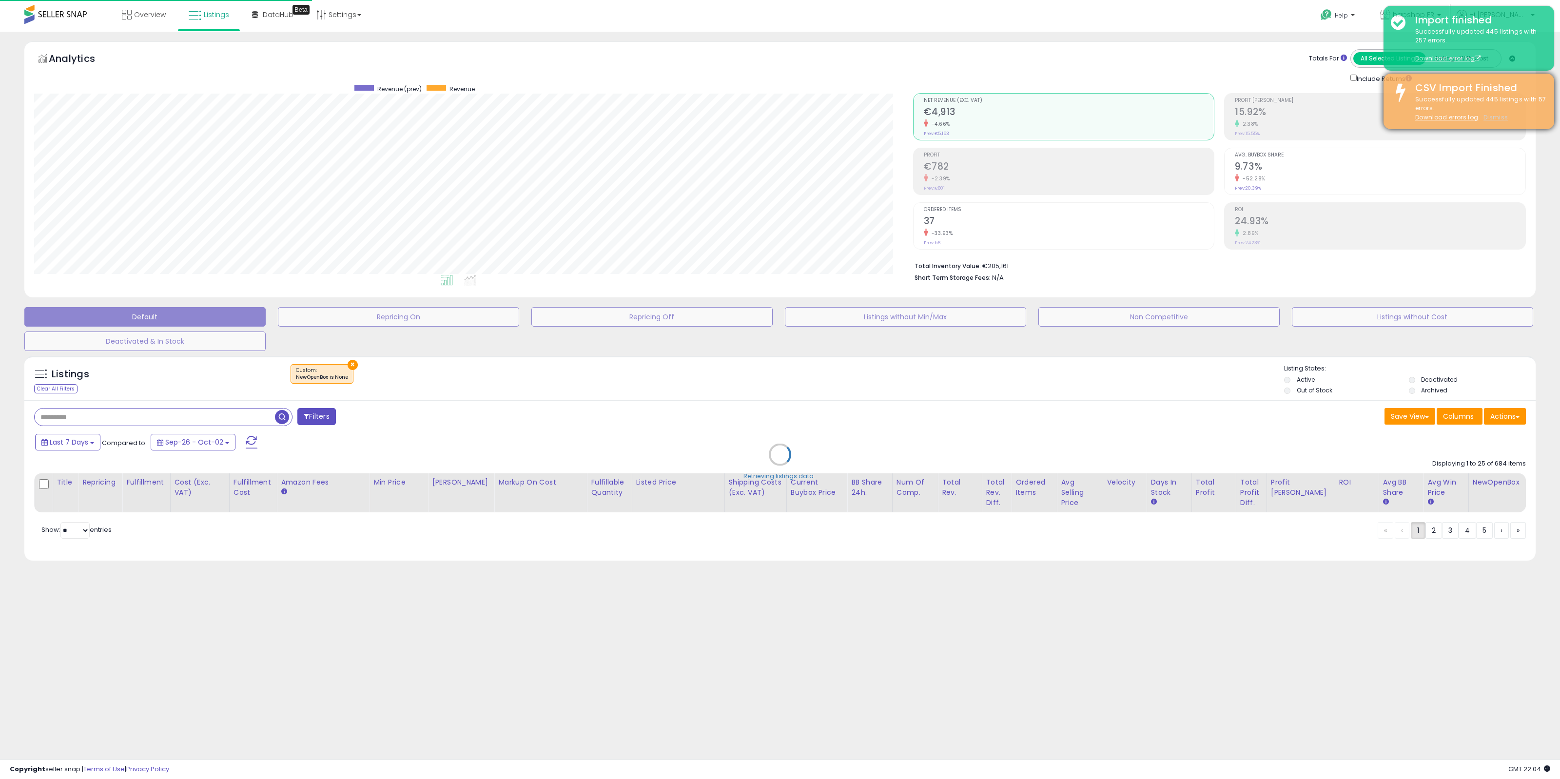
scroll to position [200, 879]
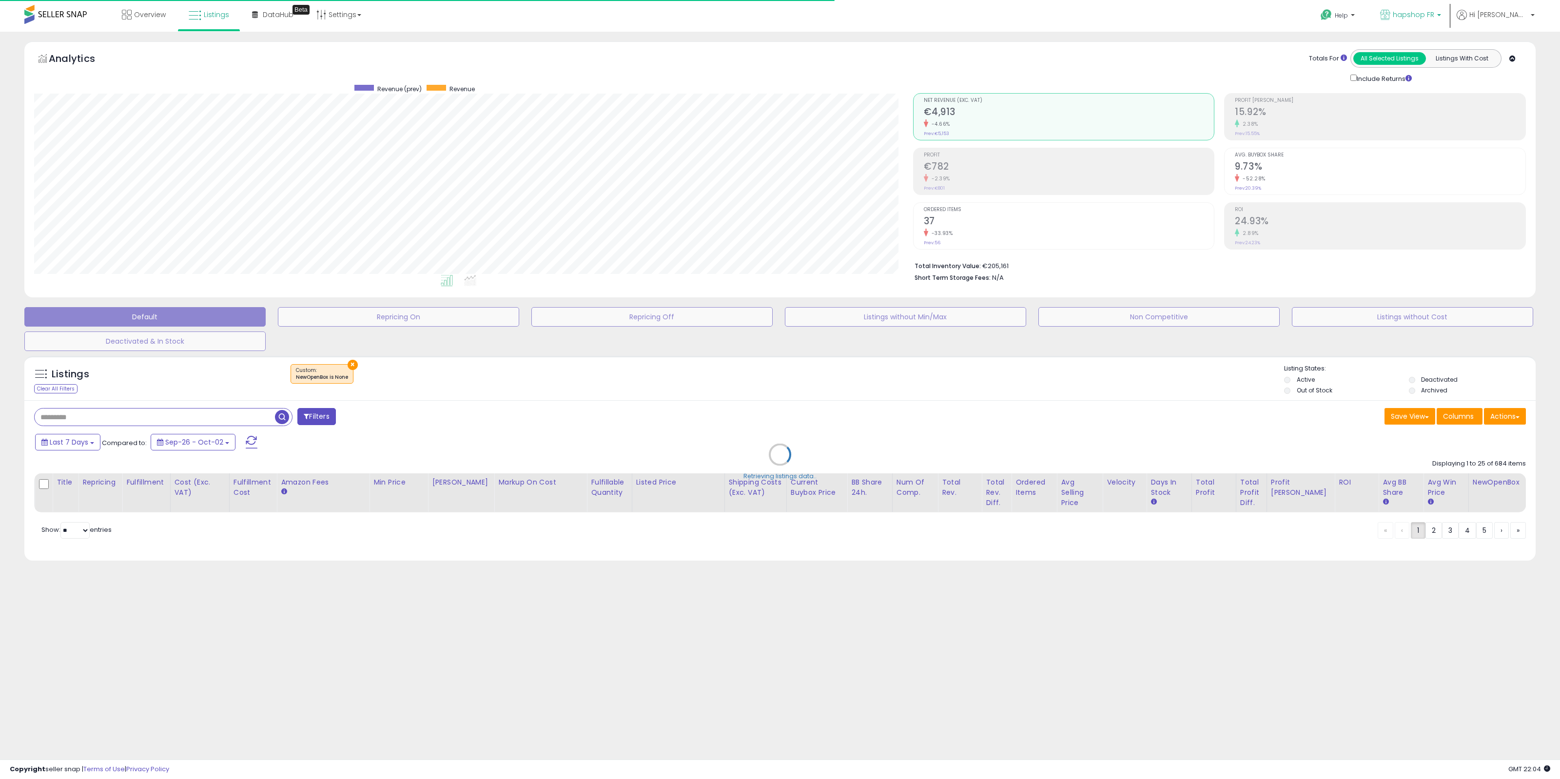
click at [1434, 18] on span "hapshop FR" at bounding box center [1413, 15] width 41 height 10
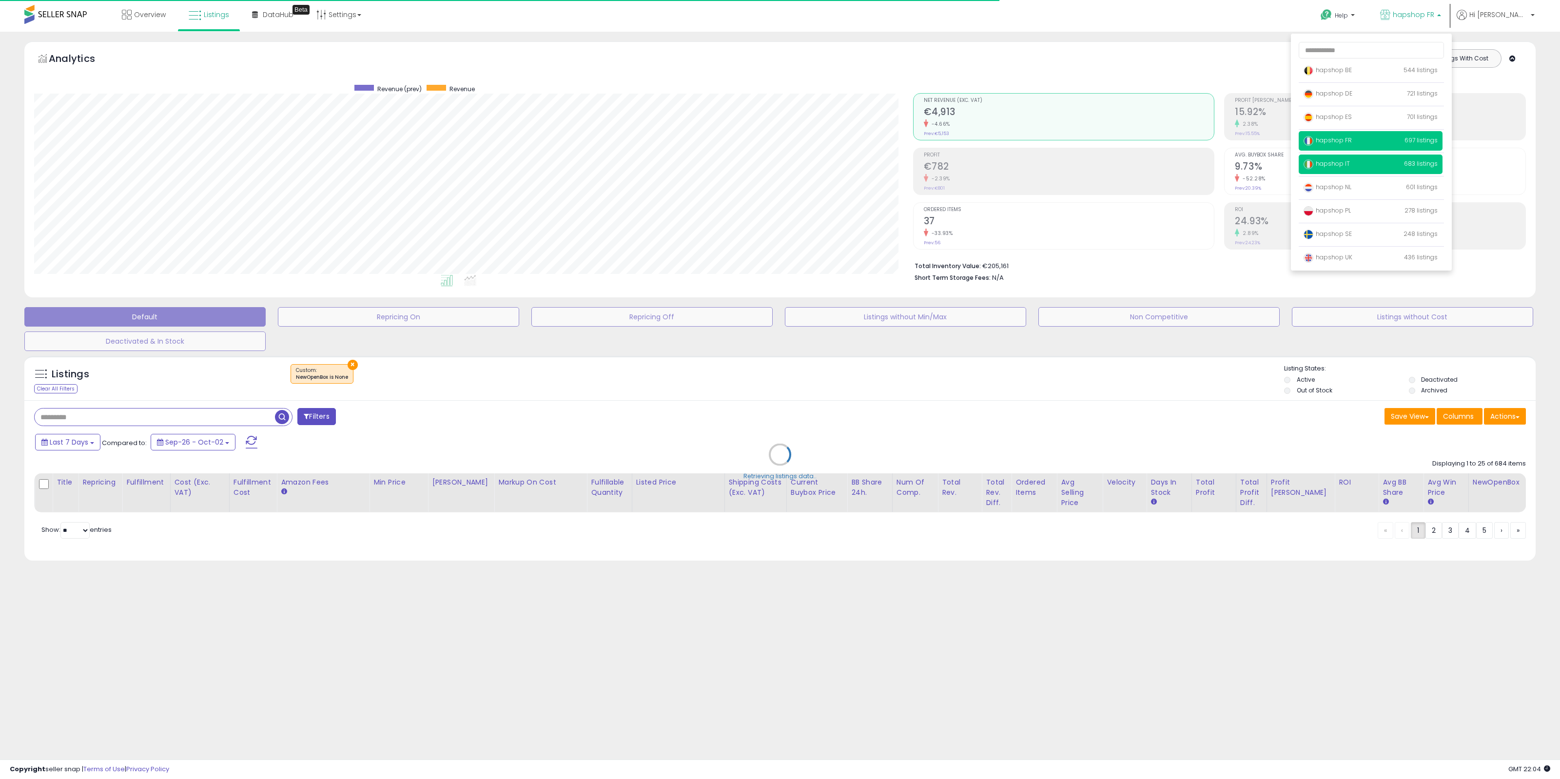
click at [1395, 160] on p "hapshop IT 683 listings" at bounding box center [1371, 165] width 144 height 20
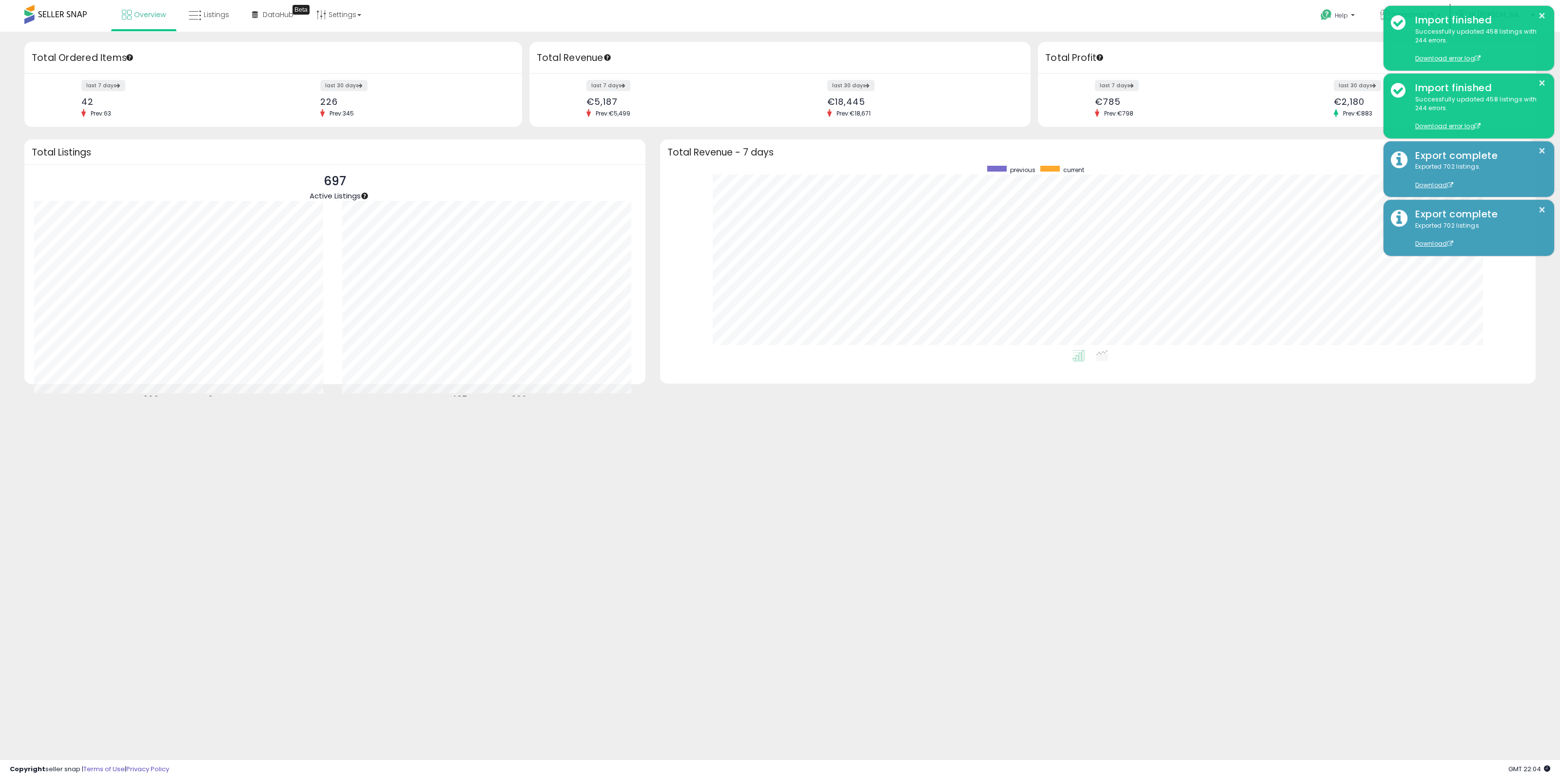
scroll to position [184, 856]
click at [1543, 14] on button "×" at bounding box center [1542, 16] width 8 height 12
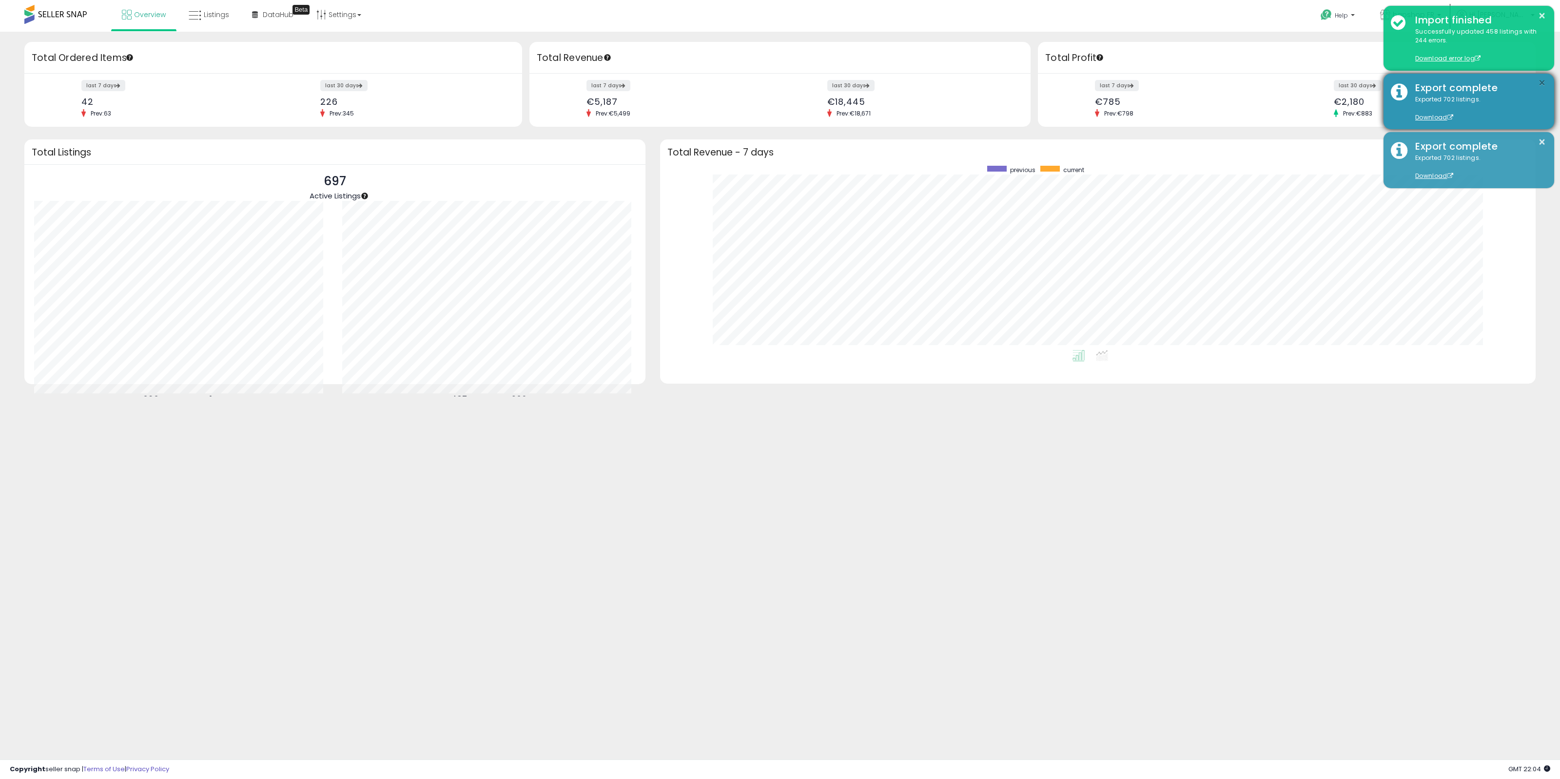
click at [1544, 83] on button "×" at bounding box center [1542, 83] width 8 height 12
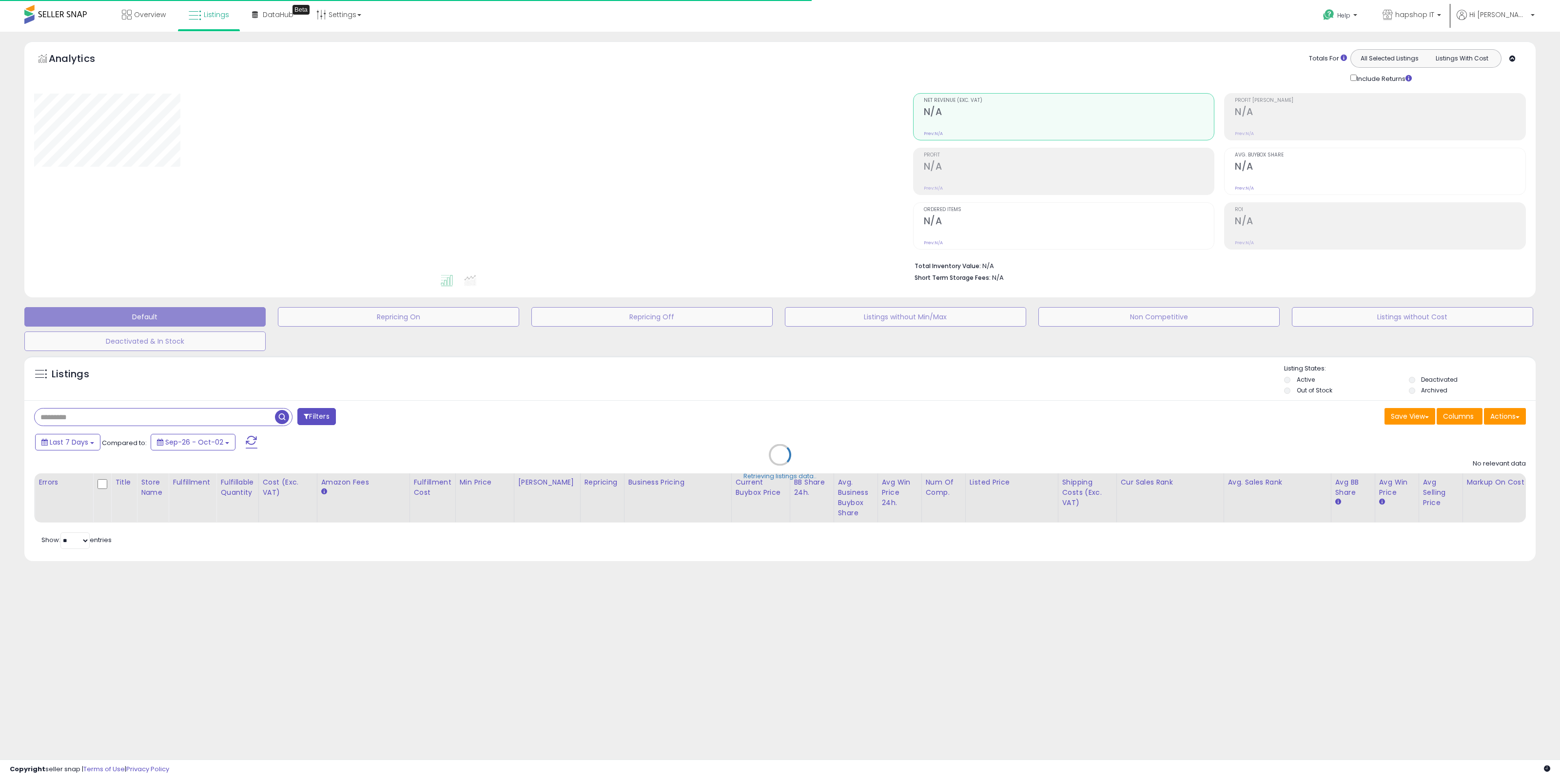
click at [1495, 420] on div "Retrieving listings data.." at bounding box center [780, 462] width 1526 height 222
click at [1507, 417] on div "Retrieving listings data.." at bounding box center [780, 462] width 1526 height 222
click at [1511, 417] on div "Retrieving listings data.." at bounding box center [780, 462] width 1526 height 222
click at [1510, 418] on div "Retrieving listings data.." at bounding box center [780, 462] width 1526 height 222
click at [1510, 419] on div "Retrieving listings data.." at bounding box center [780, 462] width 1526 height 222
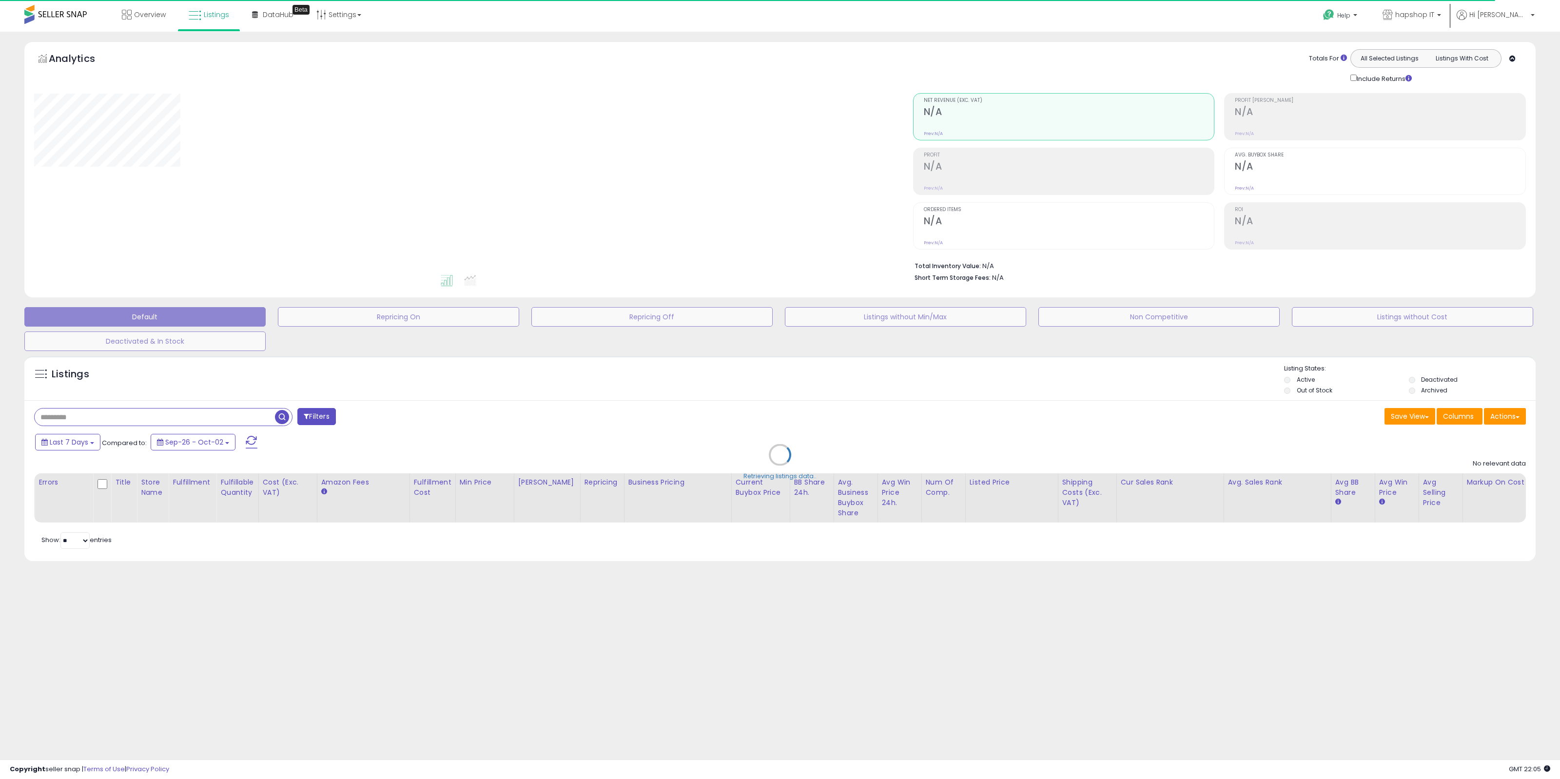
click at [1500, 417] on div "Filters Save View Save As New View" at bounding box center [779, 480] width 1511 height 160
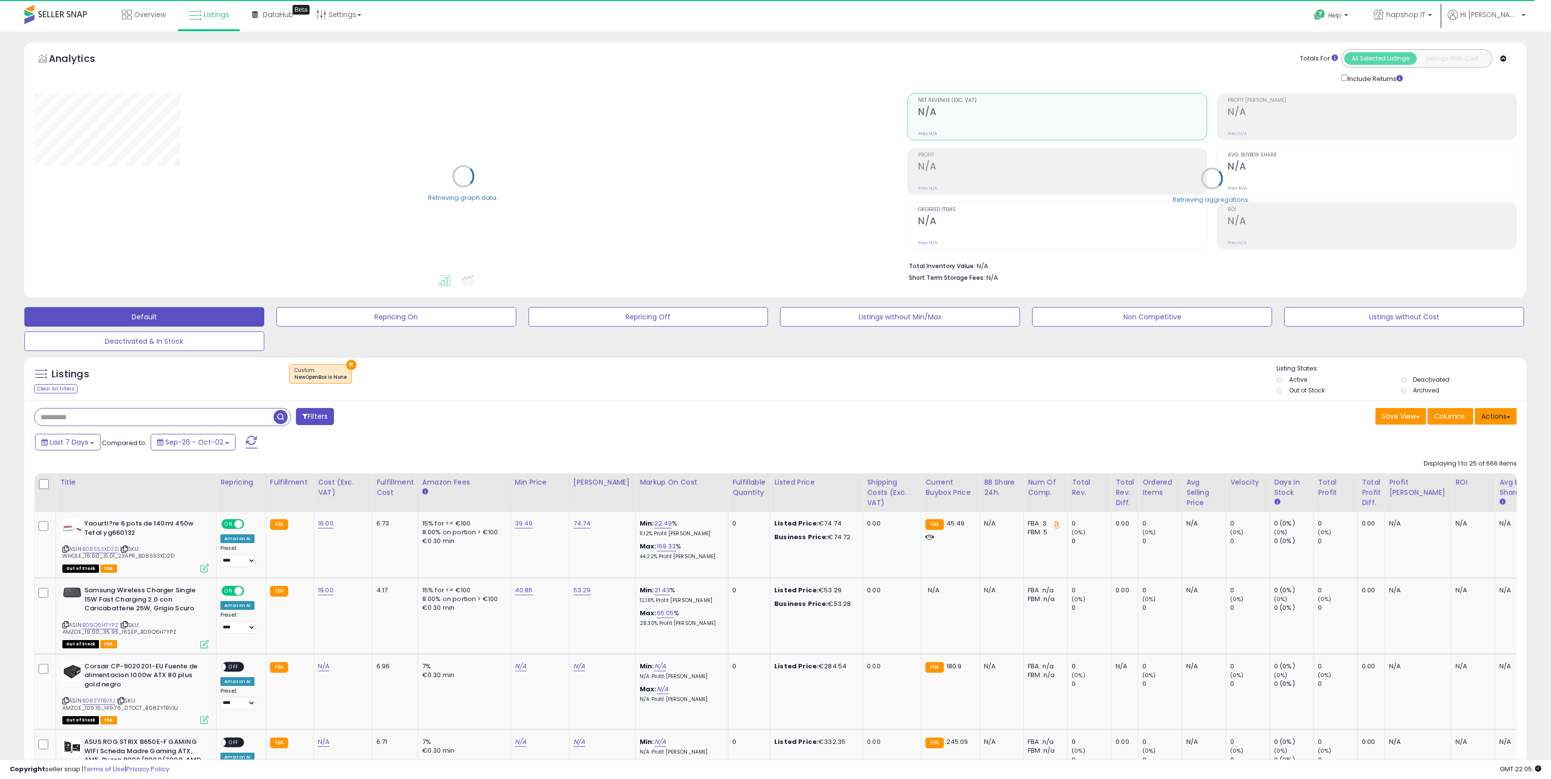
click at [1500, 420] on button "Actions" at bounding box center [1496, 416] width 42 height 17
click at [1470, 435] on link "Import" at bounding box center [1456, 437] width 107 height 15
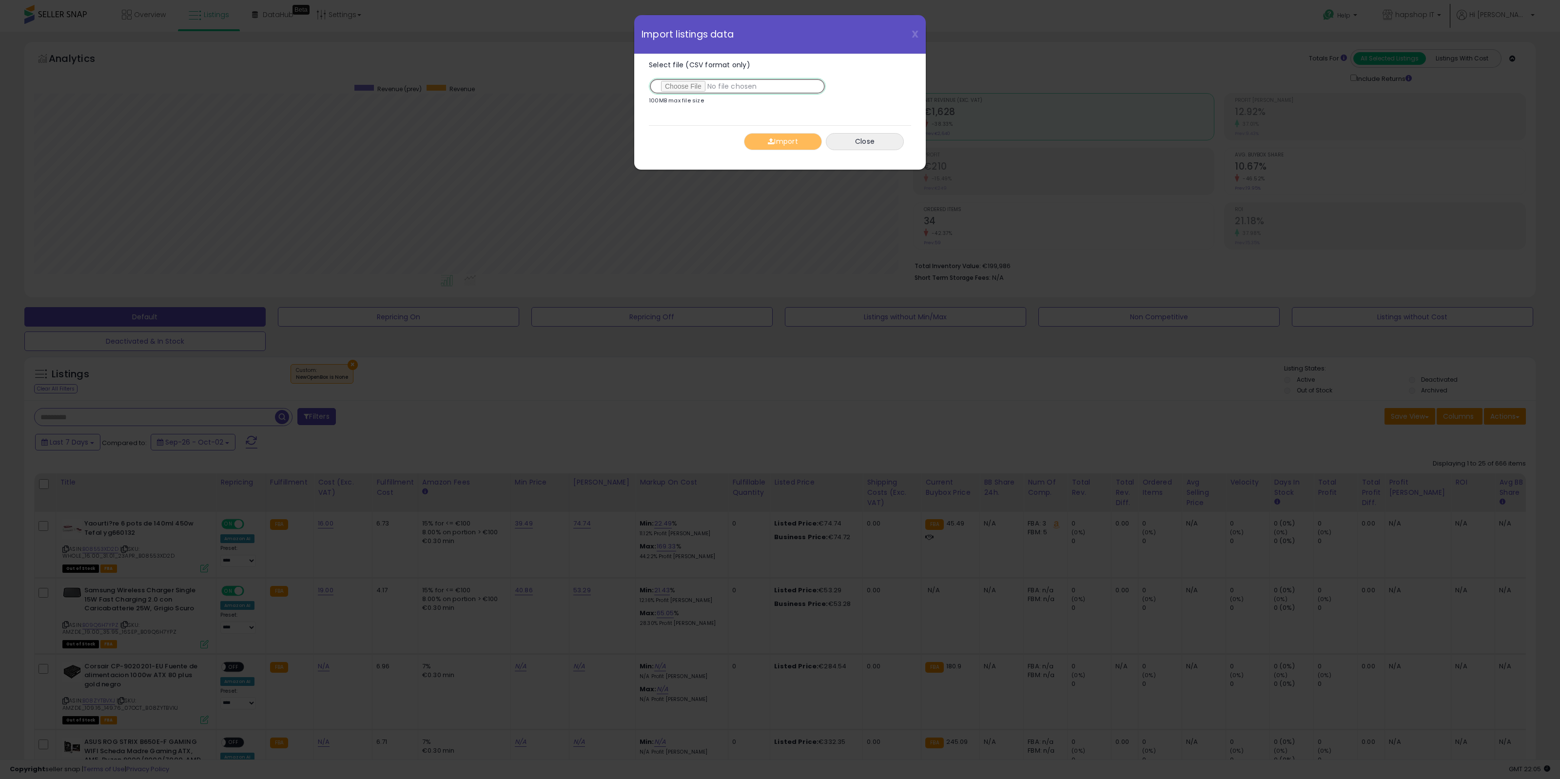
click at [735, 86] on input "Select file (CSV format only)" at bounding box center [737, 86] width 177 height 17
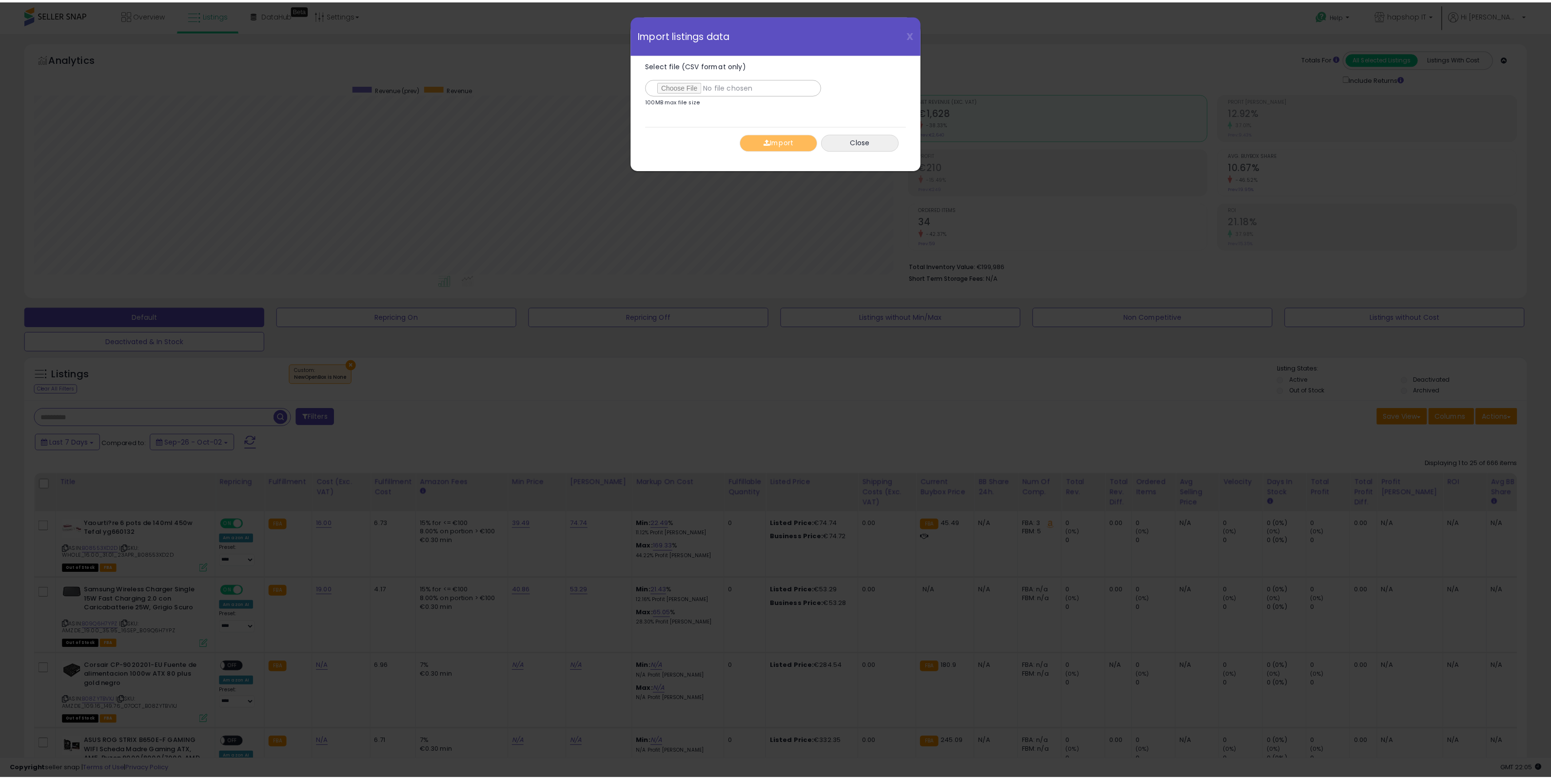
scroll to position [200, 879]
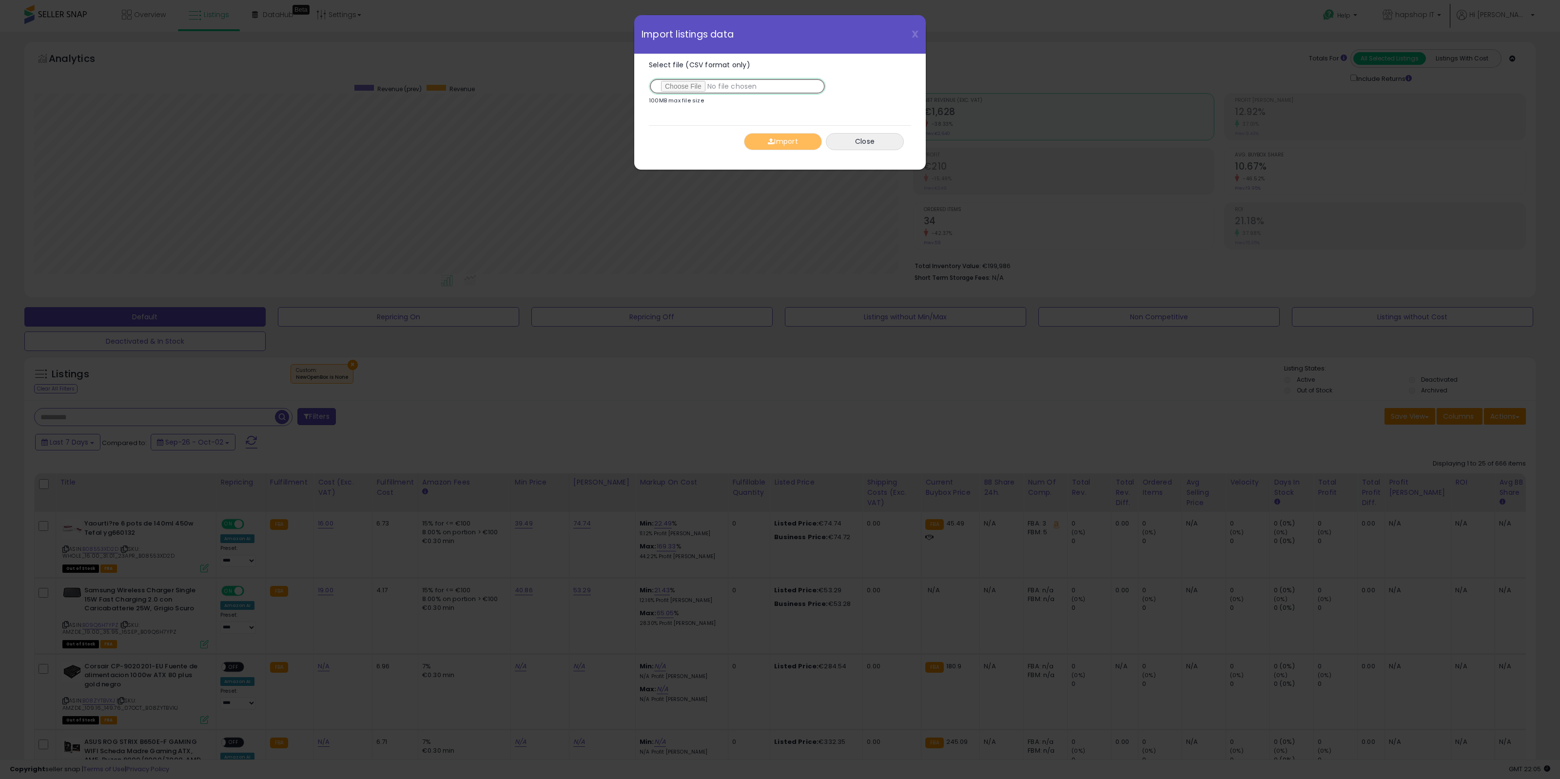
type input "**********"
click at [785, 148] on button "Import" at bounding box center [783, 141] width 78 height 17
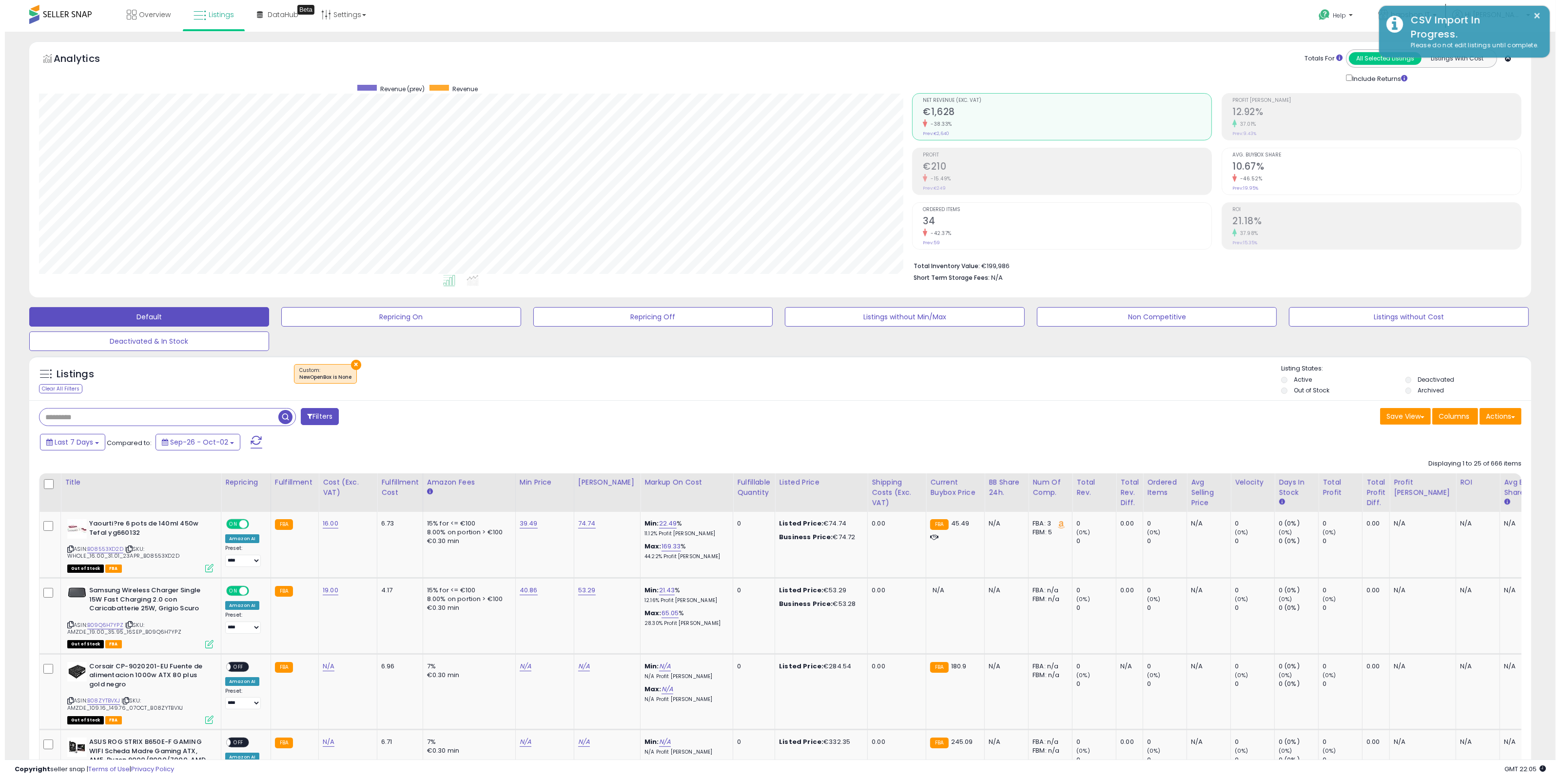
scroll to position [487339, 486665]
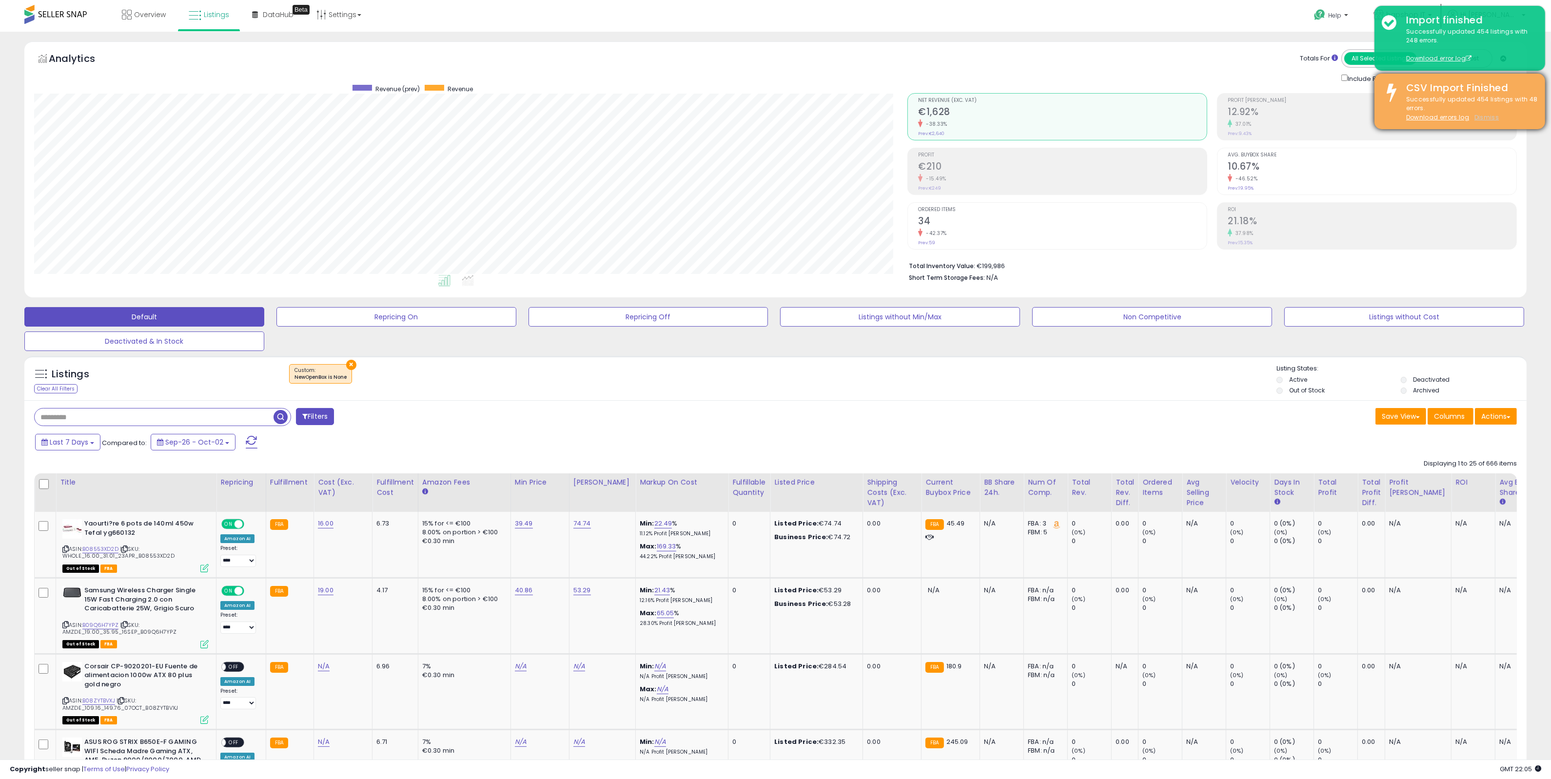
click at [1481, 118] on u "Dismiss" at bounding box center [1486, 117] width 24 height 8
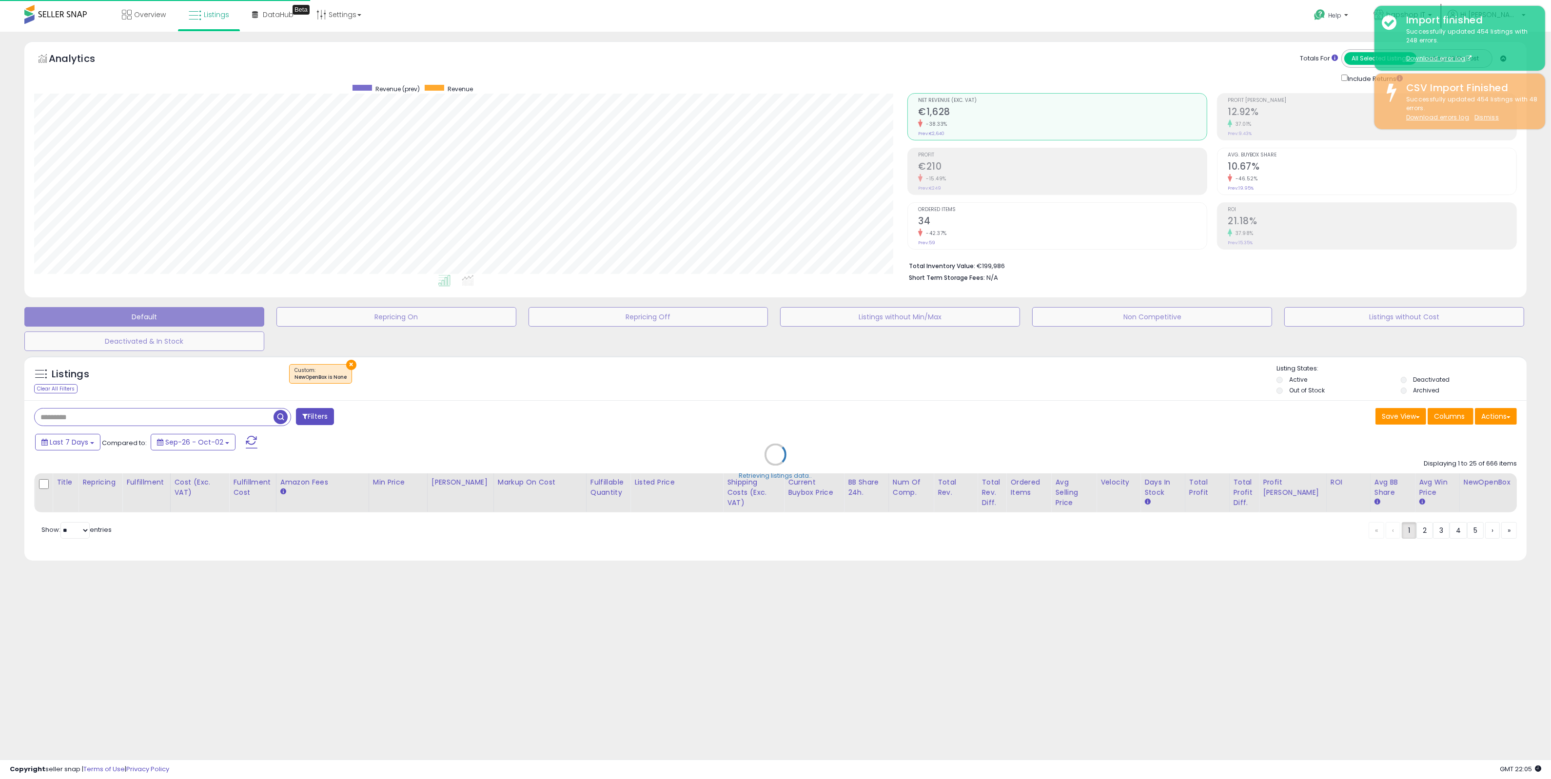
scroll to position [200, 879]
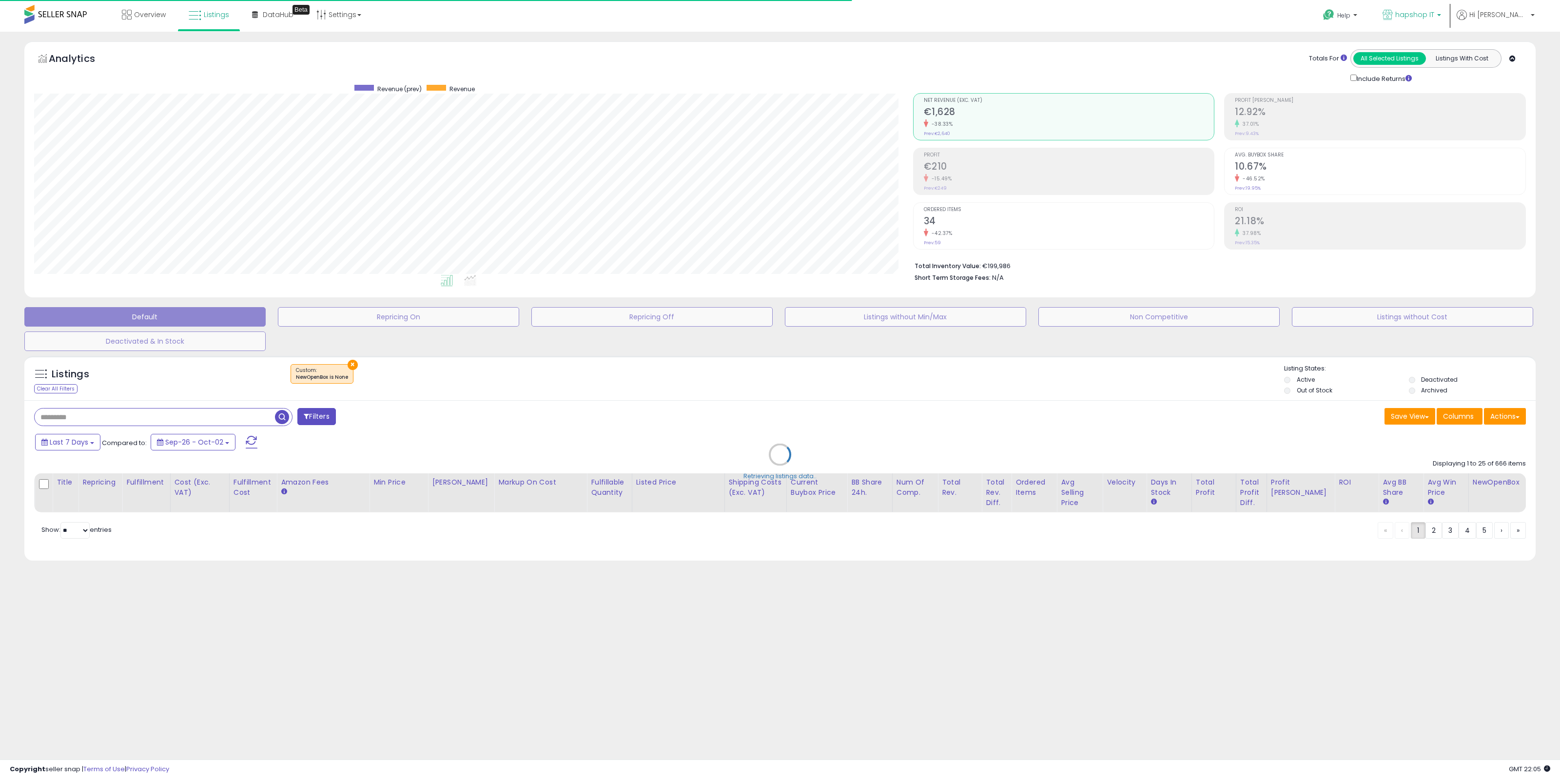
click at [1437, 28] on link "hapshop IT" at bounding box center [1411, 16] width 73 height 32
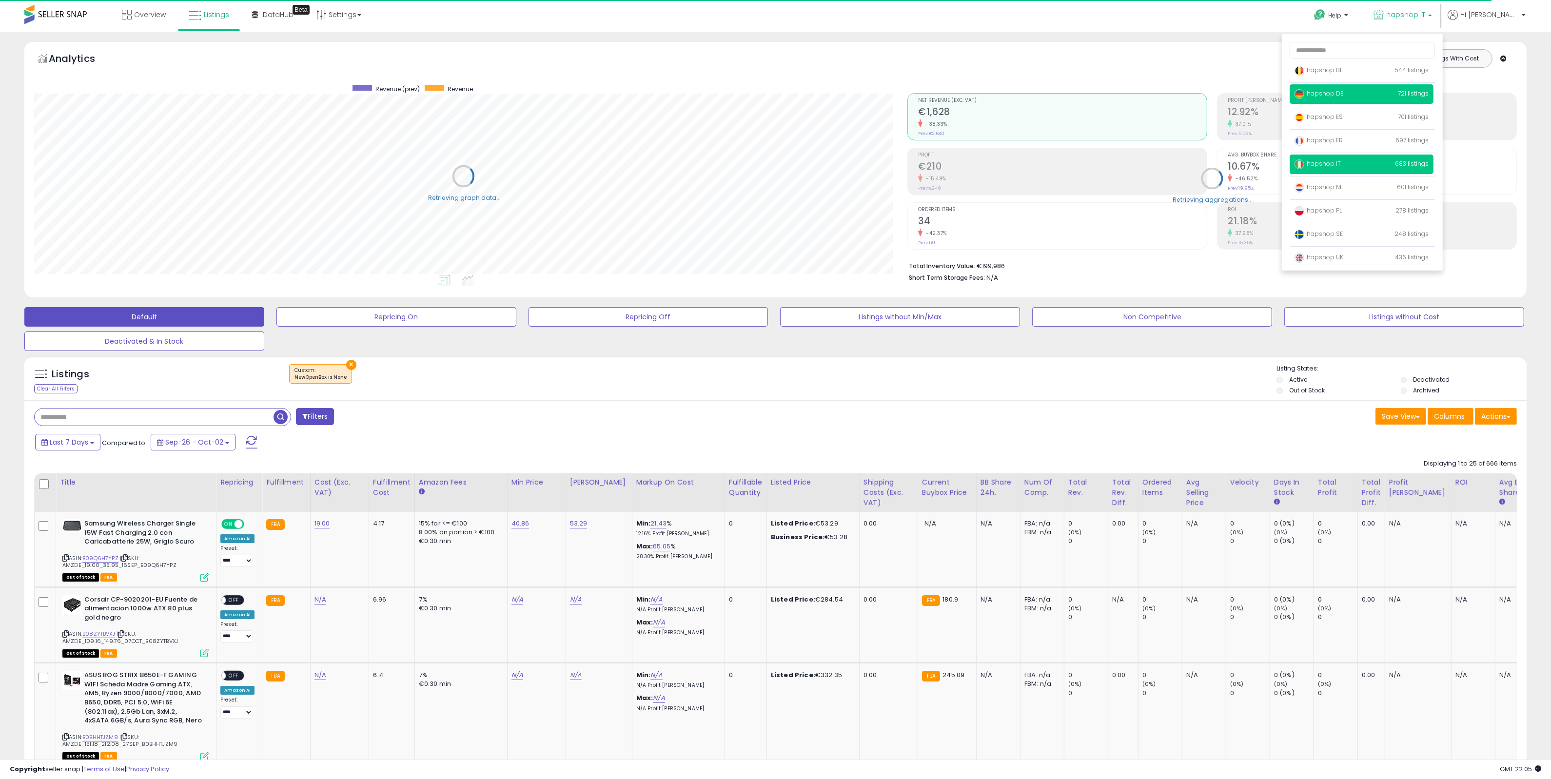
scroll to position [487339, 486665]
click at [1342, 183] on link "hapshop NL 601 listings" at bounding box center [1318, 187] width 48 height 8
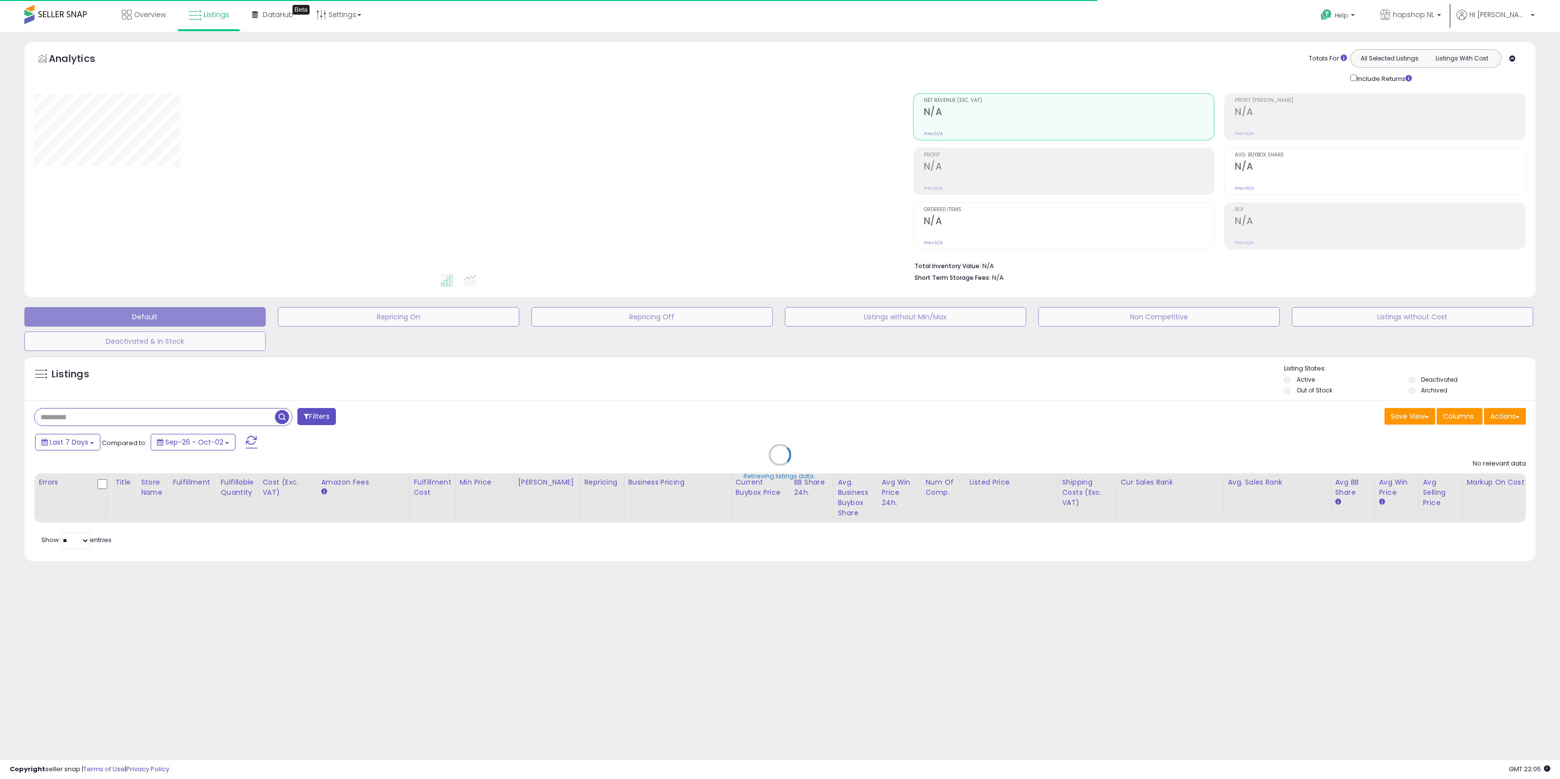
click at [1506, 420] on div "Retrieving listings data.." at bounding box center [780, 462] width 1526 height 222
click at [1508, 415] on div "Retrieving listings data.." at bounding box center [780, 462] width 1526 height 222
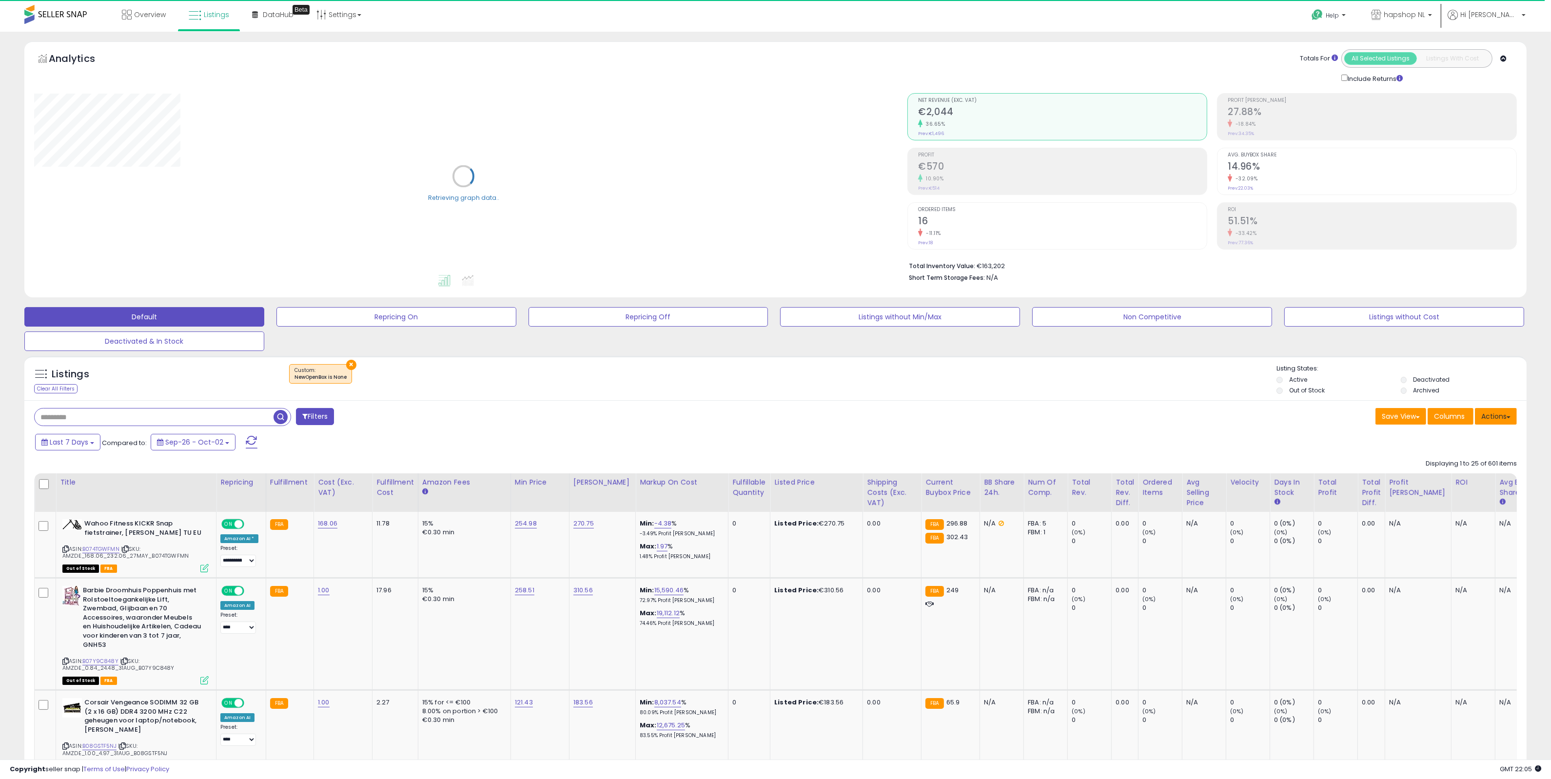
click at [1500, 413] on button "Actions" at bounding box center [1496, 416] width 42 height 17
click at [1458, 435] on link "Import" at bounding box center [1456, 437] width 107 height 15
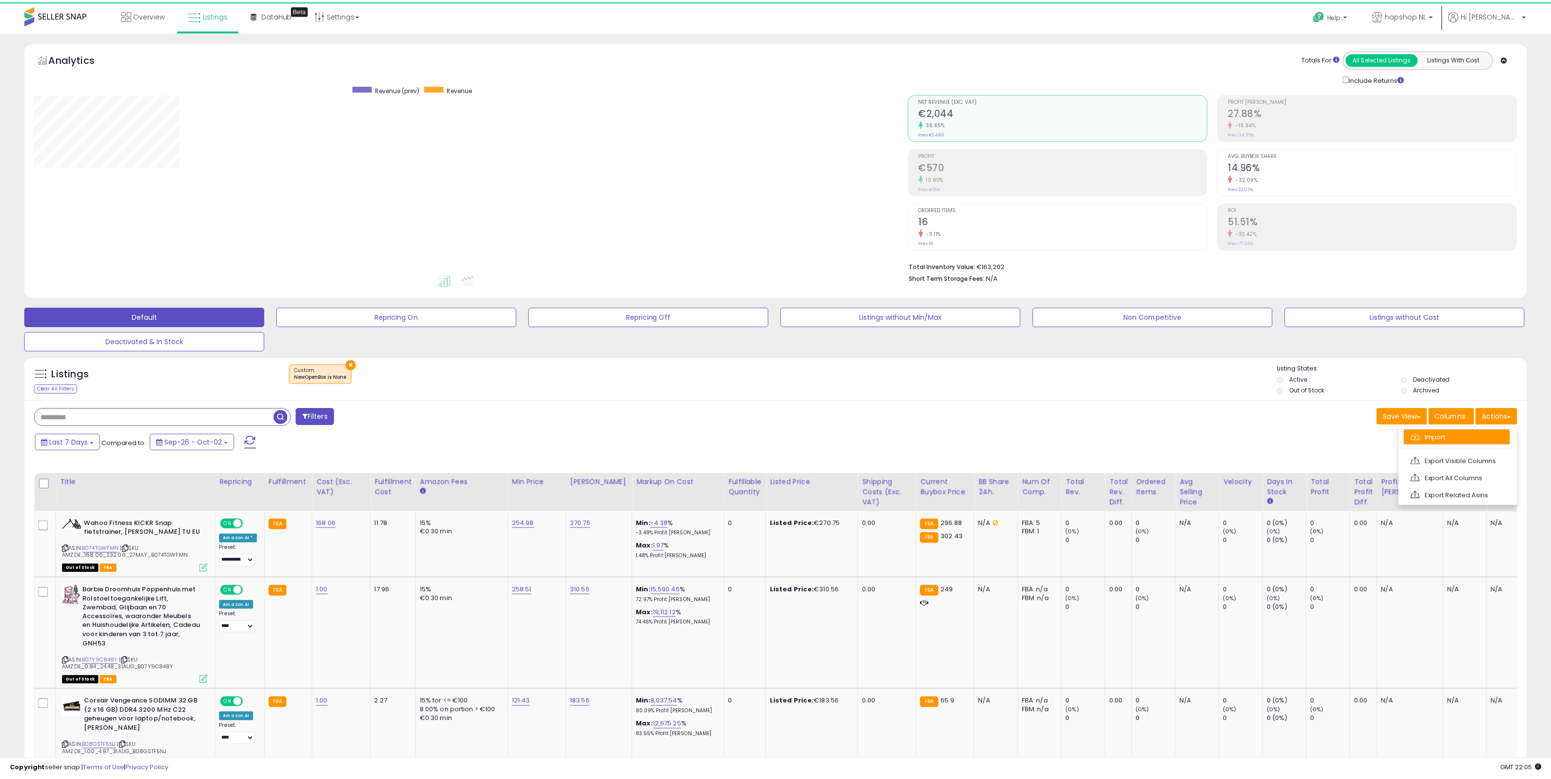
scroll to position [200, 879]
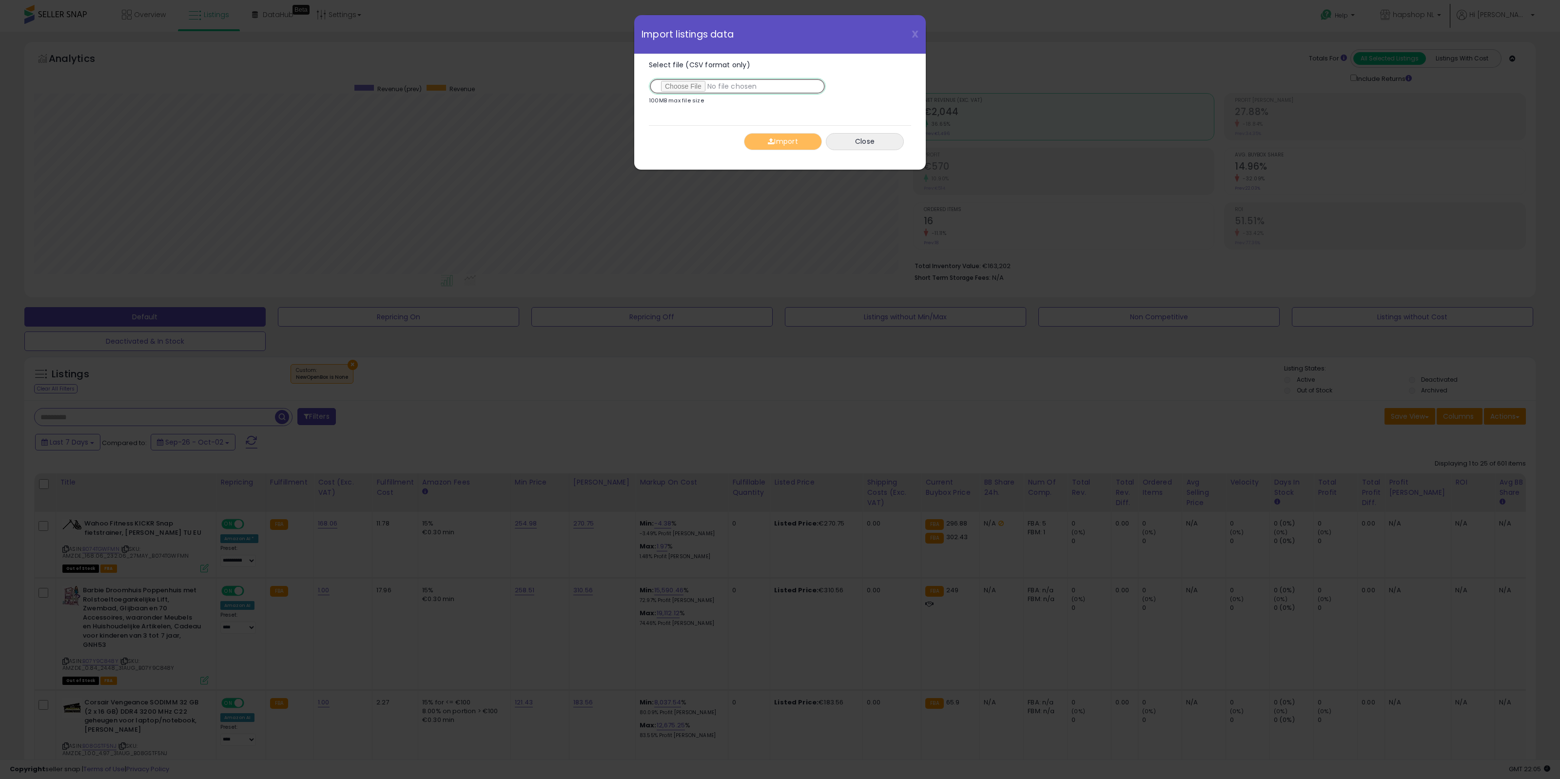
click at [712, 84] on input "Select file (CSV format only)" at bounding box center [737, 86] width 177 height 17
type input "**********"
click at [782, 139] on button "Import" at bounding box center [783, 141] width 78 height 17
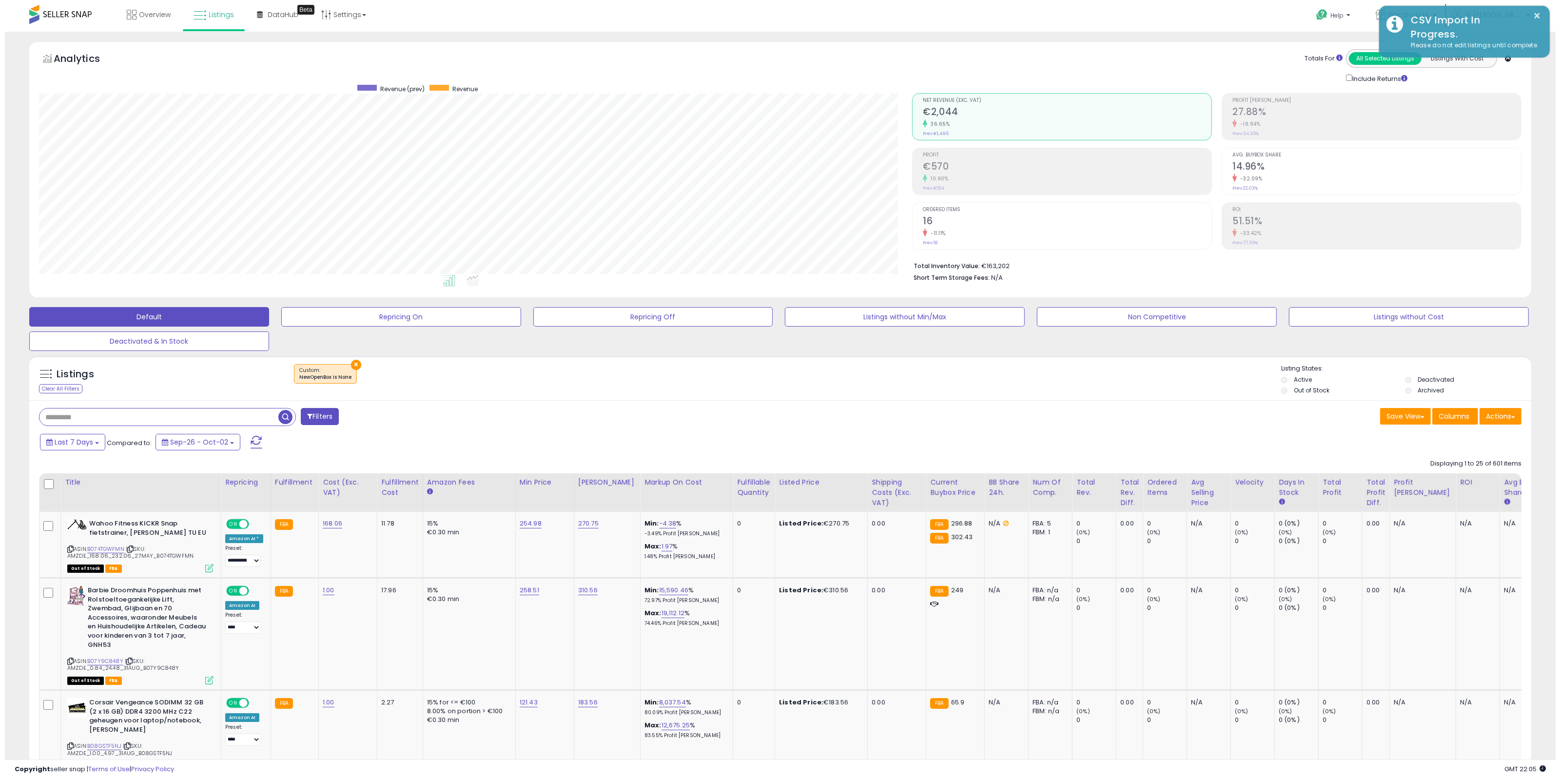
scroll to position [487339, 486665]
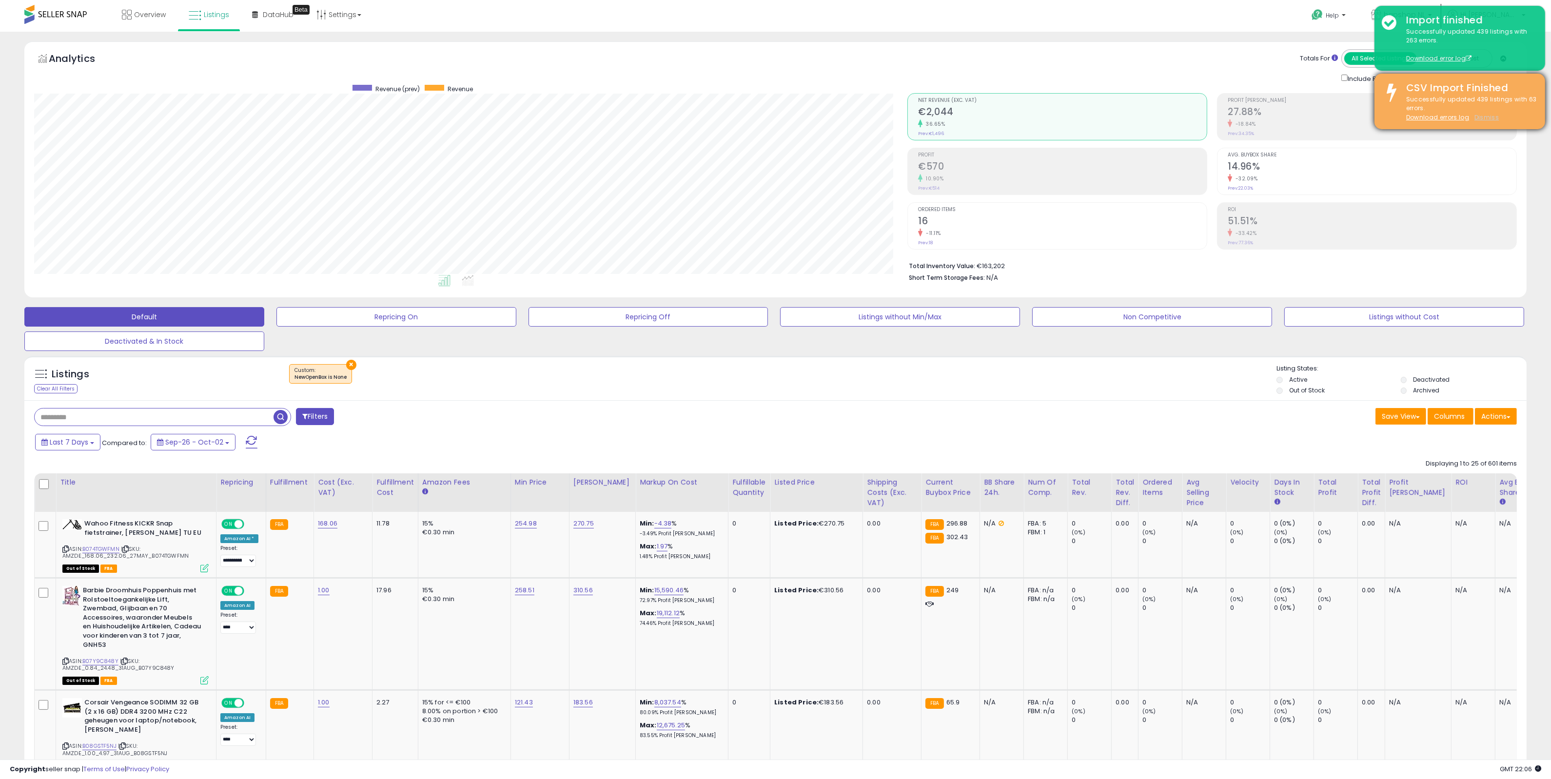
click at [1492, 118] on u "Dismiss" at bounding box center [1486, 117] width 24 height 8
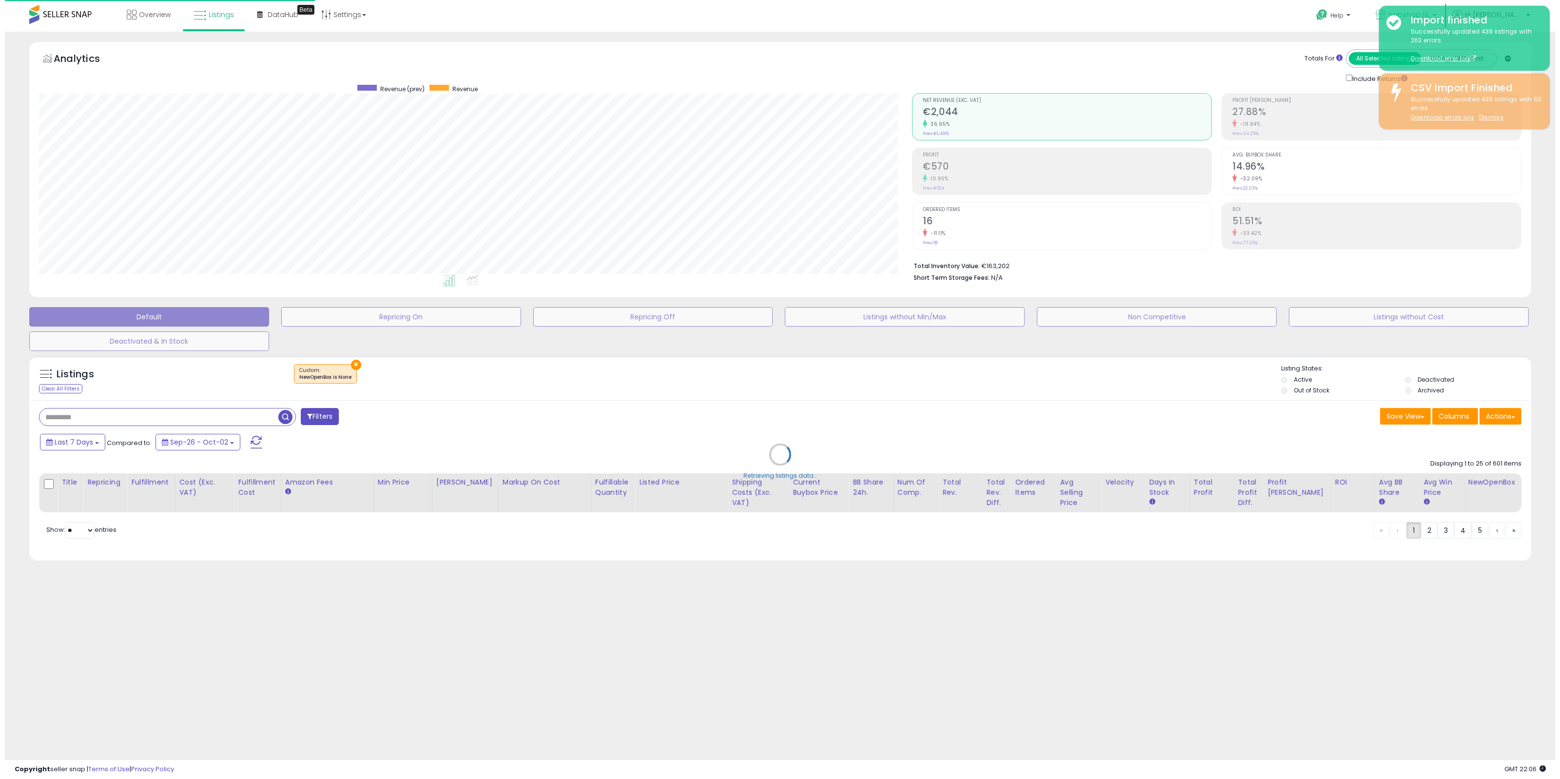
scroll to position [200, 879]
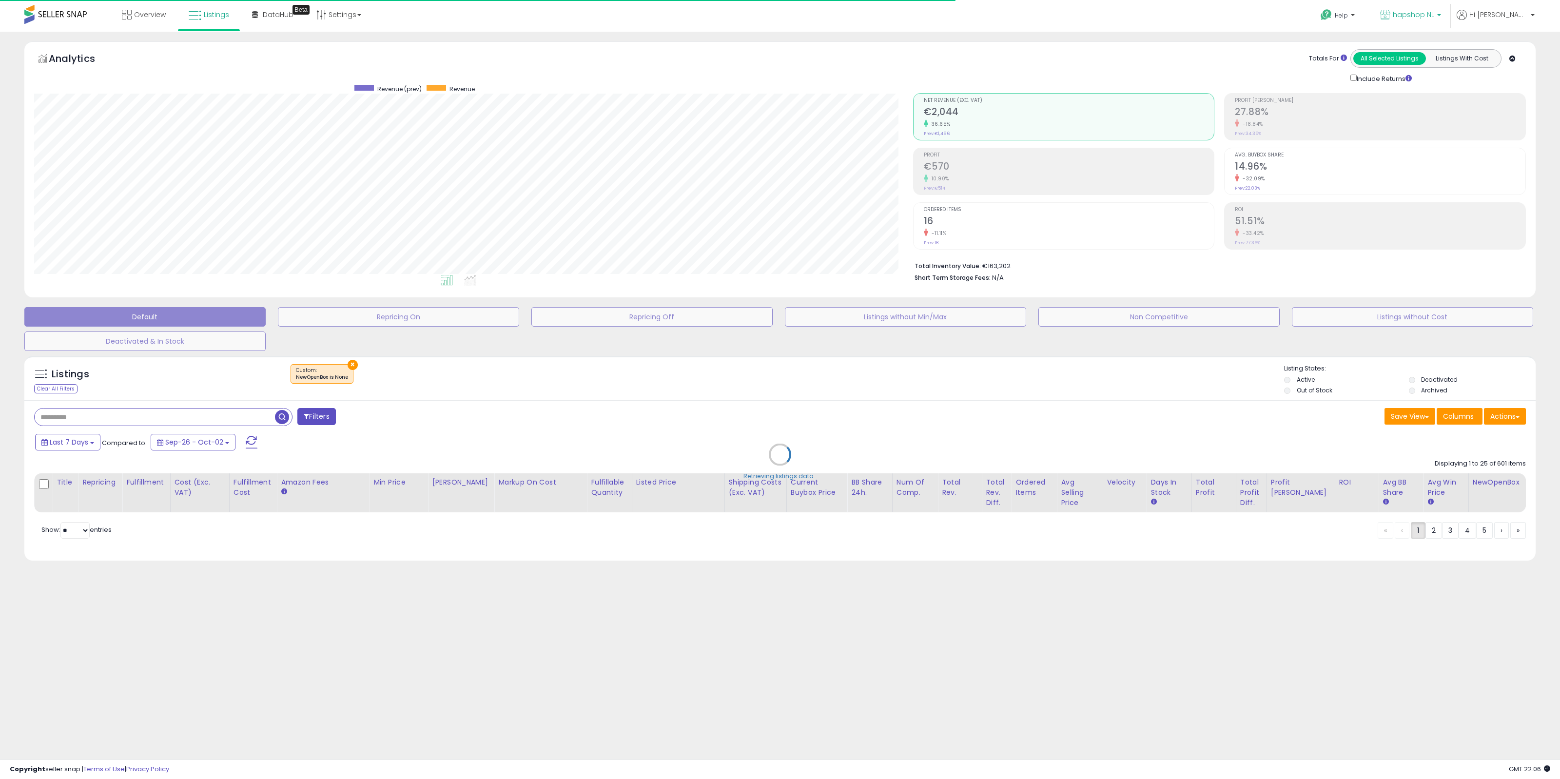
click at [1434, 16] on span "hapshop NL" at bounding box center [1413, 15] width 41 height 10
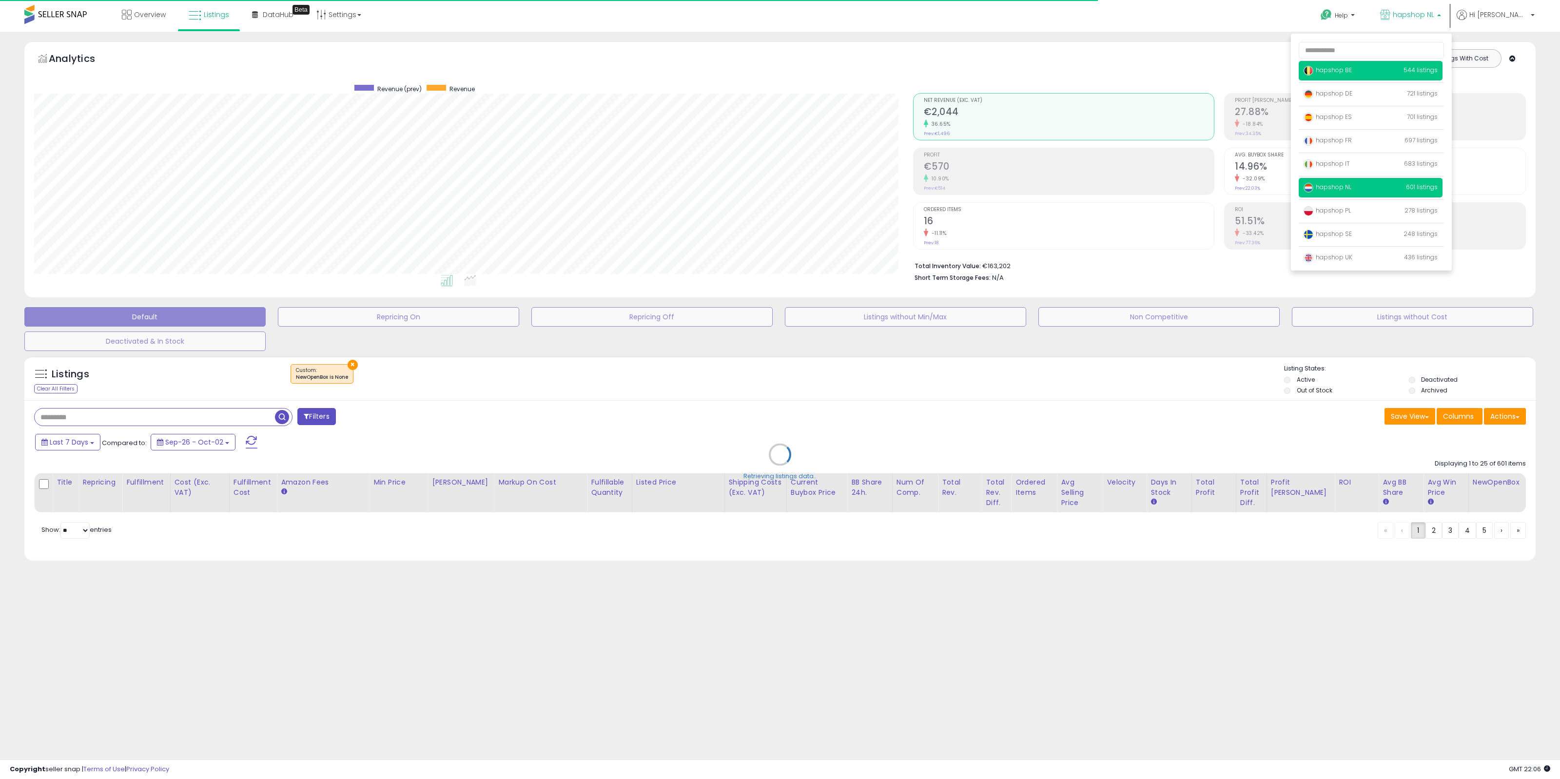
click at [1408, 73] on p "hapshop BE 544 listings" at bounding box center [1371, 71] width 144 height 20
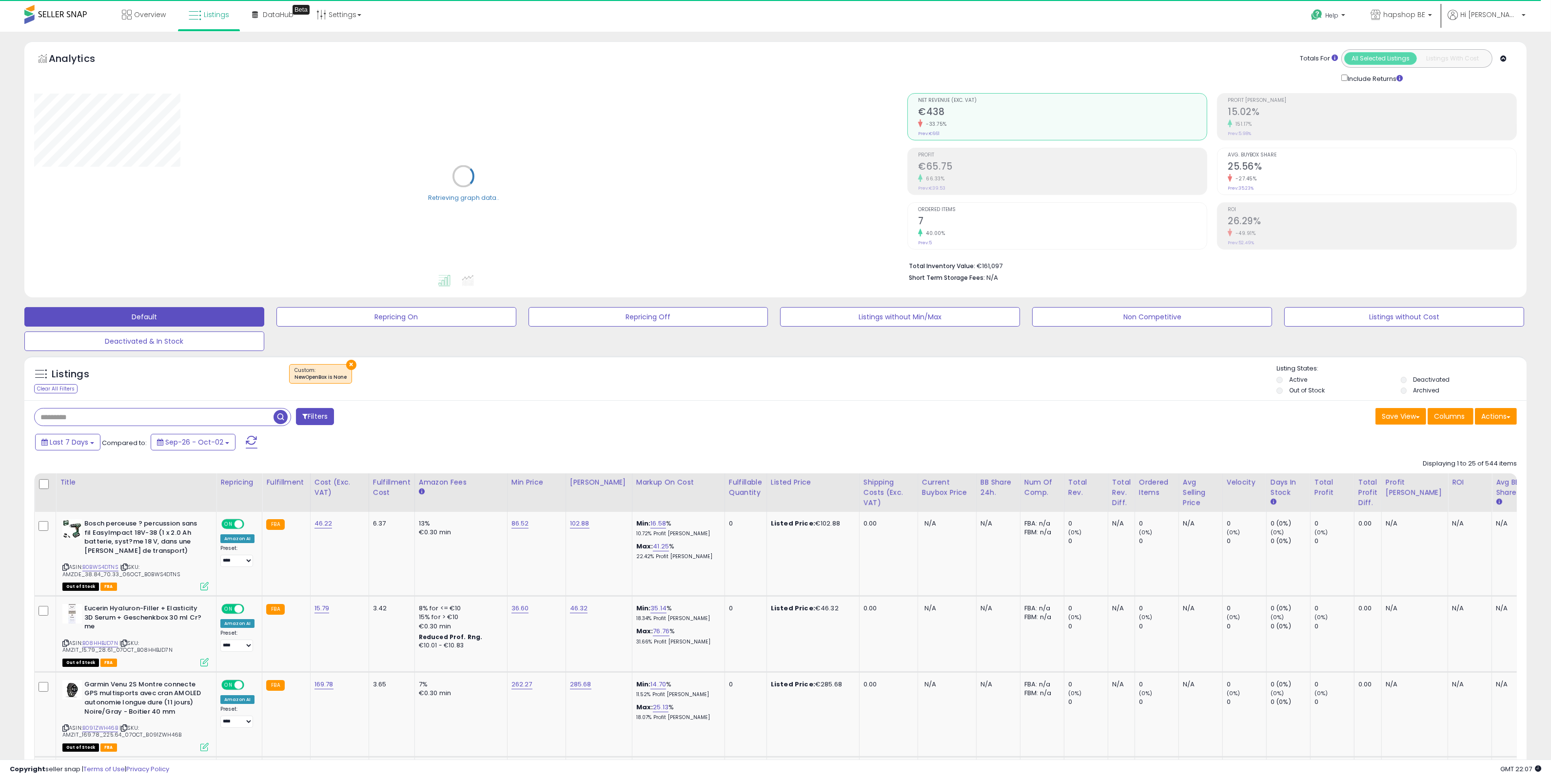
click at [1483, 427] on div "Actions [GEOGRAPHIC_DATA] Export Visible Columns Export All Columns Export Rela…" at bounding box center [1496, 417] width 42 height 19
click at [1492, 420] on button "Actions" at bounding box center [1496, 416] width 42 height 17
click at [1457, 444] on link "Import" at bounding box center [1456, 437] width 107 height 15
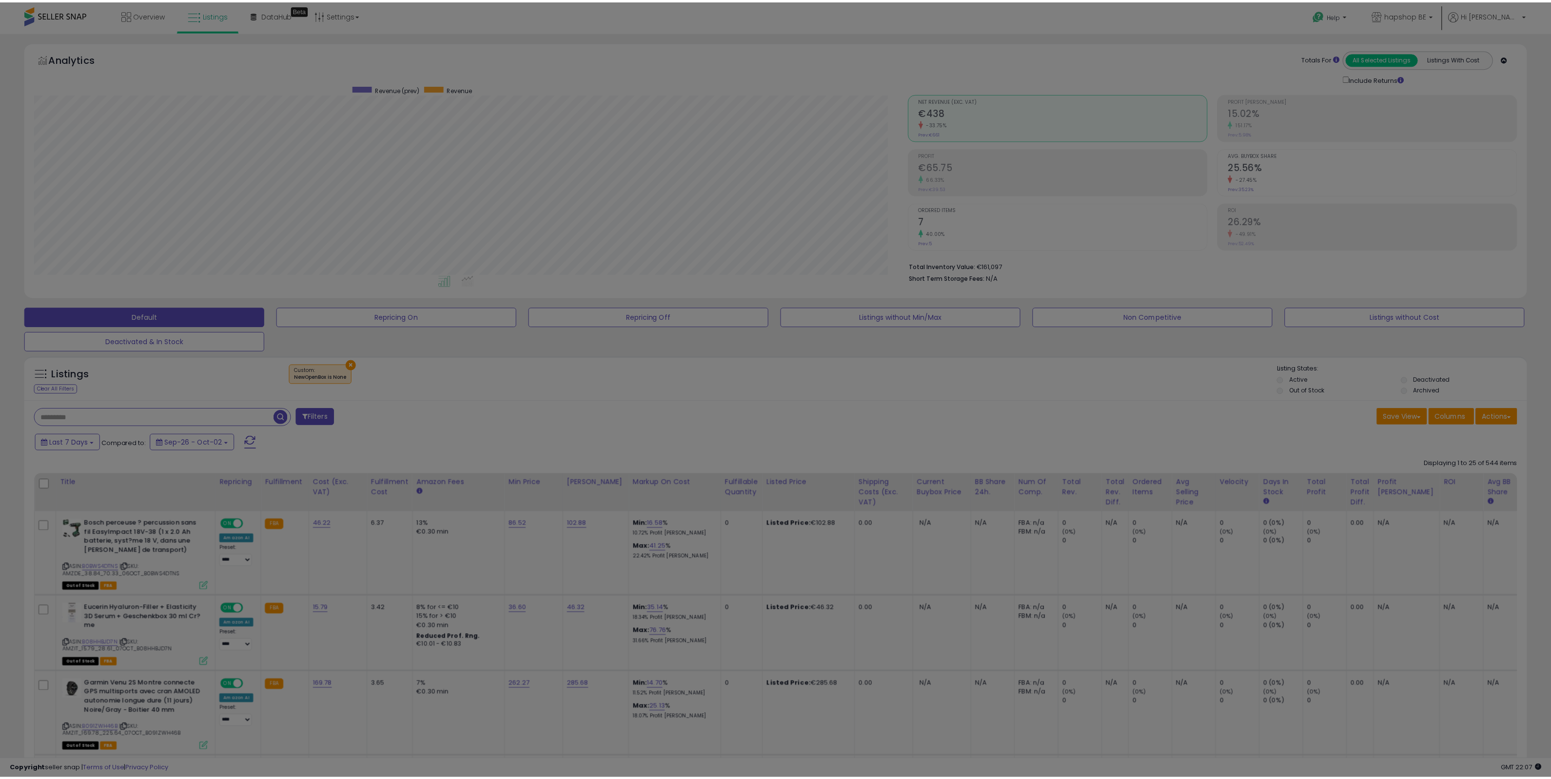
scroll to position [200, 879]
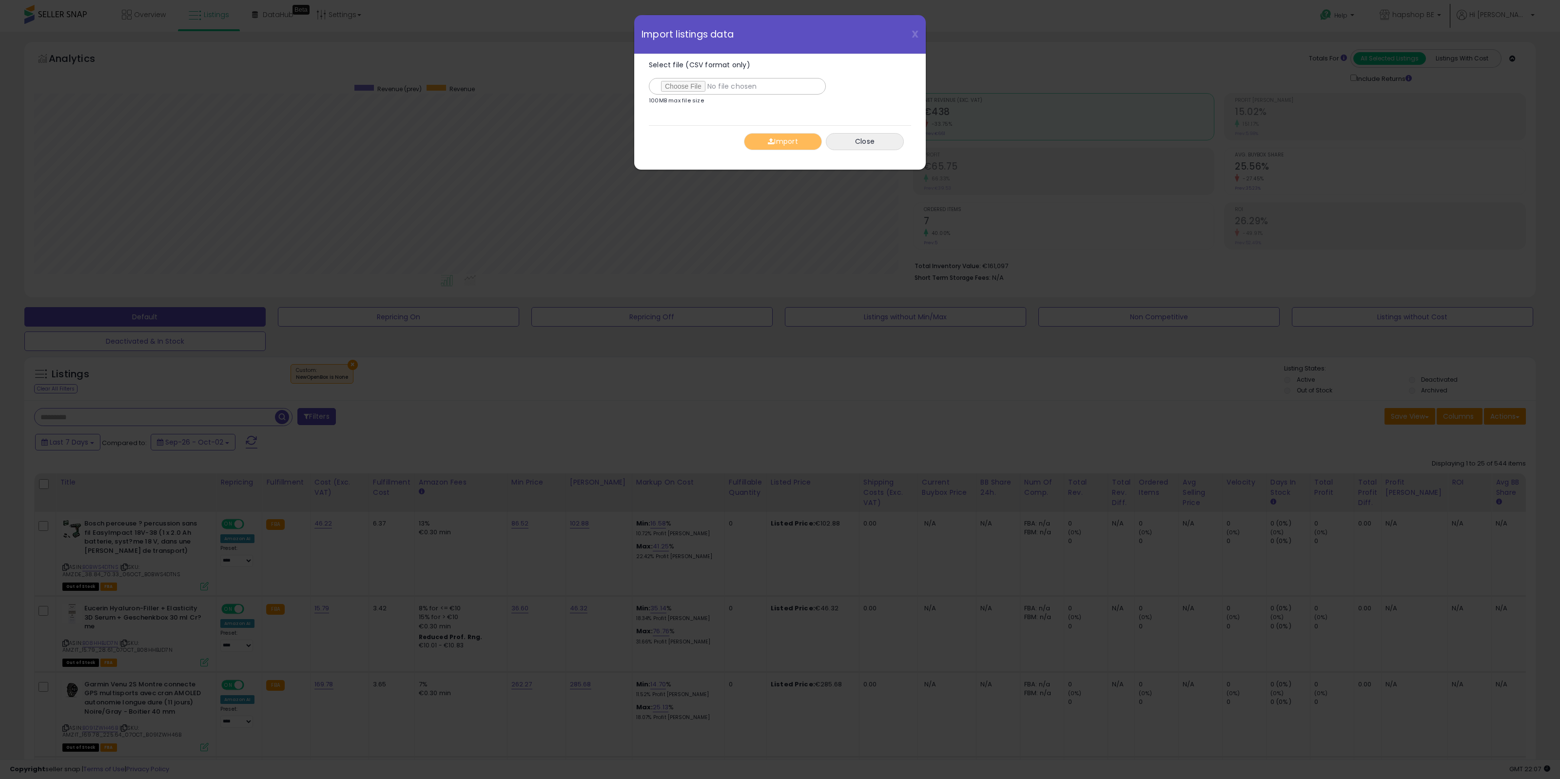
drag, startPoint x: 723, startPoint y: 99, endPoint x: 714, endPoint y: 88, distance: 13.6
click at [722, 99] on div "Select file (CSV format only) 100MB max file size" at bounding box center [775, 84] width 253 height 47
click at [714, 88] on input "Select file (CSV format only)" at bounding box center [737, 86] width 177 height 17
type input "**********"
click at [769, 140] on span "button" at bounding box center [771, 141] width 6 height 7
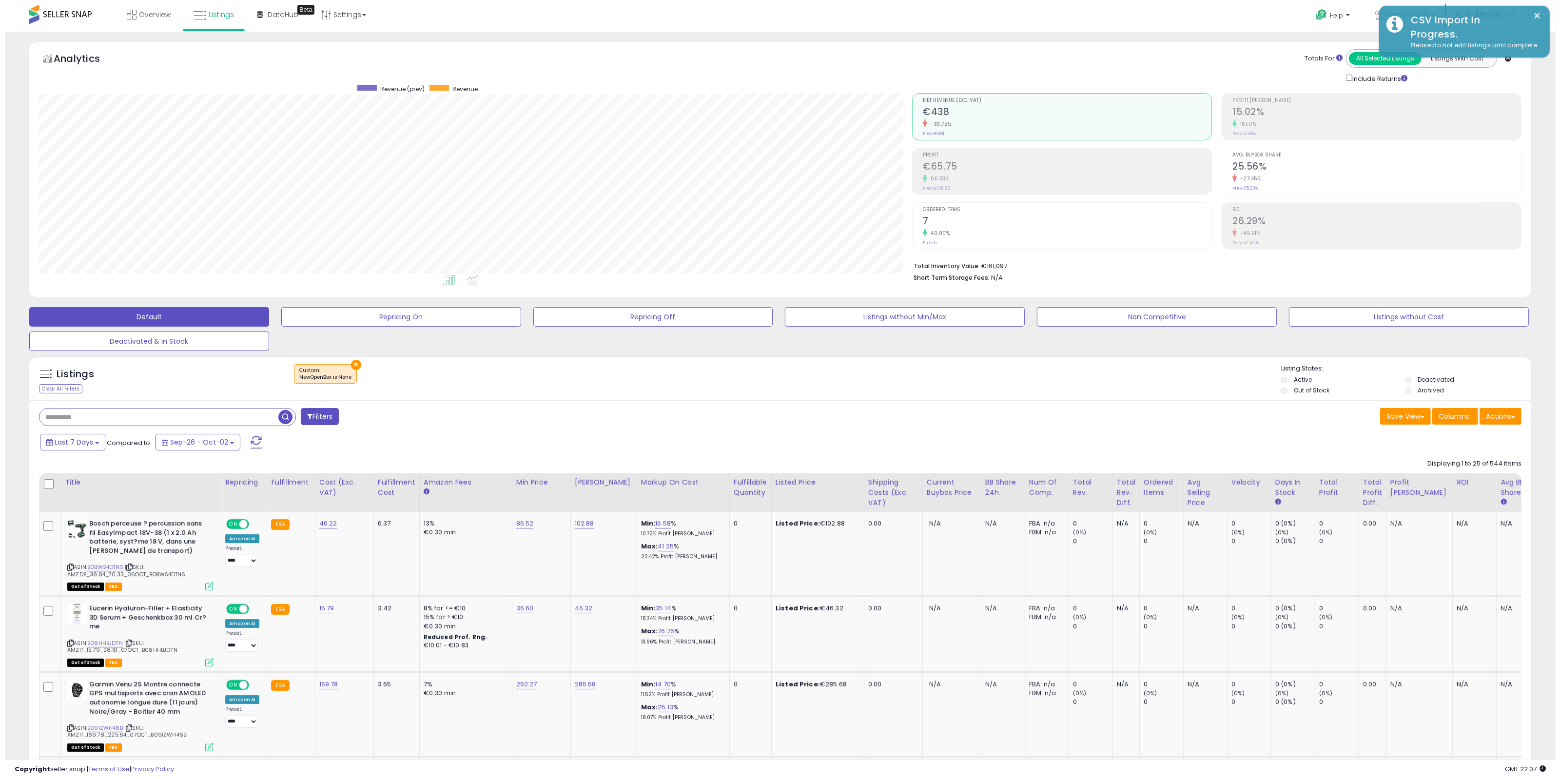
scroll to position [487339, 486665]
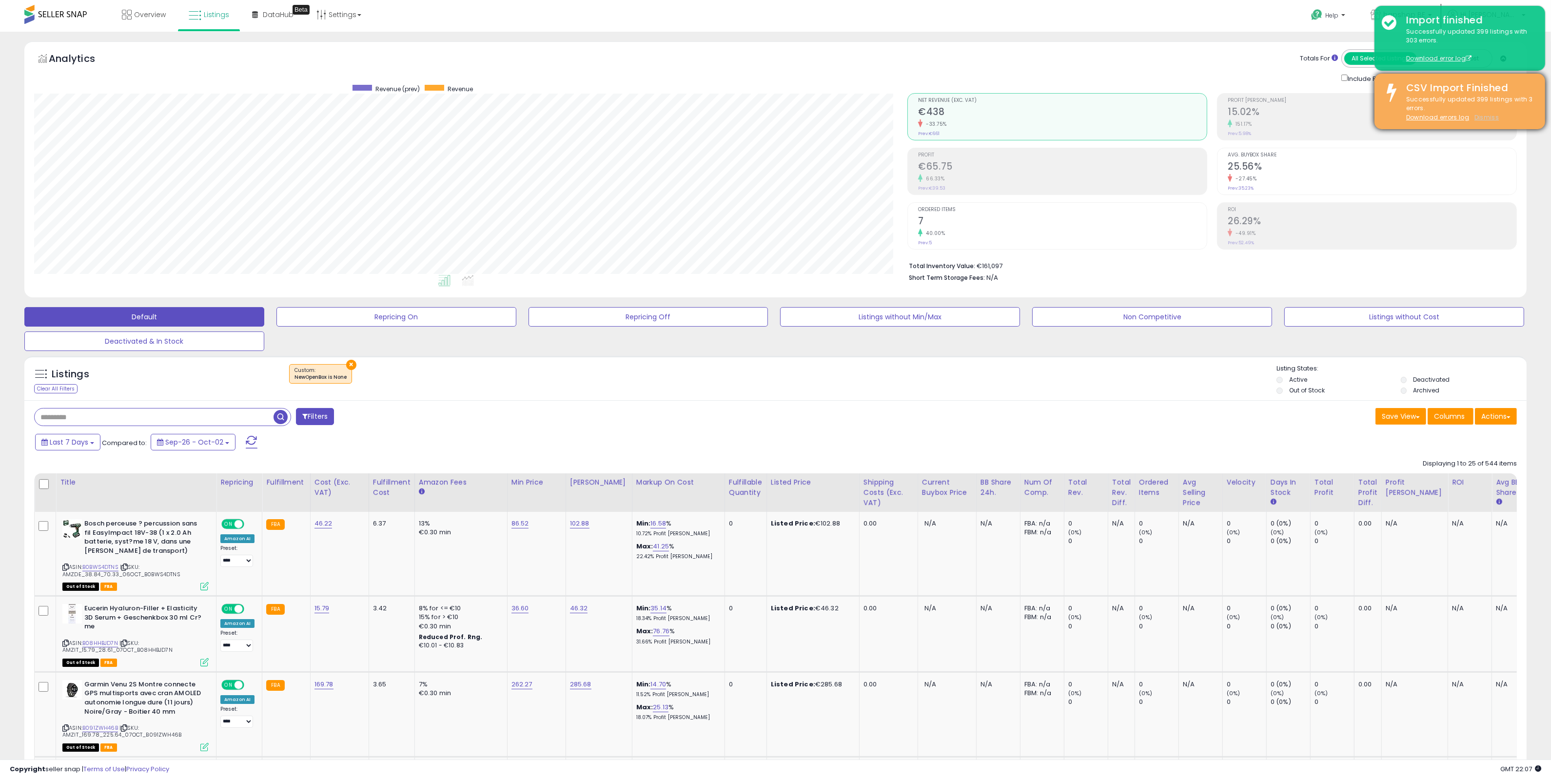
click at [1484, 117] on u "Dismiss" at bounding box center [1486, 117] width 24 height 8
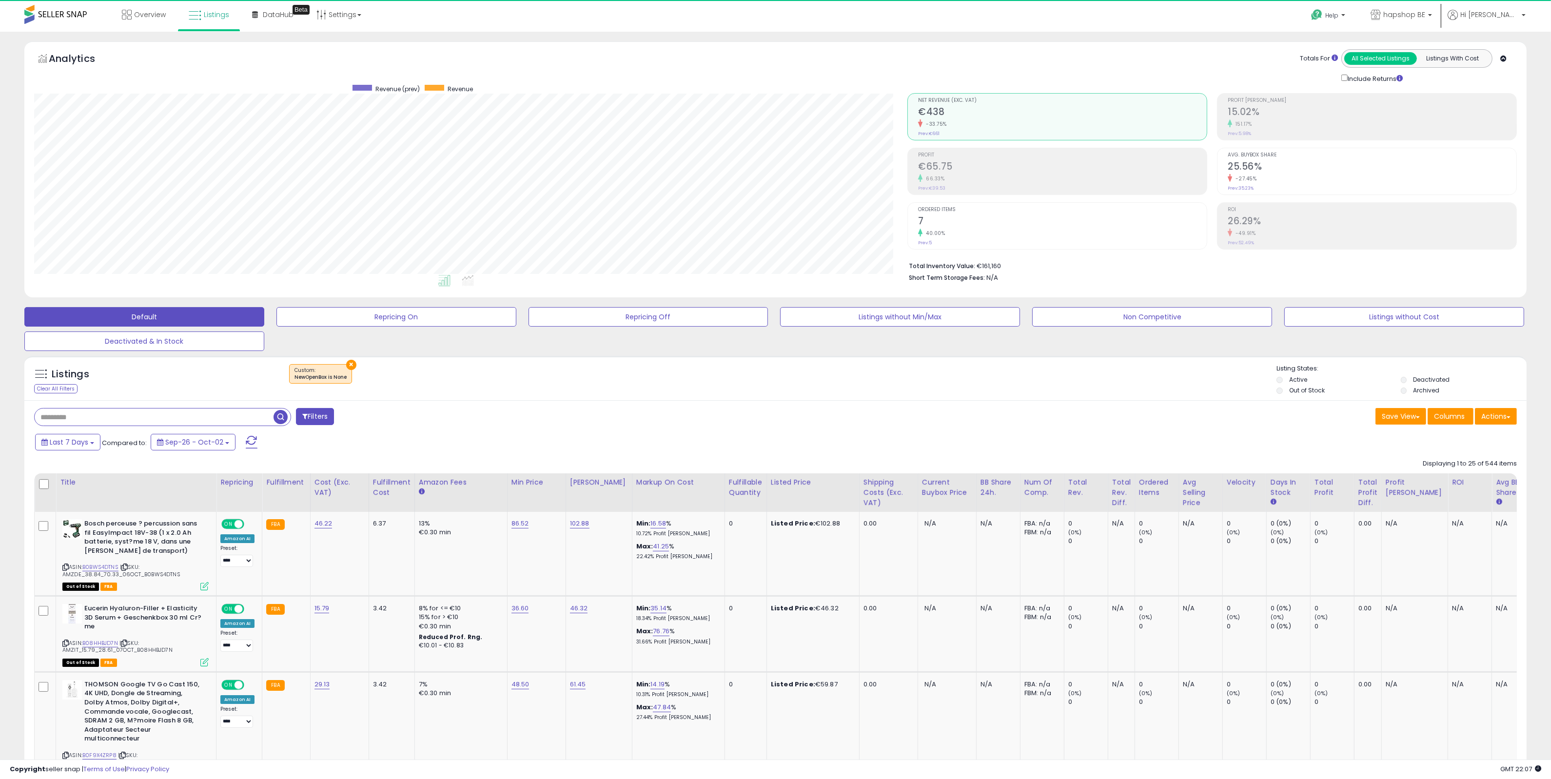
scroll to position [200, 874]
